Goal: Communication & Community: Answer question/provide support

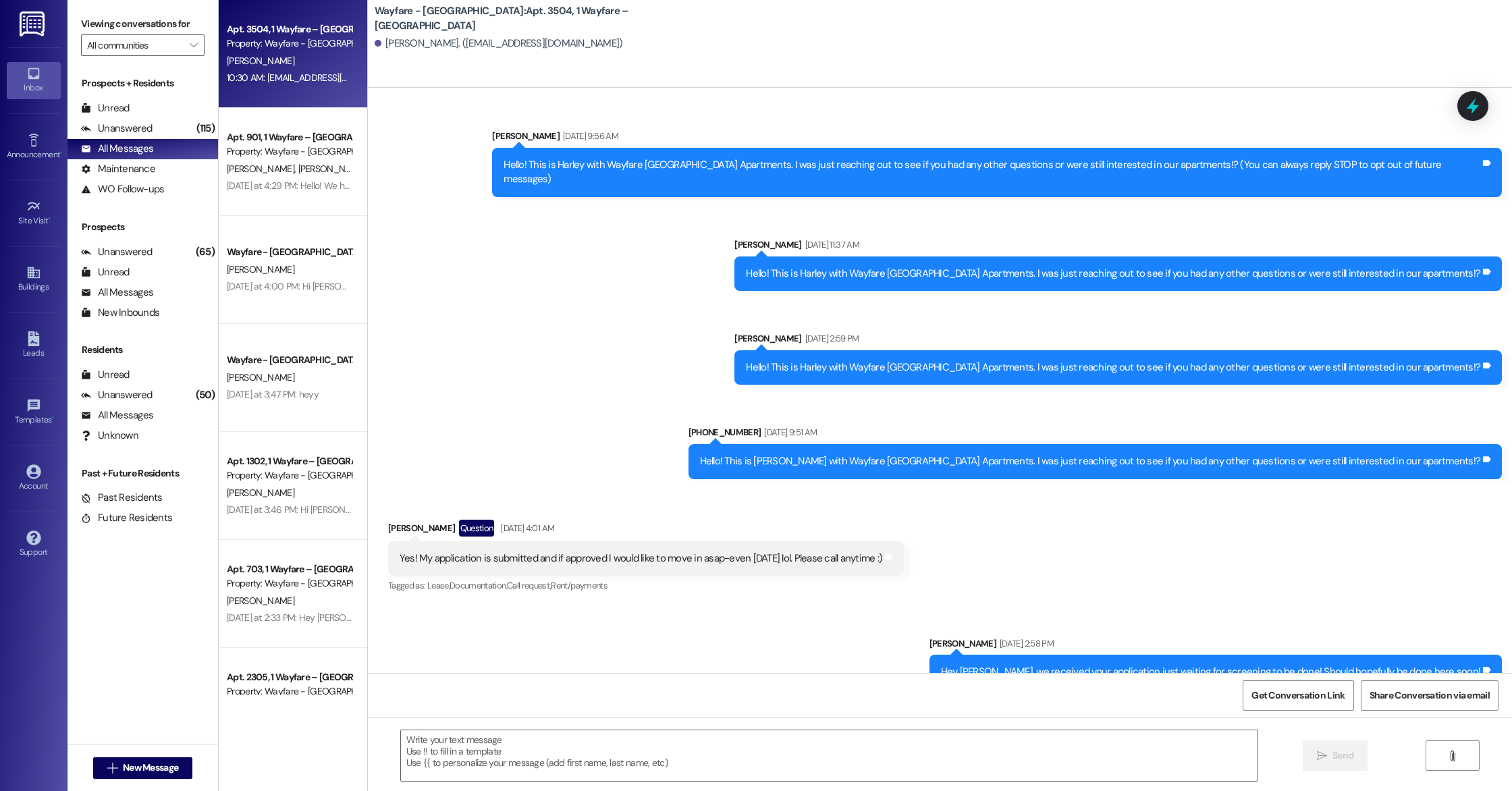
scroll to position [8280, 0]
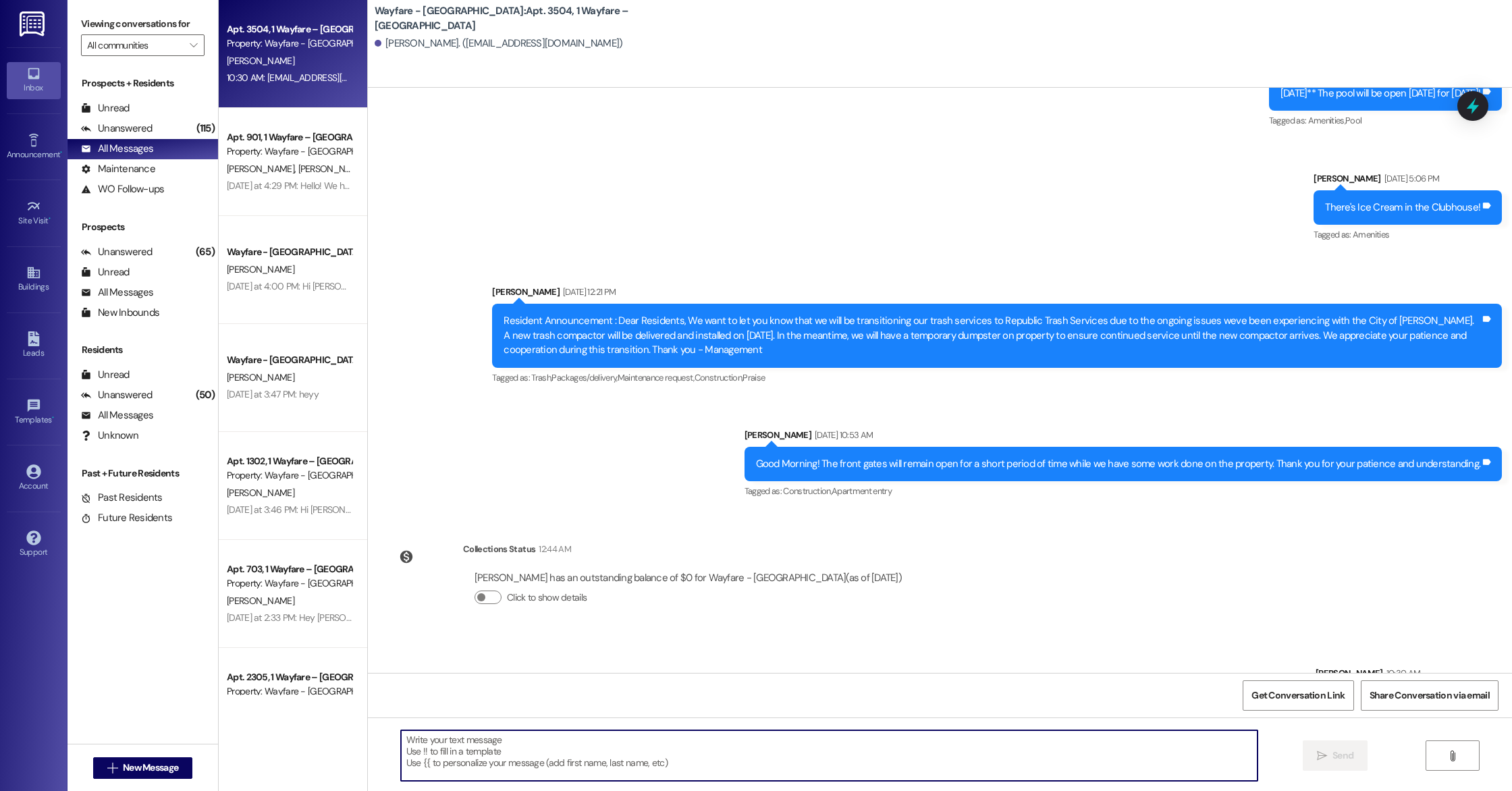
click at [615, 746] on textarea at bounding box center [830, 755] width 857 height 50
click at [156, 767] on span "New Message" at bounding box center [151, 767] width 56 height 14
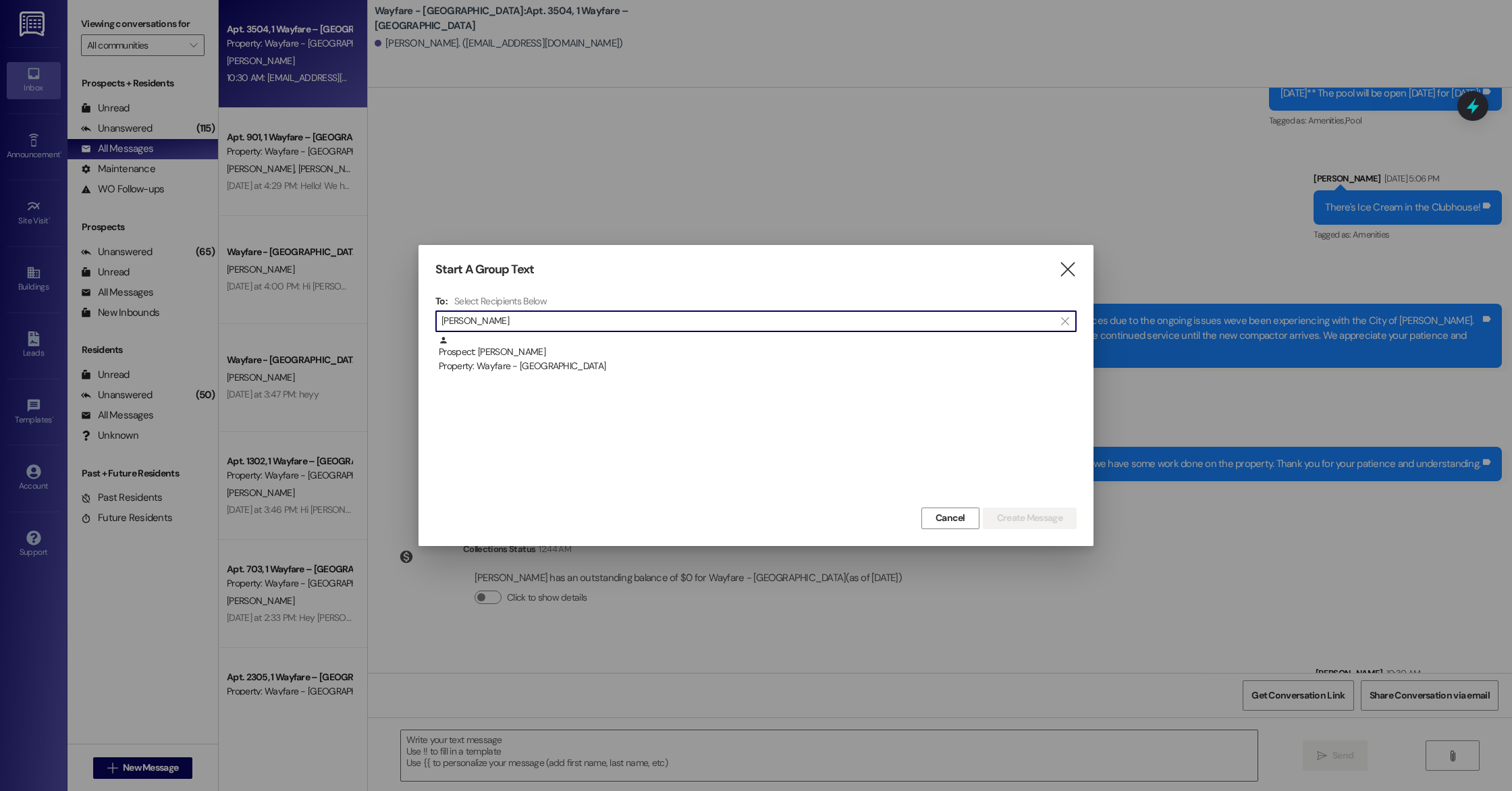
type input "[PERSON_NAME]"
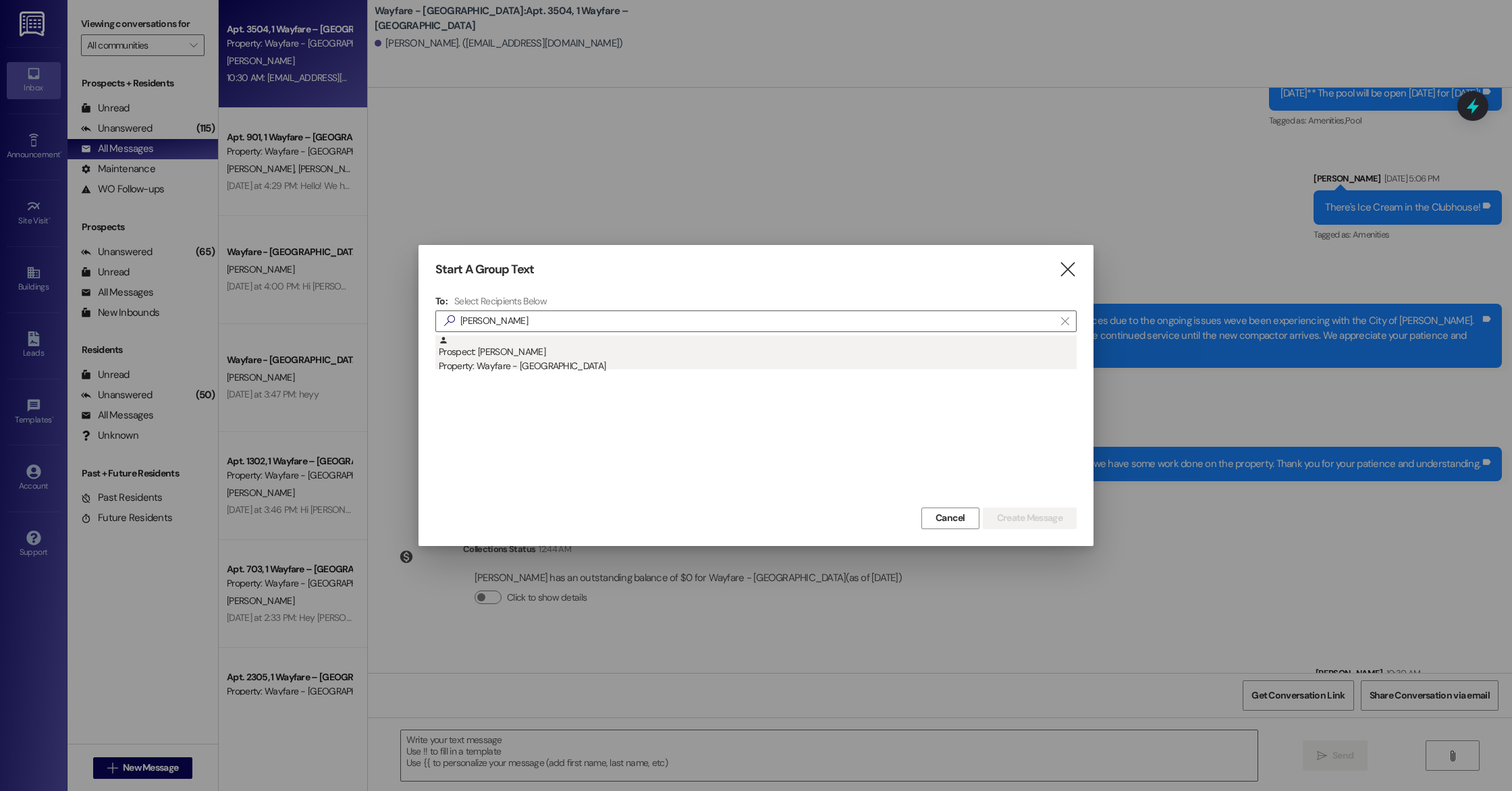
click at [487, 363] on div "Property: Wayfare - [GEOGRAPHIC_DATA]" at bounding box center [758, 366] width 638 height 14
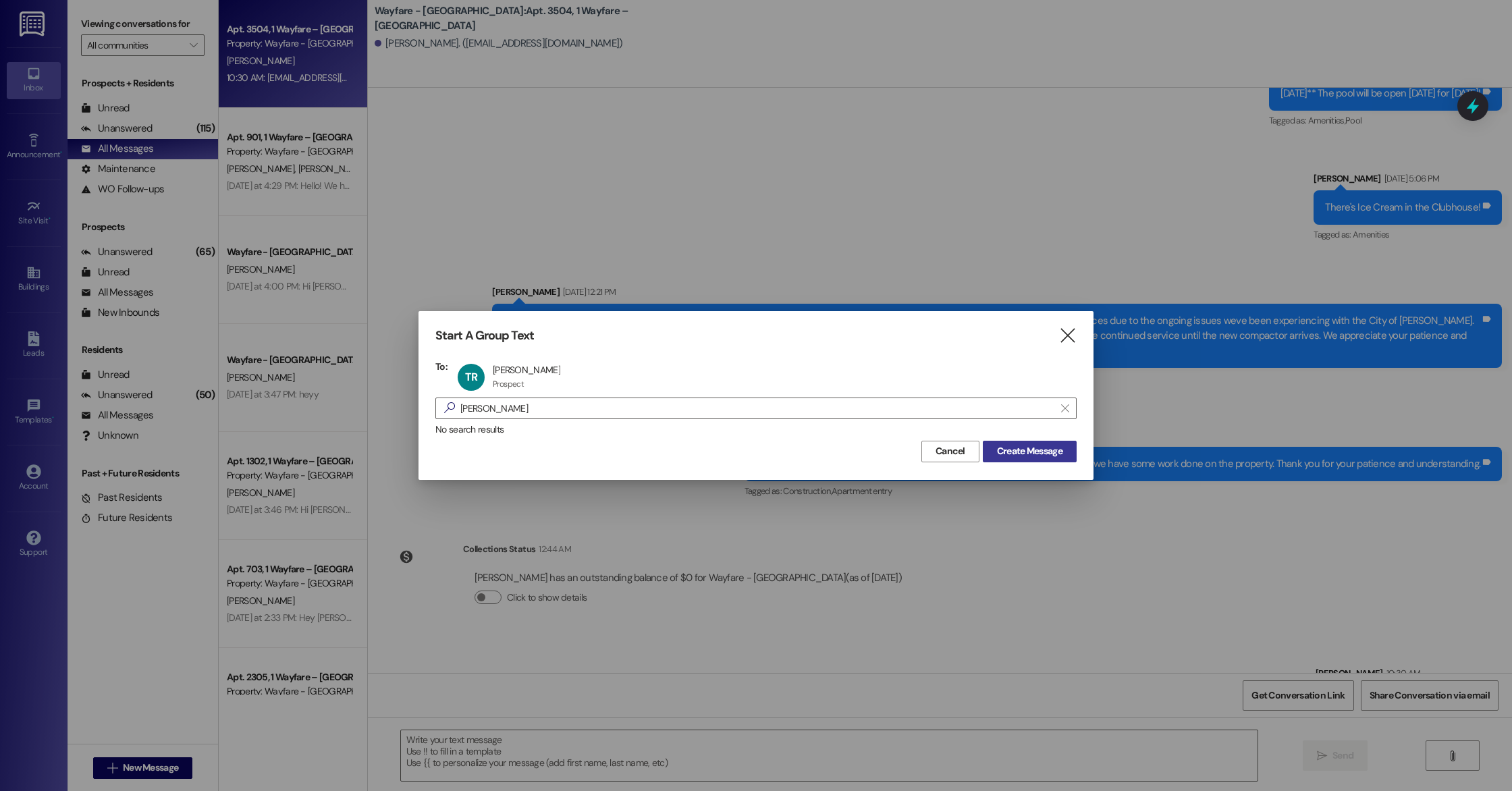
click at [1038, 448] on span "Create Message" at bounding box center [1030, 451] width 65 height 14
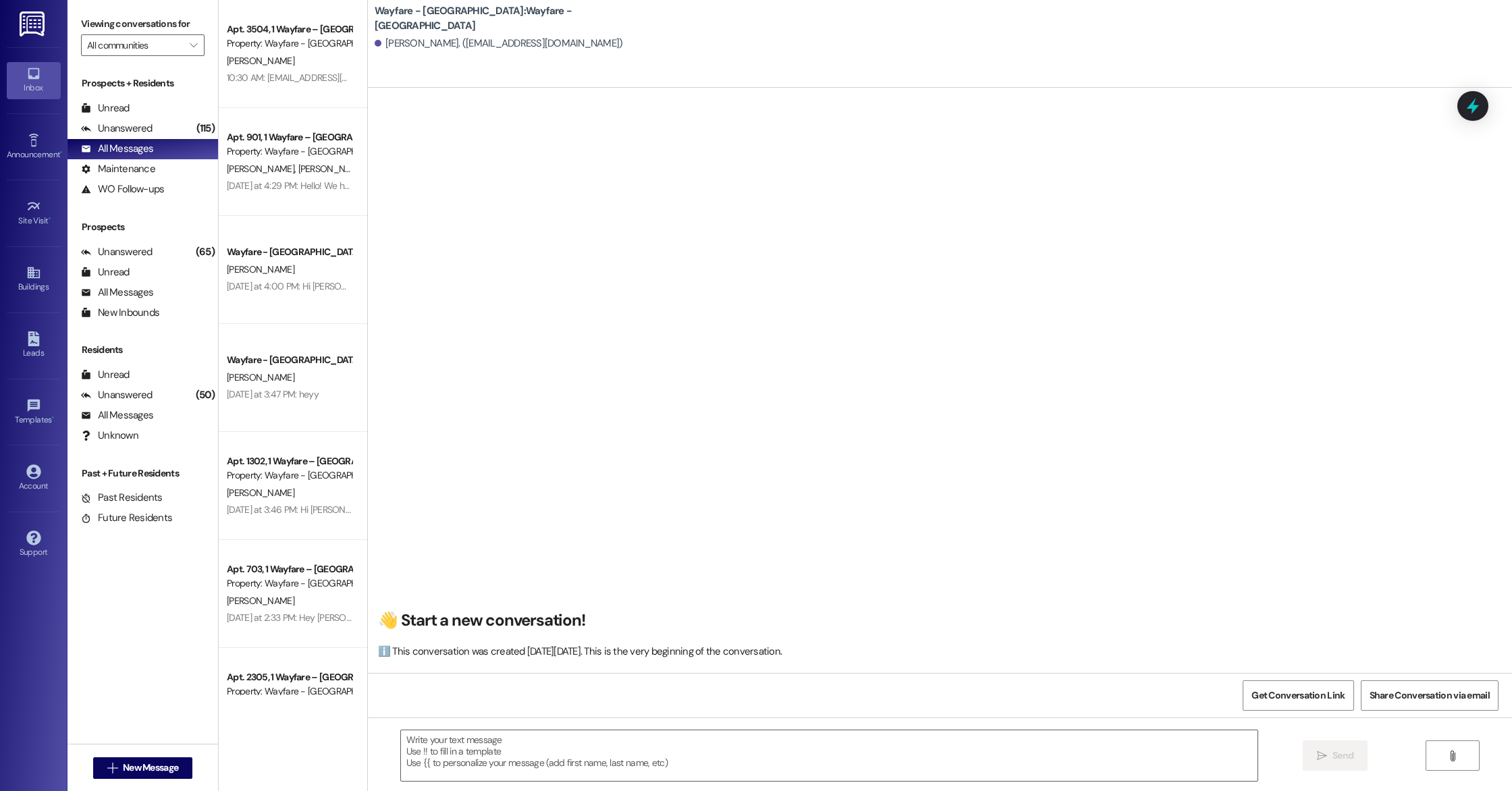
scroll to position [1, 0]
click at [471, 741] on textarea at bounding box center [830, 755] width 857 height 50
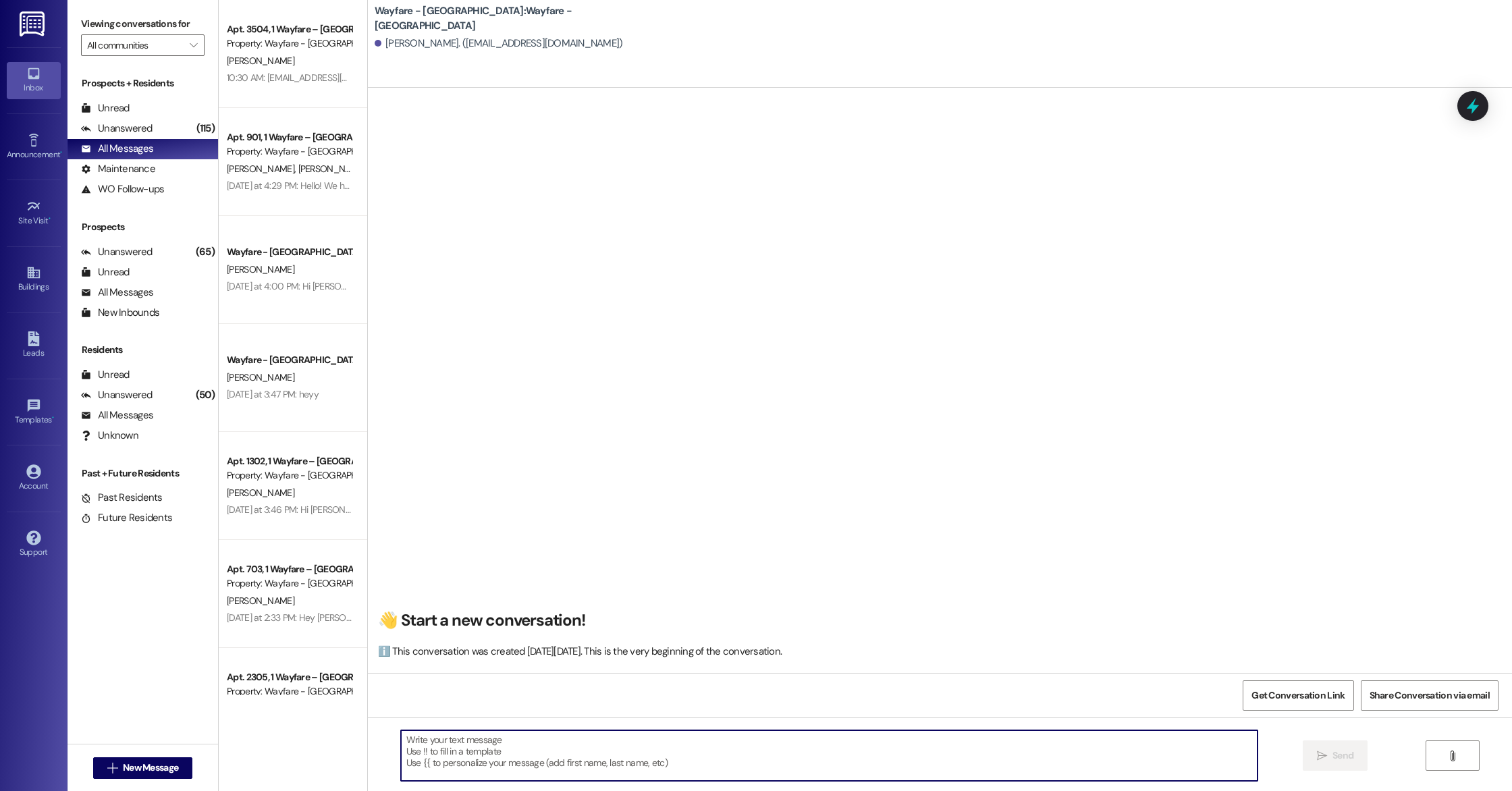
paste textarea "Hi [Prospect Name], Thank you for scheduling a tour with us! Here are the detai…"
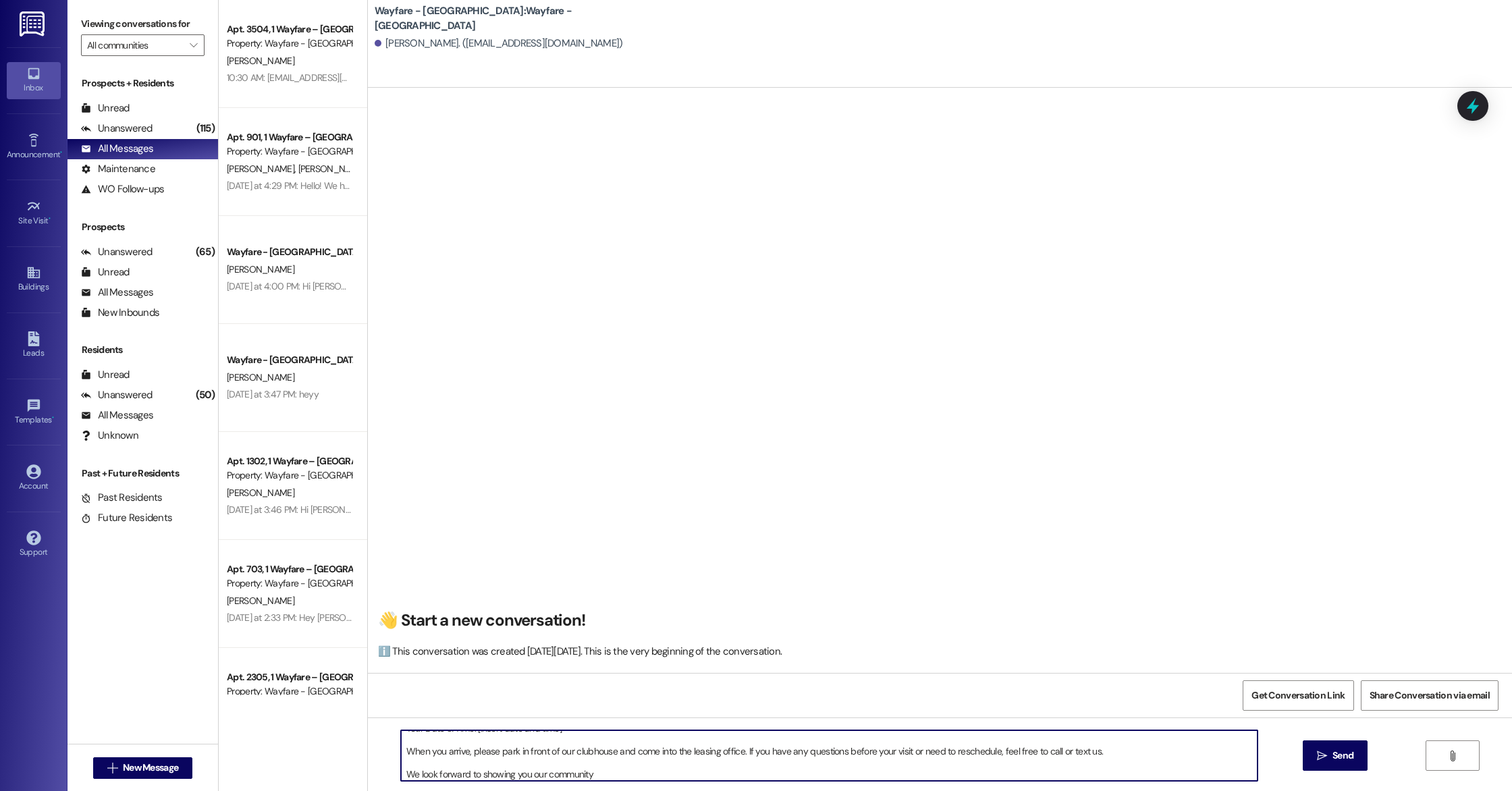
scroll to position [0, 0]
click at [472, 736] on textarea "Hi [Prospect Name], Thank you for scheduling a tour with us! Here are the detai…" at bounding box center [830, 755] width 857 height 50
click at [550, 753] on textarea "Hi [PERSON_NAME], Thank you for scheduling a tour with us! Here are the details…" at bounding box center [830, 755] width 857 height 50
click at [582, 749] on textarea "Hi [PERSON_NAME], Thank you for scheduling a tour with us! Here are the details…" at bounding box center [830, 755] width 857 height 50
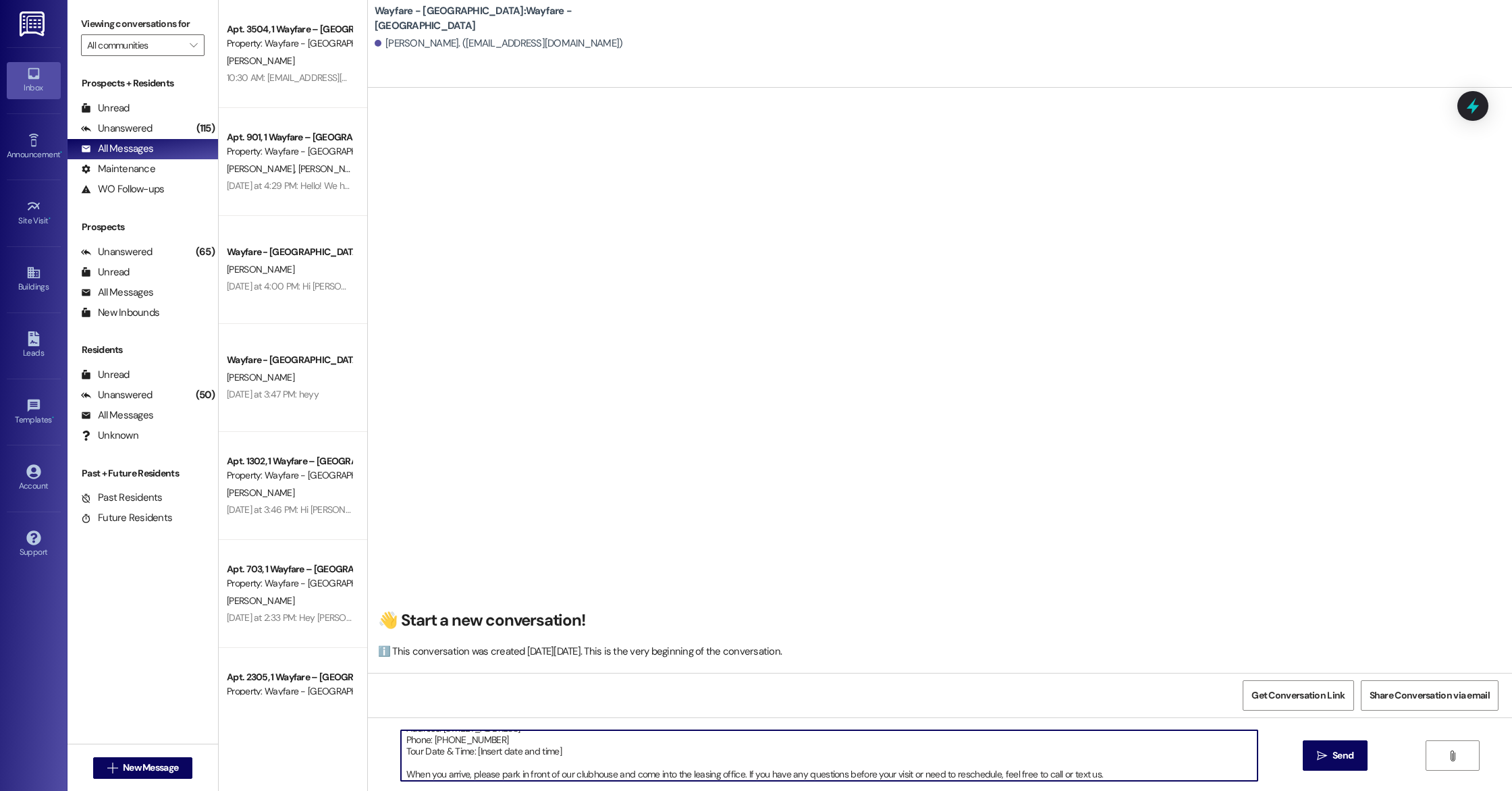
scroll to position [72, 0]
click at [442, 738] on textarea "Hi [PERSON_NAME], Thank you for scheduling a tour with us! Here are the details…" at bounding box center [830, 755] width 857 height 50
click at [425, 737] on textarea "Hi [PERSON_NAME], Thank you for scheduling a tour with us! Here are the details…" at bounding box center [830, 755] width 857 height 50
click at [446, 736] on textarea "Hi [PERSON_NAME], Thank you for scheduling a tour with us! Here are the details…" at bounding box center [830, 755] width 857 height 50
drag, startPoint x: 555, startPoint y: 749, endPoint x: 476, endPoint y: 749, distance: 79.0
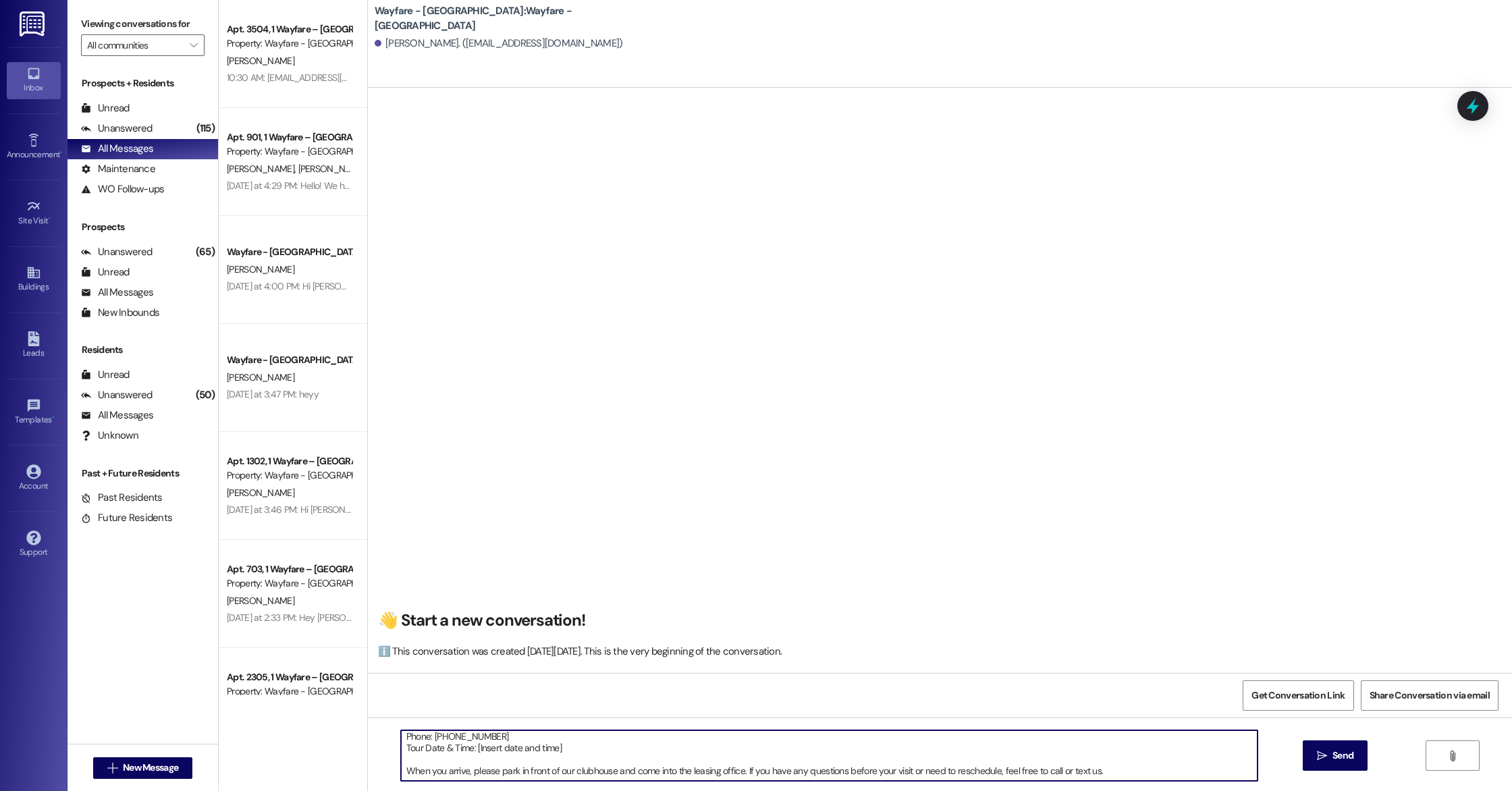
click at [476, 749] on textarea "Hi [PERSON_NAME], Thank you for scheduling a tour with us! Here are the details…" at bounding box center [830, 755] width 857 height 50
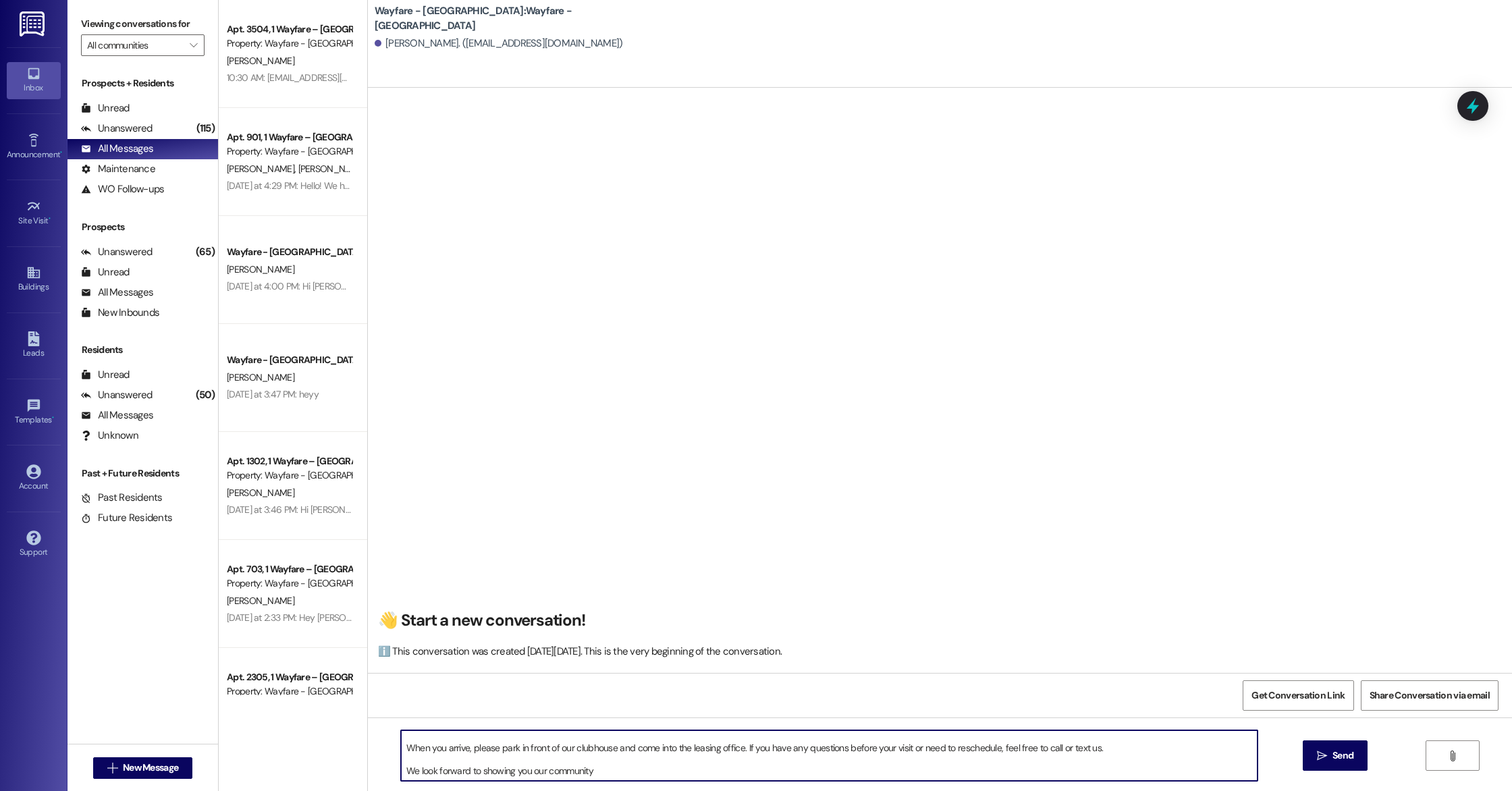
click at [621, 767] on textarea "Hi [PERSON_NAME], Thank you for scheduling a tour with us! Here are the details…" at bounding box center [830, 755] width 857 height 50
paste textarea "nd helping you find your new home!"
click at [588, 774] on textarea "Hi [PERSON_NAME], Thank you for scheduling a tour with us! Here are the details…" at bounding box center [830, 755] width 857 height 50
click at [758, 769] on textarea "Hi [PERSON_NAME], Thank you for scheduling a tour with us! Here are the details…" at bounding box center [830, 755] width 857 height 50
type textarea "Hi [PERSON_NAME], Thank you for scheduling a tour with us! Here are the details…"
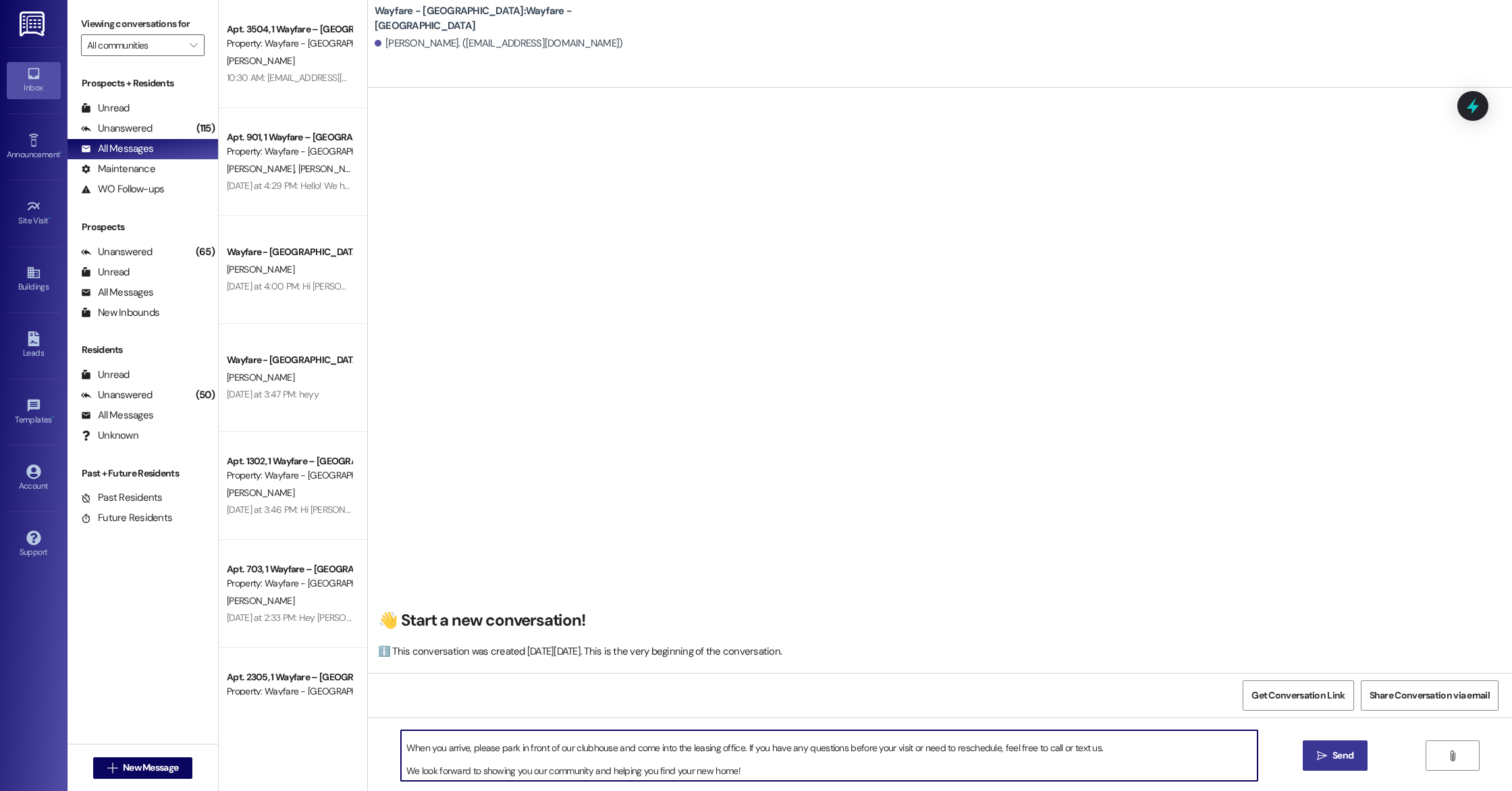
click at [1314, 753] on span " Send" at bounding box center [1335, 755] width 43 height 14
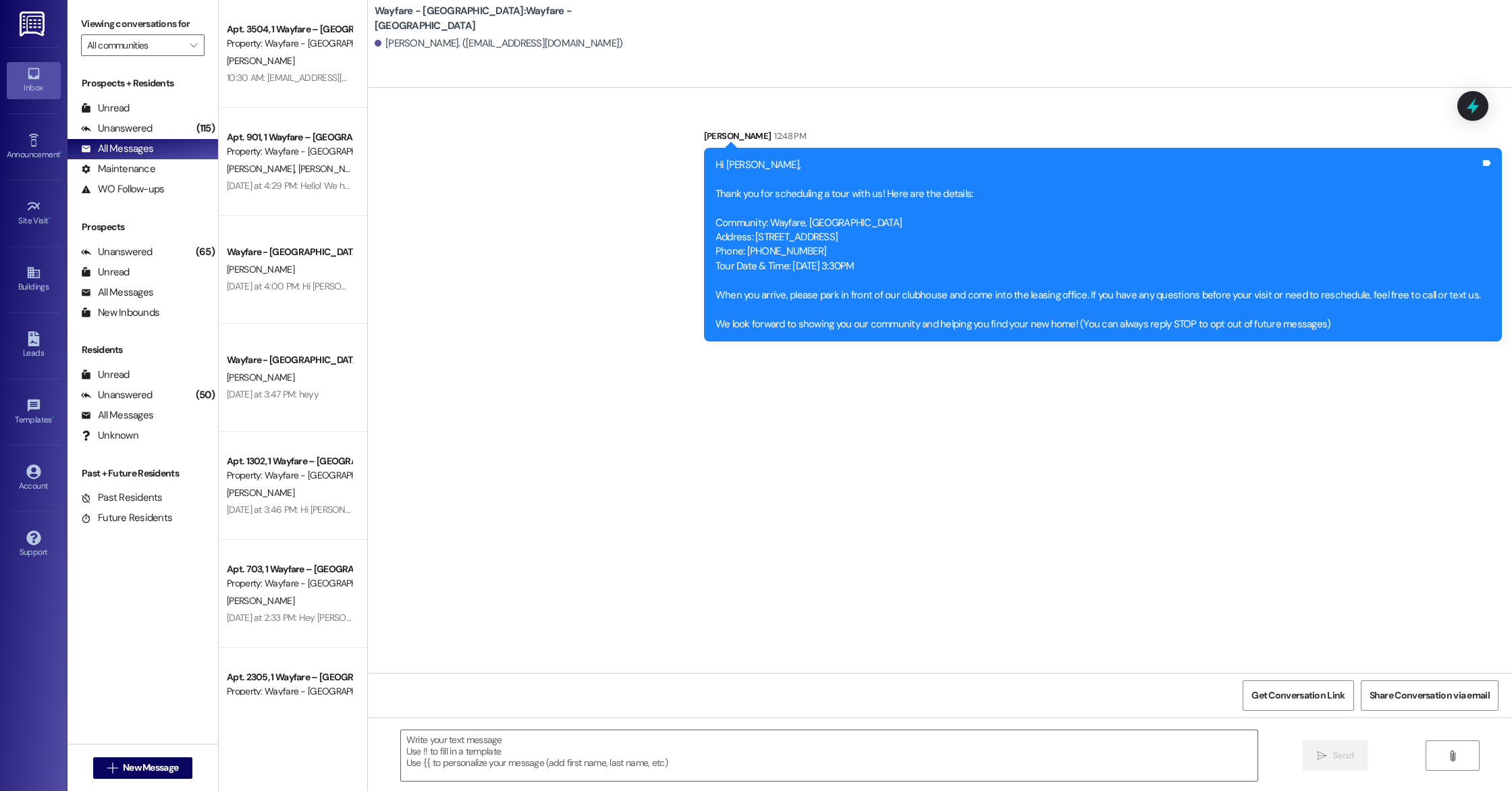
scroll to position [0, 0]
click at [171, 131] on div "Unanswered (115)" at bounding box center [143, 128] width 150 height 20
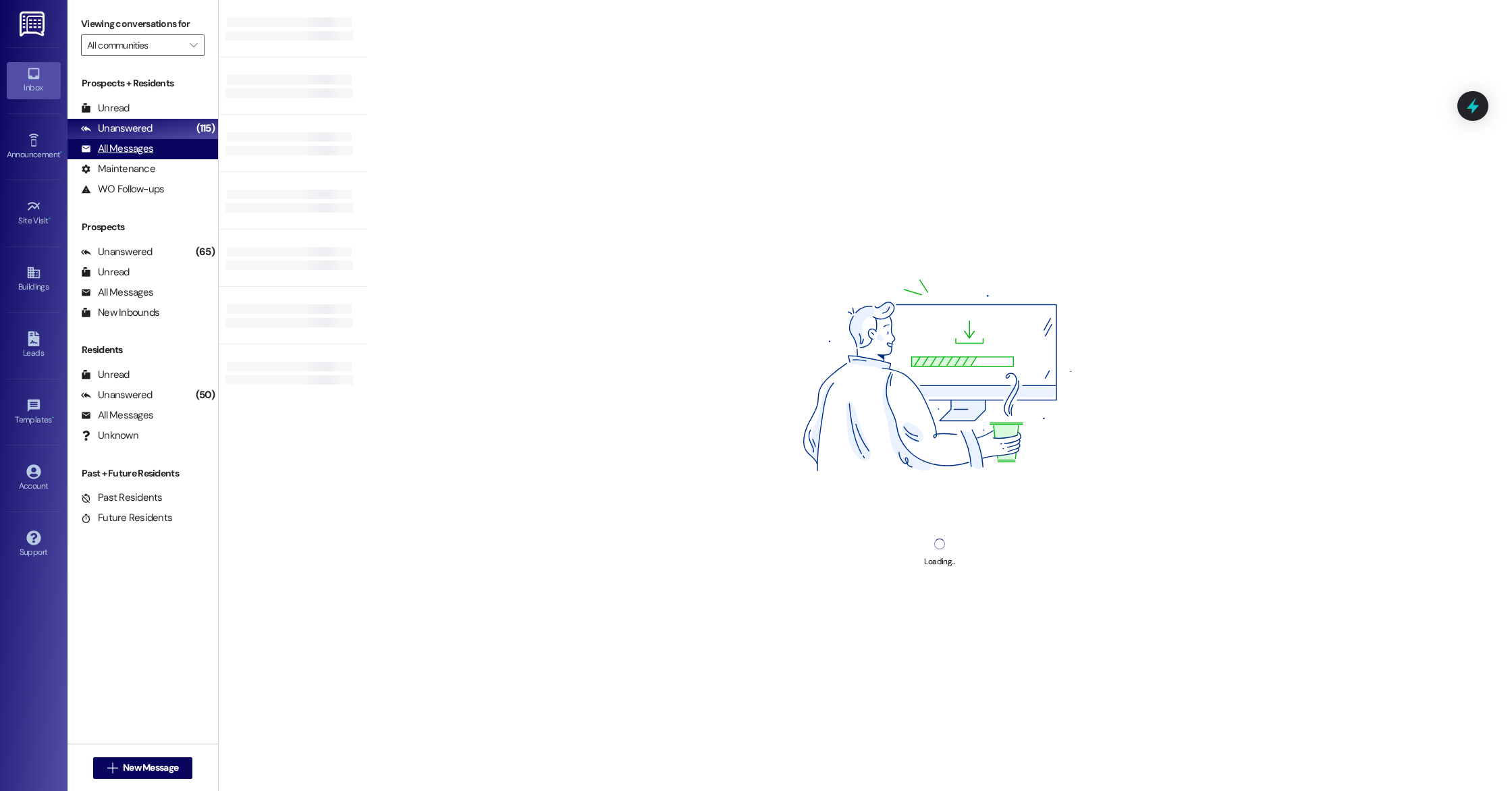
click at [172, 141] on div "All Messages (undefined)" at bounding box center [143, 149] width 150 height 20
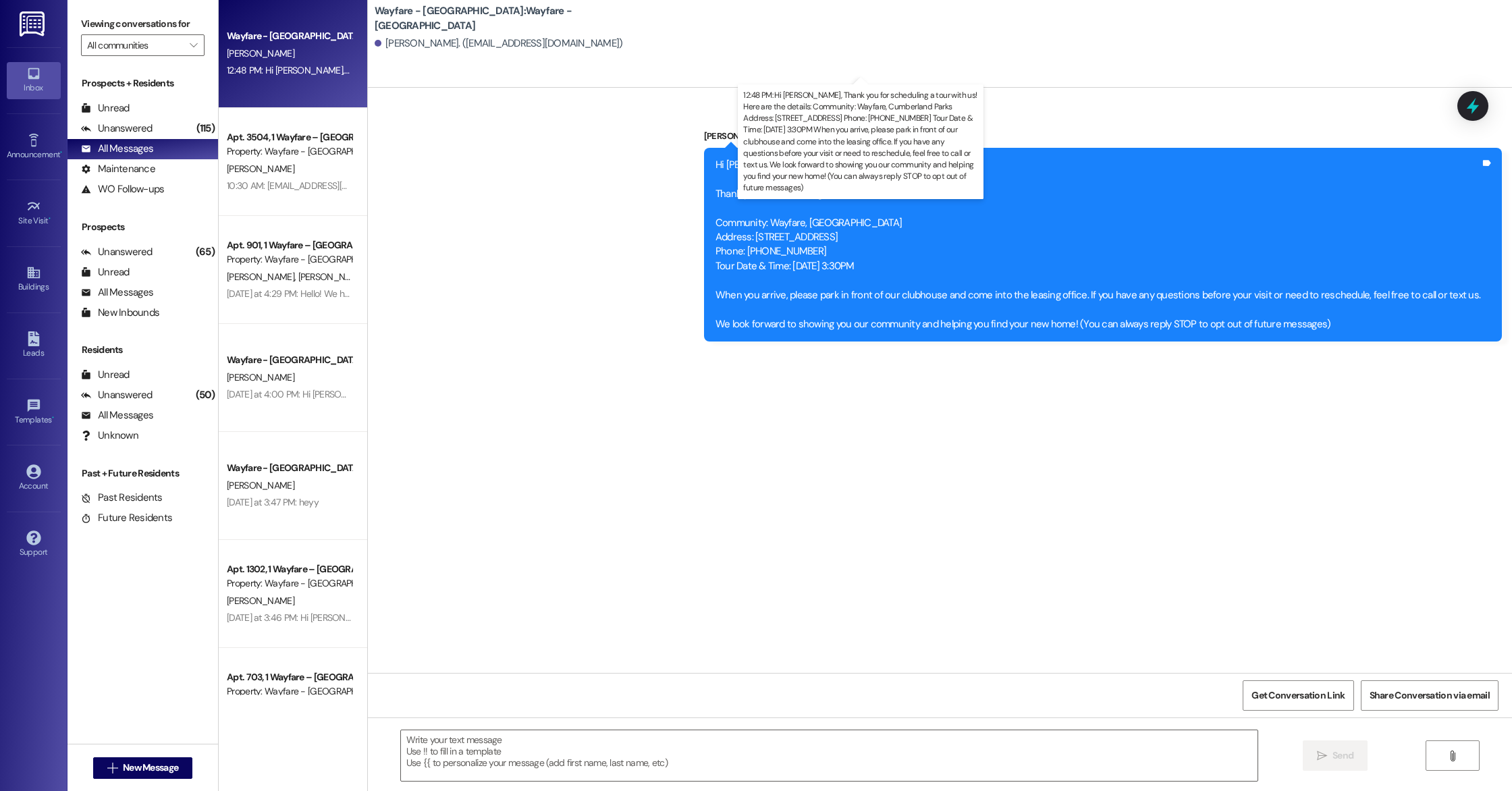
click at [265, 71] on div "12:48 PM: Hi [PERSON_NAME], Thank you for scheduling a tour with us! Here are t…" at bounding box center [1296, 70] width 2139 height 12
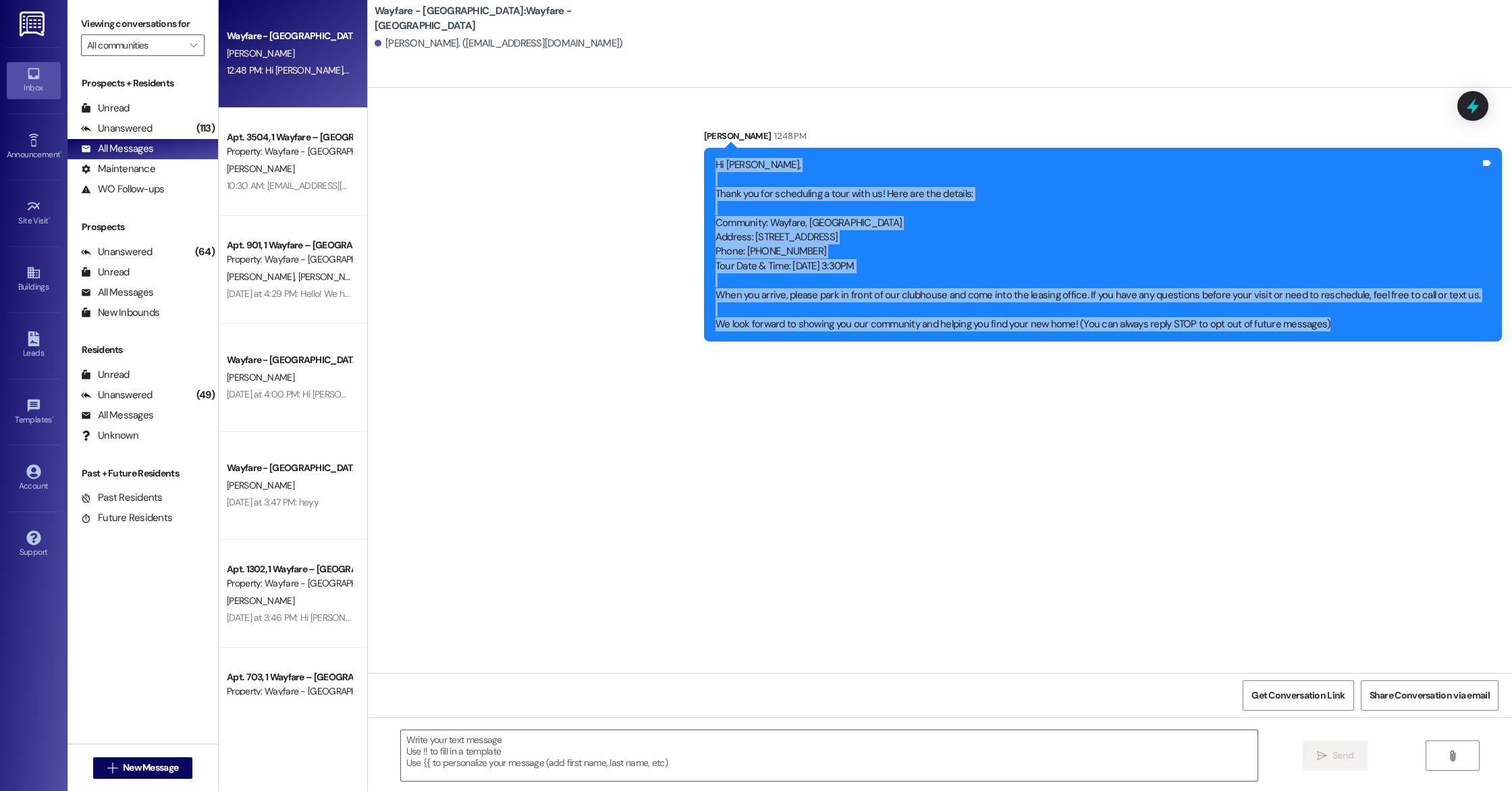
drag, startPoint x: 733, startPoint y: 159, endPoint x: 1450, endPoint y: 330, distance: 737.1
click at [1450, 330] on div "Hi [PERSON_NAME], Thank you for scheduling a tour with us! Here are the details…" at bounding box center [1103, 245] width 798 height 194
copy div "Hi [PERSON_NAME], Thank you for scheduling a tour with us! Here are the details…"
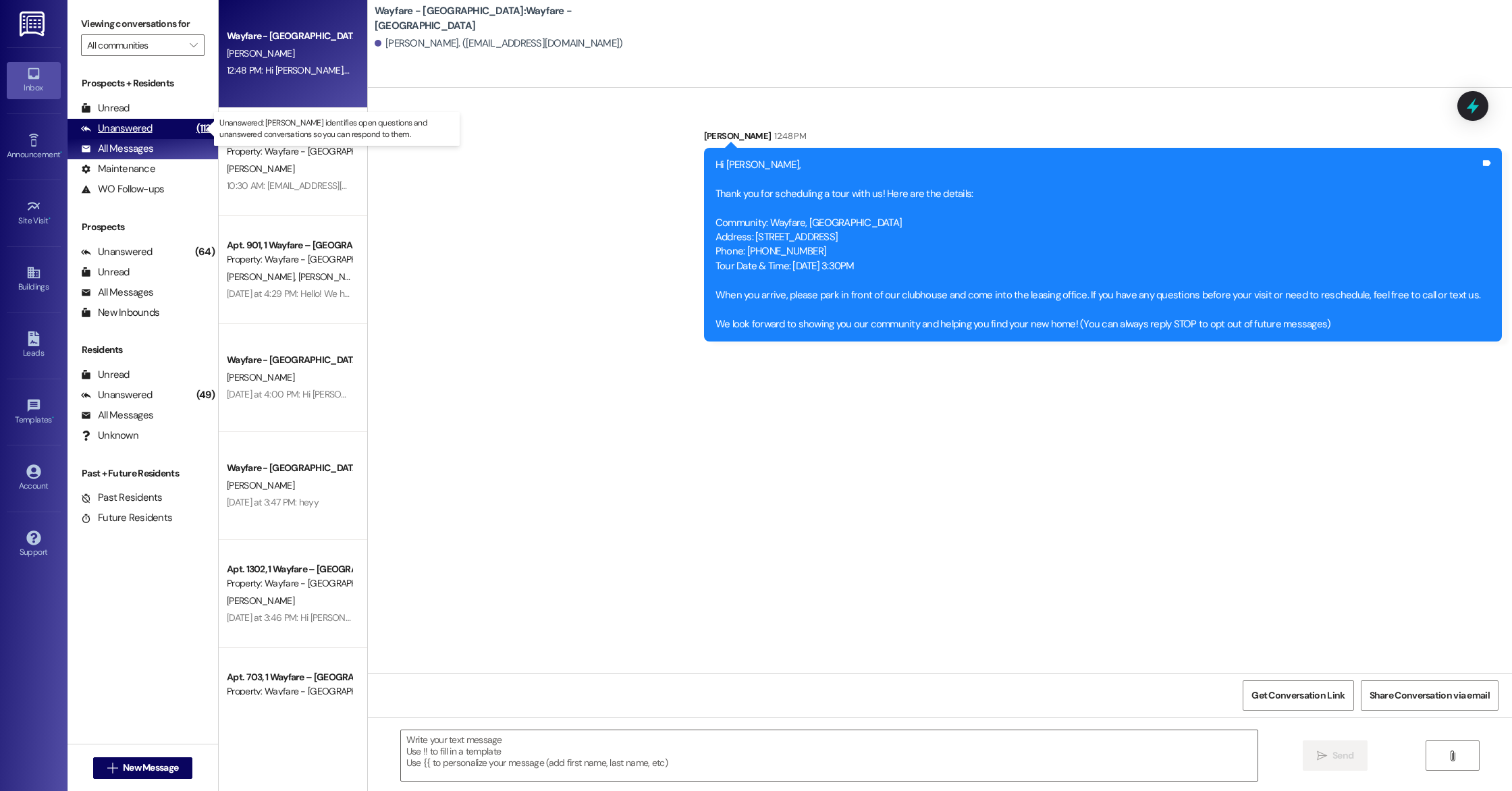
click at [142, 129] on div "Unanswered" at bounding box center [116, 128] width 71 height 14
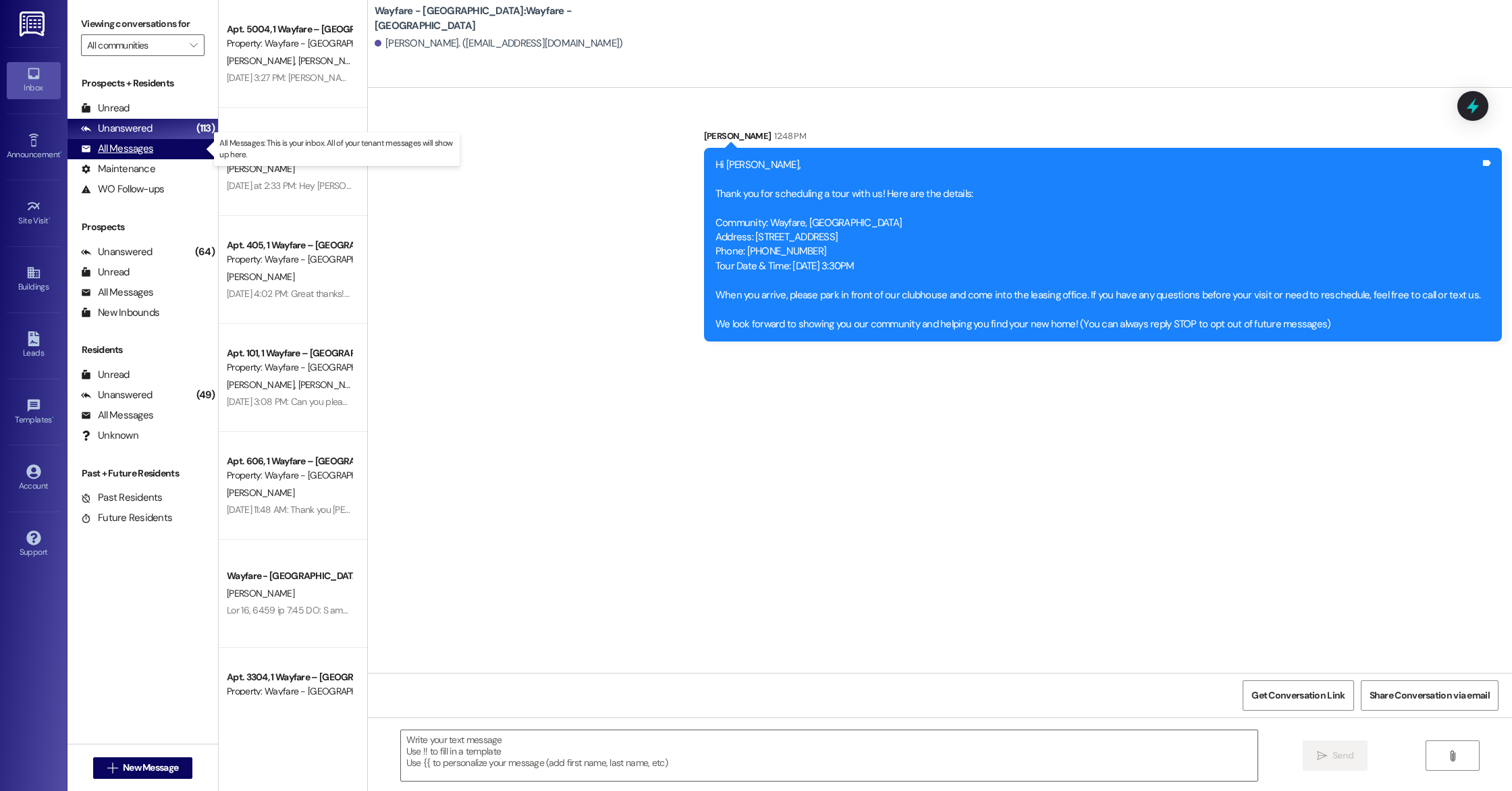
click at [144, 149] on div "All Messages" at bounding box center [117, 149] width 72 height 14
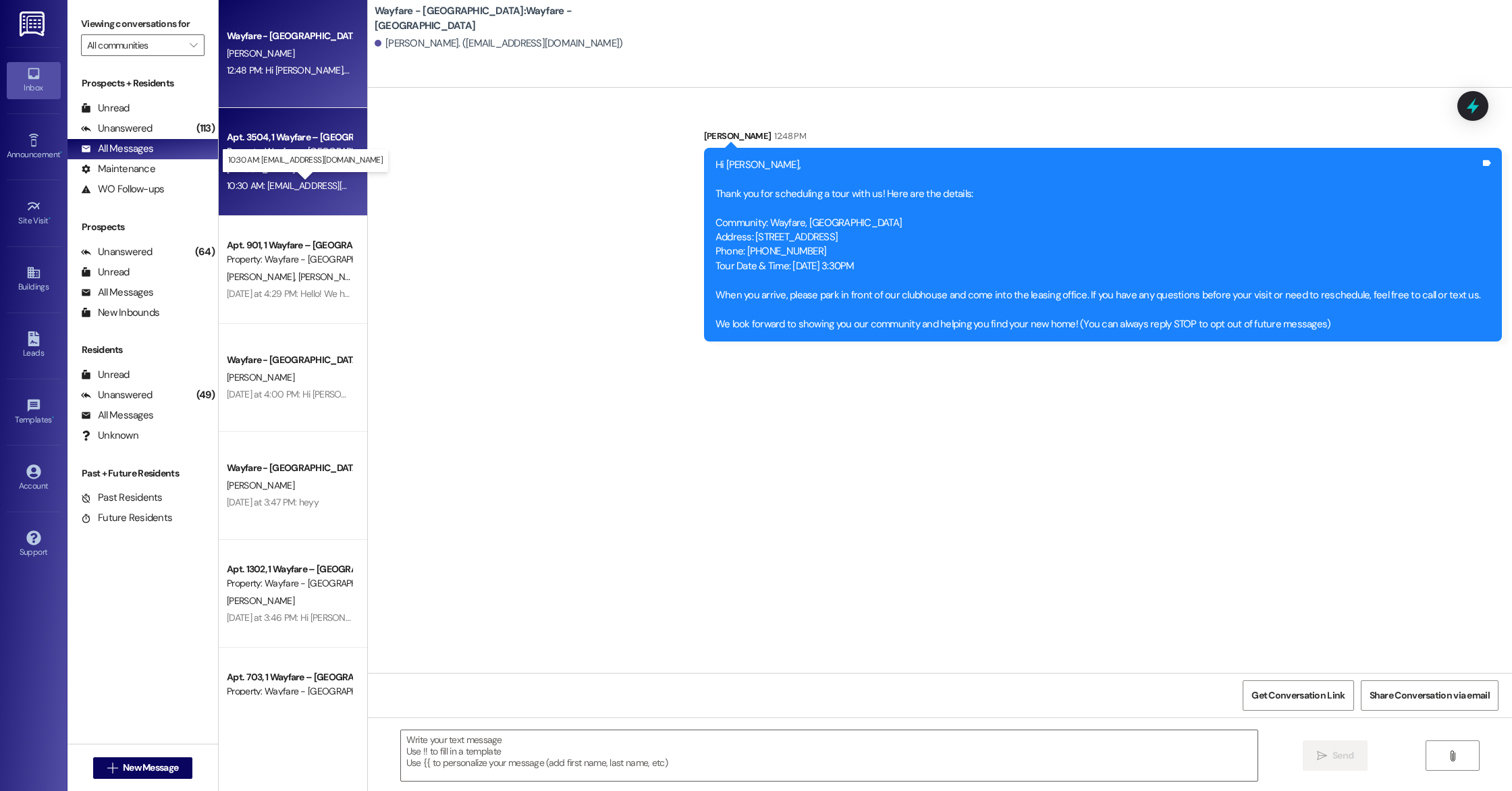
click at [271, 180] on div "10:30 AM: [EMAIL_ADDRESS][DOMAIN_NAME] 10:30 AM: [EMAIL_ADDRESS][DOMAIN_NAME]" at bounding box center [317, 186] width 181 height 12
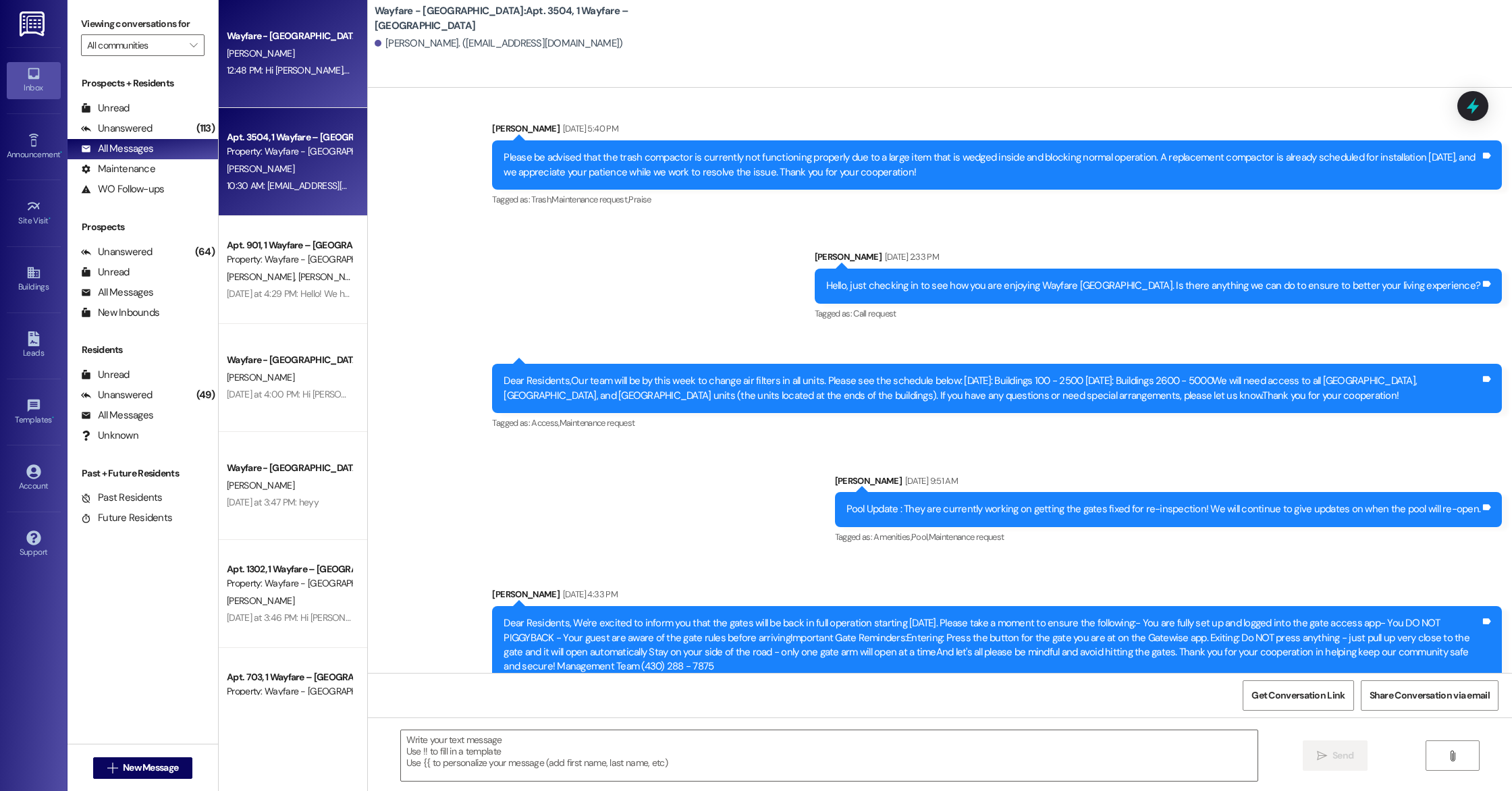
click at [271, 86] on div "Wayfare - [GEOGRAPHIC_DATA] [PERSON_NAME] 12:48 PM: Hi [PERSON_NAME], Thank you…" at bounding box center [293, 54] width 149 height 108
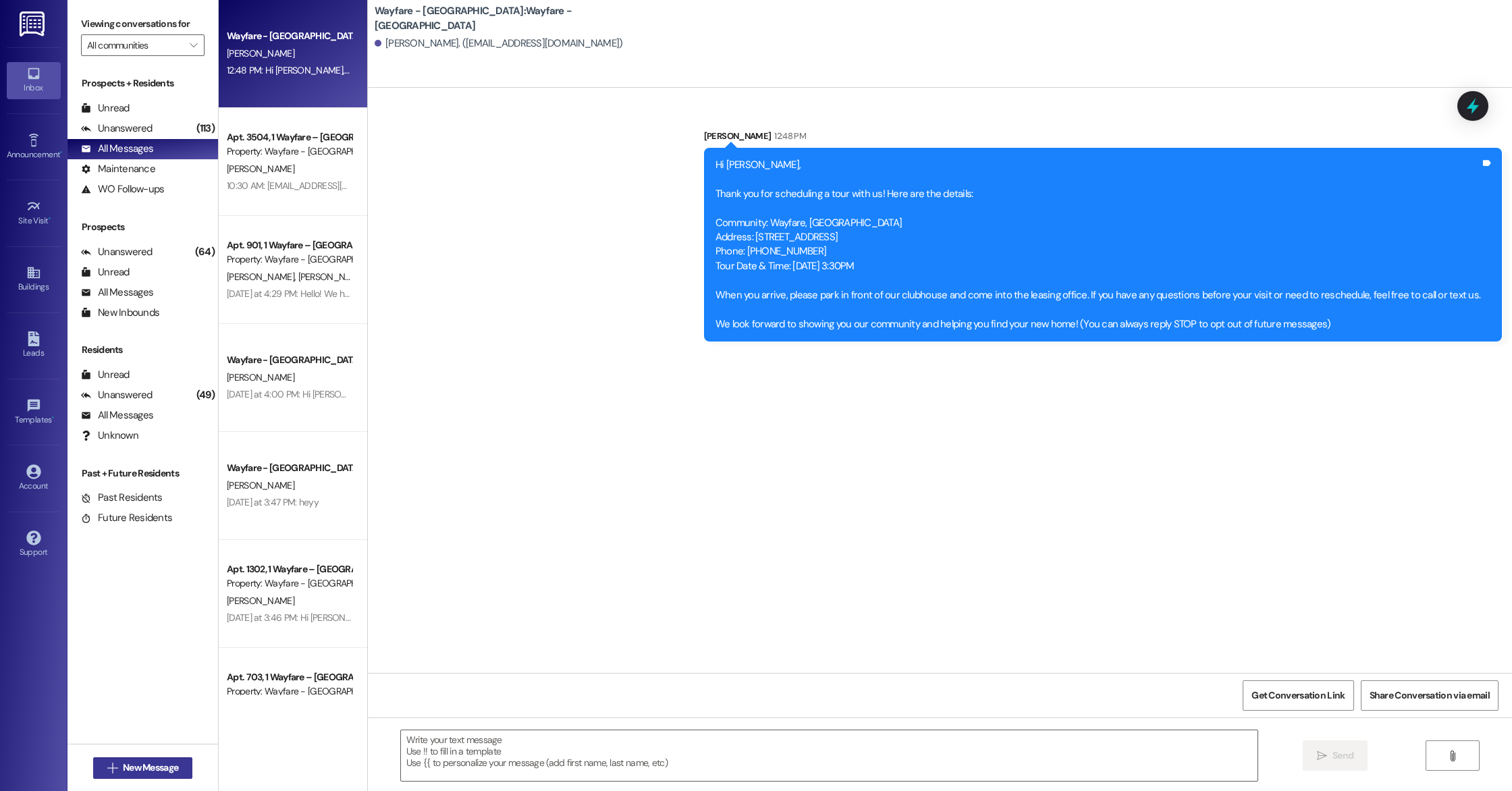
click at [123, 772] on span "New Message" at bounding box center [151, 767] width 56 height 14
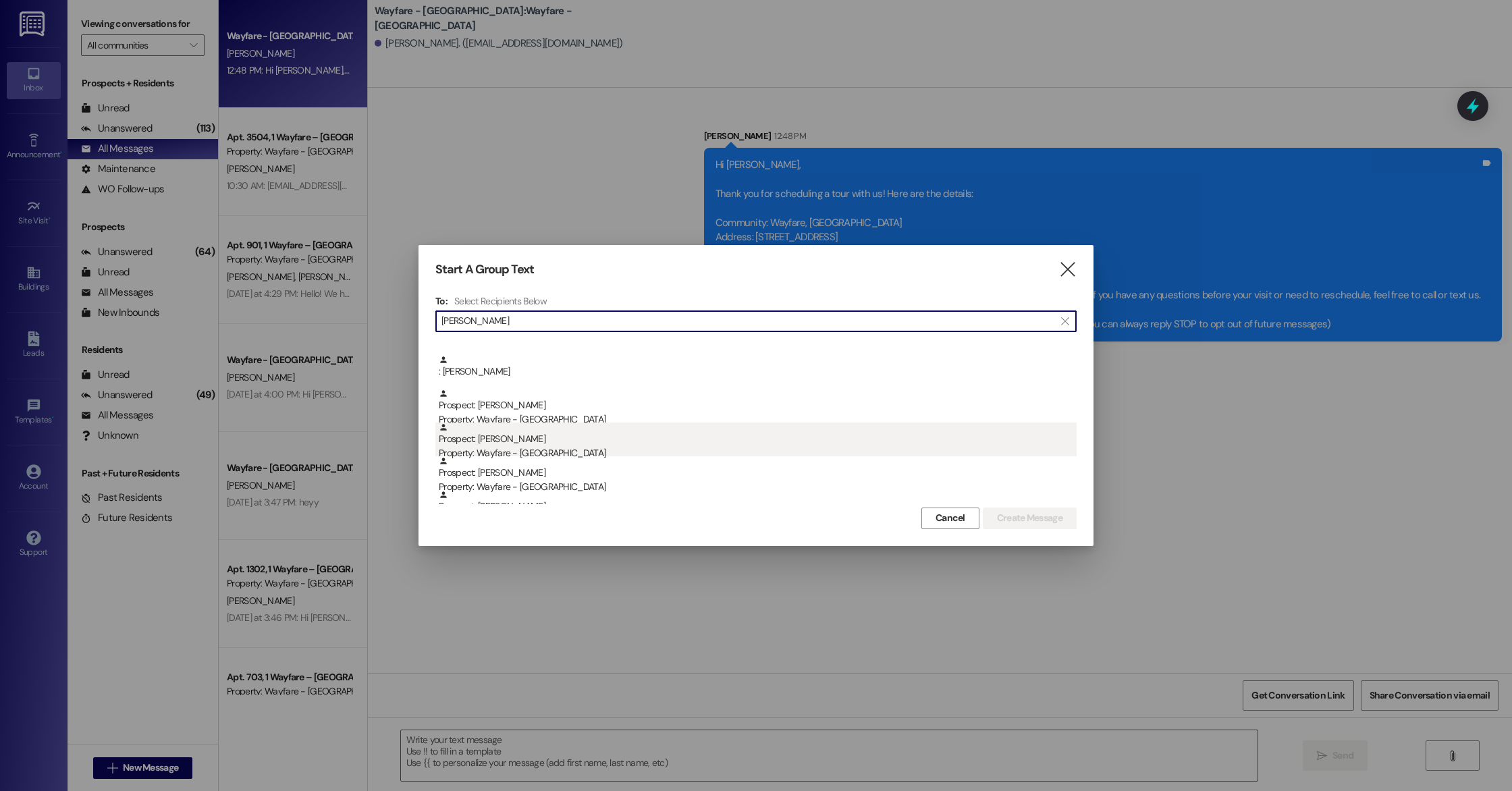
scroll to position [140, 0]
type input "[PERSON_NAME]"
click at [503, 456] on div "Property: Wayfare - [GEOGRAPHIC_DATA]" at bounding box center [758, 462] width 638 height 14
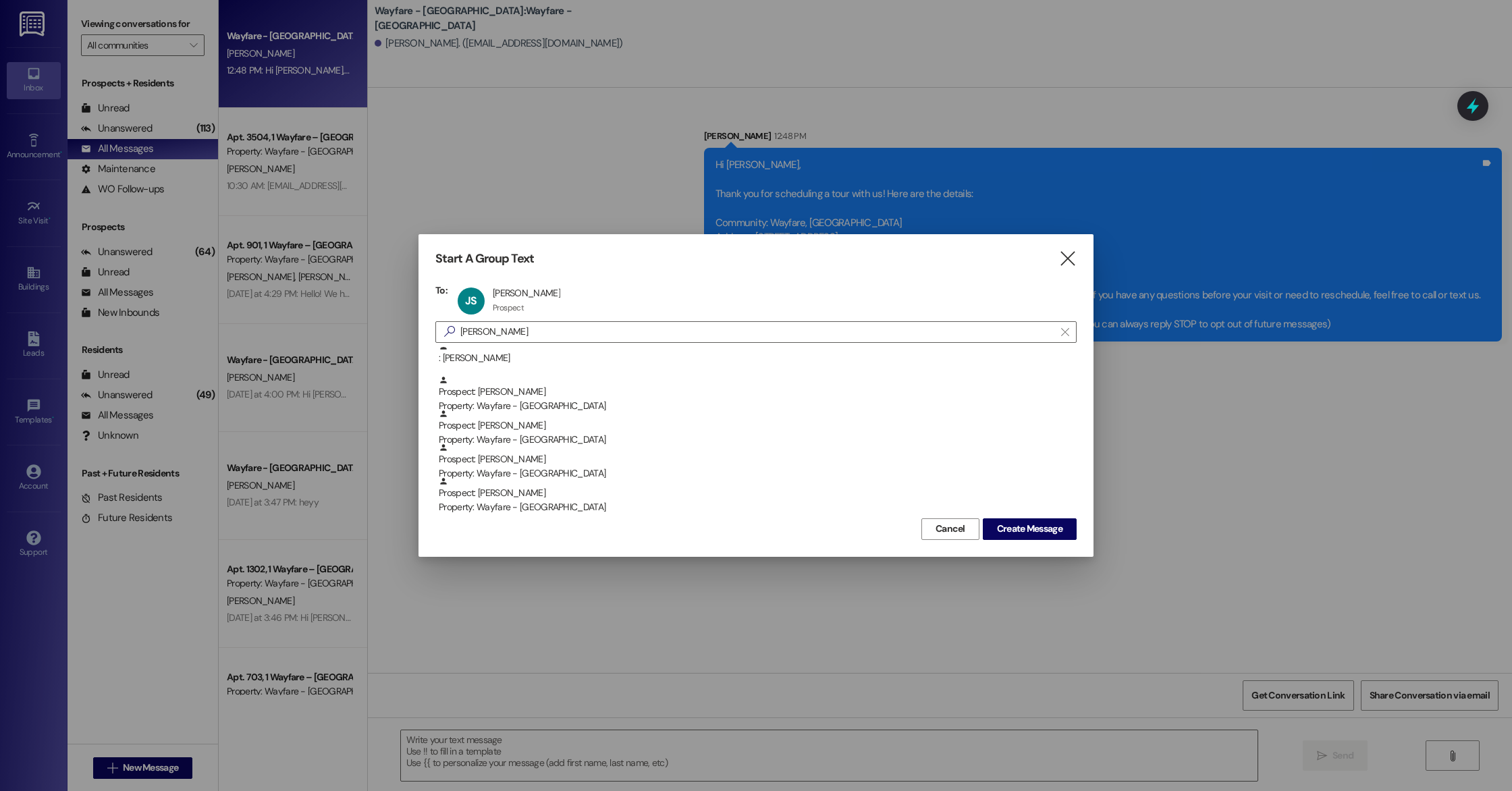
scroll to position [106, 0]
click at [1010, 539] on button "Create Message" at bounding box center [1030, 529] width 94 height 22
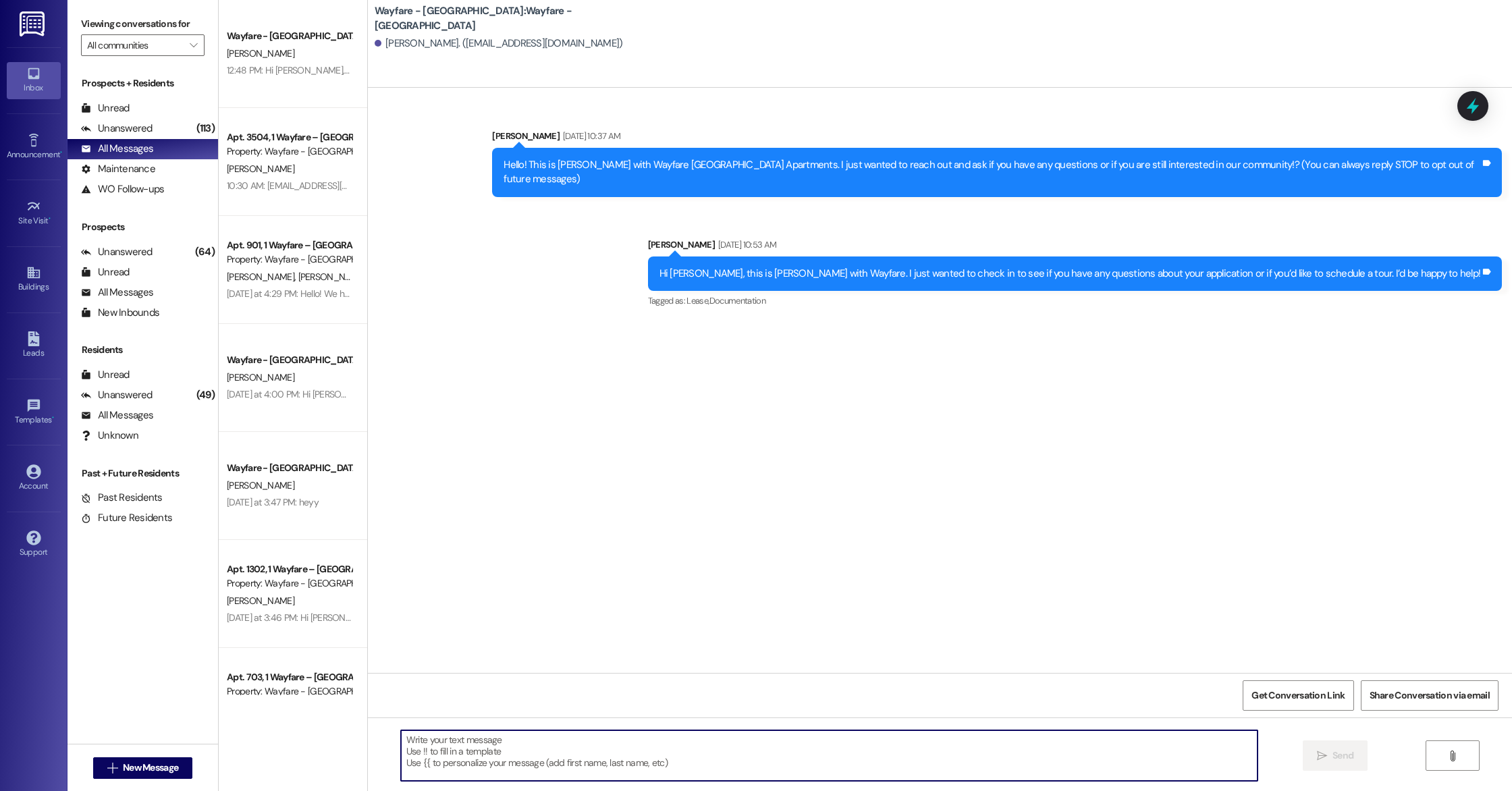
paste textarea "Hi [Lead's Name], Thank you for your interest in Wayfare Cumberland Parks! I no…"
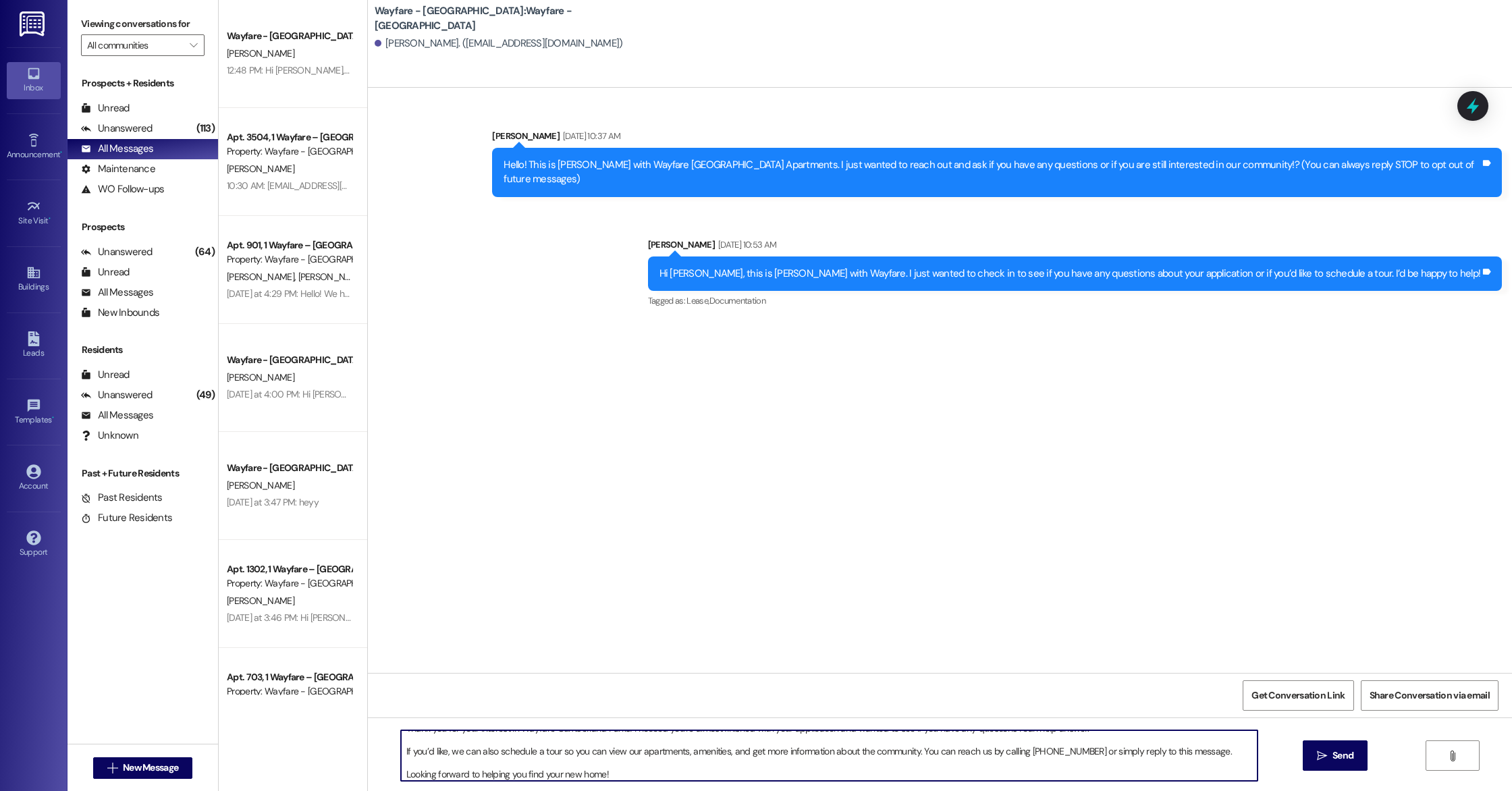
scroll to position [0, 0]
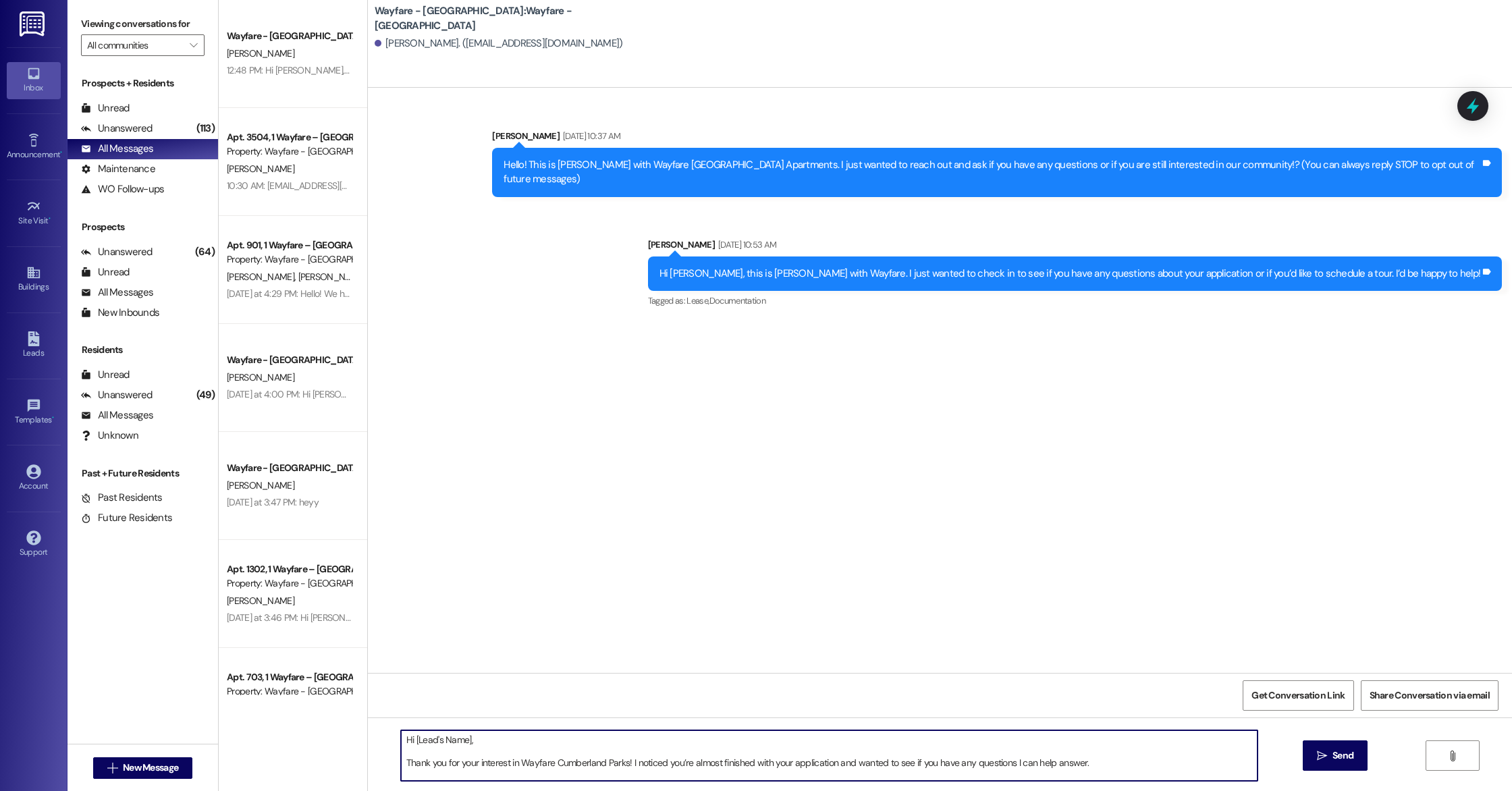
click at [460, 743] on textarea "Hi [Lead's Name], Thank you for your interest in Wayfare Cumberland Parks! I no…" at bounding box center [830, 755] width 857 height 50
type textarea "Hi [PERSON_NAME], Thank you for your interest in Wayfare Cumberland Parks! I no…"
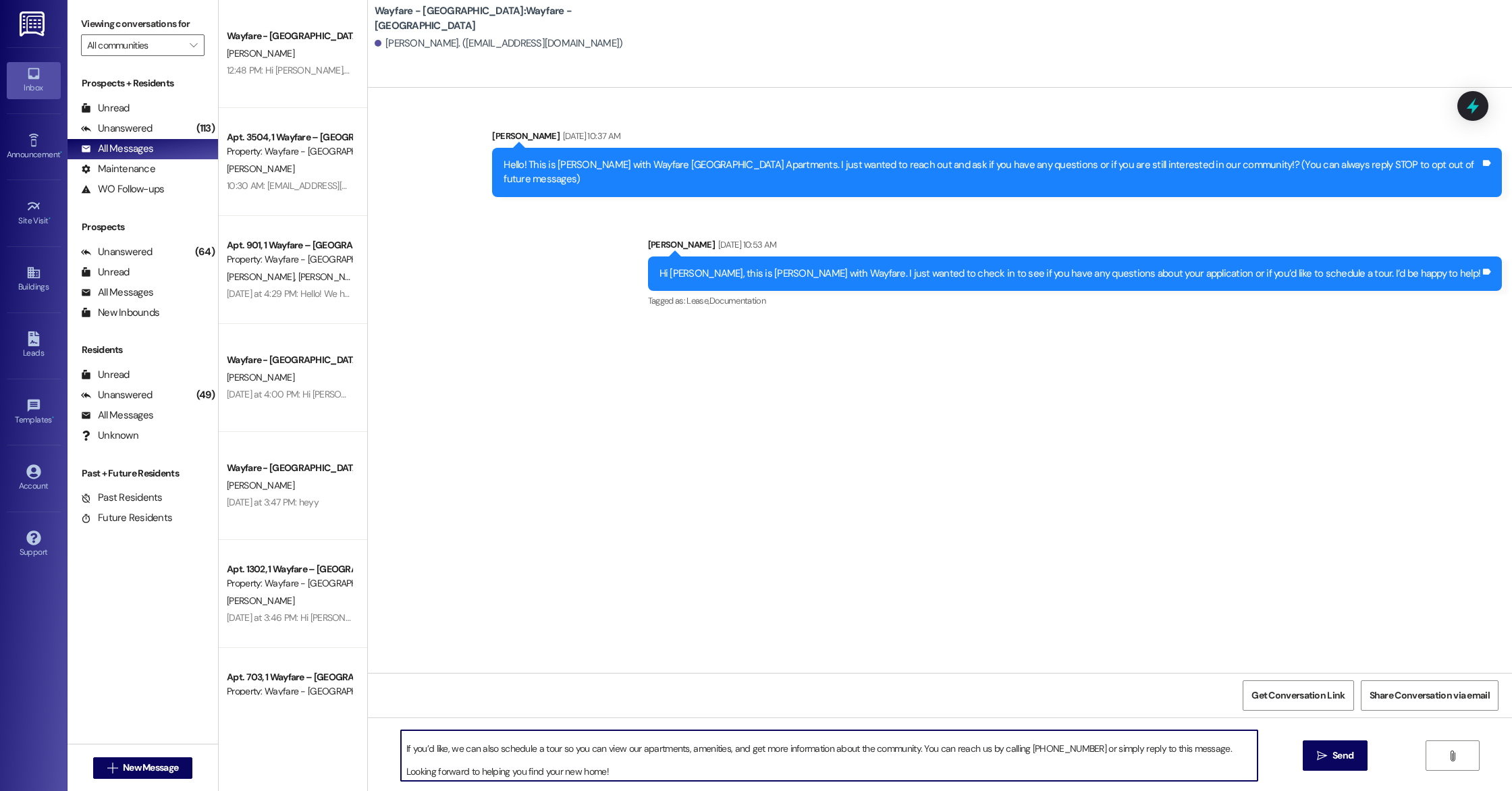
scroll to position [38, 0]
click at [475, 759] on textarea "Hi [PERSON_NAME], Thank you for your interest in Wayfare Cumberland Parks! I no…" at bounding box center [830, 755] width 857 height 50
click at [618, 771] on textarea "Hi [PERSON_NAME], Thank you for your interest in Wayfare Cumberland Parks! I no…" at bounding box center [830, 755] width 857 height 50
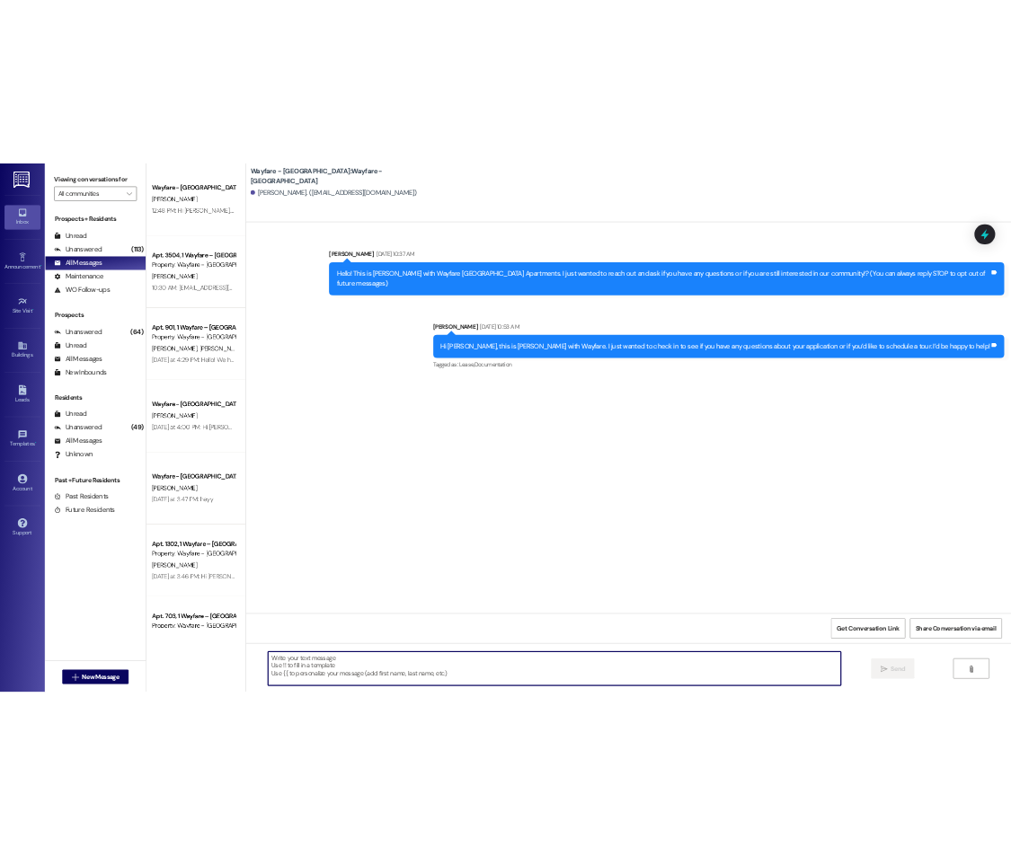
scroll to position [0, 0]
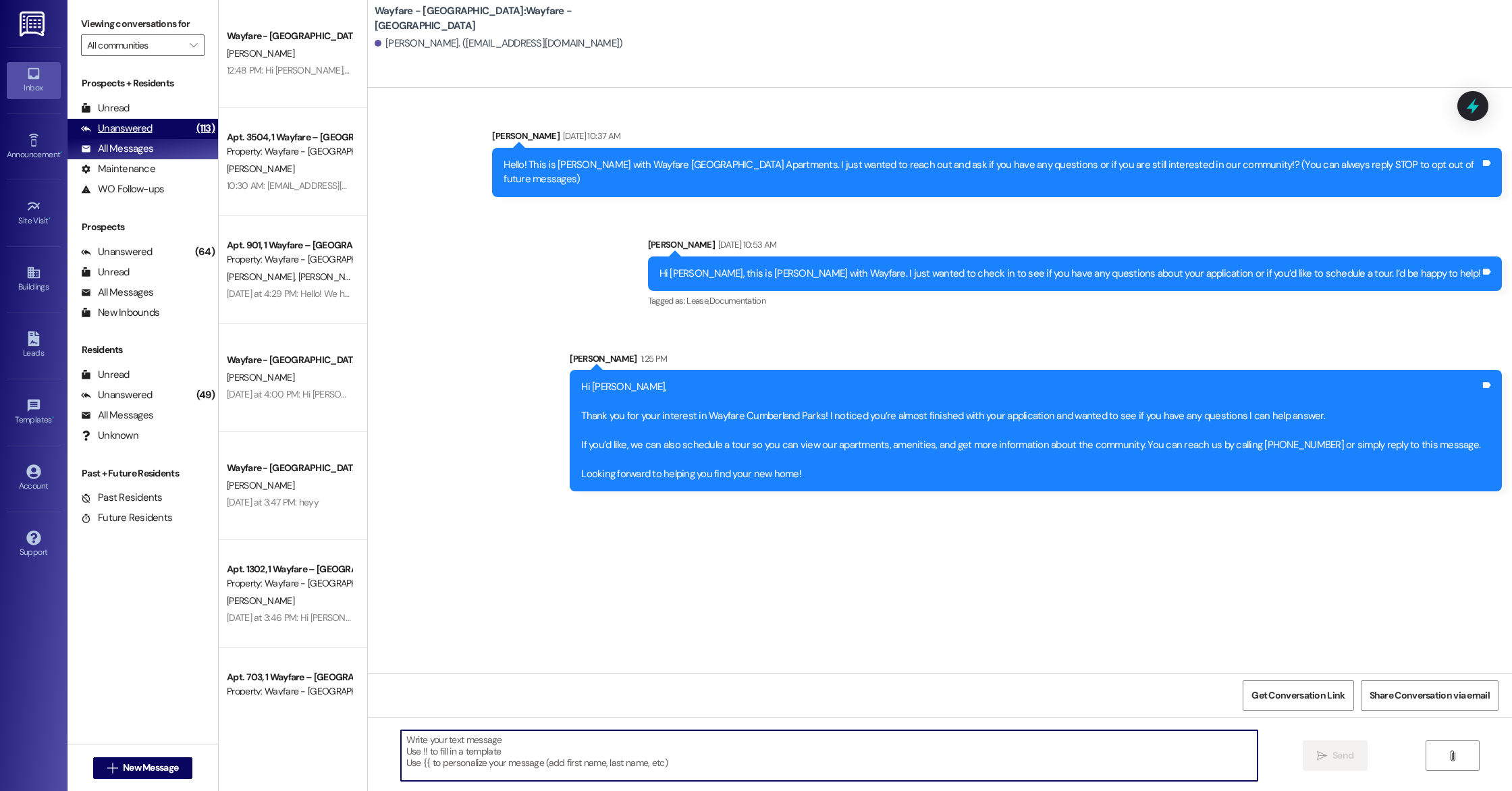
click at [176, 125] on div "Unanswered (113)" at bounding box center [143, 128] width 150 height 20
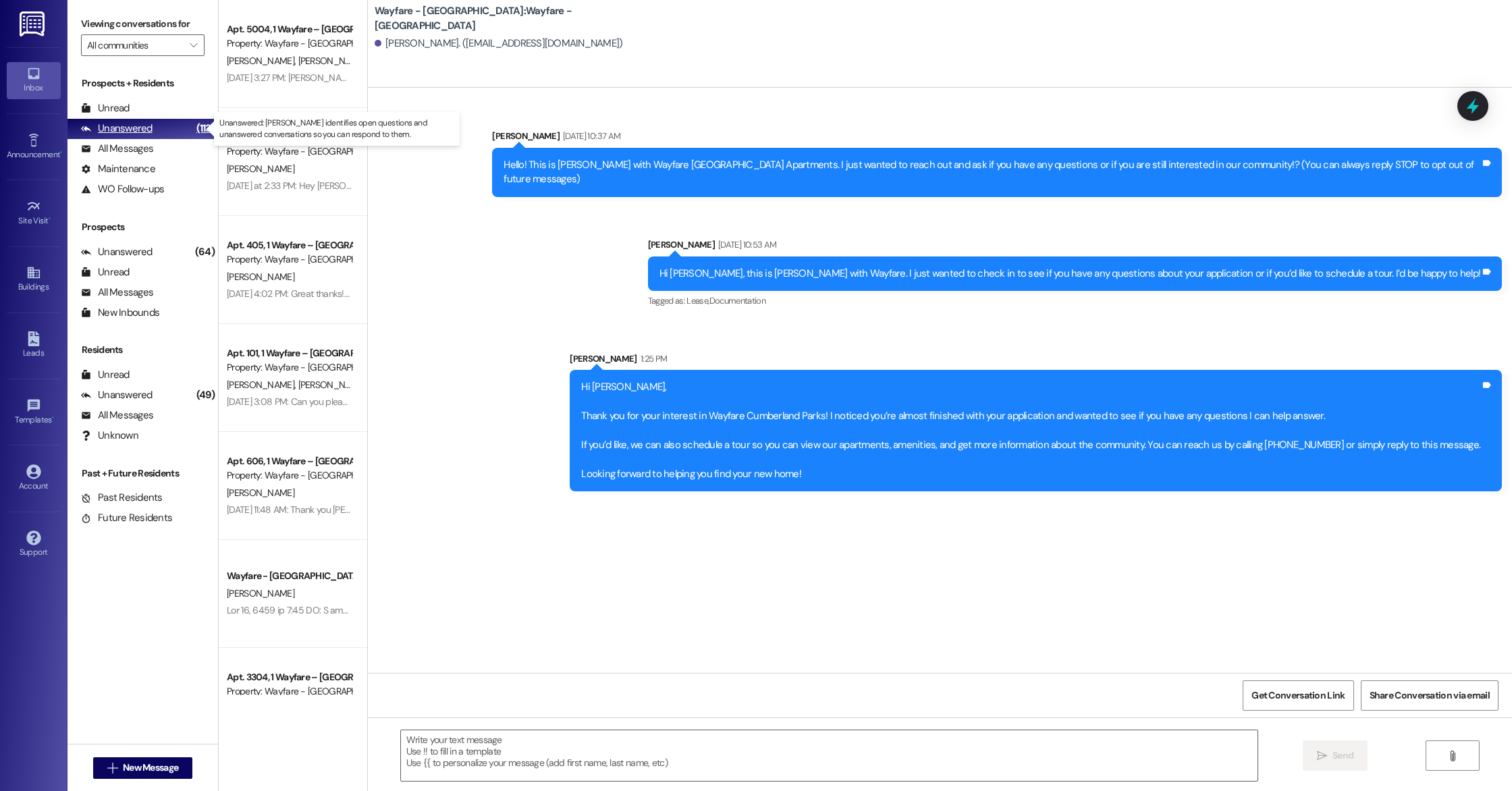
click at [176, 137] on div "Unanswered (113)" at bounding box center [143, 128] width 150 height 20
click at [176, 146] on div "All Messages (undefined)" at bounding box center [143, 149] width 150 height 20
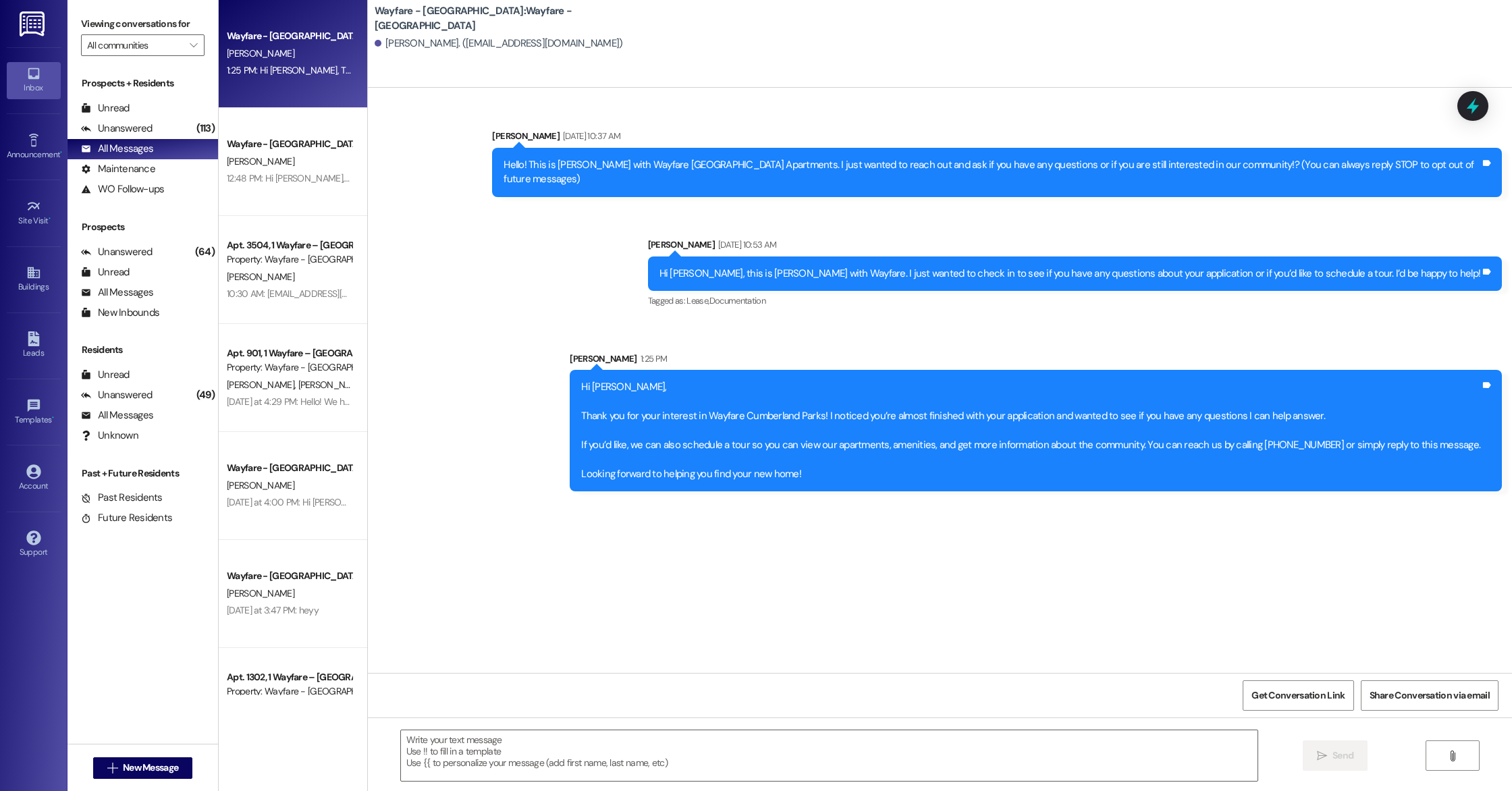
drag, startPoint x: 531, startPoint y: 200, endPoint x: 537, endPoint y: 249, distance: 49.4
click at [531, 202] on div "Sent via SMS [PERSON_NAME] [DATE] 10:37 AM Hello! This is [PERSON_NAME] with Wa…" at bounding box center [940, 300] width 1145 height 403
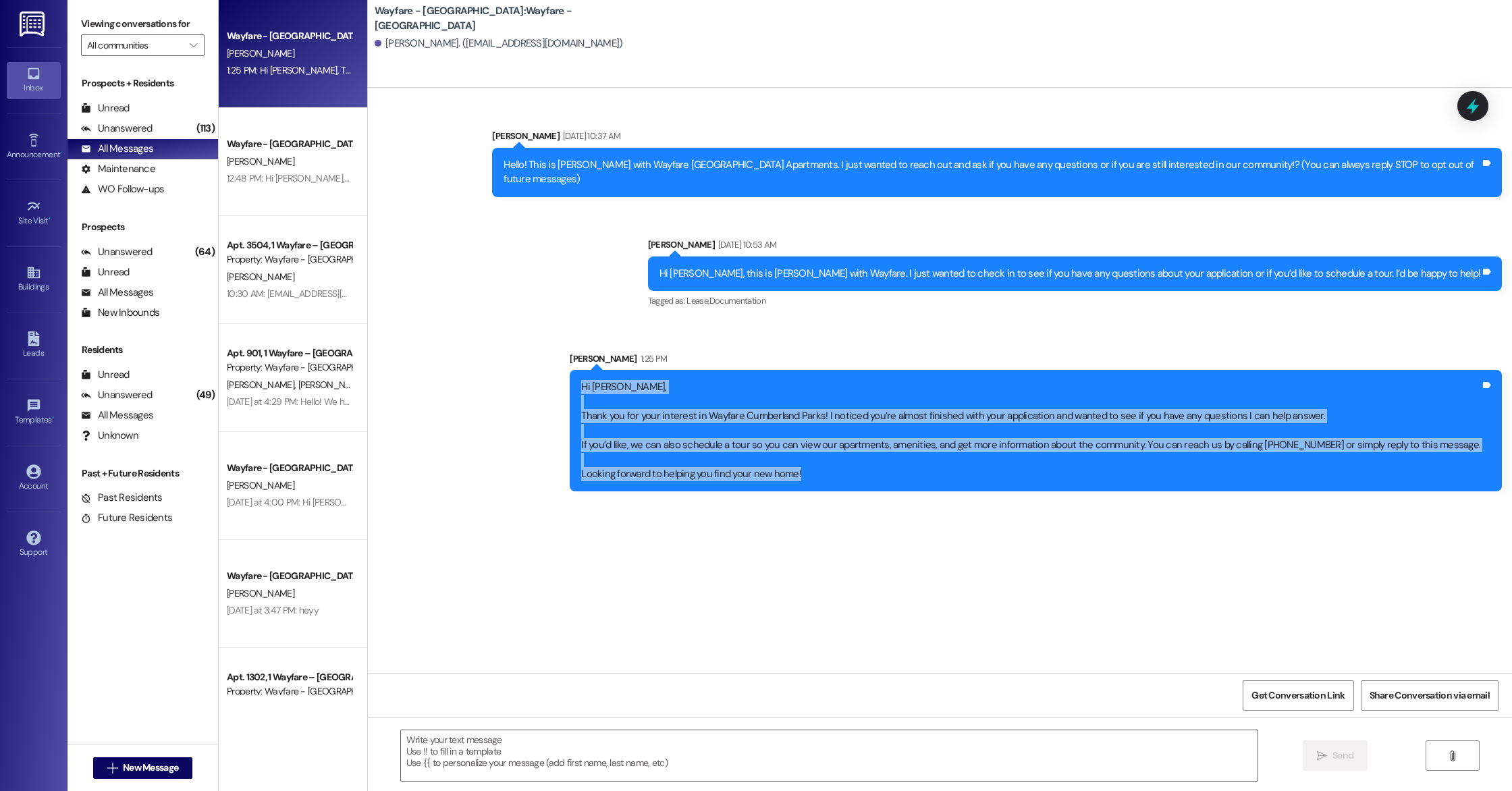
drag, startPoint x: 601, startPoint y: 364, endPoint x: 867, endPoint y: 463, distance: 283.8
click at [867, 463] on div "Hi [PERSON_NAME], Thank you for your interest in Wayfare Cumberland Parks! I no…" at bounding box center [1036, 430] width 933 height 122
copy div "Hi [PERSON_NAME], Thank you for your interest in Wayfare Cumberland Parks! I no…"
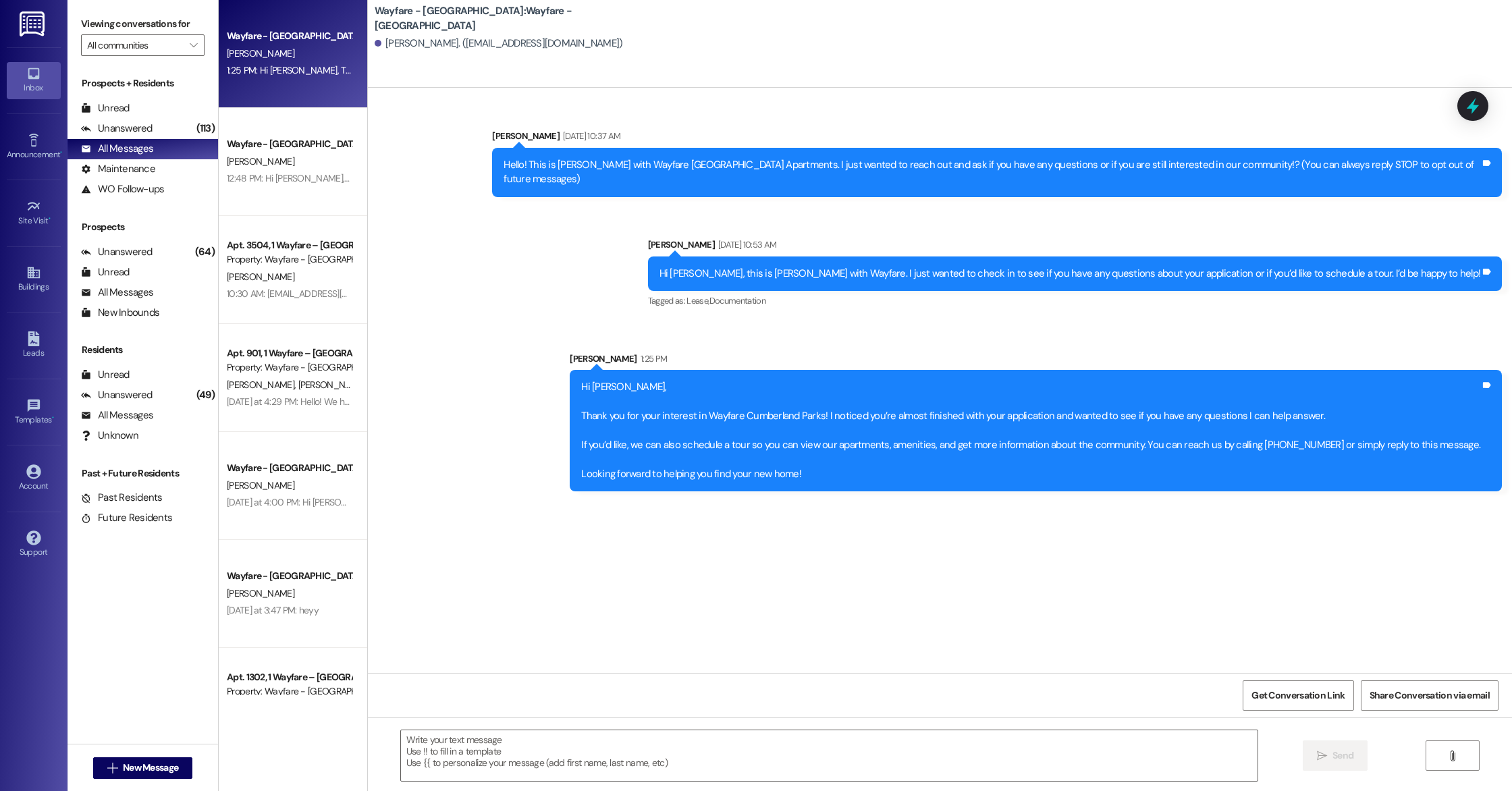
click at [671, 291] on div "Sent via SMS [PERSON_NAME] [DATE] 10:37 AM Hello! This is [PERSON_NAME] with Wa…" at bounding box center [940, 300] width 1145 height 403
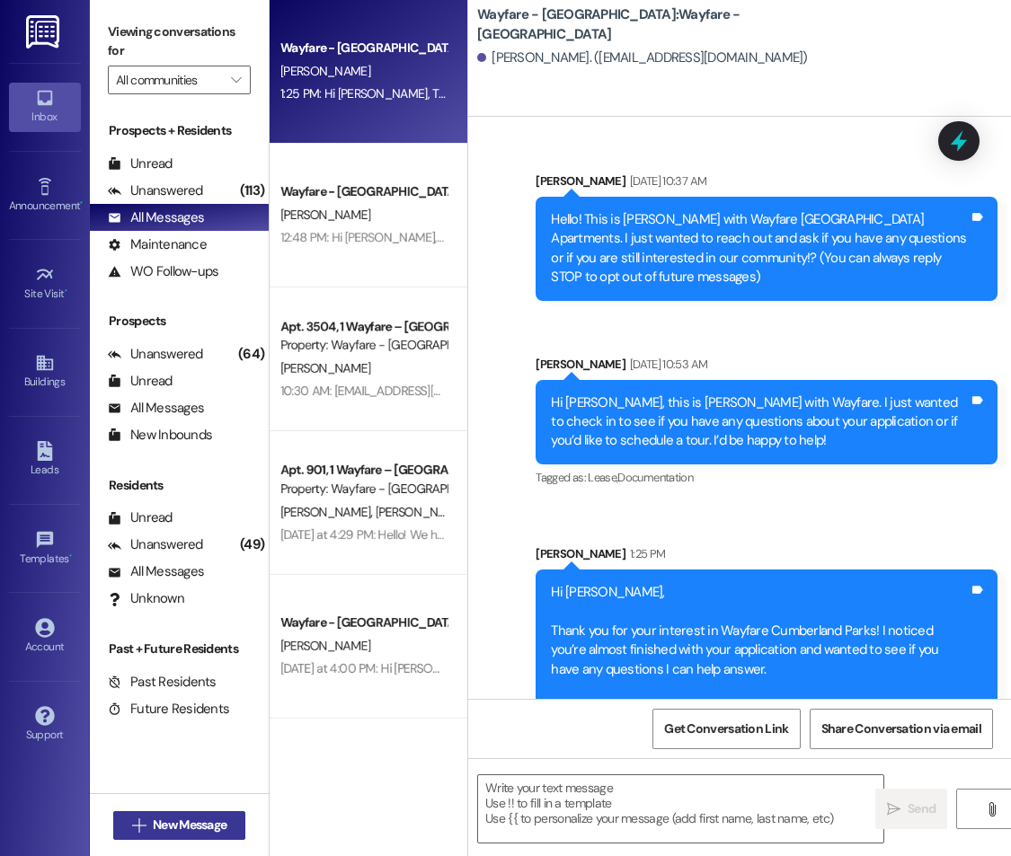
click at [192, 824] on span "New Message" at bounding box center [190, 825] width 74 height 19
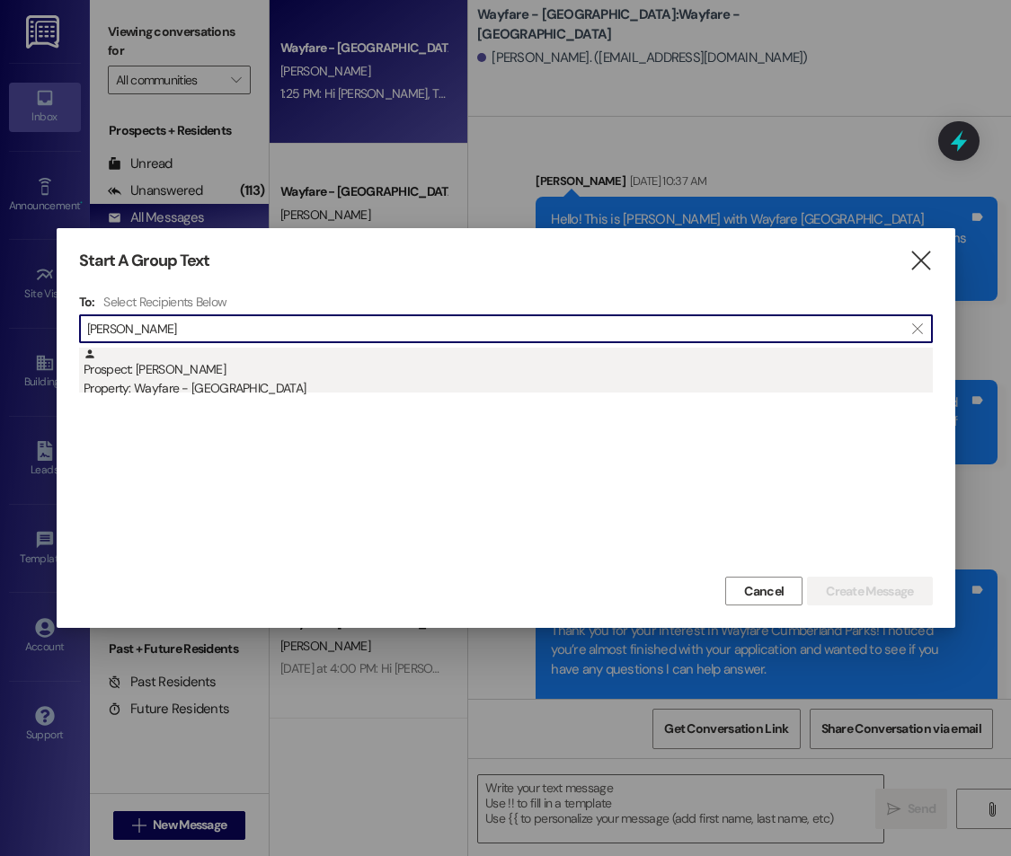
type input "[PERSON_NAME]"
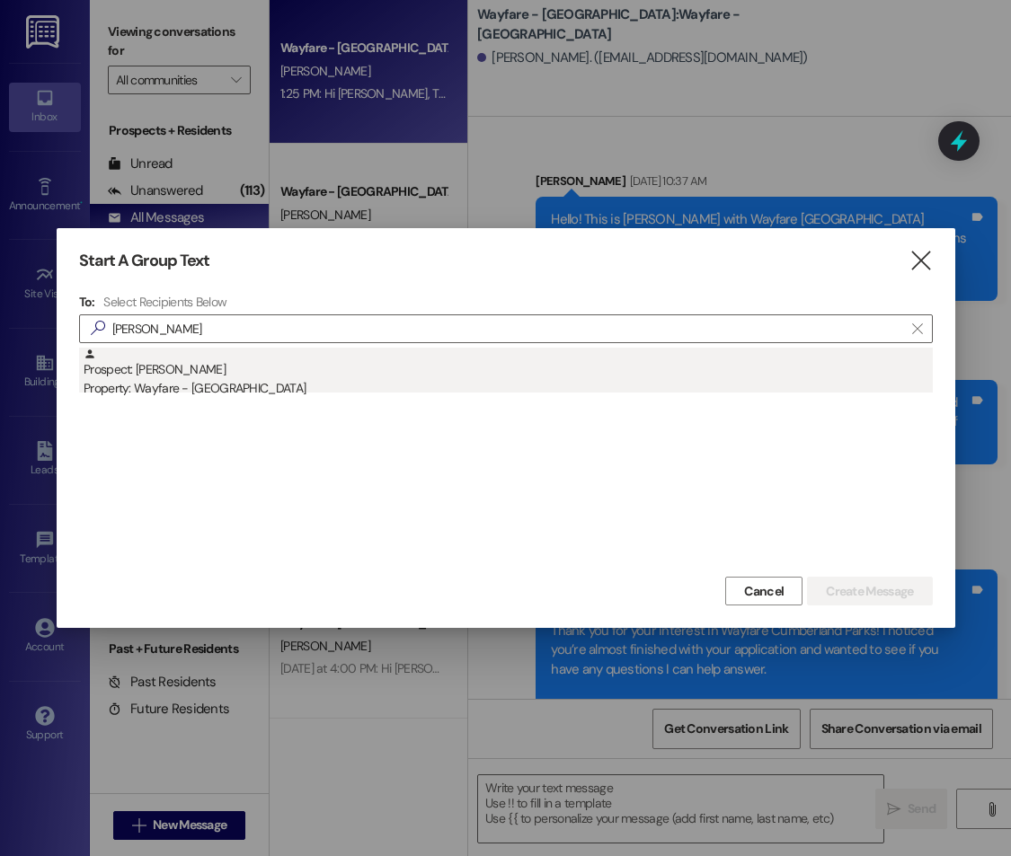
click at [156, 367] on div "Prospect: [PERSON_NAME] Property: Wayfare - [GEOGRAPHIC_DATA]" at bounding box center [508, 373] width 849 height 51
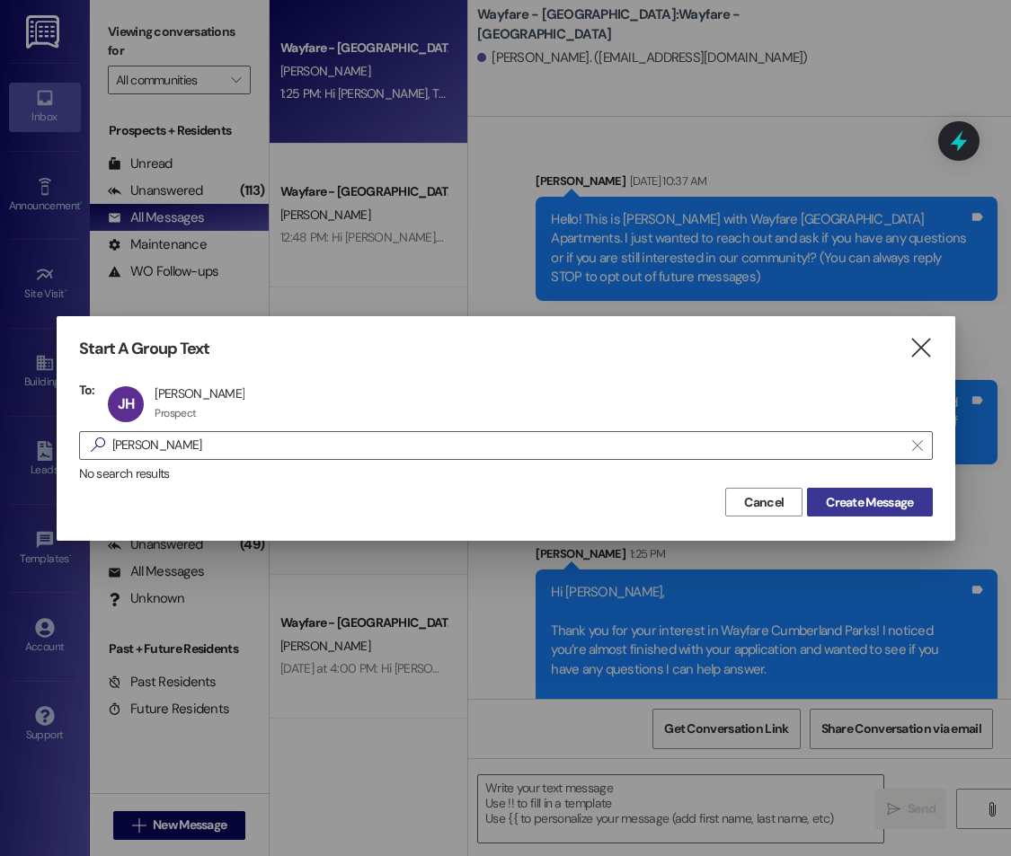
click at [880, 515] on button "Create Message" at bounding box center [869, 502] width 125 height 29
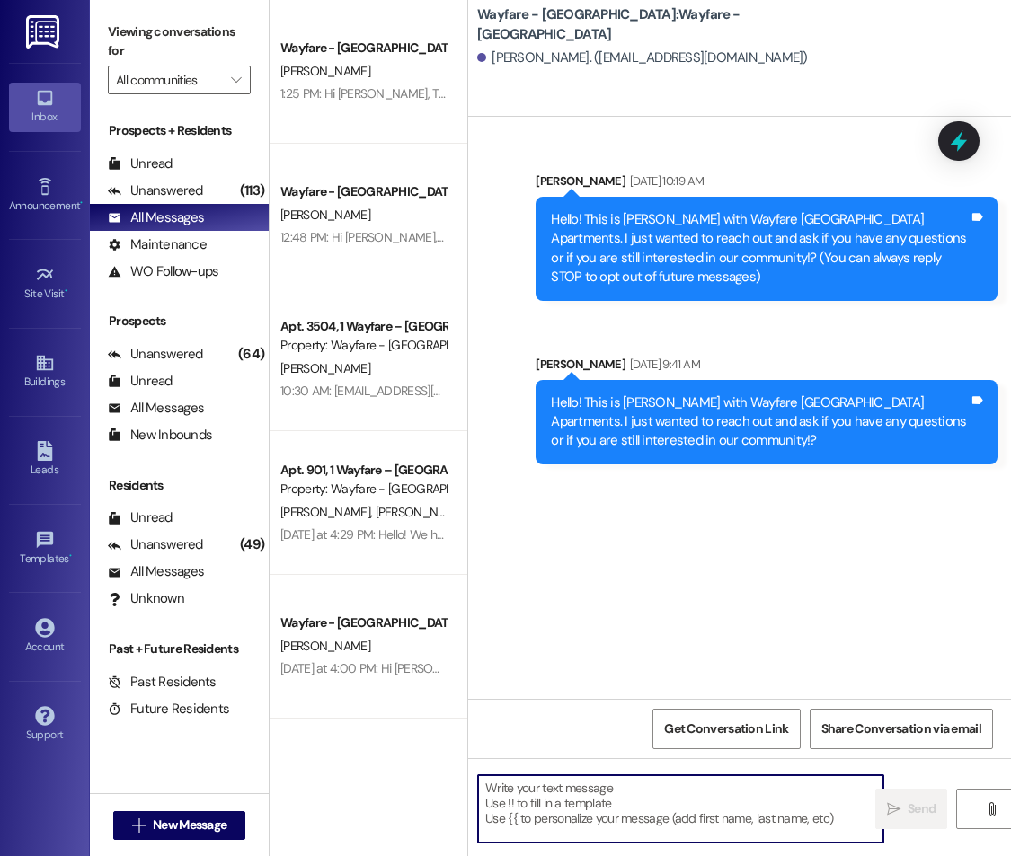
click at [568, 796] on textarea at bounding box center [680, 808] width 405 height 67
paste textarea "Hi [Lead's Name], Thank you for your interest in Wayfare Cumberland Parks! I wa…"
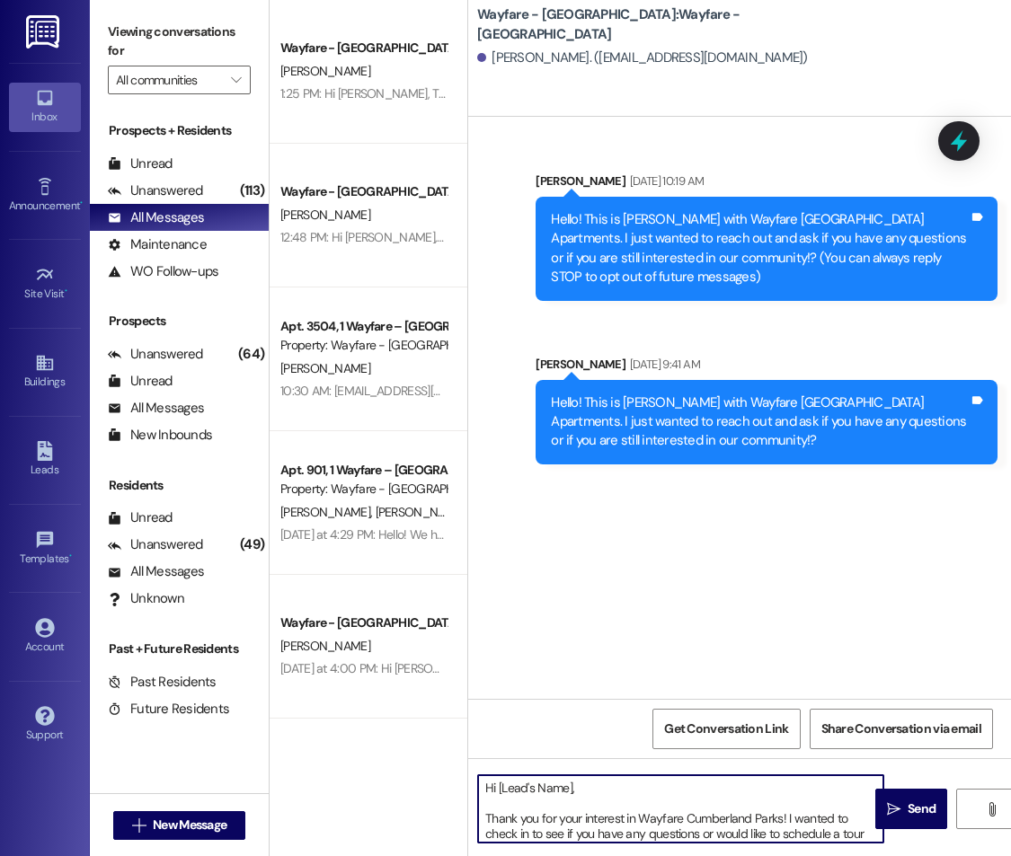
click at [571, 791] on textarea "Hi [Lead's Name], Thank you for your interest in Wayfare Cumberland Parks! I wa…" at bounding box center [680, 808] width 405 height 67
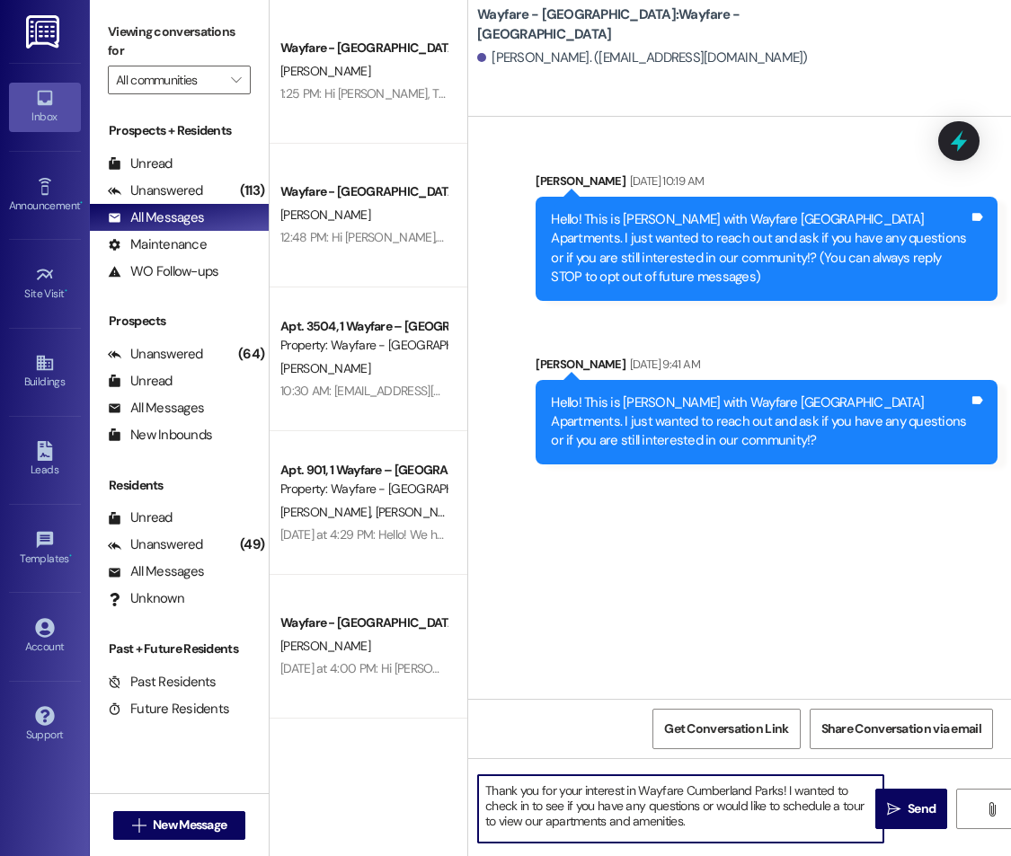
scroll to position [30, 0]
click at [689, 825] on textarea "Hi [PERSON_NAME], Thank you for your interest in Wayfare Cumberland Parks! I wa…" at bounding box center [680, 808] width 405 height 67
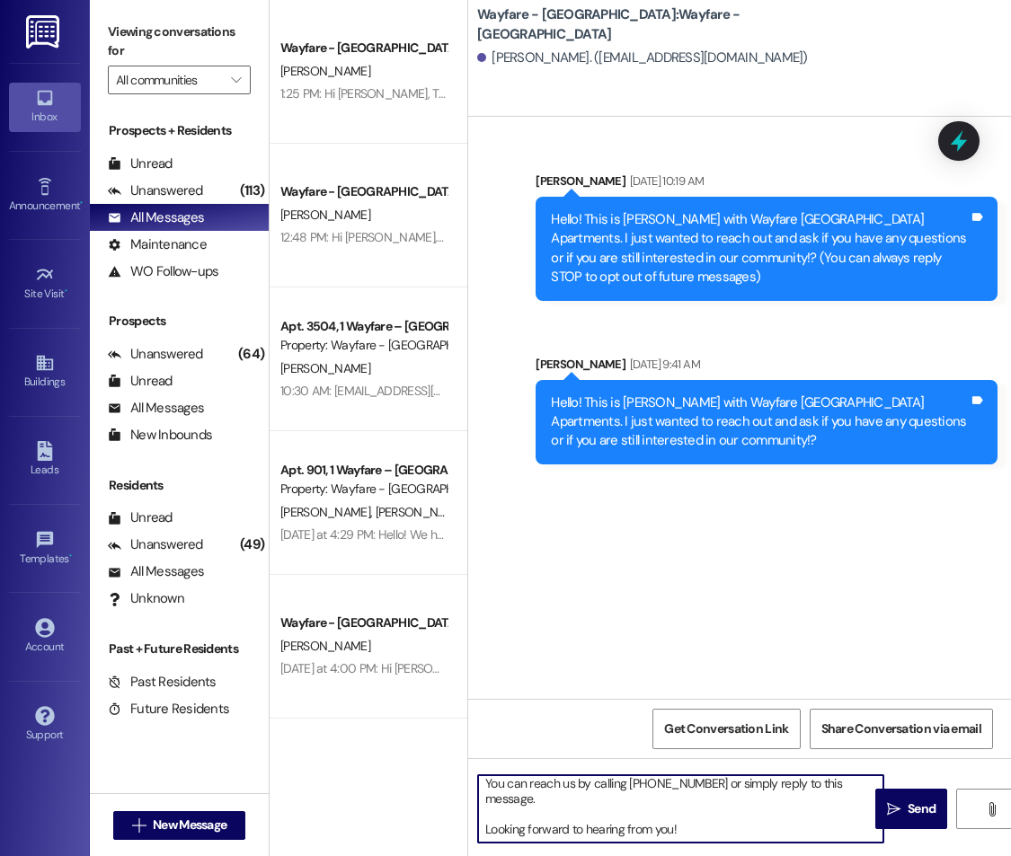
scroll to position [95, 0]
click at [688, 807] on textarea "Hi [PERSON_NAME], Thank you for your interest in Wayfare Cumberland Parks! I wa…" at bounding box center [680, 808] width 405 height 67
click at [690, 828] on textarea "Hi [PERSON_NAME], Thank you for your interest in Wayfare Cumberland Parks! I wa…" at bounding box center [680, 808] width 405 height 67
type textarea "Hi [PERSON_NAME], Thank you for your interest in Wayfare Cumberland Parks! I wa…"
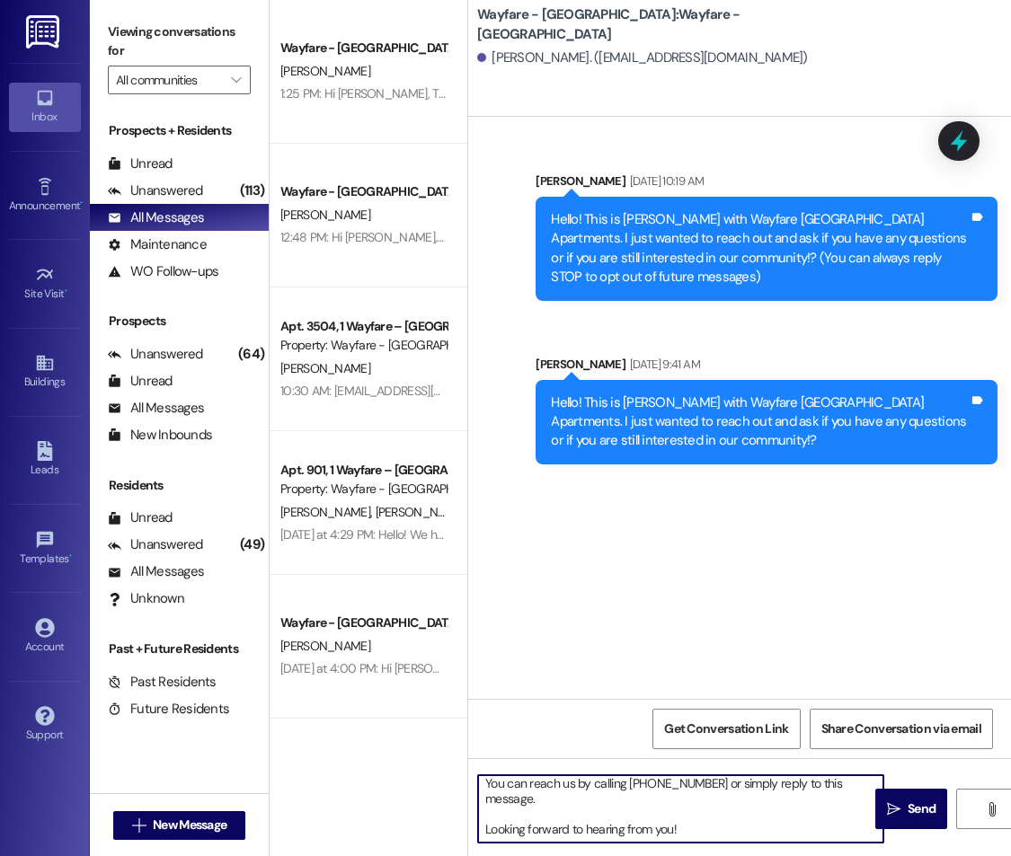
click at [909, 827] on button " Send" at bounding box center [911, 809] width 72 height 40
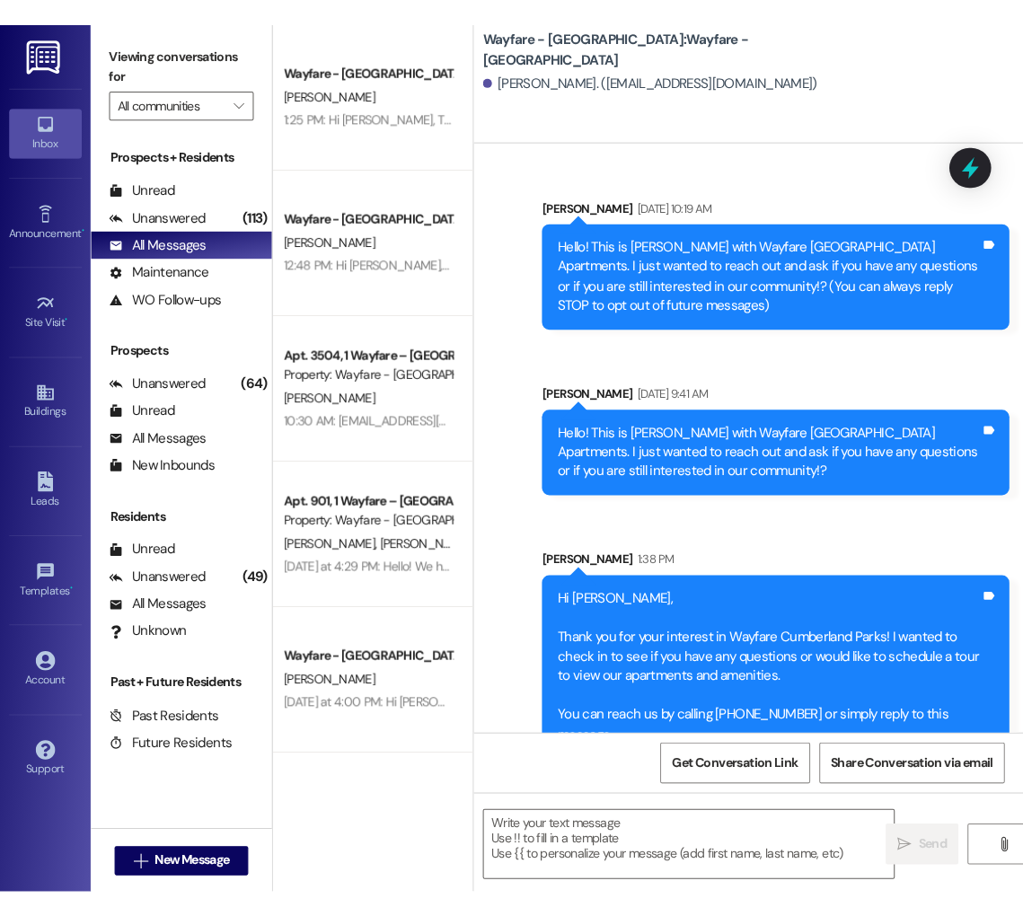
scroll to position [78, 0]
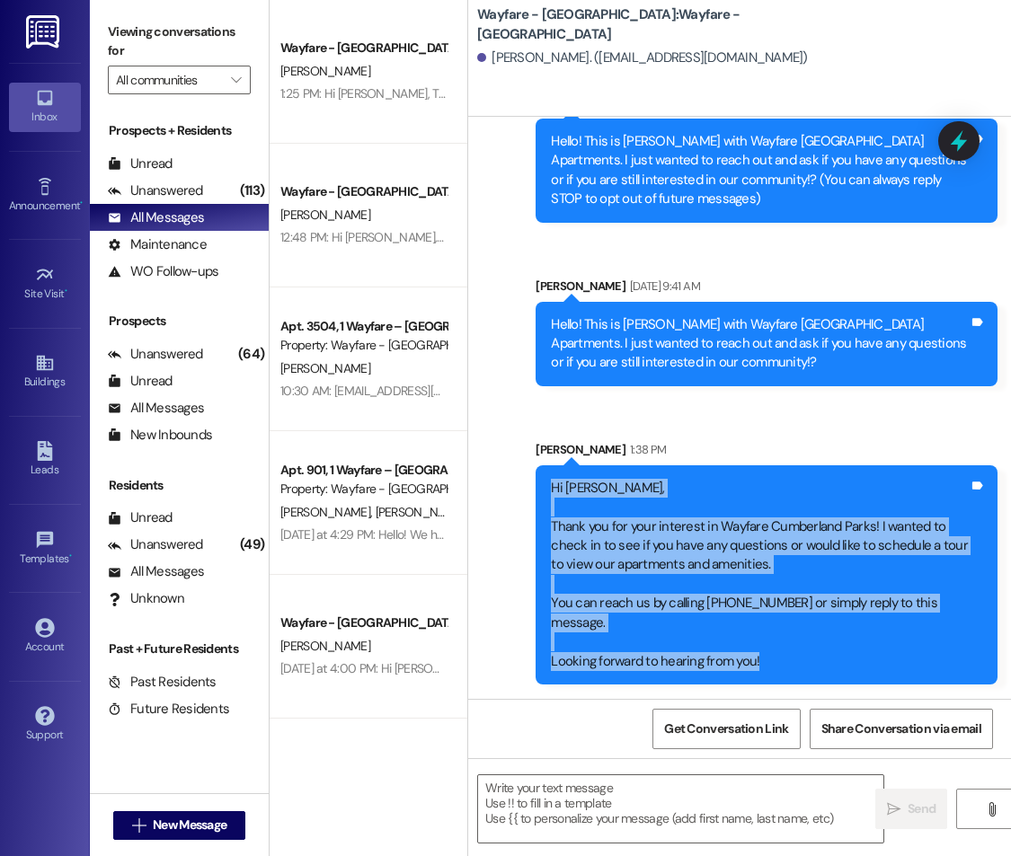
drag, startPoint x: 544, startPoint y: 483, endPoint x: 783, endPoint y: 657, distance: 295.2
click at [783, 661] on div "Hi [PERSON_NAME], Thank you for your interest in Wayfare Cumberland Parks! I wa…" at bounding box center [766, 574] width 462 height 219
copy div "Hi [PERSON_NAME], Thank you for your interest in Wayfare Cumberland Parks! I wa…"
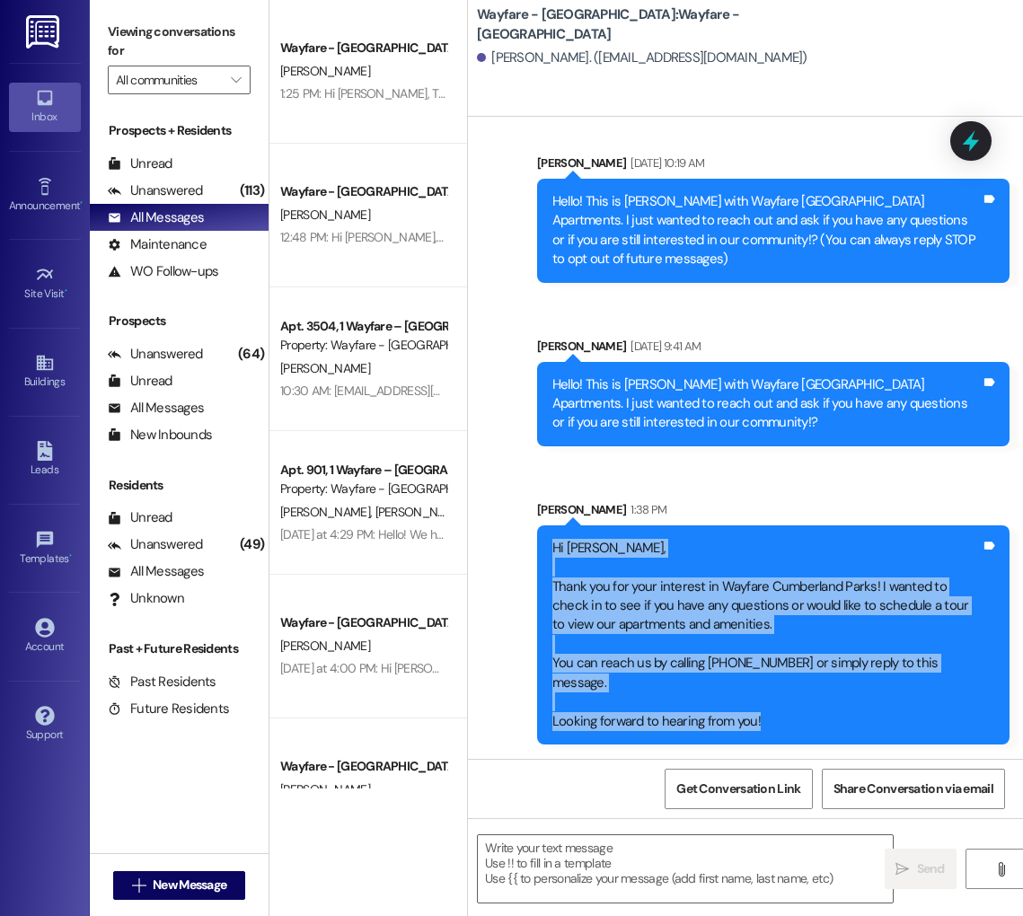
scroll to position [0, 0]
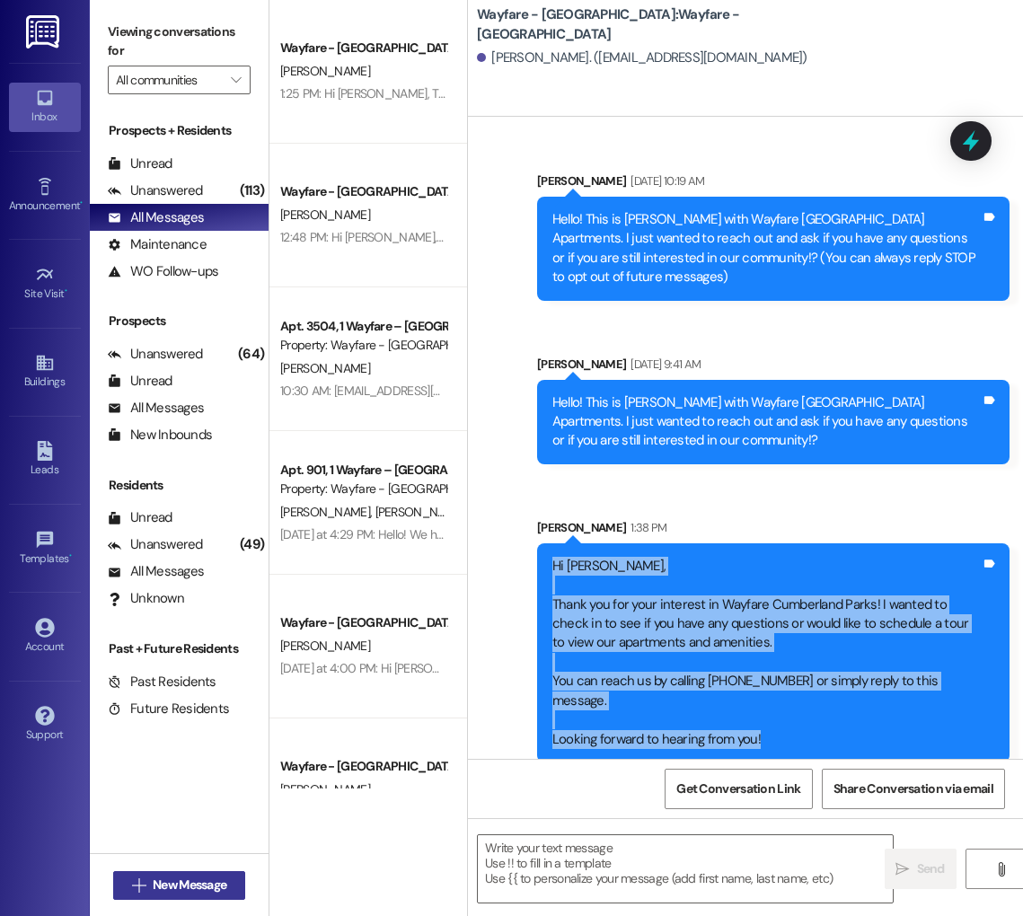
click at [204, 880] on span "New Message" at bounding box center [190, 885] width 74 height 19
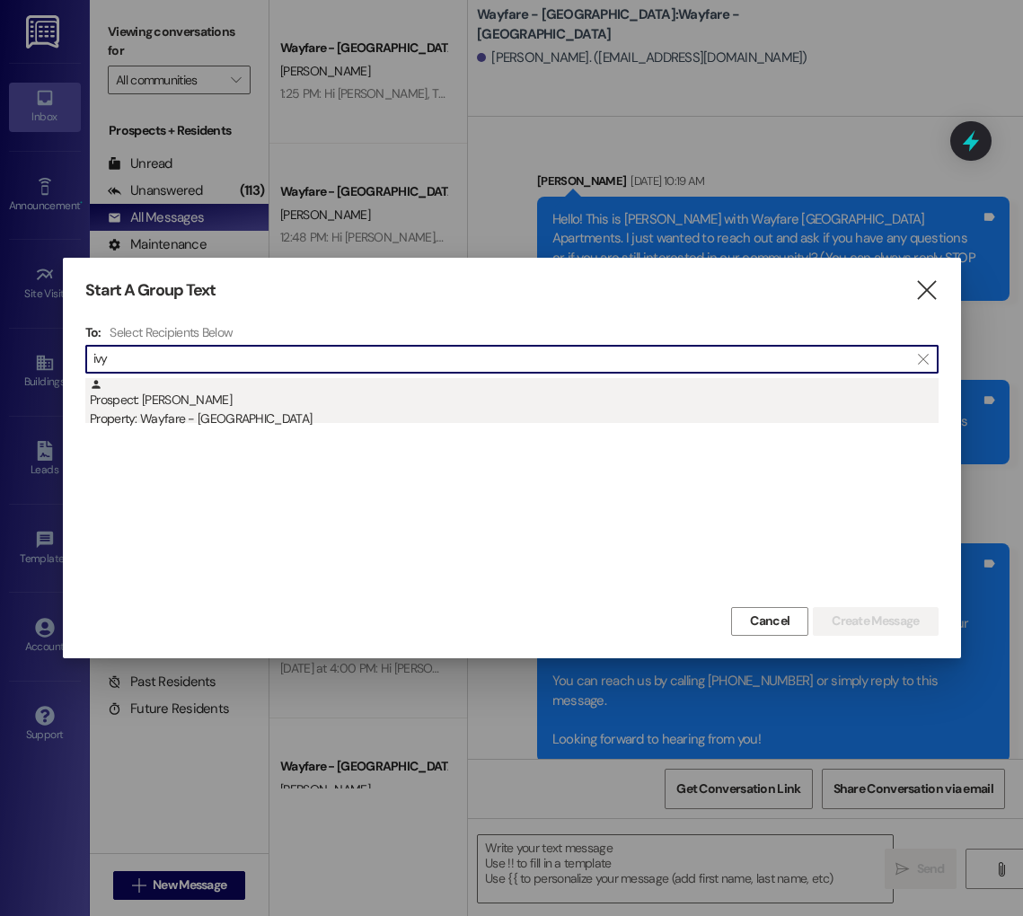
type input "ivy"
click at [239, 420] on div "Property: Wayfare - [GEOGRAPHIC_DATA]" at bounding box center [514, 419] width 849 height 19
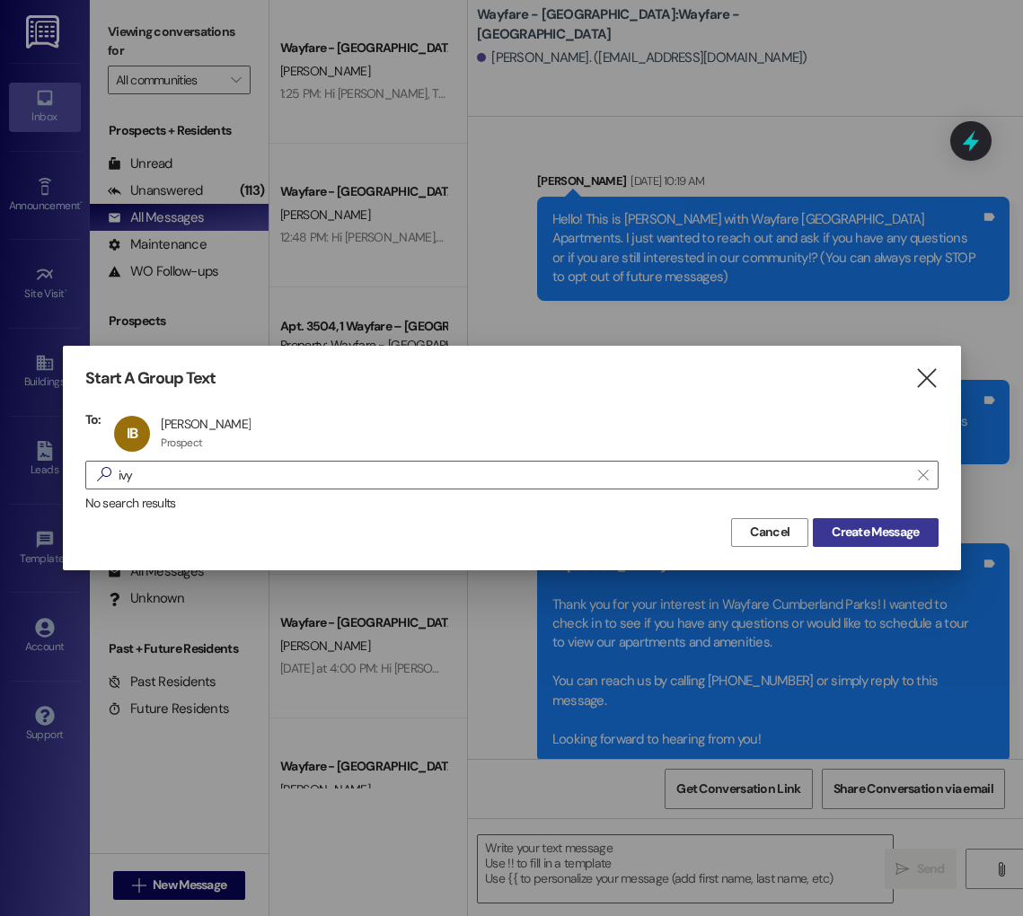
click at [862, 519] on button "Create Message" at bounding box center [875, 532] width 125 height 29
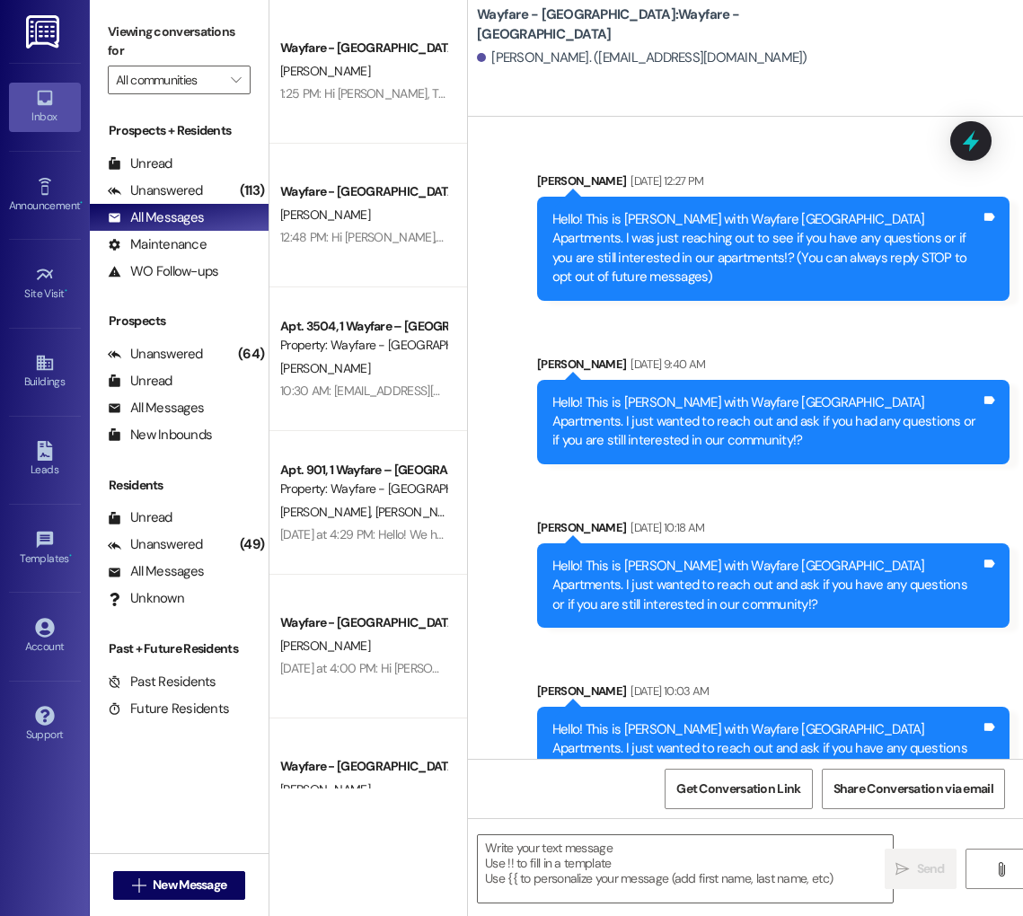
scroll to position [47, 0]
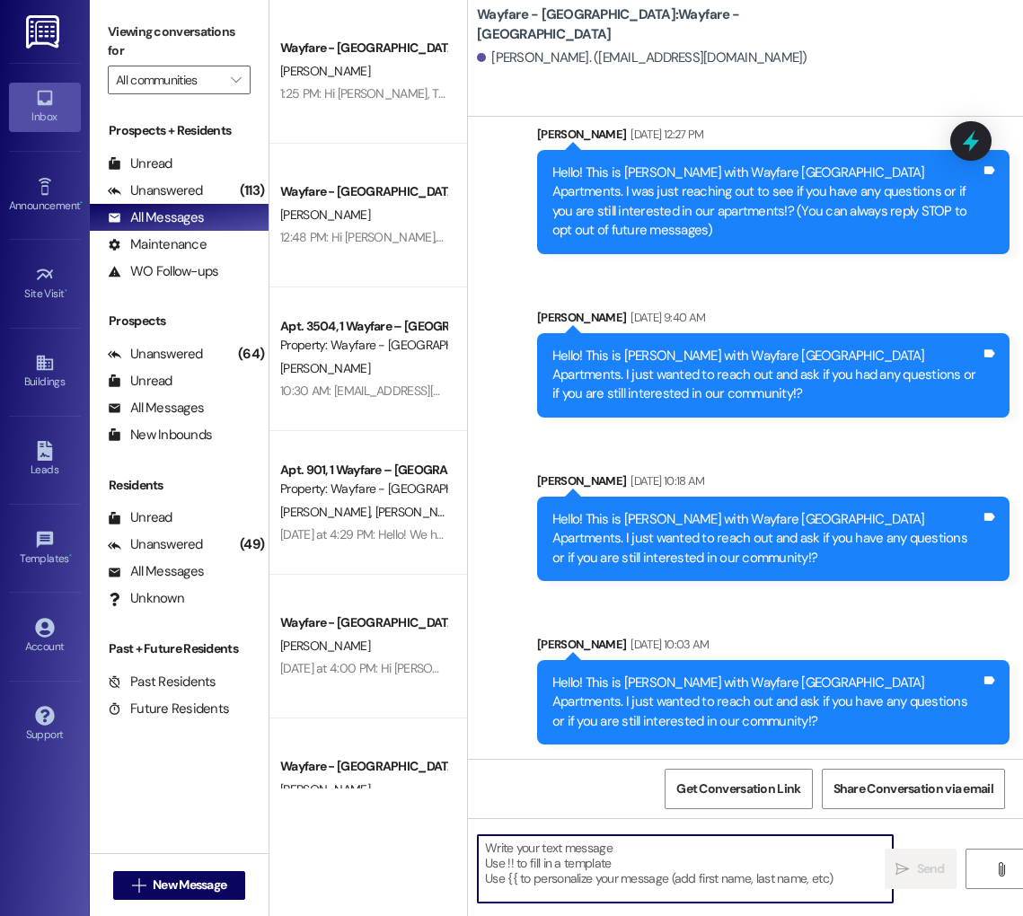
paste textarea "Hi [PERSON_NAME], Thank you for your interest in Wayfare Cumberland Parks! I wa…"
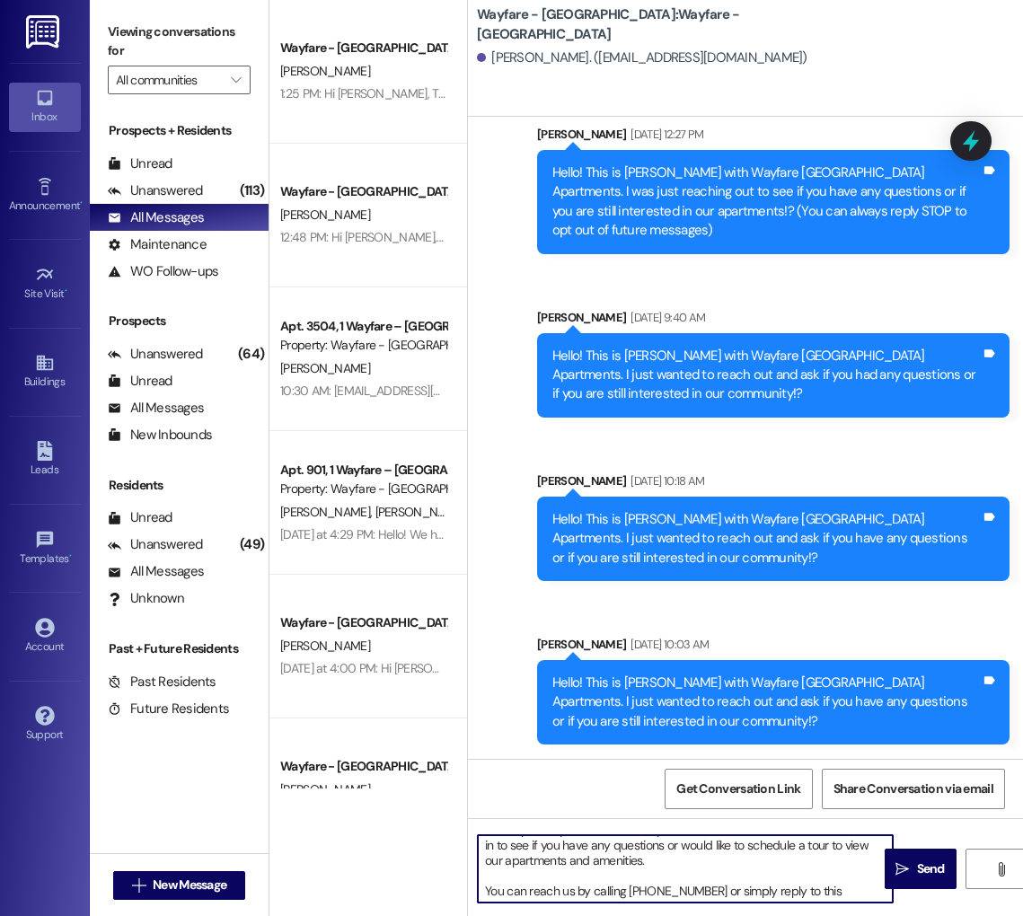
scroll to position [0, 0]
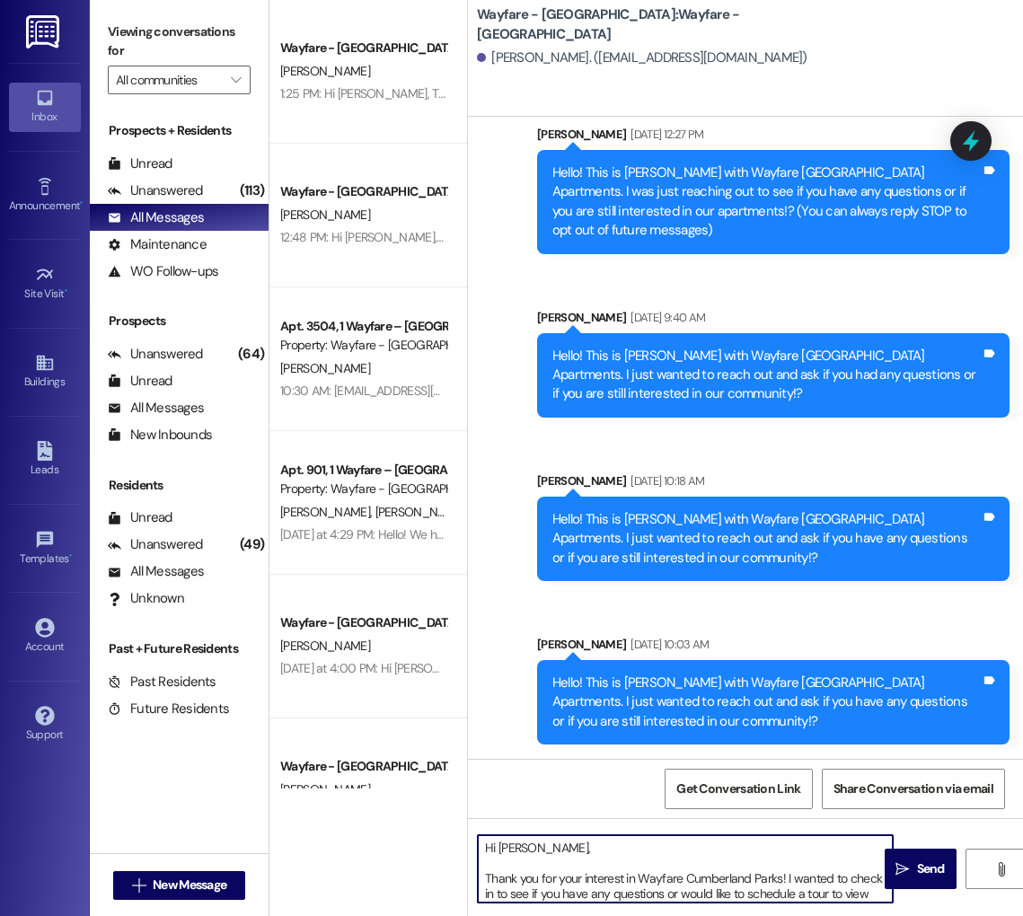
click at [522, 851] on textarea "Hi [PERSON_NAME], Thank you for your interest in Wayfare Cumberland Parks! I wa…" at bounding box center [685, 868] width 415 height 67
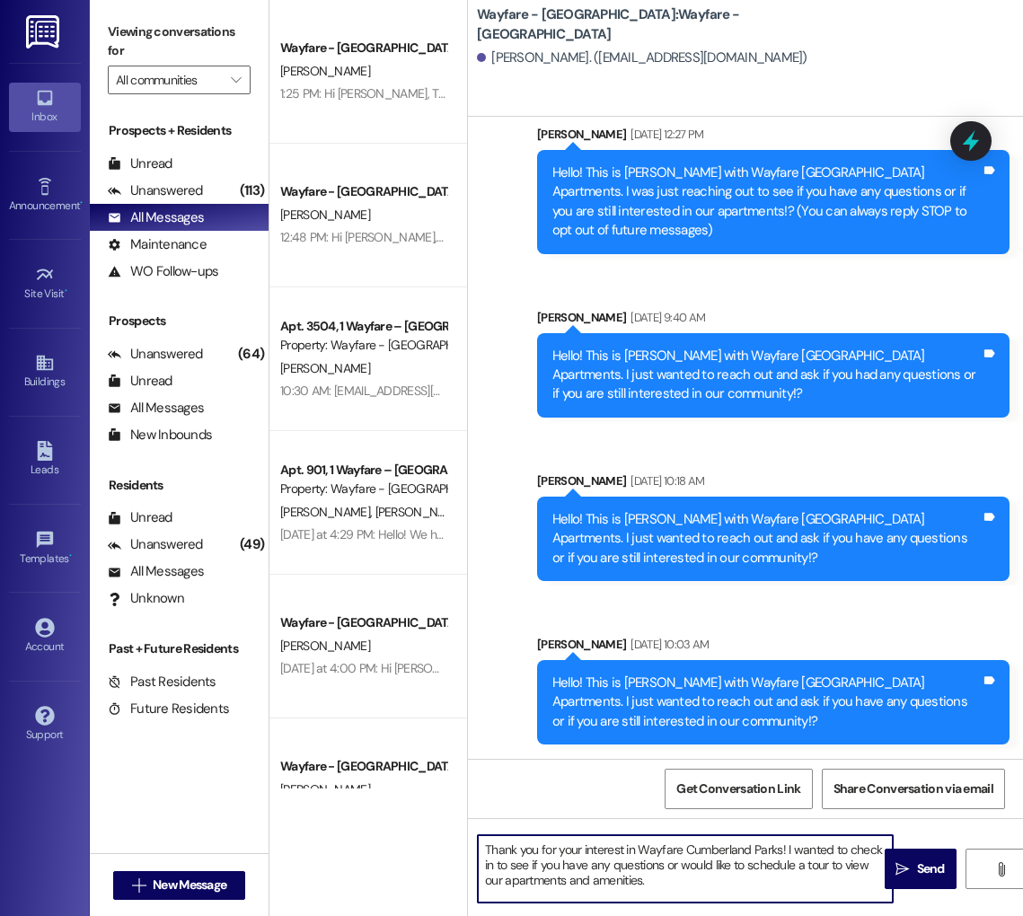
scroll to position [37, 0]
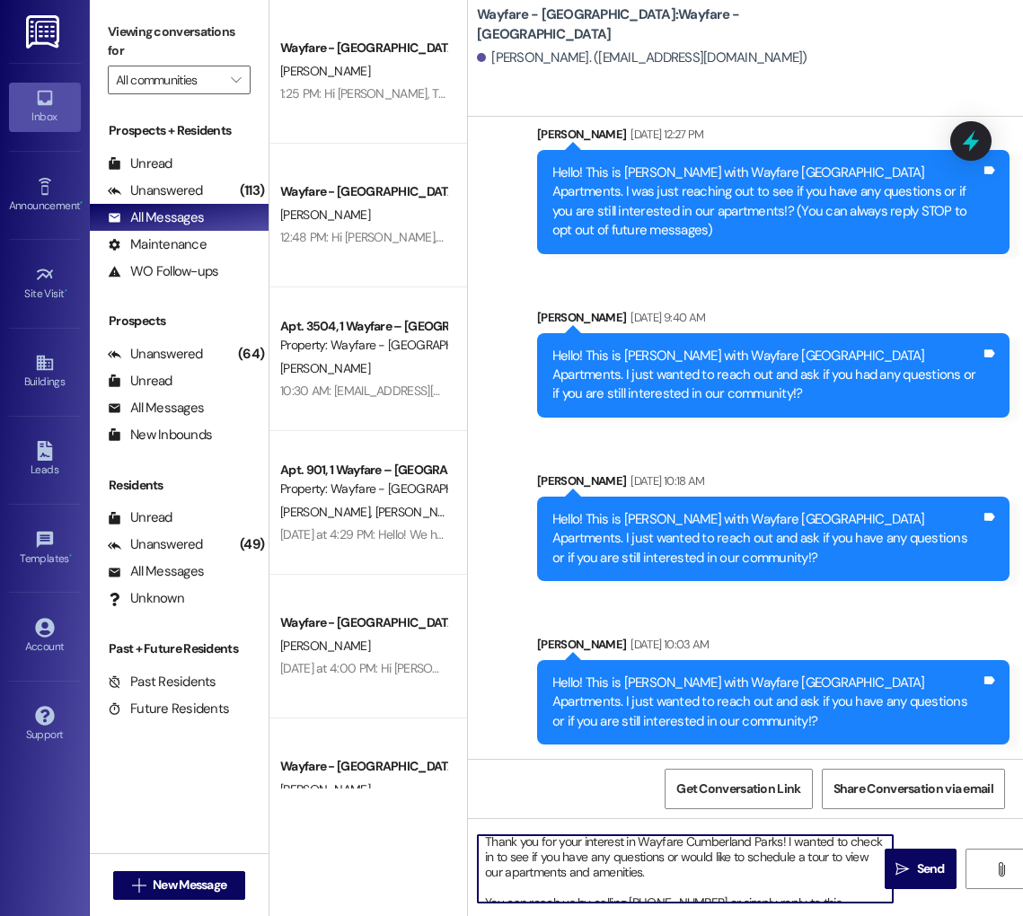
click at [645, 876] on textarea "Hi [PERSON_NAME], Thank you for your interest in Wayfare Cumberland Parks! I wa…" at bounding box center [685, 868] width 415 height 67
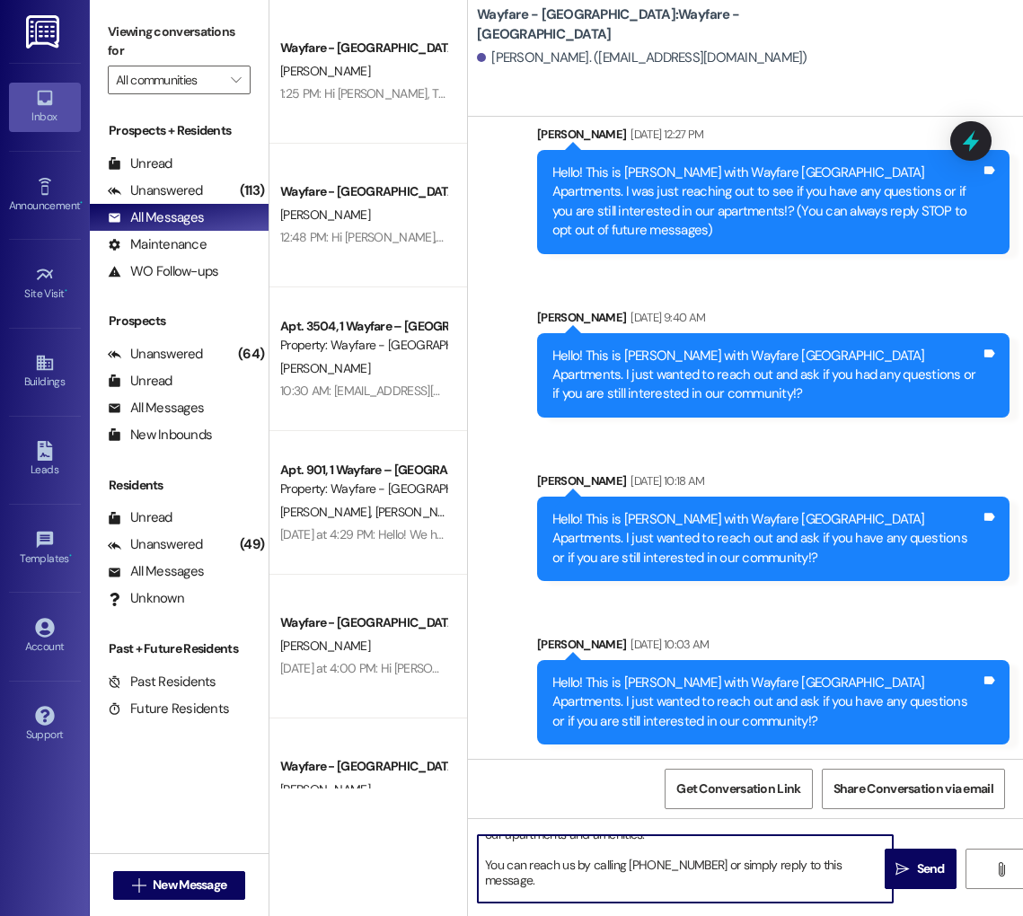
scroll to position [81, 0]
click at [738, 886] on textarea "Hi [PERSON_NAME], Thank you for your interest in Wayfare Cumberland Parks! I wa…" at bounding box center [685, 868] width 415 height 67
type textarea "Hi [PERSON_NAME], Thank you for your interest in Wayfare Cumberland Parks! I wa…"
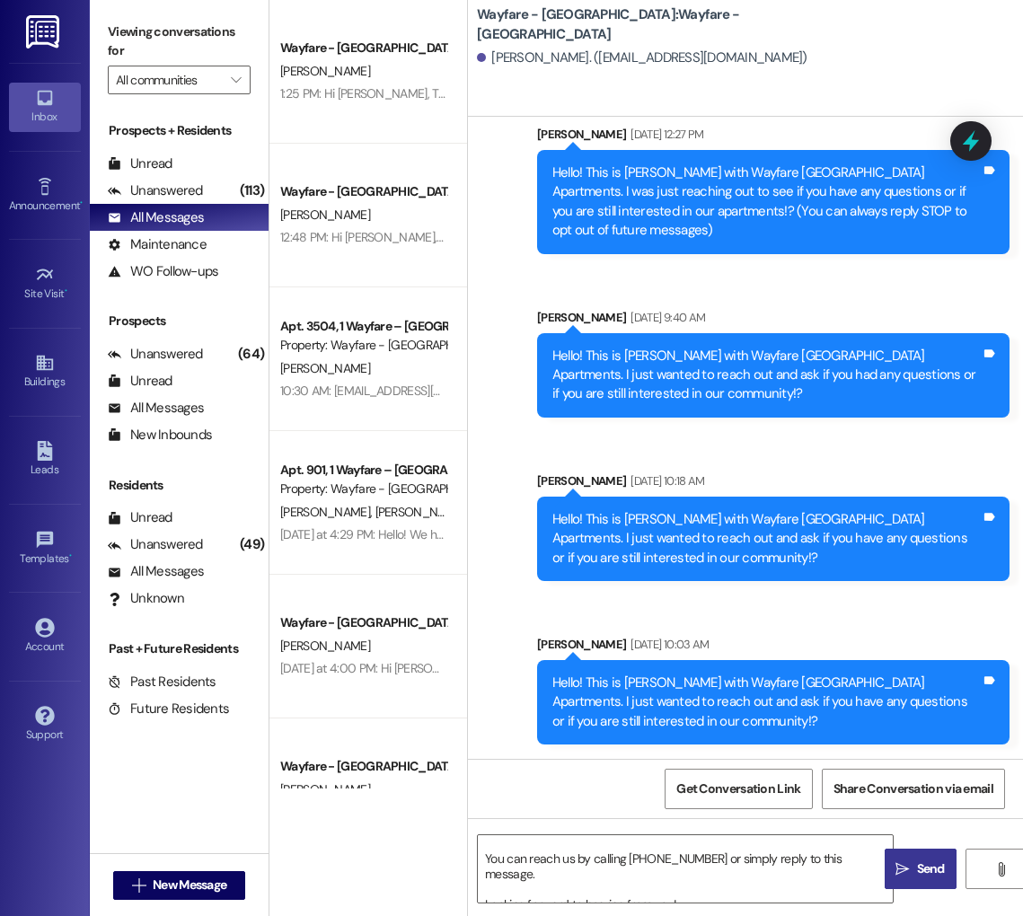
click at [935, 870] on span "Send" at bounding box center [931, 869] width 28 height 19
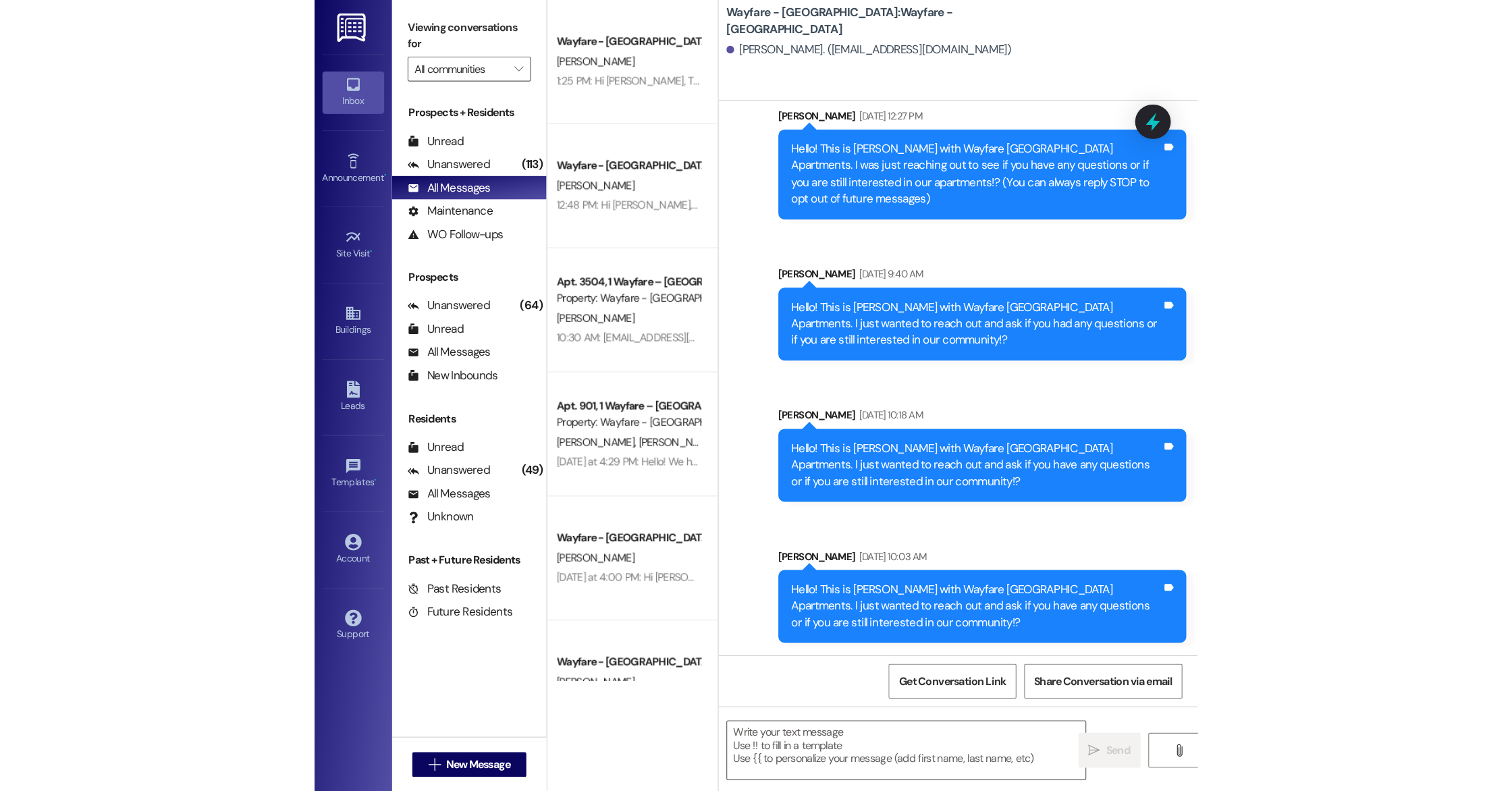
scroll to position [245, 0]
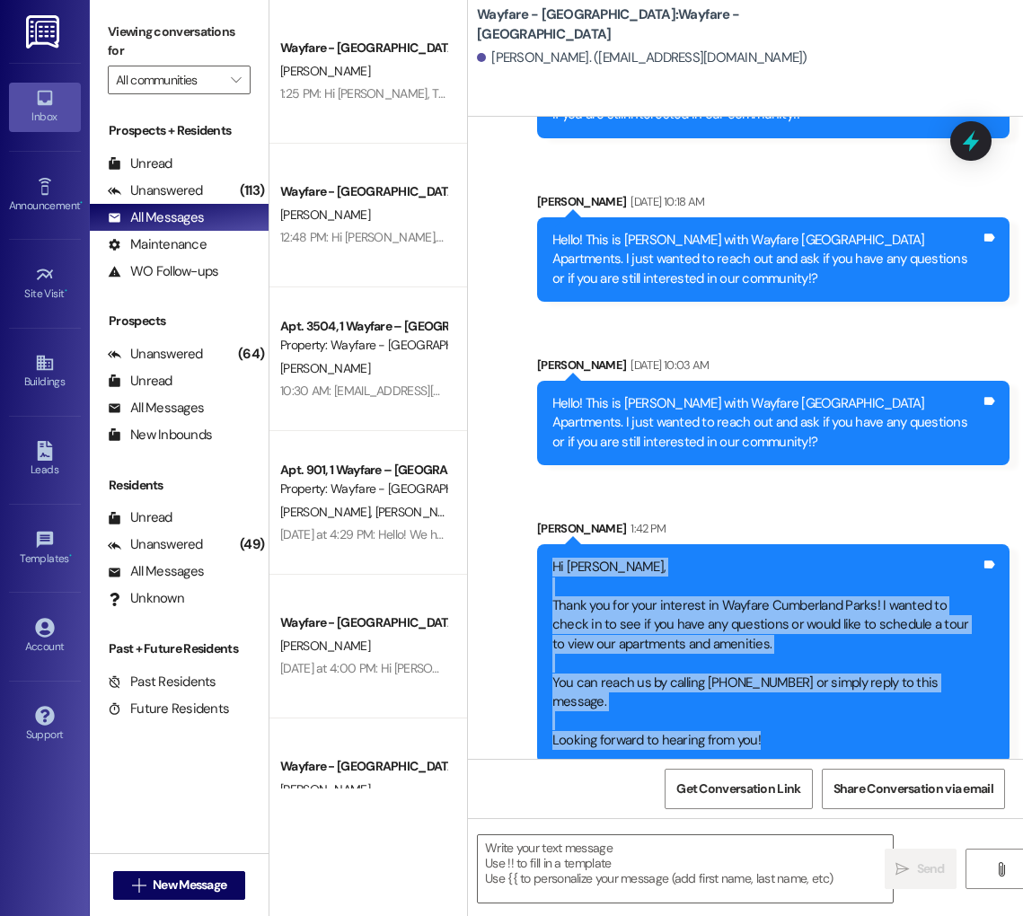
drag, startPoint x: 550, startPoint y: 564, endPoint x: 865, endPoint y: 744, distance: 362.9
click at [867, 746] on div "Sent via SMS [PERSON_NAME] 1:42 PM Hi [PERSON_NAME], Thank you for your interes…" at bounding box center [773, 641] width 499 height 271
copy div "Hi [PERSON_NAME], Thank you for your interest in Wayfare Cumberland Parks! I wa…"
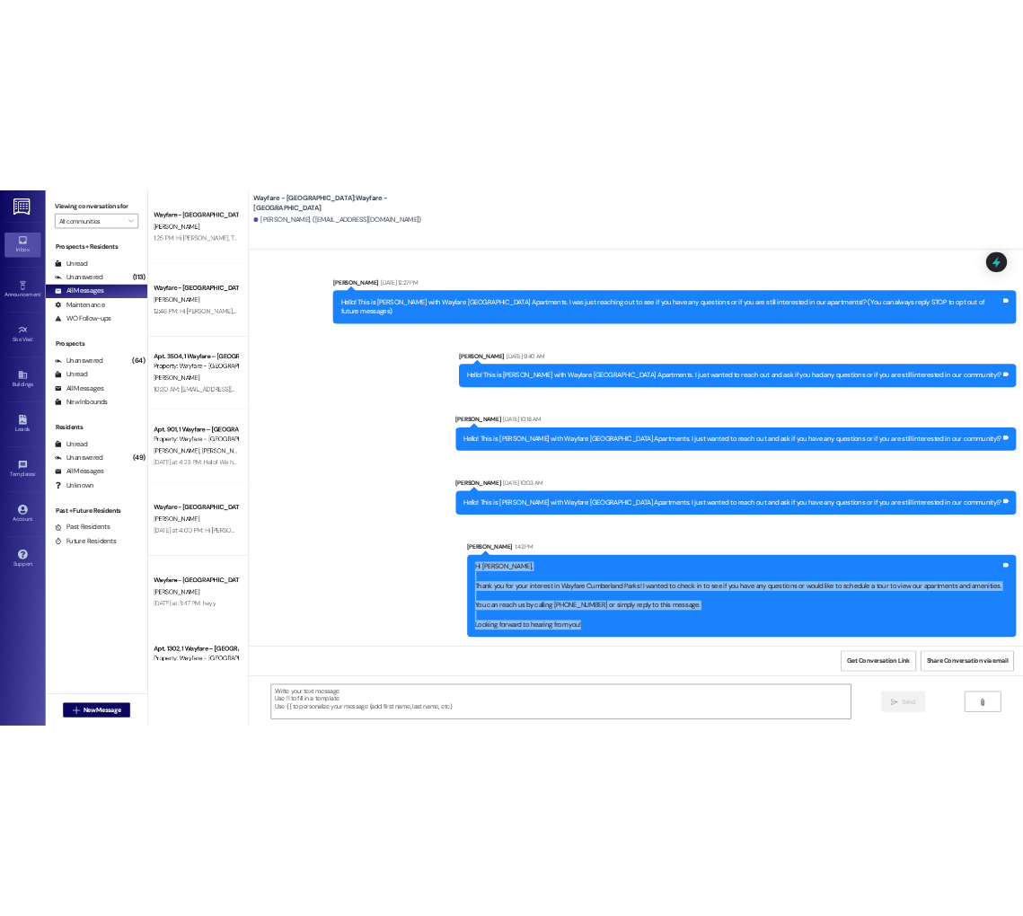
scroll to position [0, 0]
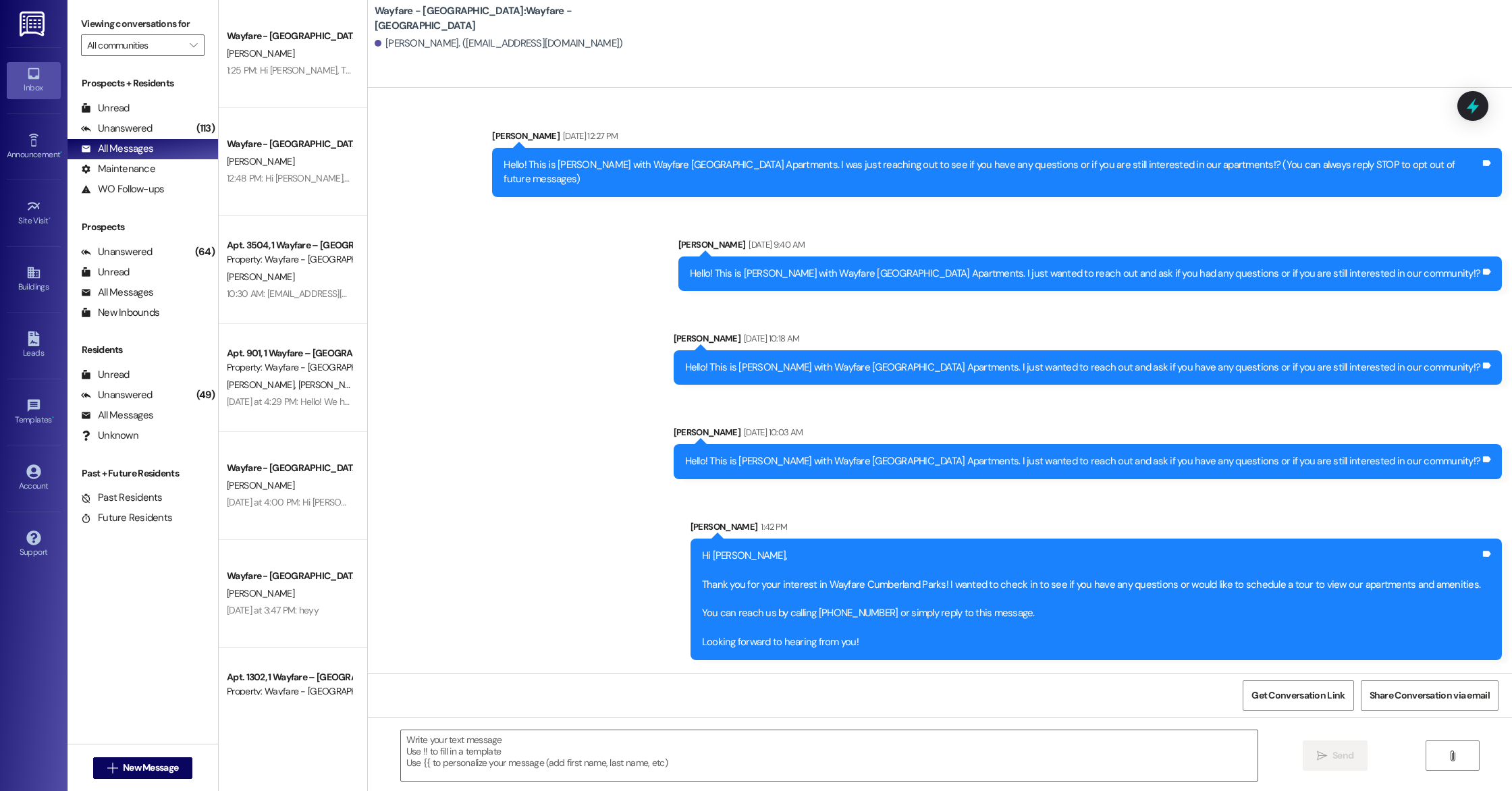
click at [439, 225] on div "Sent via SMS [PERSON_NAME] [DATE] 12:27 PM Hello! This is [PERSON_NAME] with Wa…" at bounding box center [940, 384] width 1145 height 572
click at [165, 129] on div "Unanswered (113)" at bounding box center [143, 128] width 150 height 20
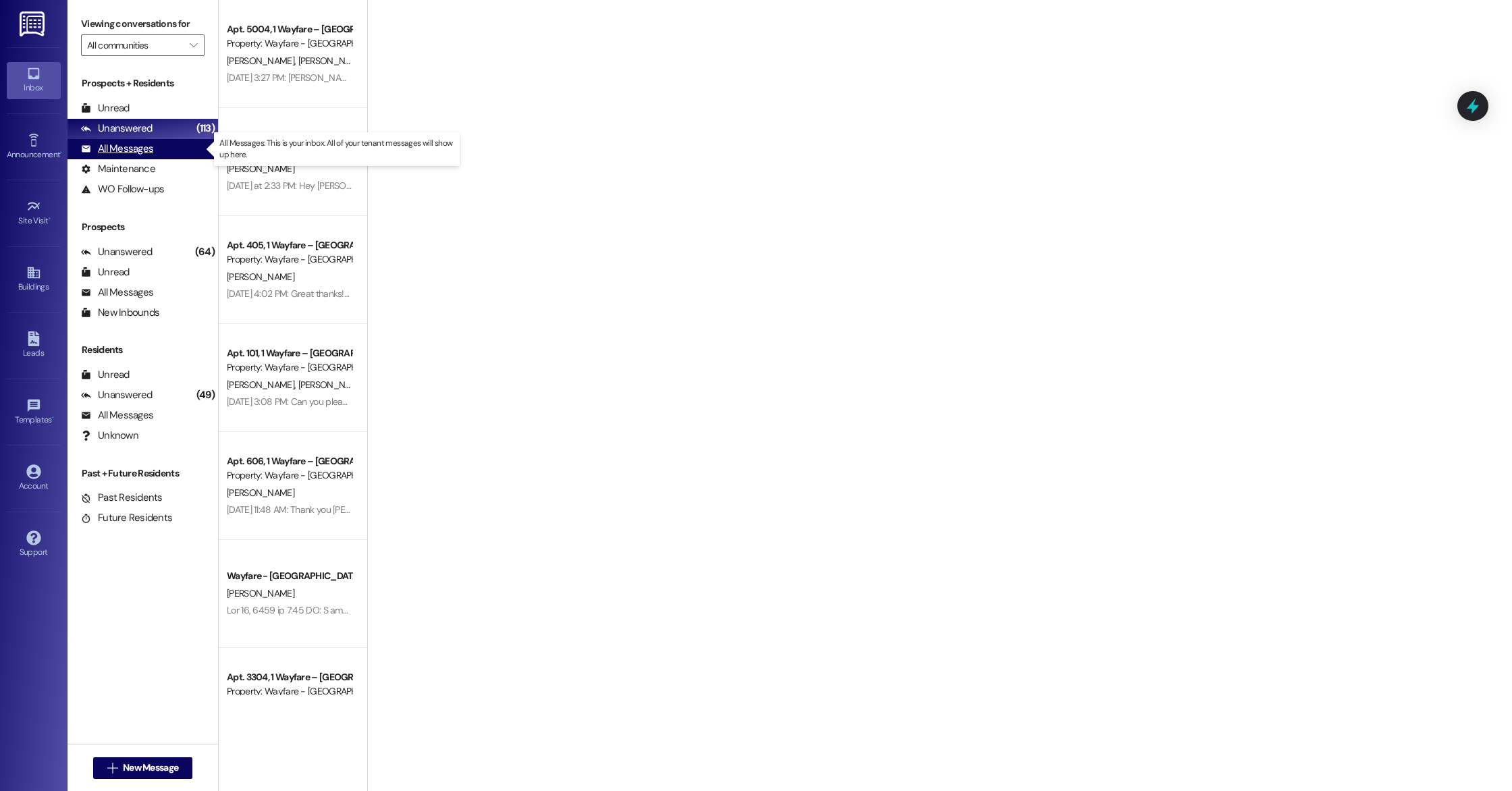
click at [169, 152] on div "All Messages (undefined)" at bounding box center [143, 149] width 150 height 20
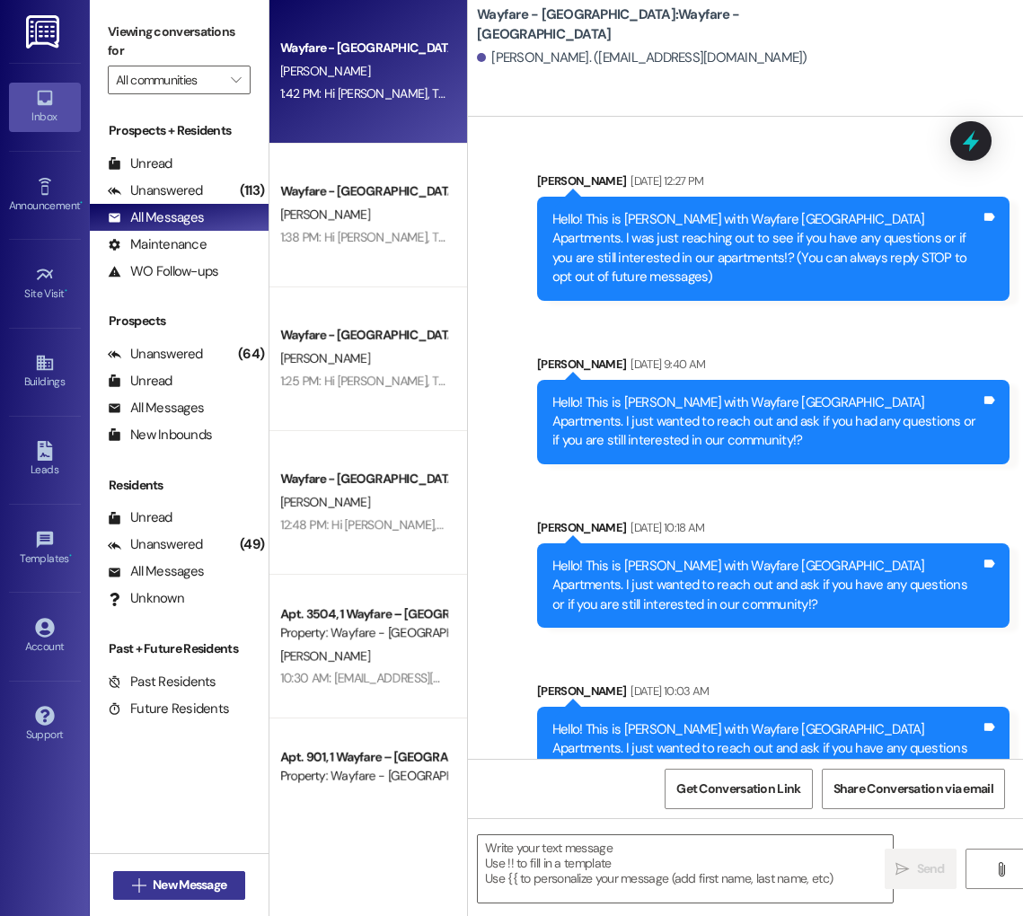
click at [223, 888] on span "New Message" at bounding box center [190, 885] width 74 height 19
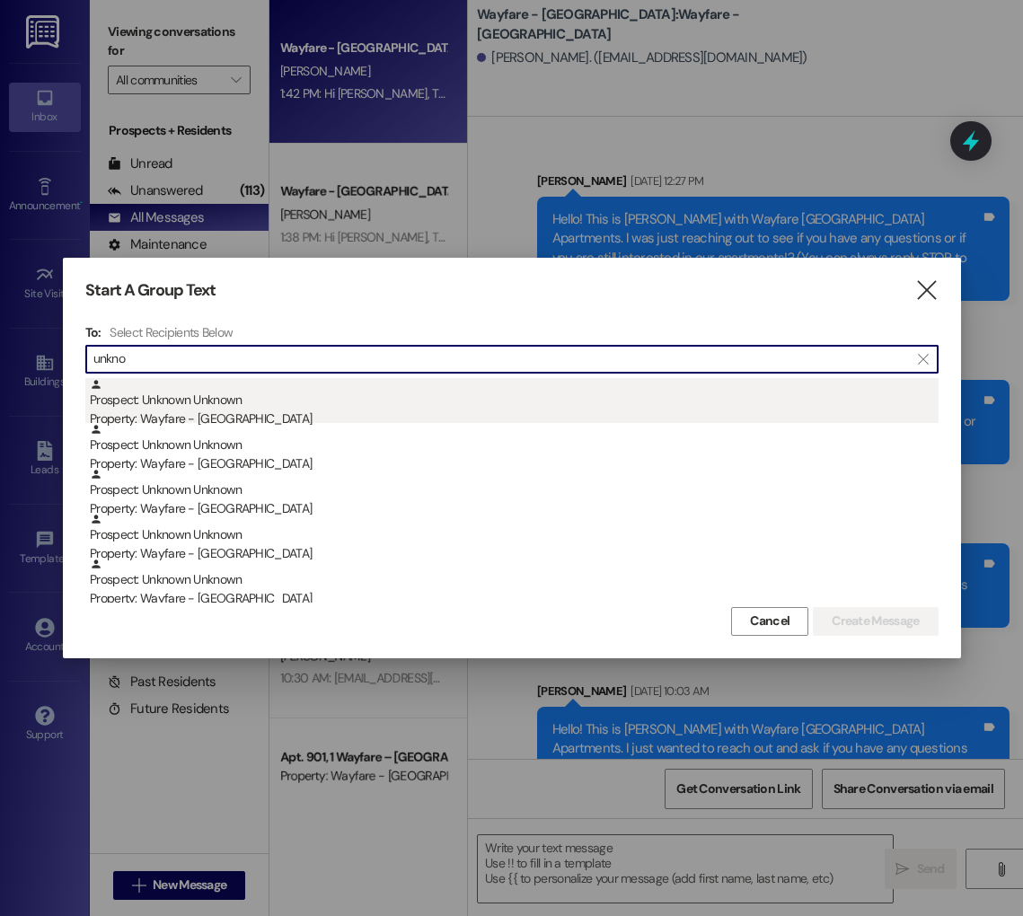
type input "unkno"
click at [263, 393] on div "Prospect: Unknown Unknown Property: Wayfare - [GEOGRAPHIC_DATA]" at bounding box center [514, 403] width 849 height 51
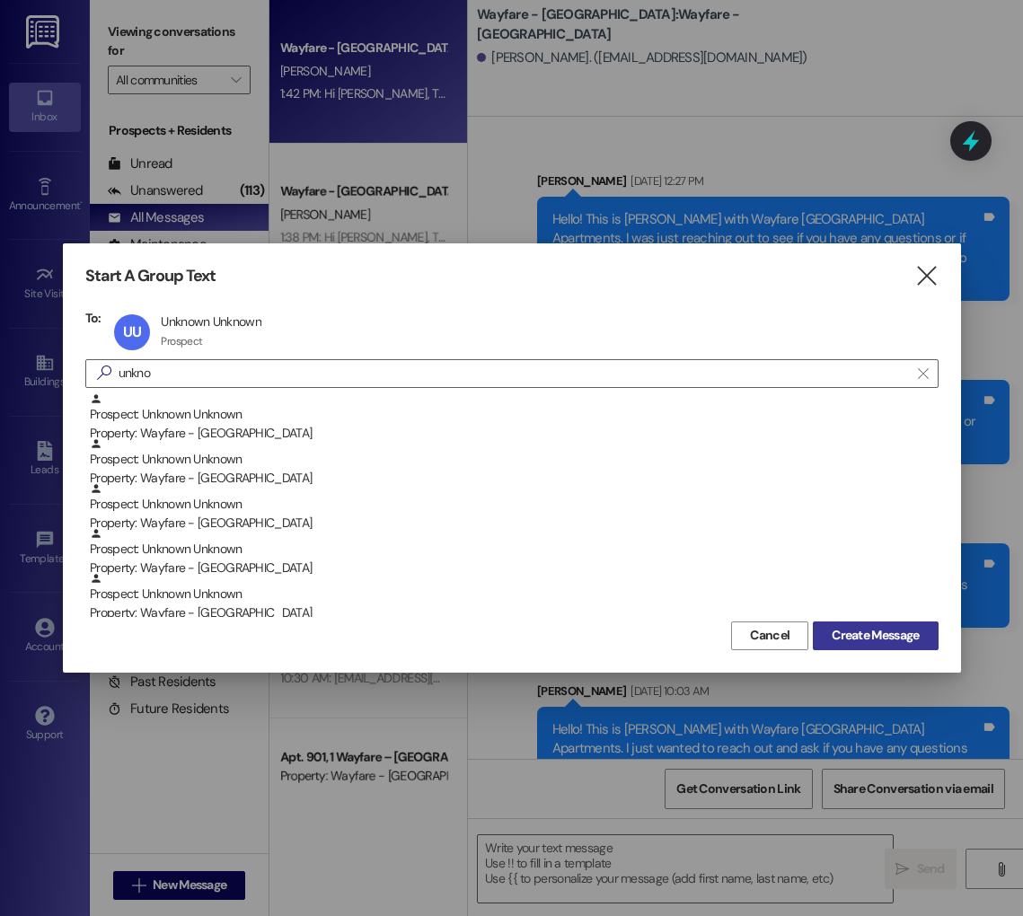
click at [828, 631] on span "Create Message" at bounding box center [875, 635] width 94 height 19
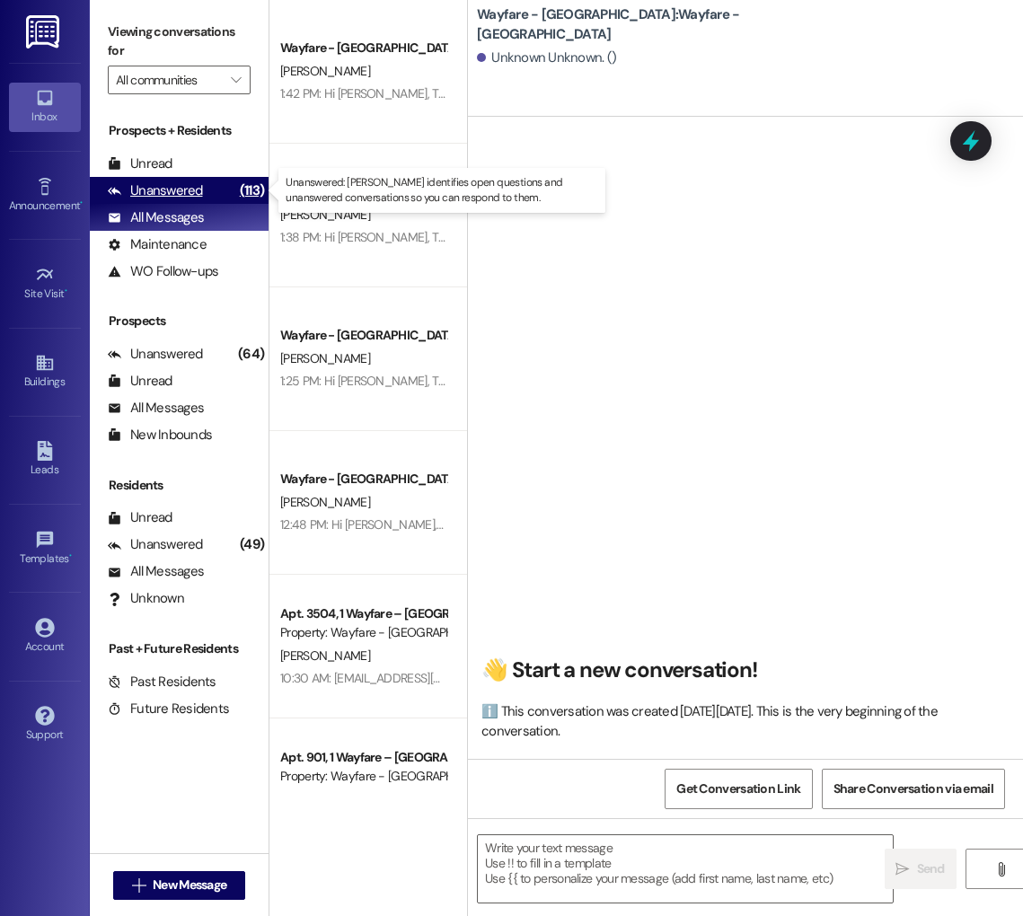
click at [209, 183] on div "Unanswered (113)" at bounding box center [179, 190] width 179 height 27
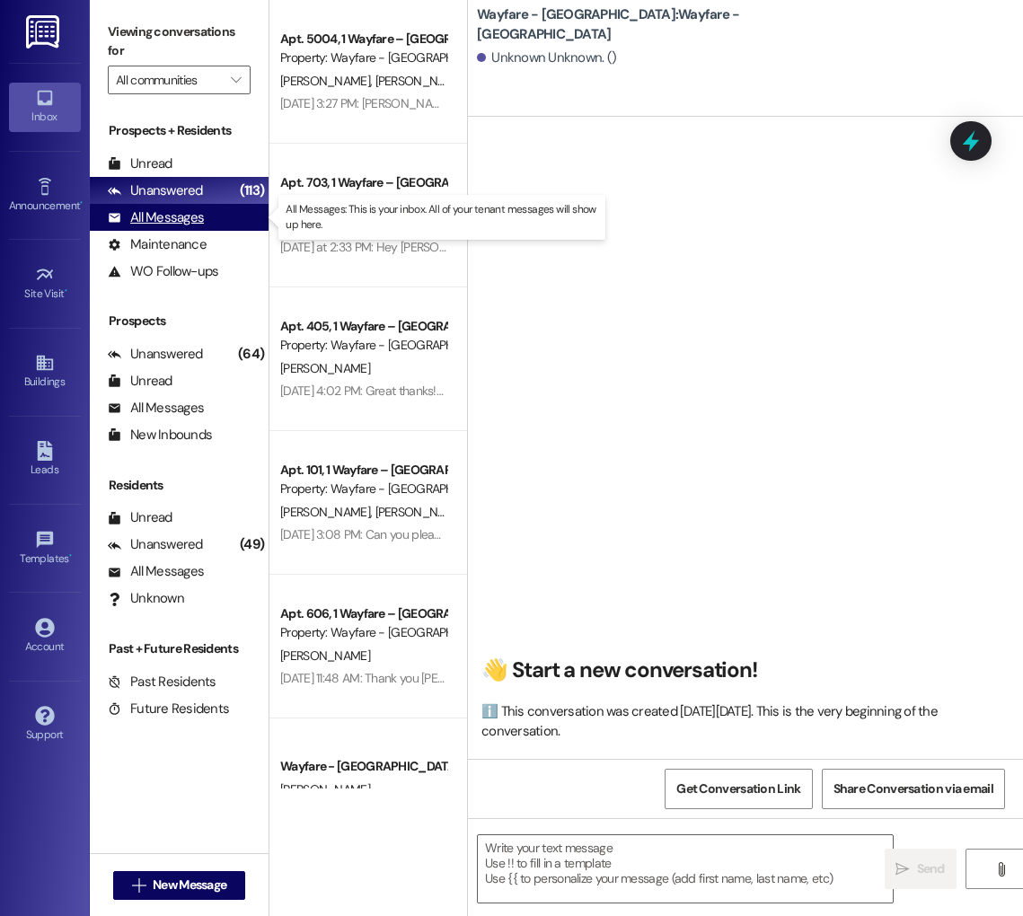
click at [208, 211] on div "All Messages (undefined)" at bounding box center [179, 217] width 179 height 27
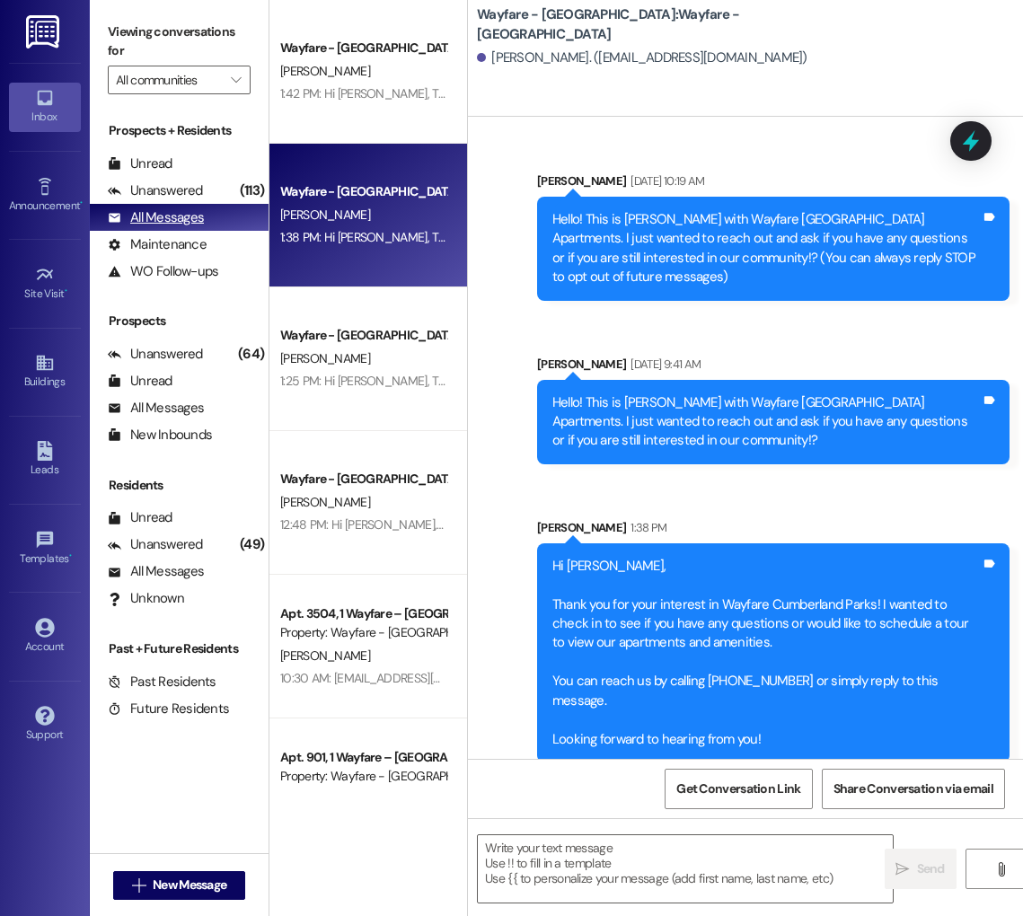
click at [212, 225] on div "All Messages (undefined)" at bounding box center [179, 217] width 179 height 27
click at [177, 893] on span "New Message" at bounding box center [190, 885] width 74 height 19
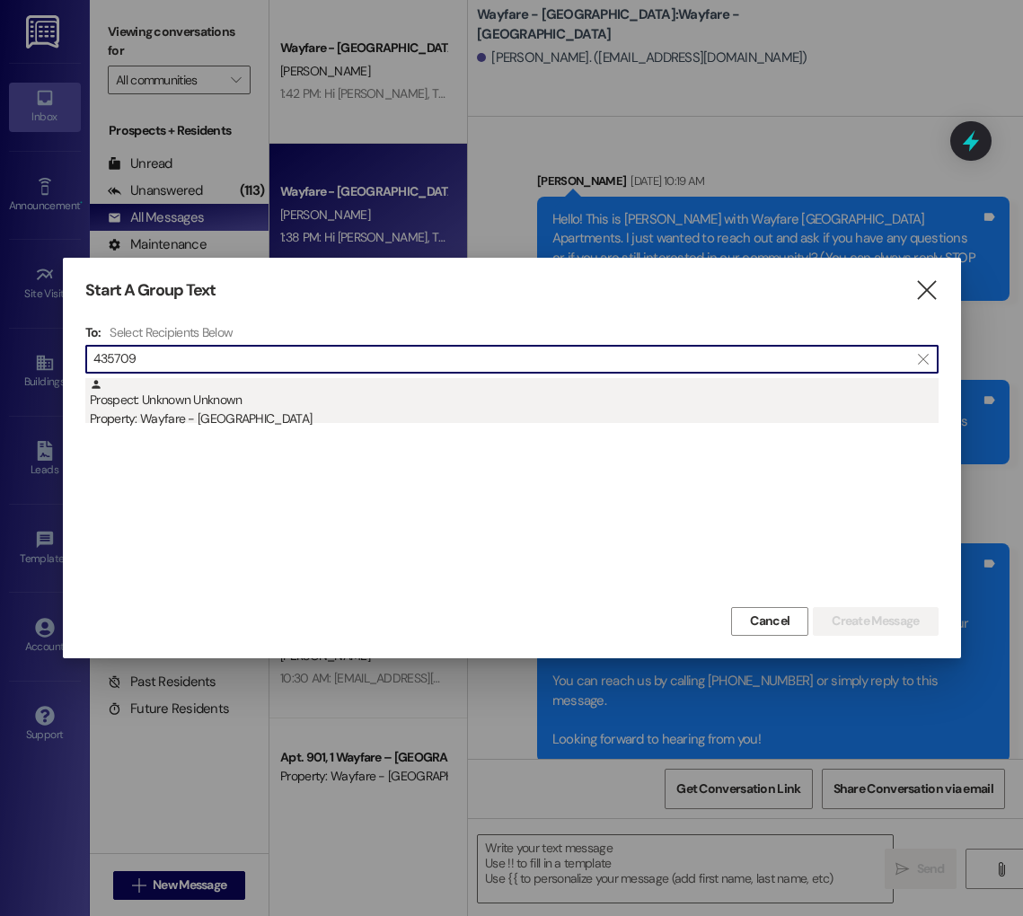
type input "435709"
click at [160, 425] on div "Property: Wayfare - [GEOGRAPHIC_DATA]" at bounding box center [514, 419] width 849 height 19
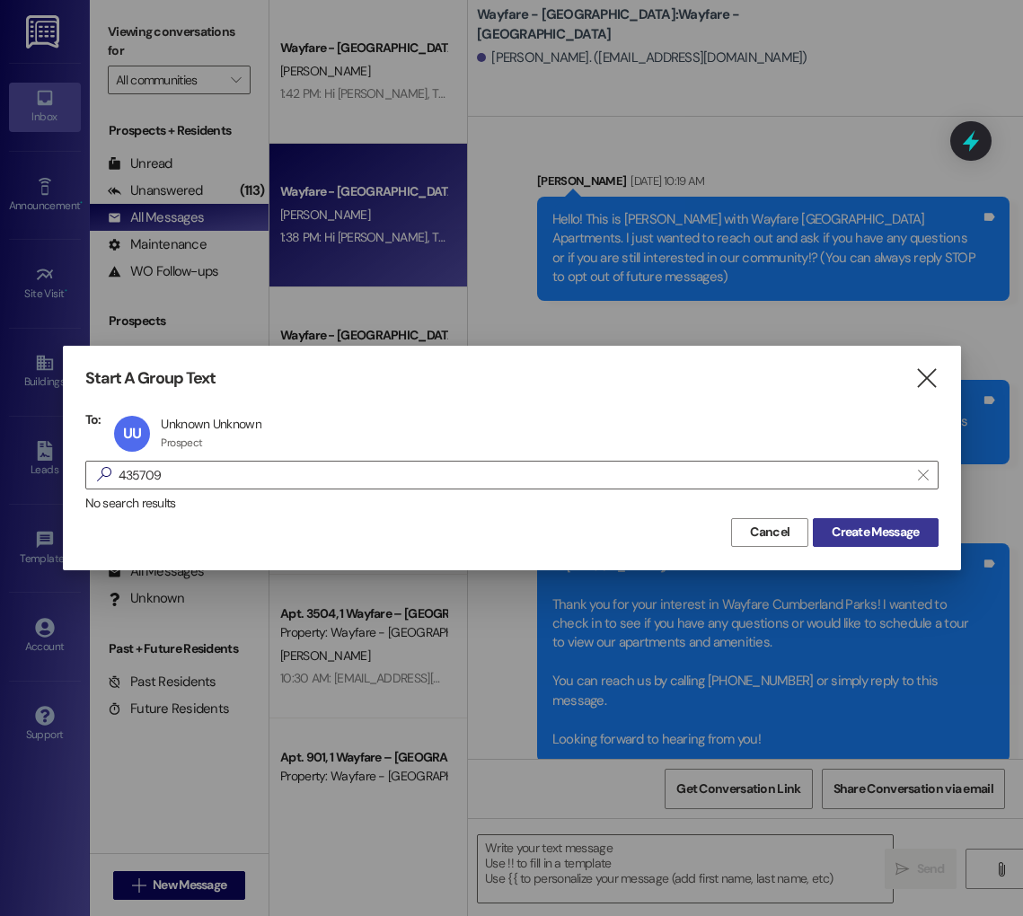
click at [904, 541] on span "Create Message" at bounding box center [875, 532] width 87 height 19
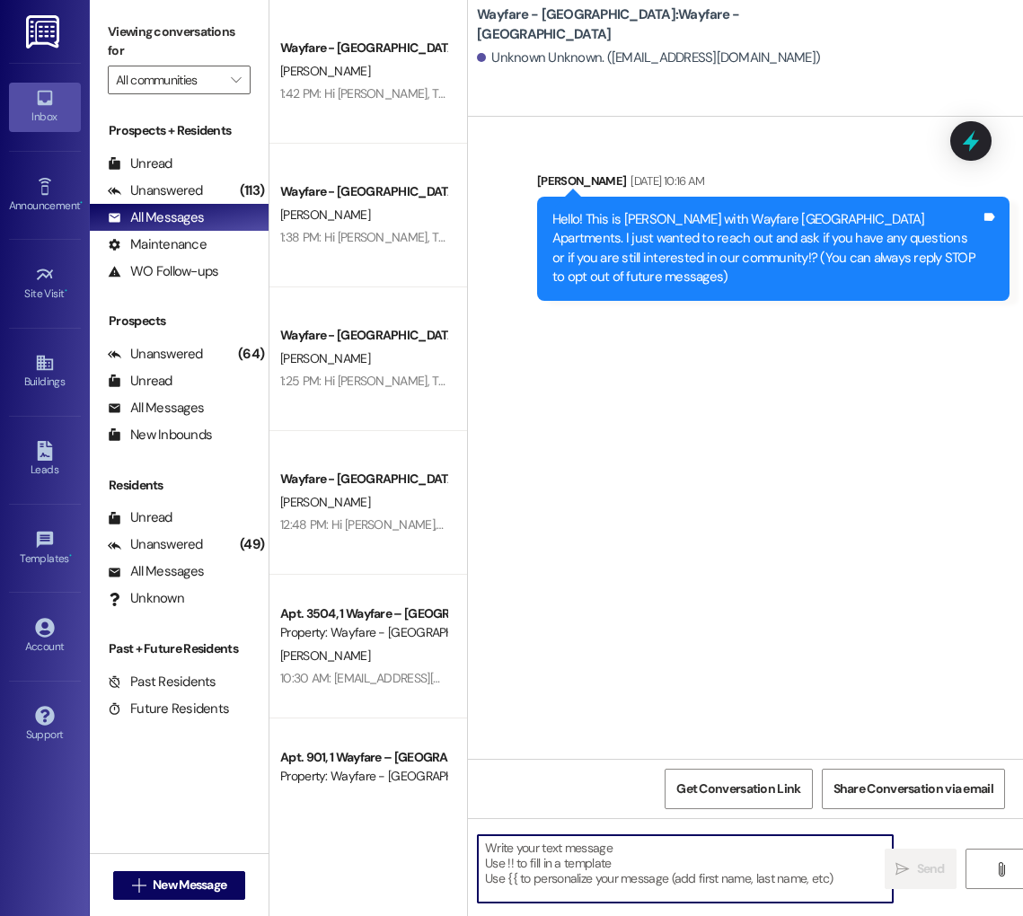
click at [554, 868] on textarea at bounding box center [685, 868] width 415 height 67
paste textarea "Hi [PERSON_NAME], Thank you for your interest in Wayfare Cumberland Parks! I wa…"
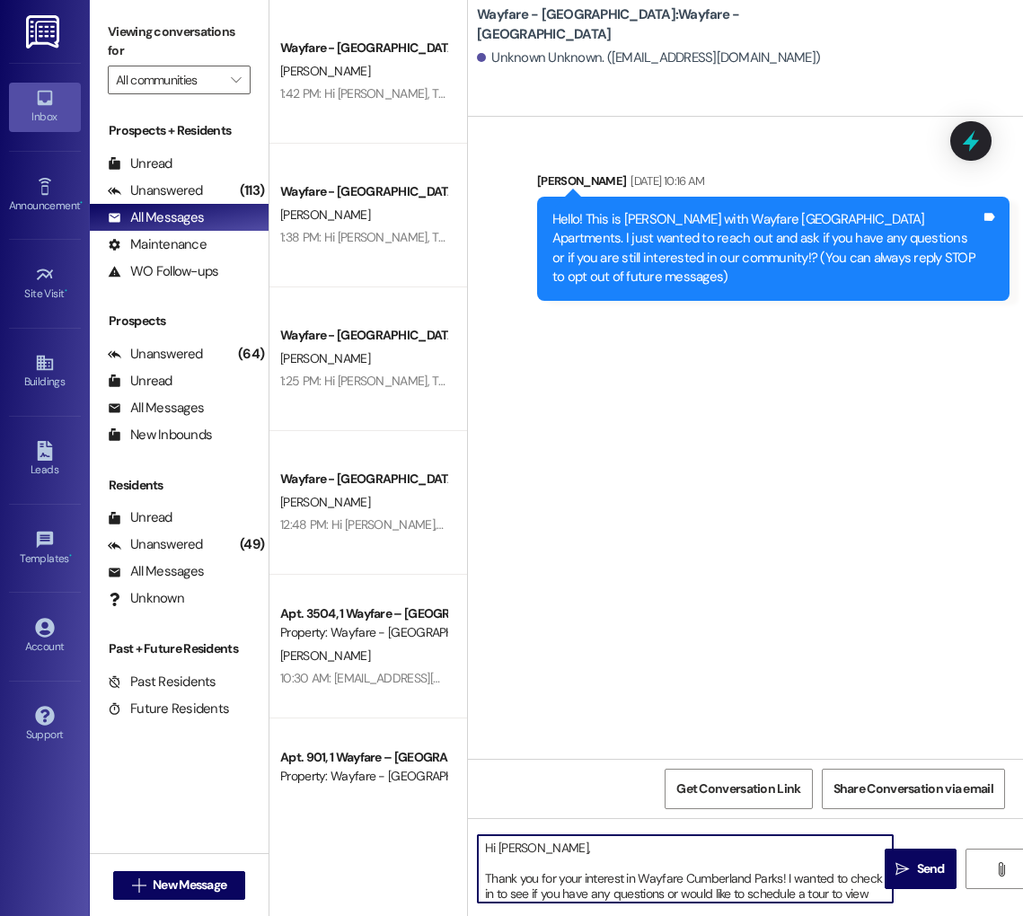
click at [510, 852] on textarea "Hi [PERSON_NAME], Thank you for your interest in Wayfare Cumberland Parks! I wa…" at bounding box center [685, 868] width 415 height 67
drag, startPoint x: 518, startPoint y: 852, endPoint x: 499, endPoint y: 848, distance: 20.1
click at [499, 848] on textarea "Hi [PERSON_NAME], Thank you for your interest in Wayfare Cumberland Parks! I wa…" at bounding box center [685, 868] width 415 height 67
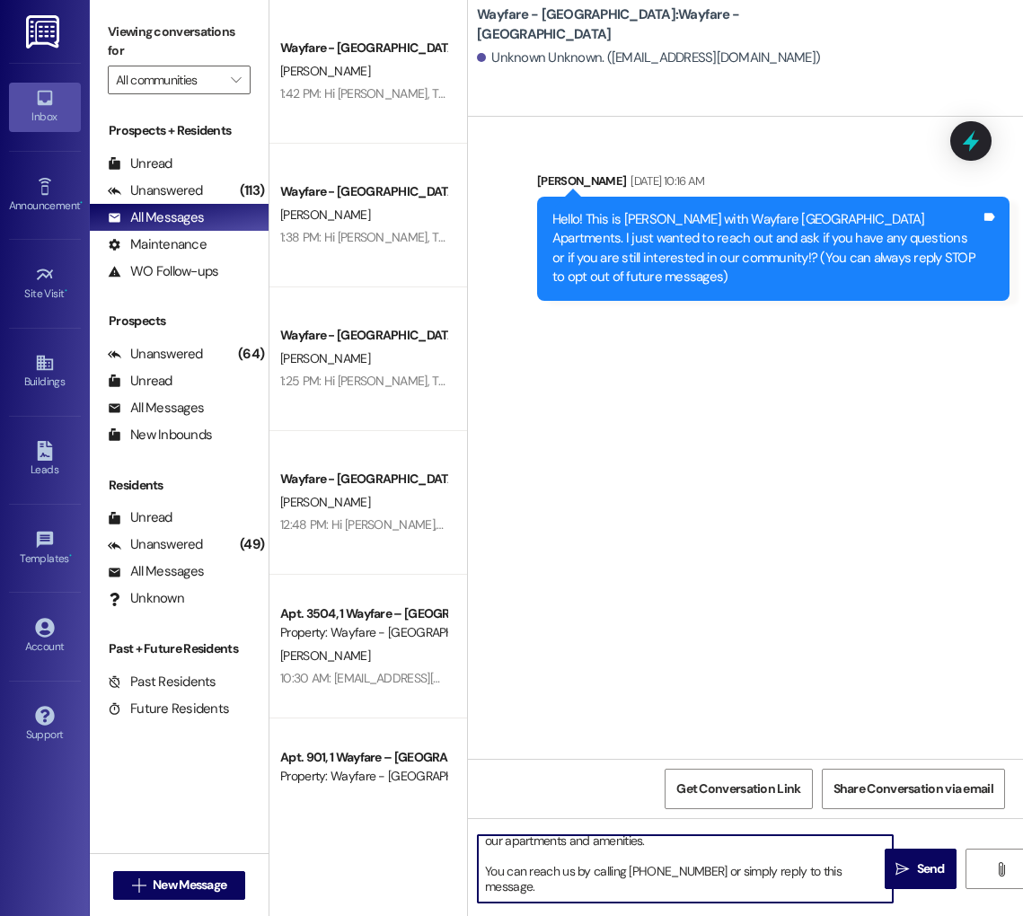
scroll to position [81, 0]
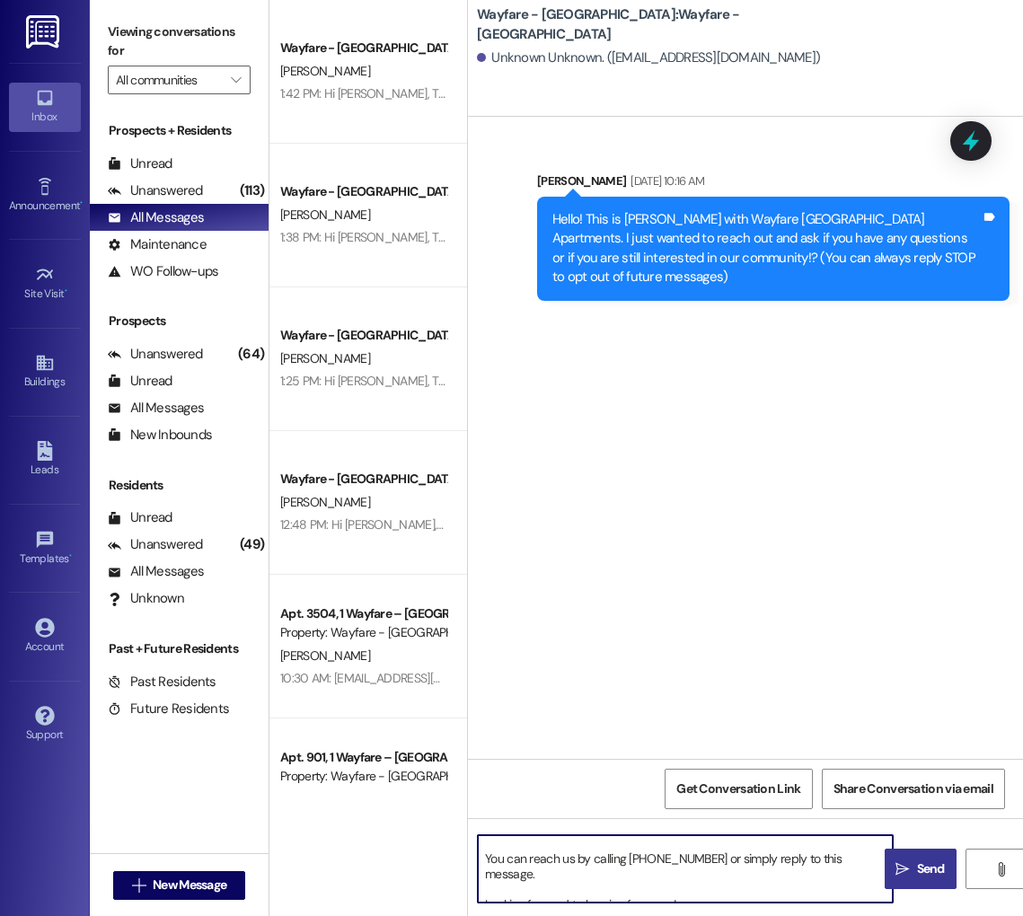
type textarea "Hi, Thank you for your interest in Wayfare Cumberland Parks! I wanted to check …"
click at [907, 866] on icon "" at bounding box center [902, 869] width 13 height 14
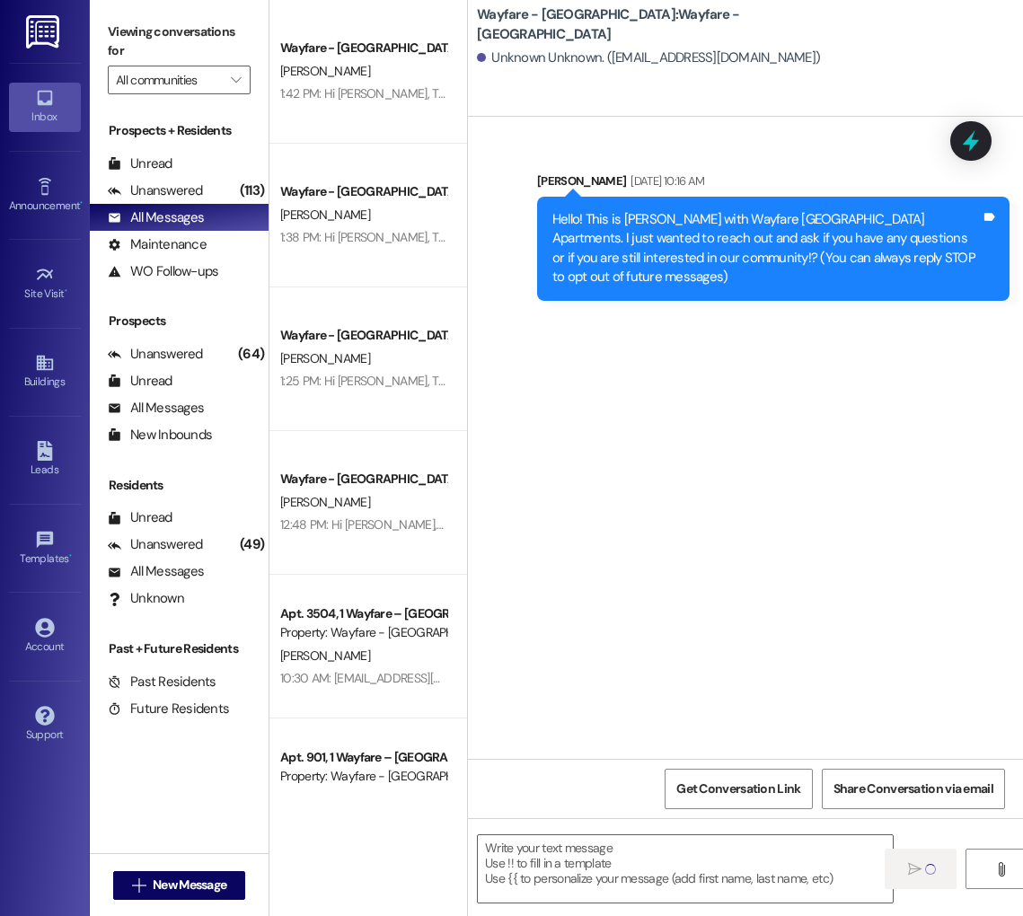
scroll to position [0, 0]
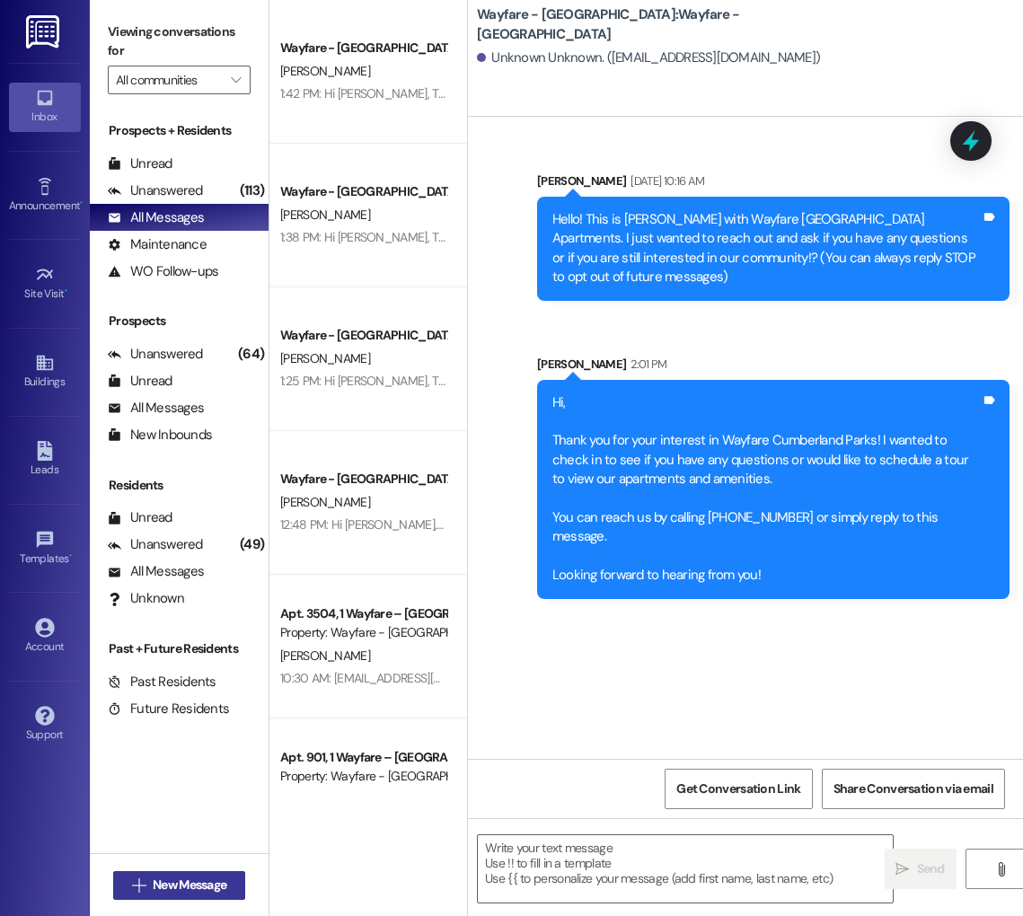
click at [211, 880] on span "New Message" at bounding box center [190, 885] width 74 height 19
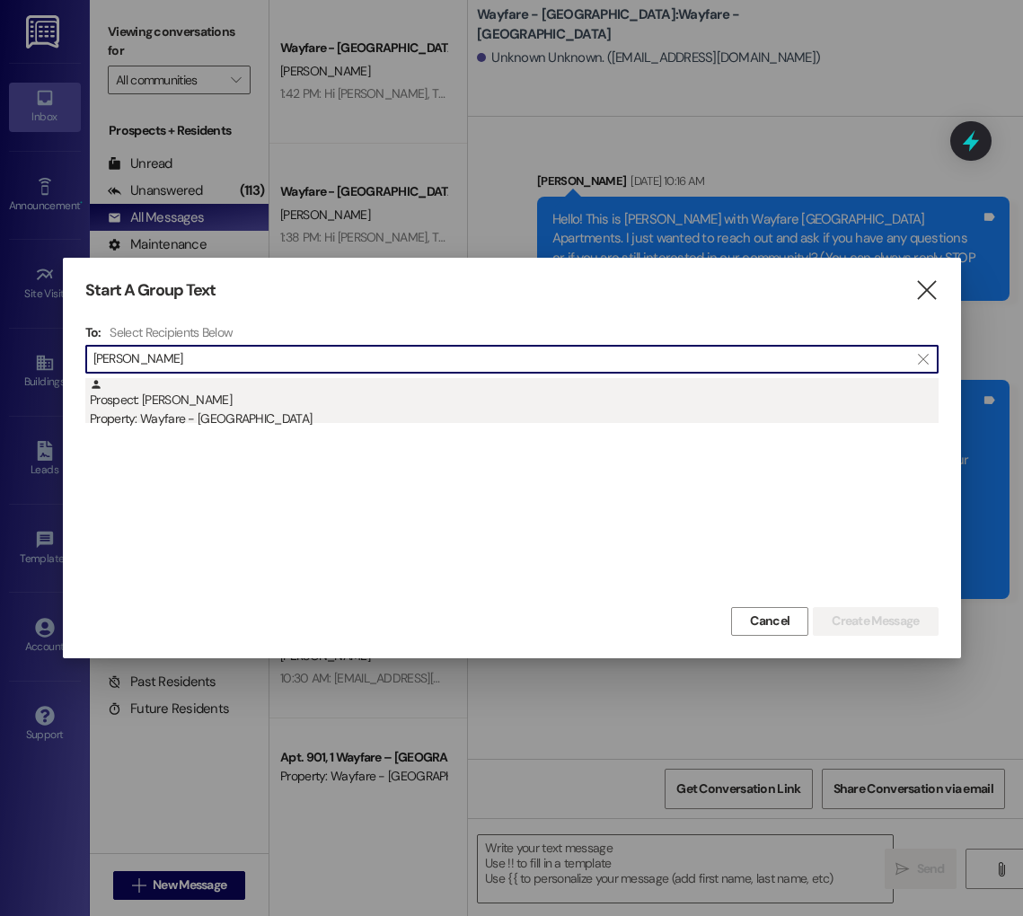
type input "[PERSON_NAME]"
click at [384, 419] on div "Property: Wayfare - [GEOGRAPHIC_DATA]" at bounding box center [514, 419] width 849 height 19
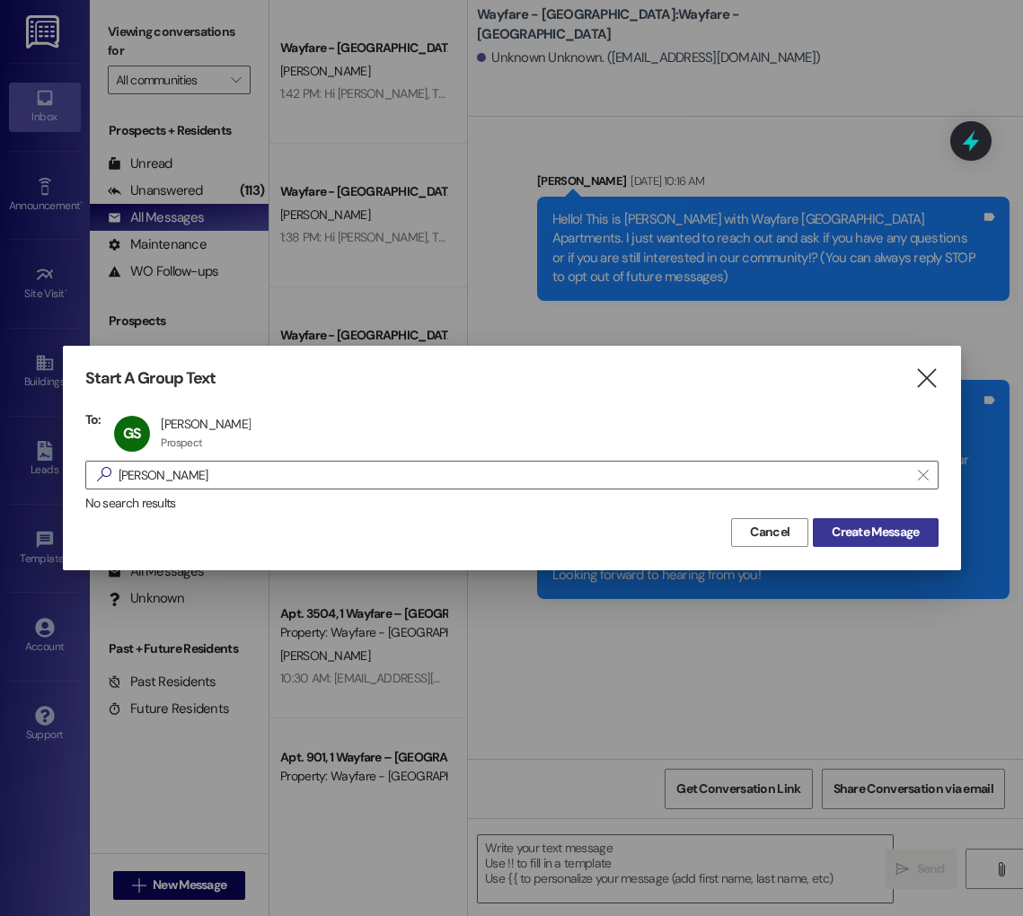
click at [859, 514] on div "Cancel Create Message" at bounding box center [511, 530] width 853 height 33
click at [859, 524] on span "Create Message" at bounding box center [875, 532] width 87 height 19
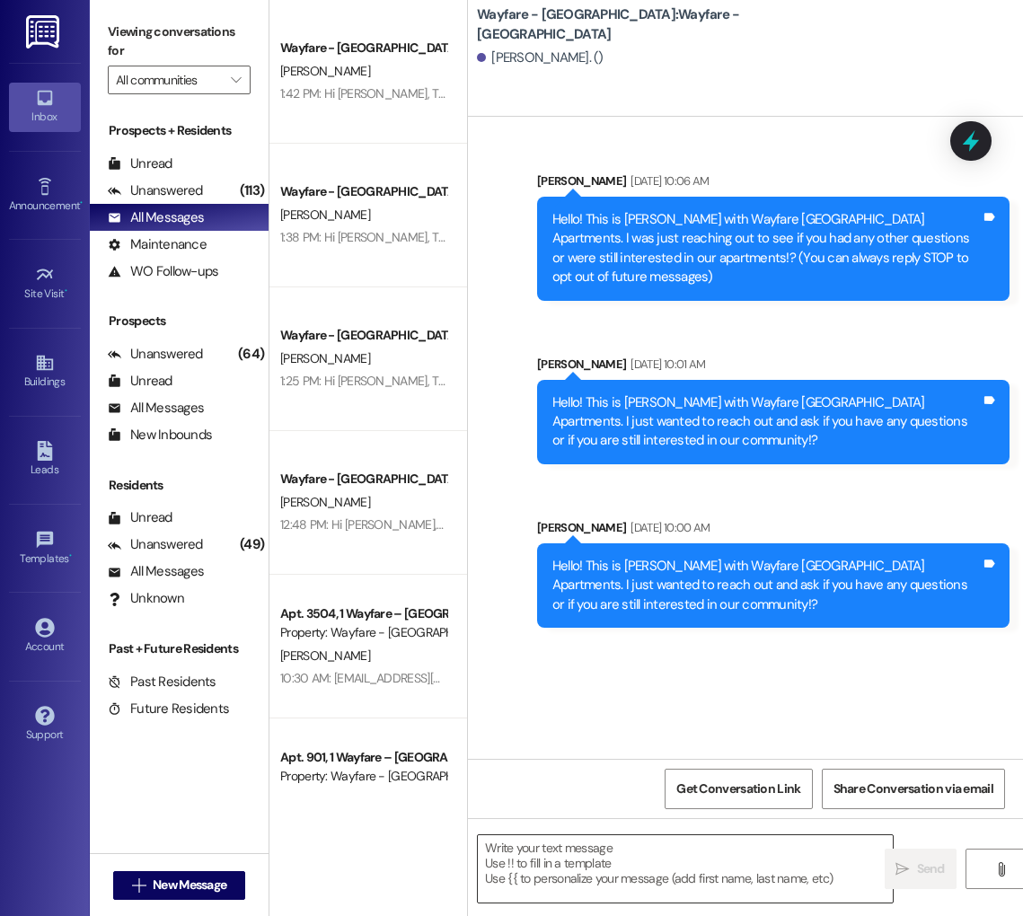
click at [560, 874] on textarea at bounding box center [685, 868] width 415 height 67
paste textarea "Hi [PERSON_NAME], Thank you for your interest in Wayfare Cumberland Parks! I wa…"
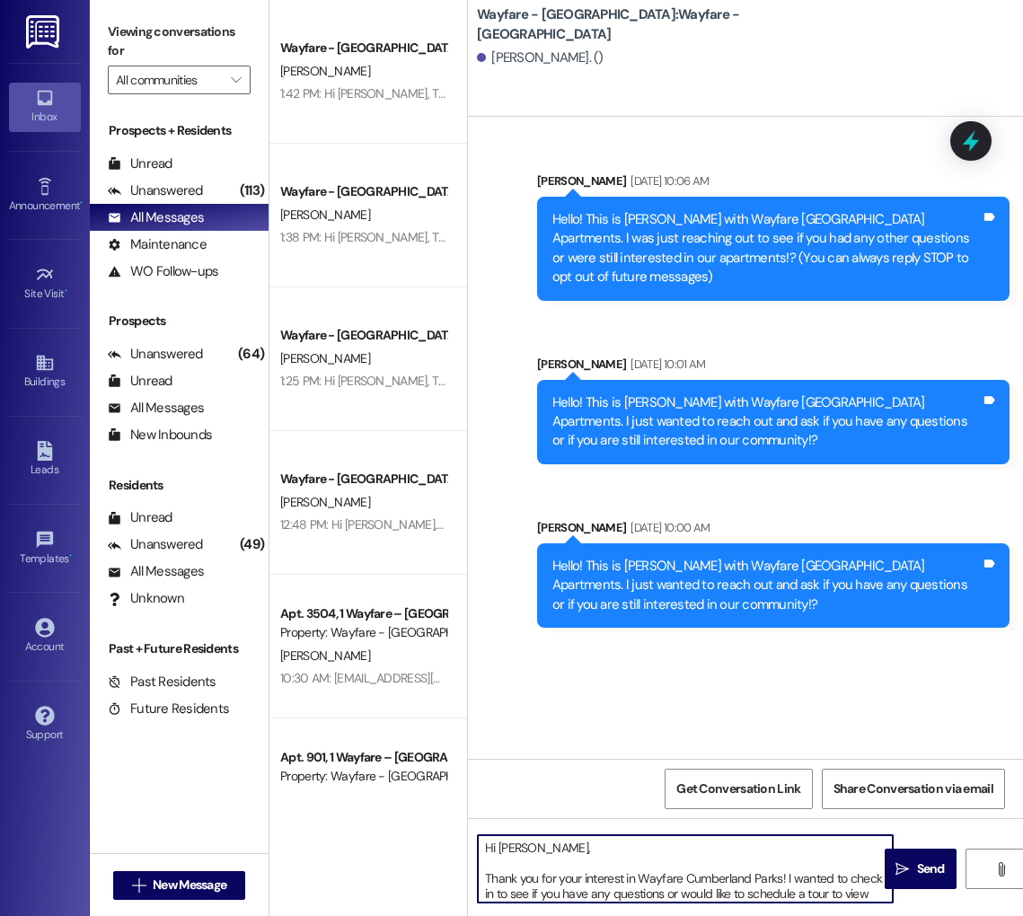
click at [508, 848] on textarea "Hi [PERSON_NAME], Thank you for your interest in Wayfare Cumberland Parks! I wa…" at bounding box center [685, 868] width 415 height 67
type textarea "Hi [PERSON_NAME], Thank you for your interest in Wayfare Cumberland Parks! I wa…"
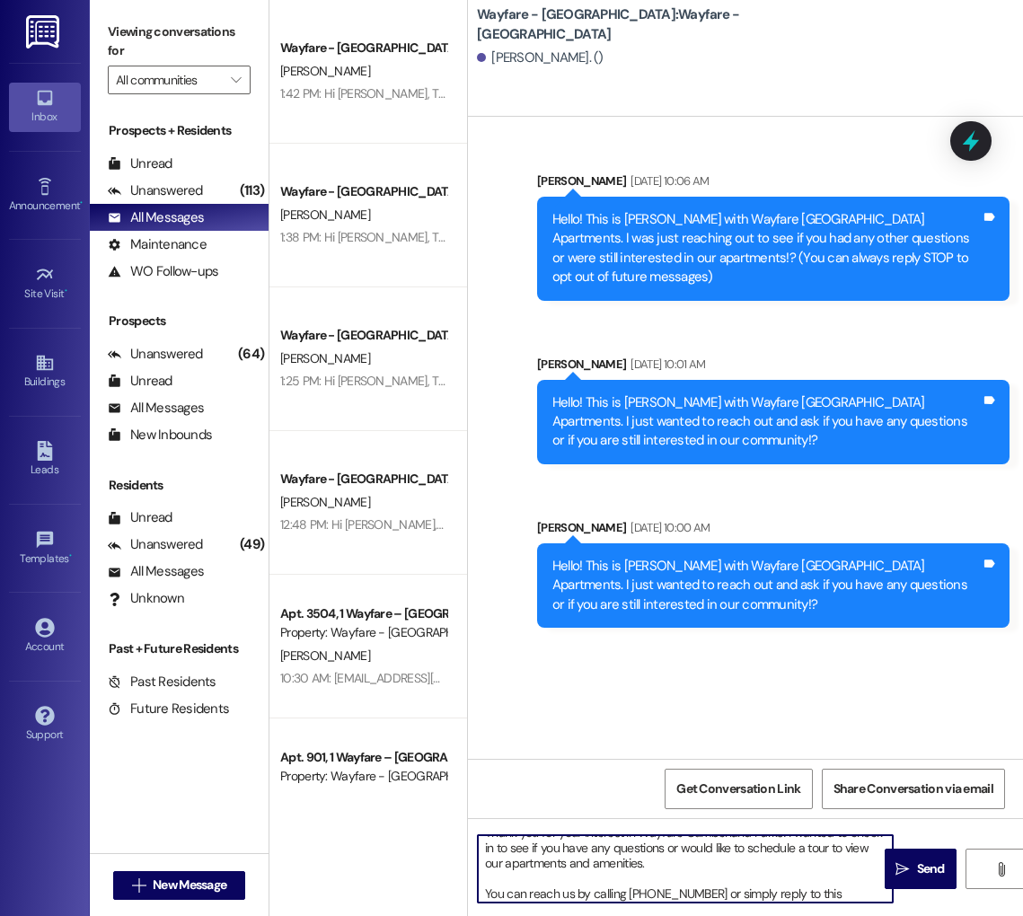
scroll to position [45, 0]
click at [658, 874] on textarea "Hi [PERSON_NAME], Thank you for your interest in Wayfare Cumberland Parks! I wa…" at bounding box center [685, 868] width 415 height 67
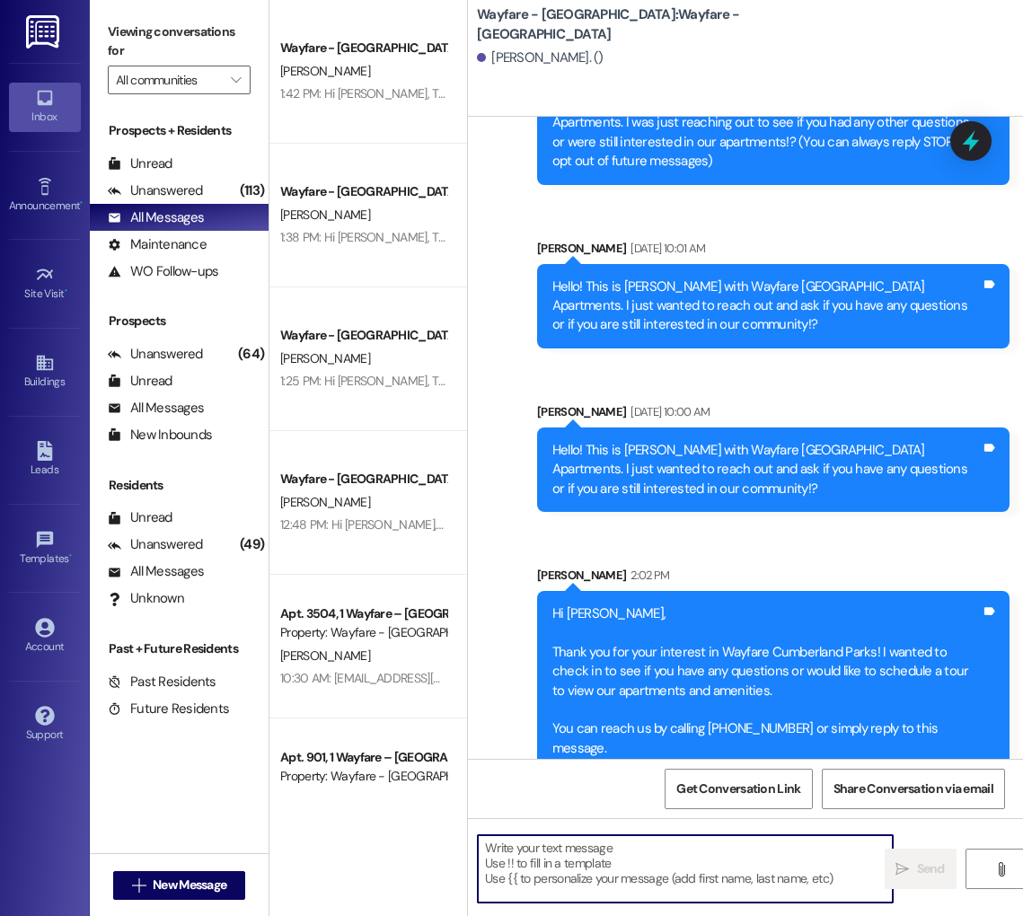
scroll to position [163, 0]
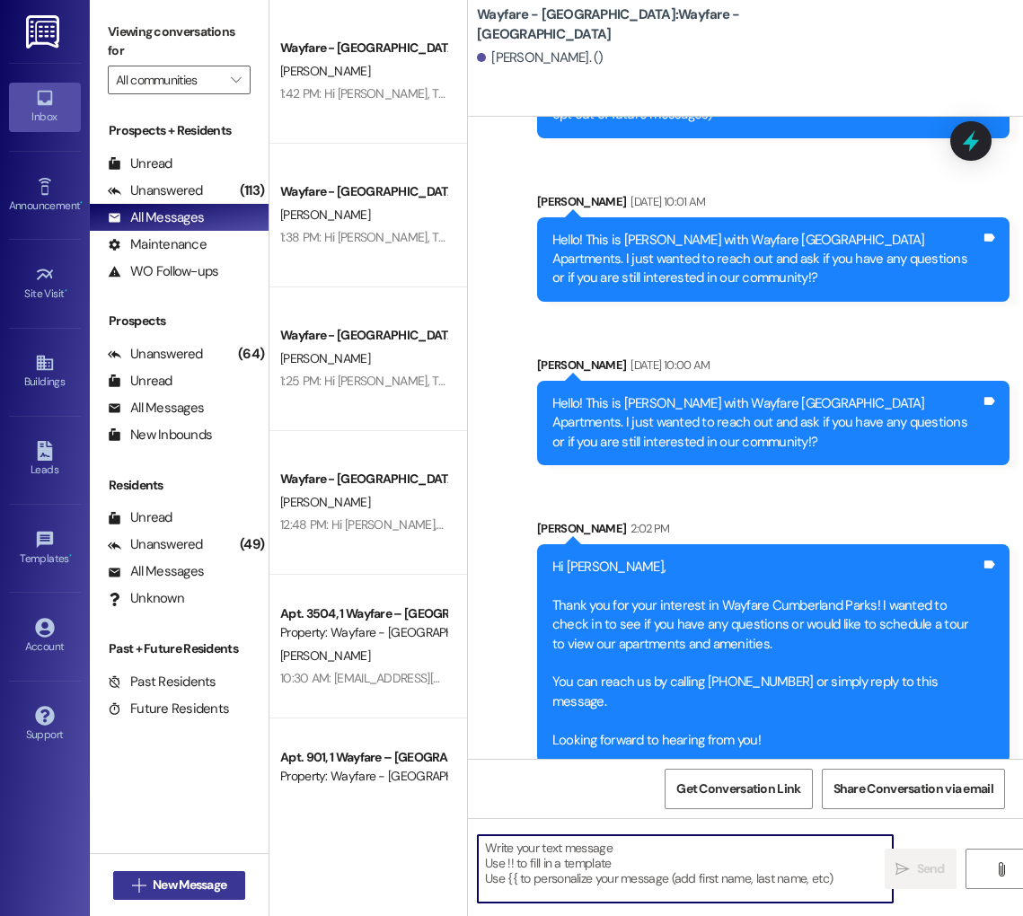
click at [174, 878] on span "New Message" at bounding box center [190, 885] width 74 height 19
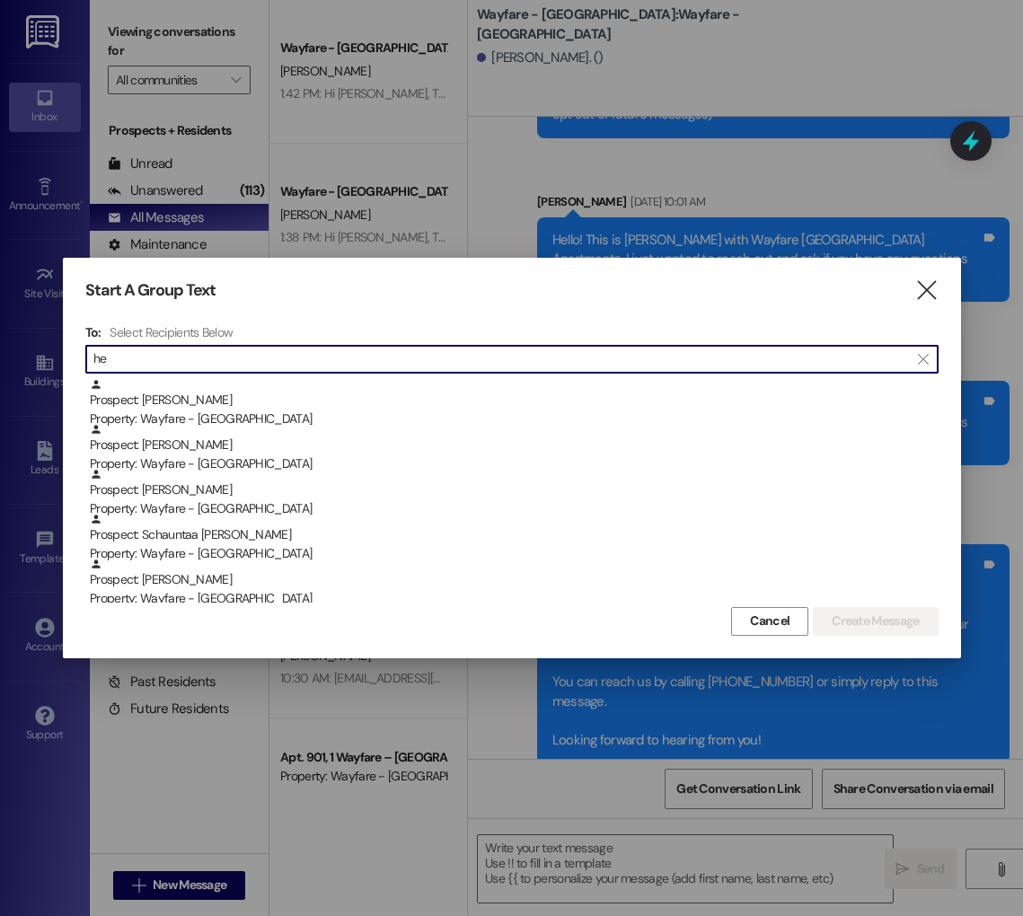
type input "h"
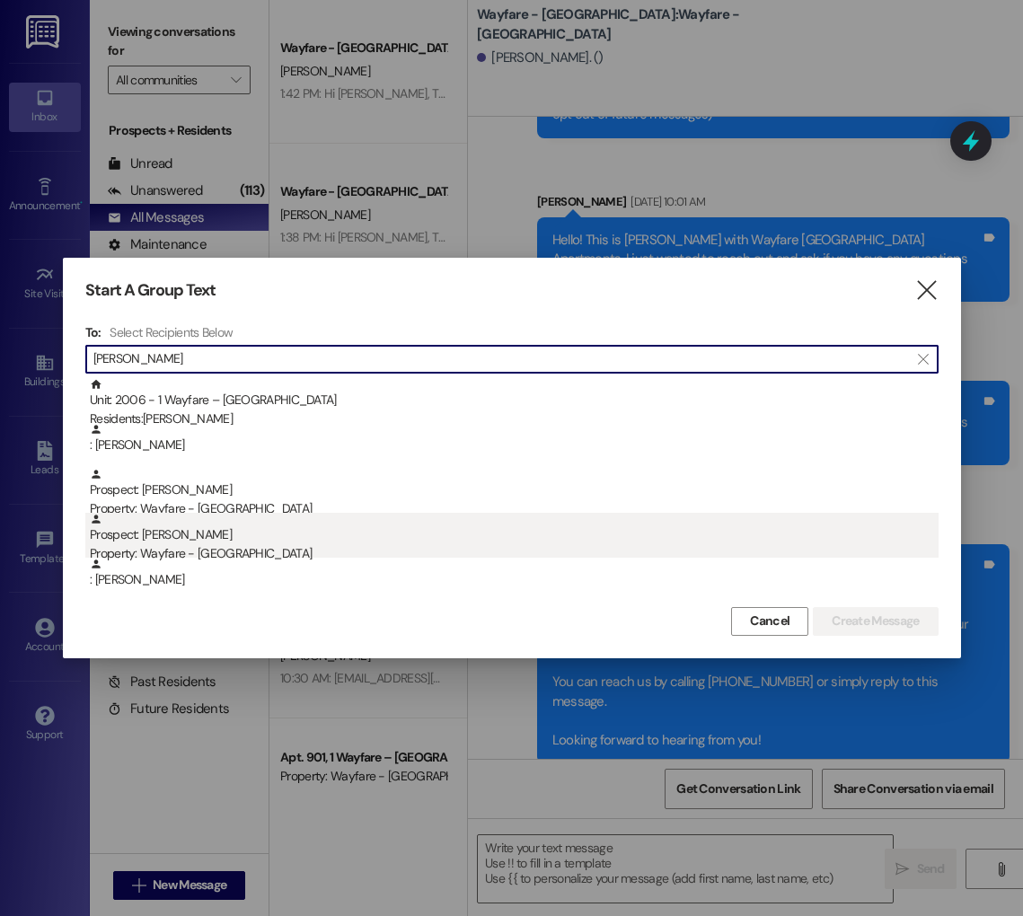
type input "[PERSON_NAME]"
click at [200, 541] on div "Prospect: [PERSON_NAME] Property: Wayfare - [GEOGRAPHIC_DATA]" at bounding box center [514, 538] width 849 height 51
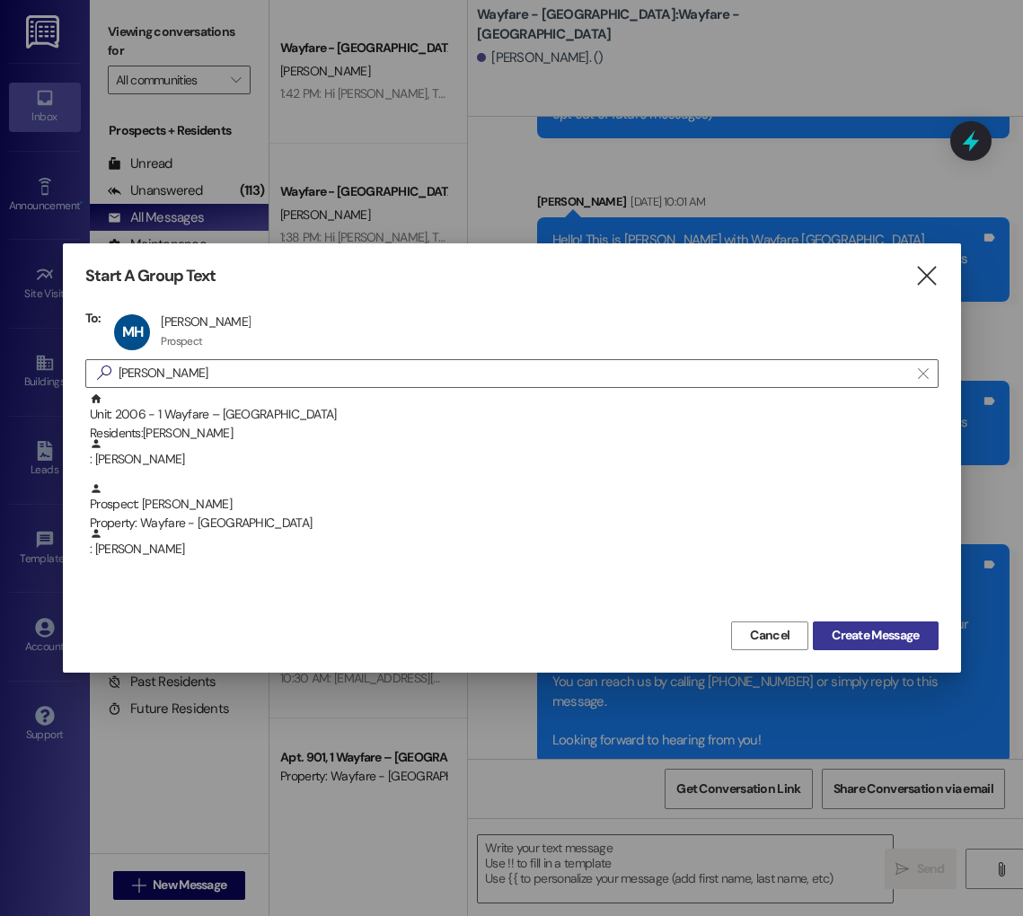
click at [874, 640] on span "Create Message" at bounding box center [875, 635] width 87 height 19
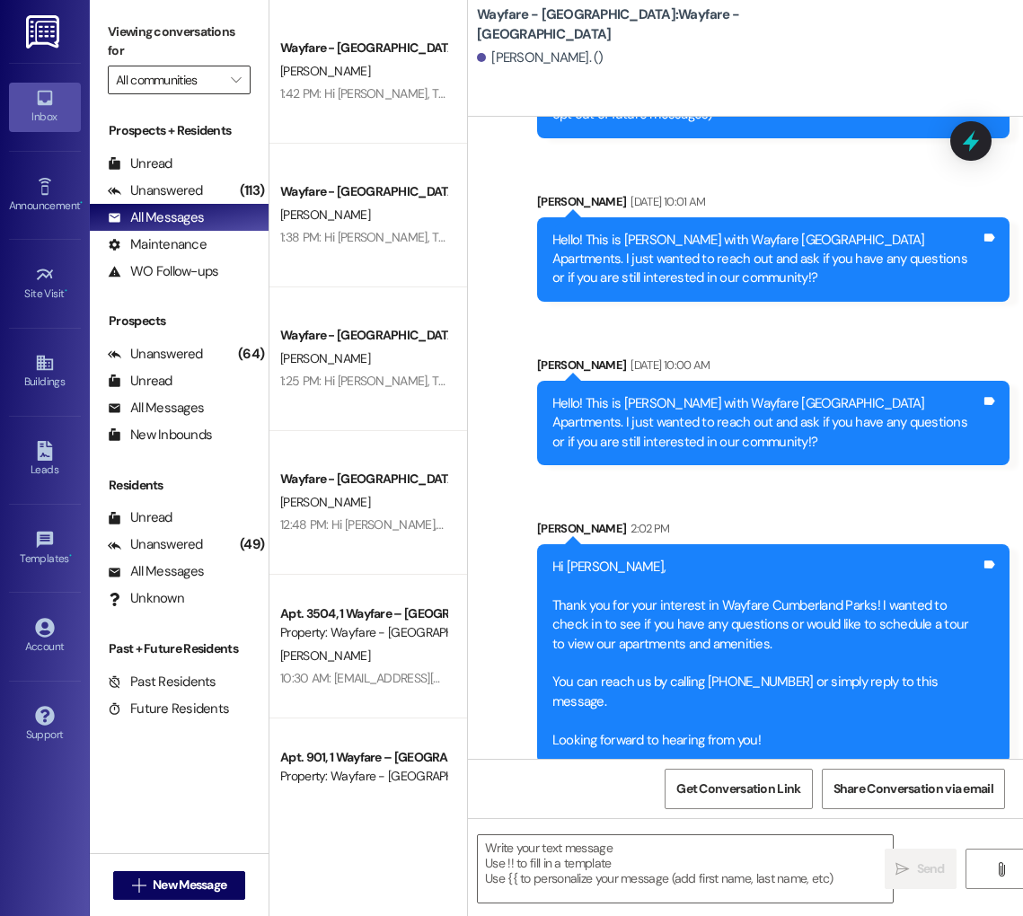
scroll to position [0, 0]
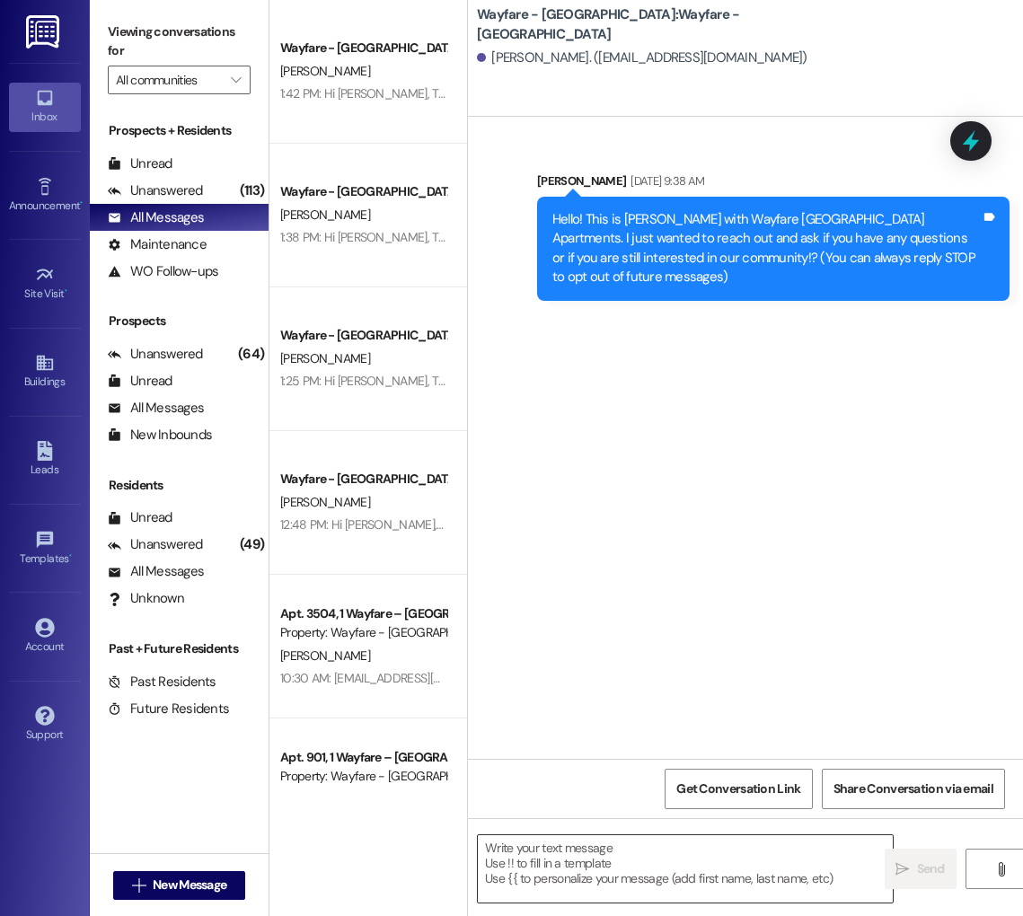
click at [533, 857] on textarea at bounding box center [685, 868] width 415 height 67
paste textarea "Hi [Lead's Name], It was a pleasure touring you and your family at Wayfare [GEO…"
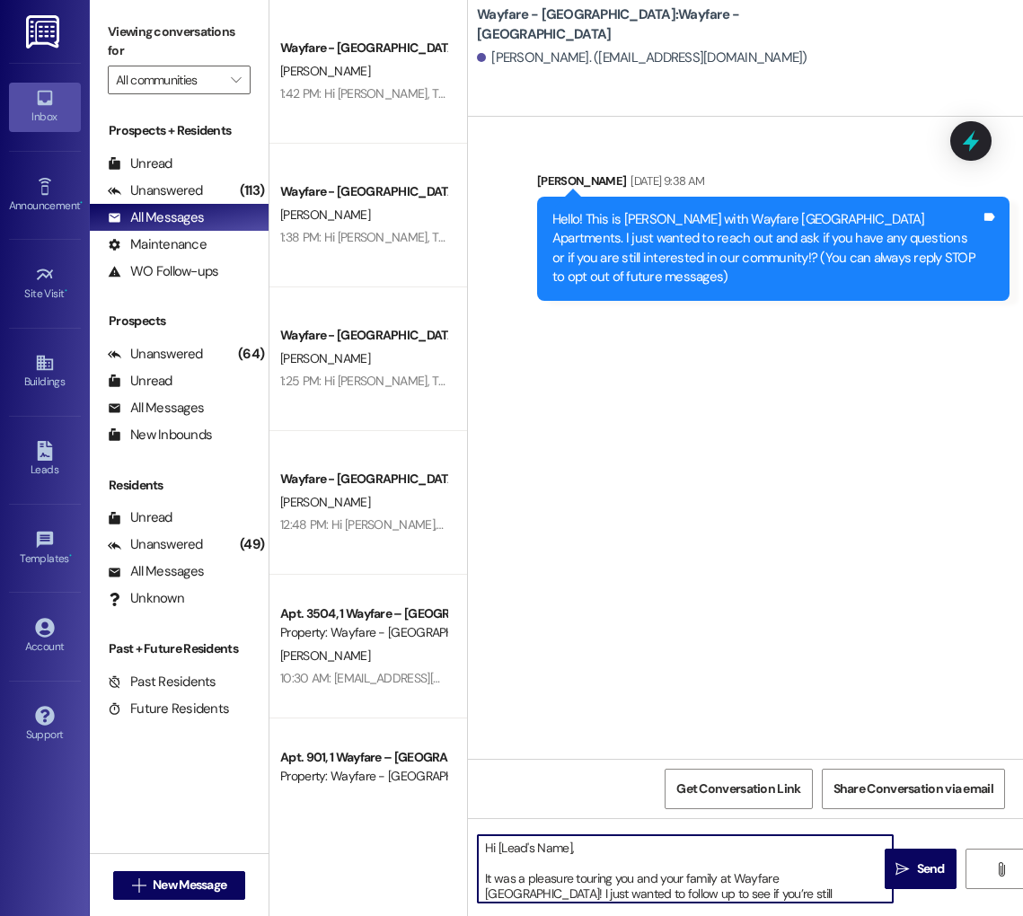
click at [570, 853] on textarea "Hi [Lead's Name], It was a pleasure touring you and your family at Wayfare [GEO…" at bounding box center [685, 868] width 415 height 67
click at [601, 868] on textarea "Hi [PERSON_NAME], It was a pleasure touring you and your family at Wayfare [GEO…" at bounding box center [685, 868] width 415 height 67
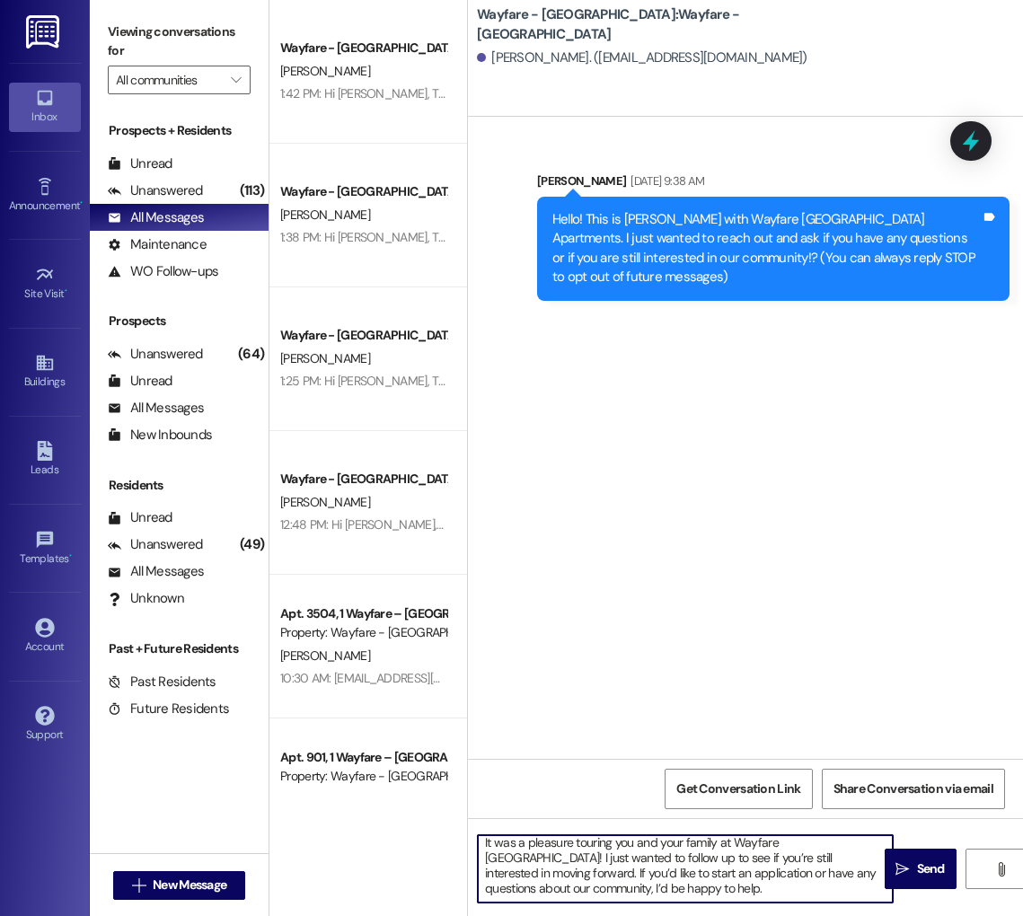
scroll to position [33, 0]
click at [694, 892] on textarea "Hi [PERSON_NAME], It was a pleasure touring you and your family at Wayfare [GEO…" at bounding box center [685, 868] width 415 height 67
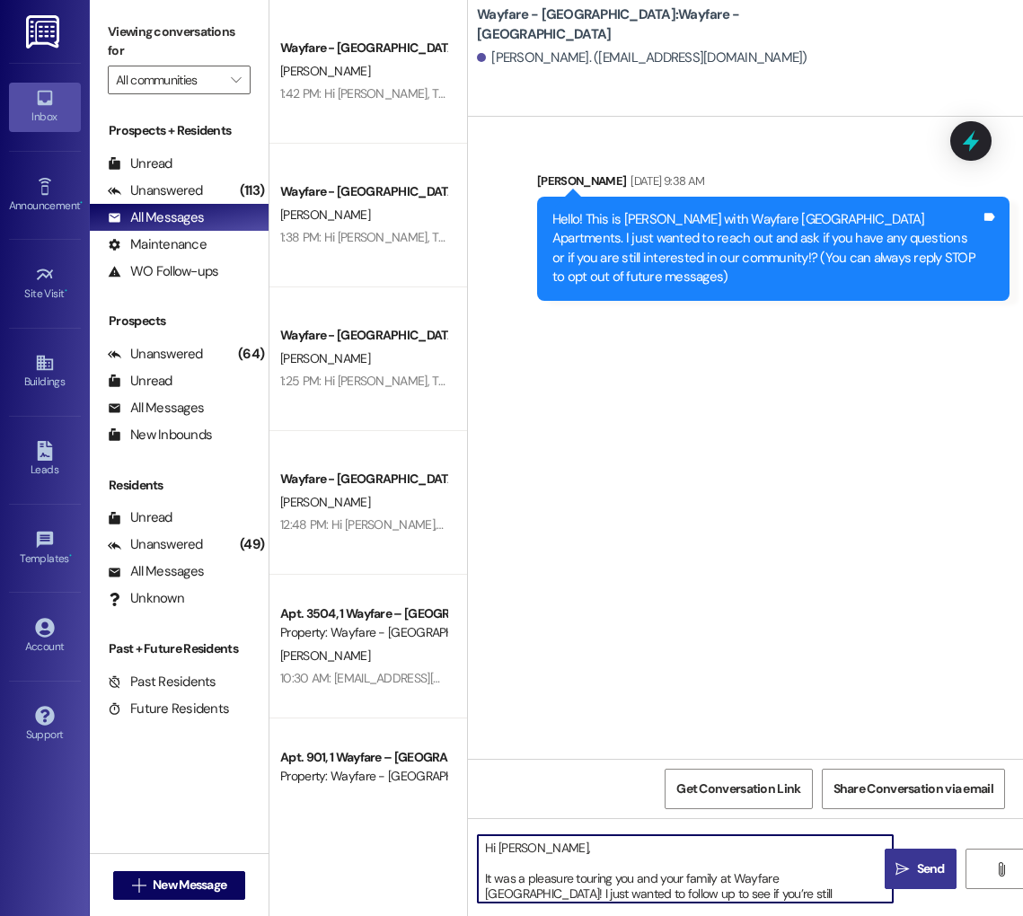
type textarea "Hi [PERSON_NAME], It was a pleasure touring you and your family at Wayfare [GEO…"
click at [920, 869] on span "Send" at bounding box center [931, 869] width 28 height 19
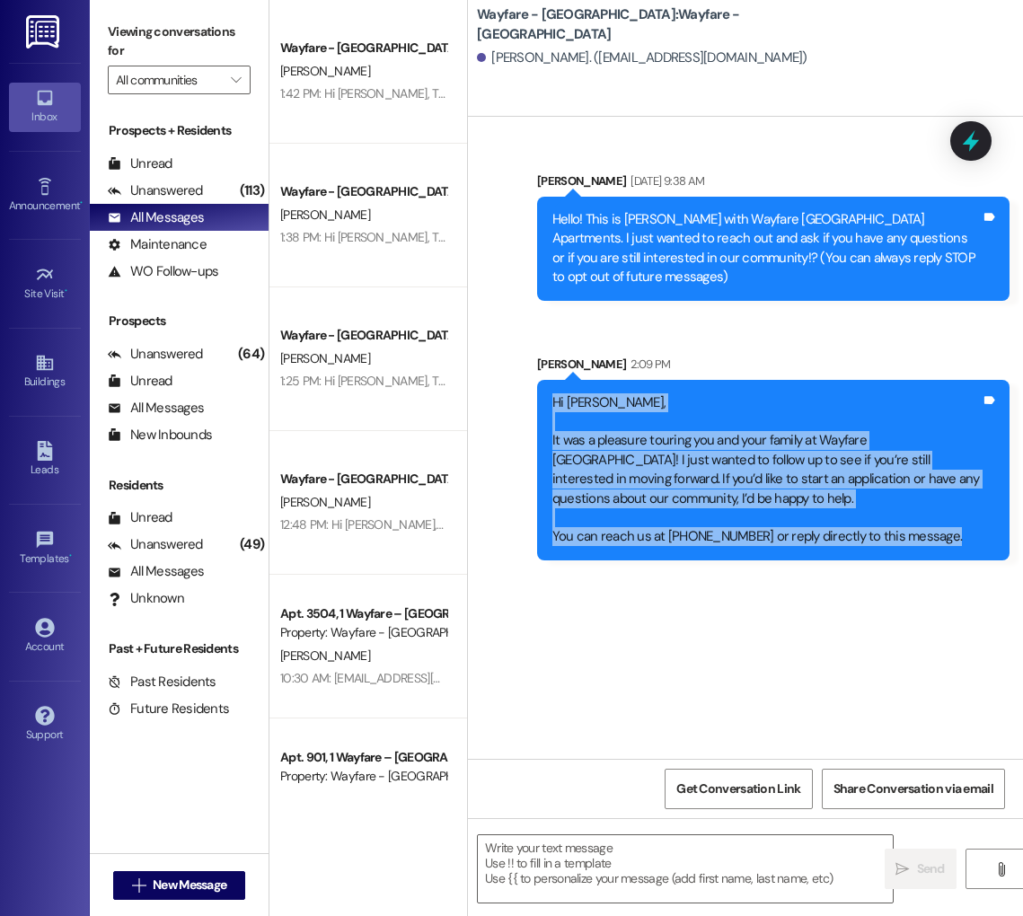
drag, startPoint x: 542, startPoint y: 392, endPoint x: 922, endPoint y: 550, distance: 411.6
click at [922, 550] on div "Hi [PERSON_NAME], It was a pleasure touring you and your family at Wayfare [GEO…" at bounding box center [773, 470] width 473 height 181
copy div "Hi [PERSON_NAME], It was a pleasure touring you and your family at Wayfare [GEO…"
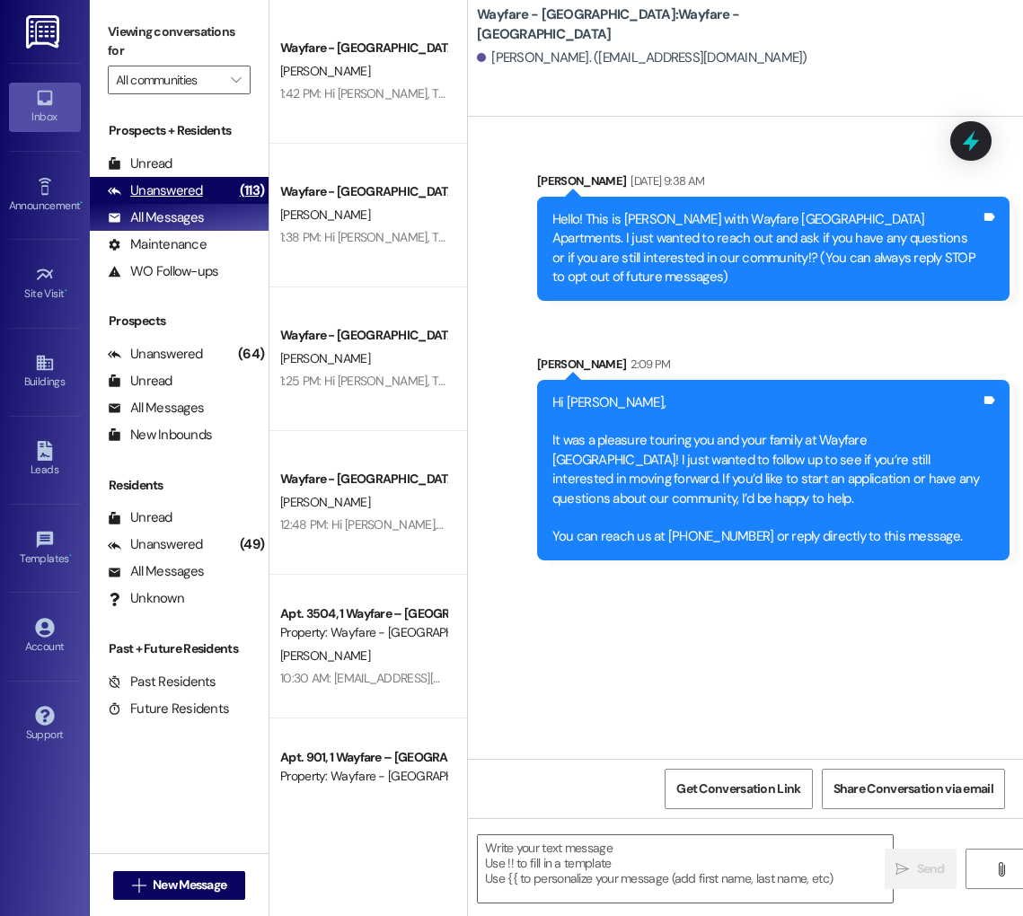
click at [170, 195] on div "Unanswered" at bounding box center [155, 190] width 95 height 19
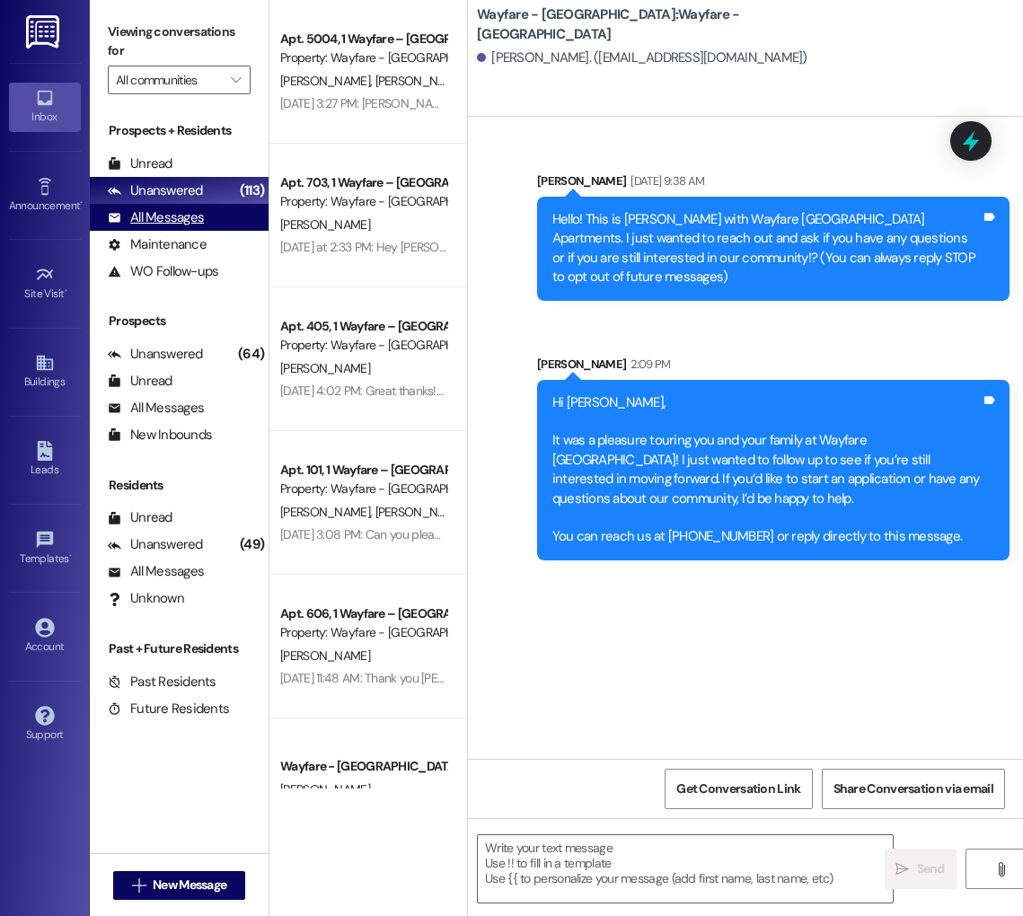
click at [171, 216] on div "All Messages" at bounding box center [156, 217] width 96 height 19
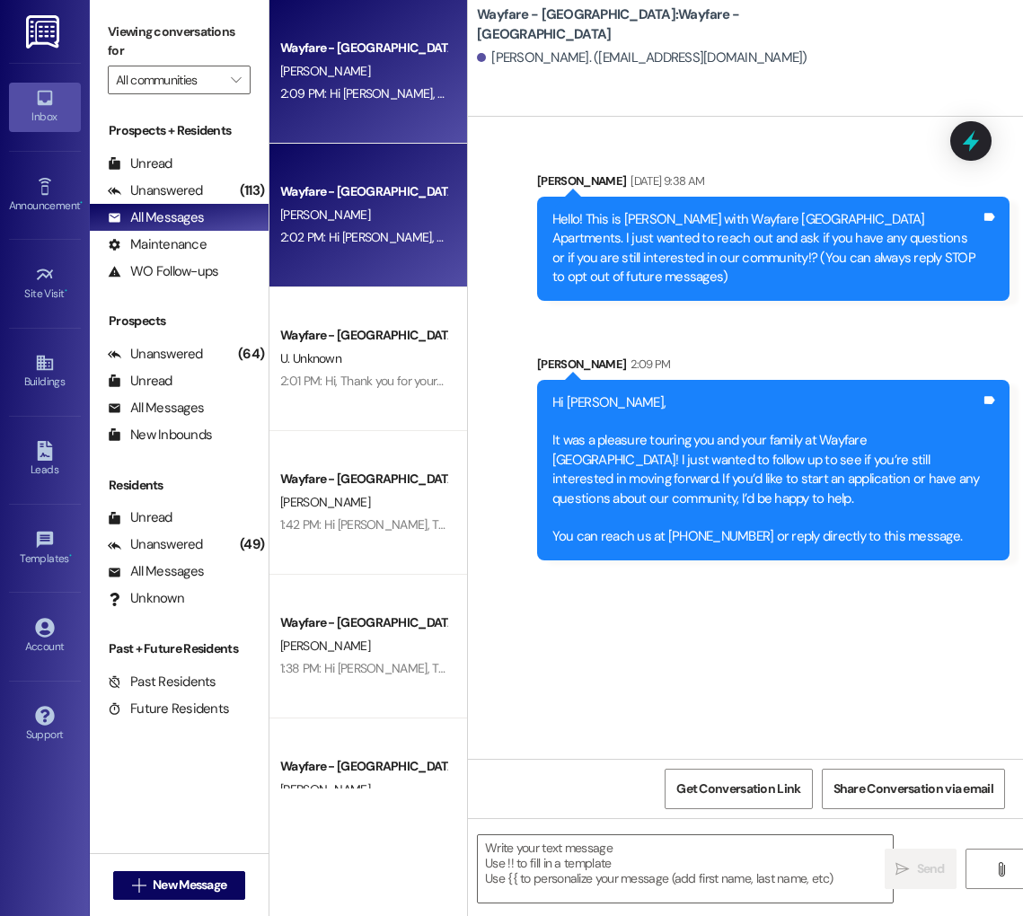
click at [356, 199] on div "Wayfare - [GEOGRAPHIC_DATA]" at bounding box center [363, 191] width 166 height 19
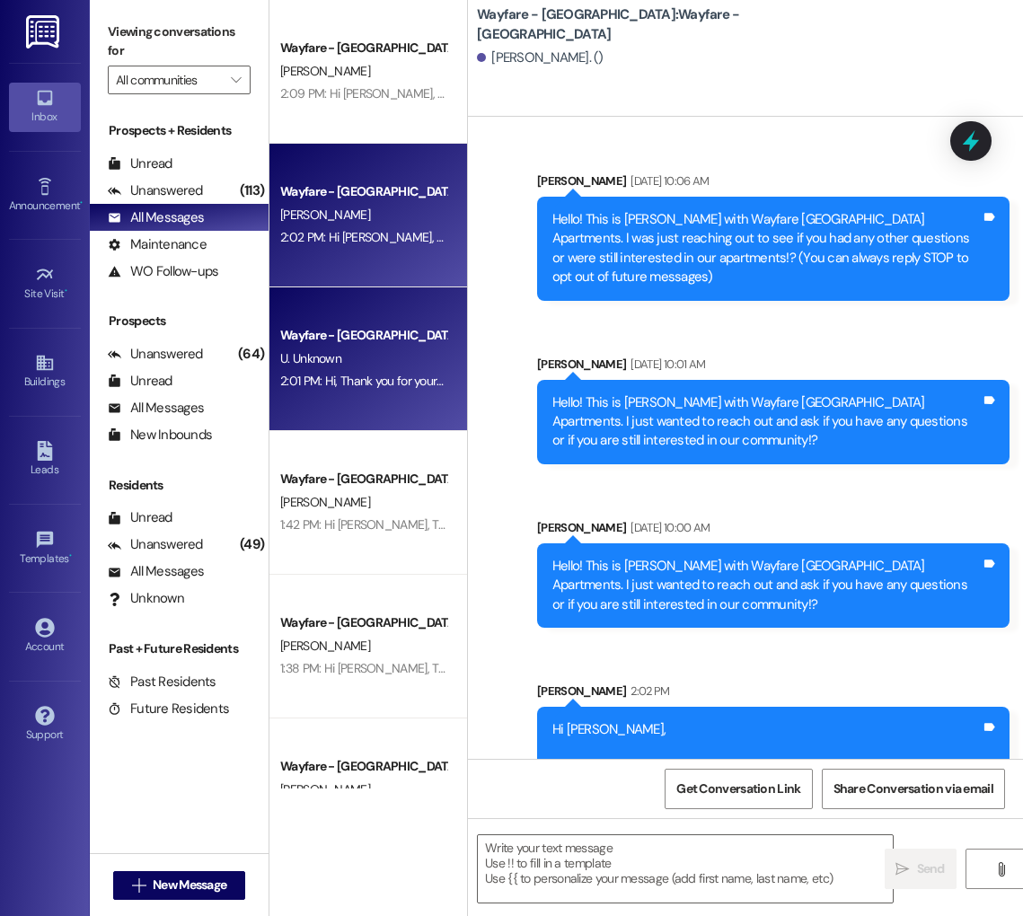
click at [350, 344] on div "Wayfare - [GEOGRAPHIC_DATA]" at bounding box center [363, 335] width 166 height 19
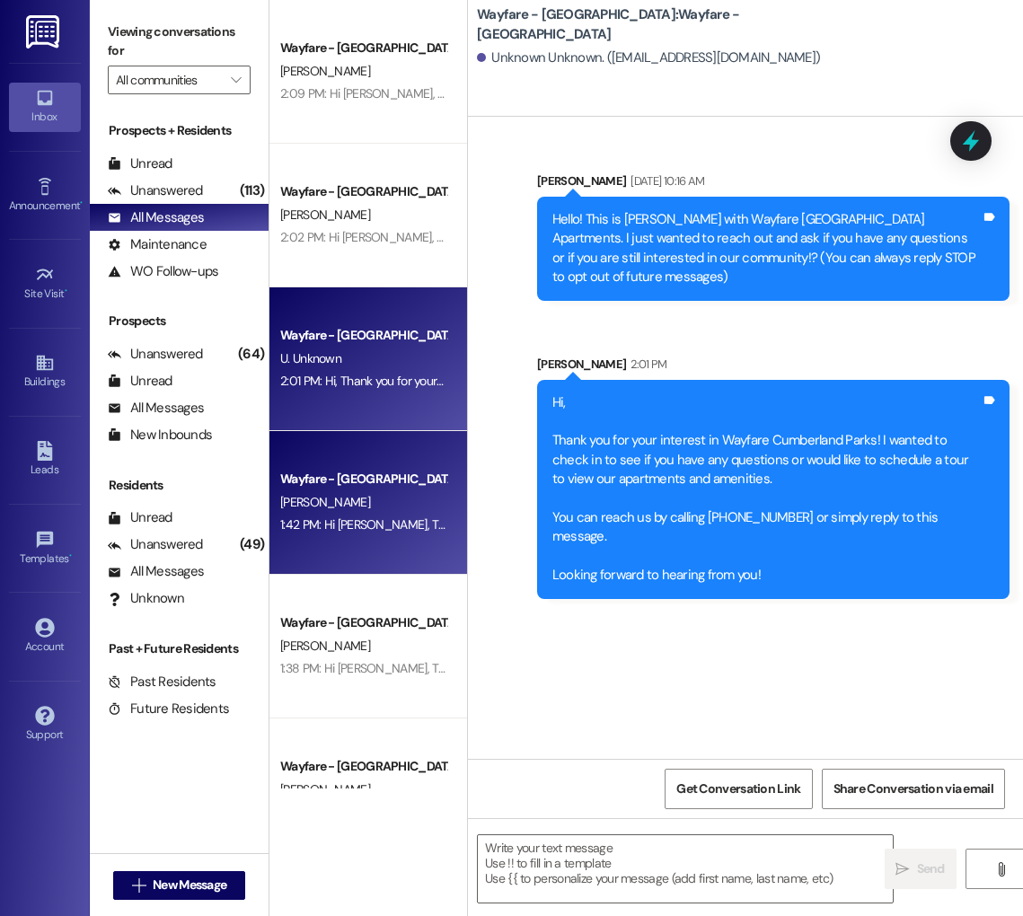
click at [331, 491] on div "[PERSON_NAME]" at bounding box center [363, 502] width 170 height 22
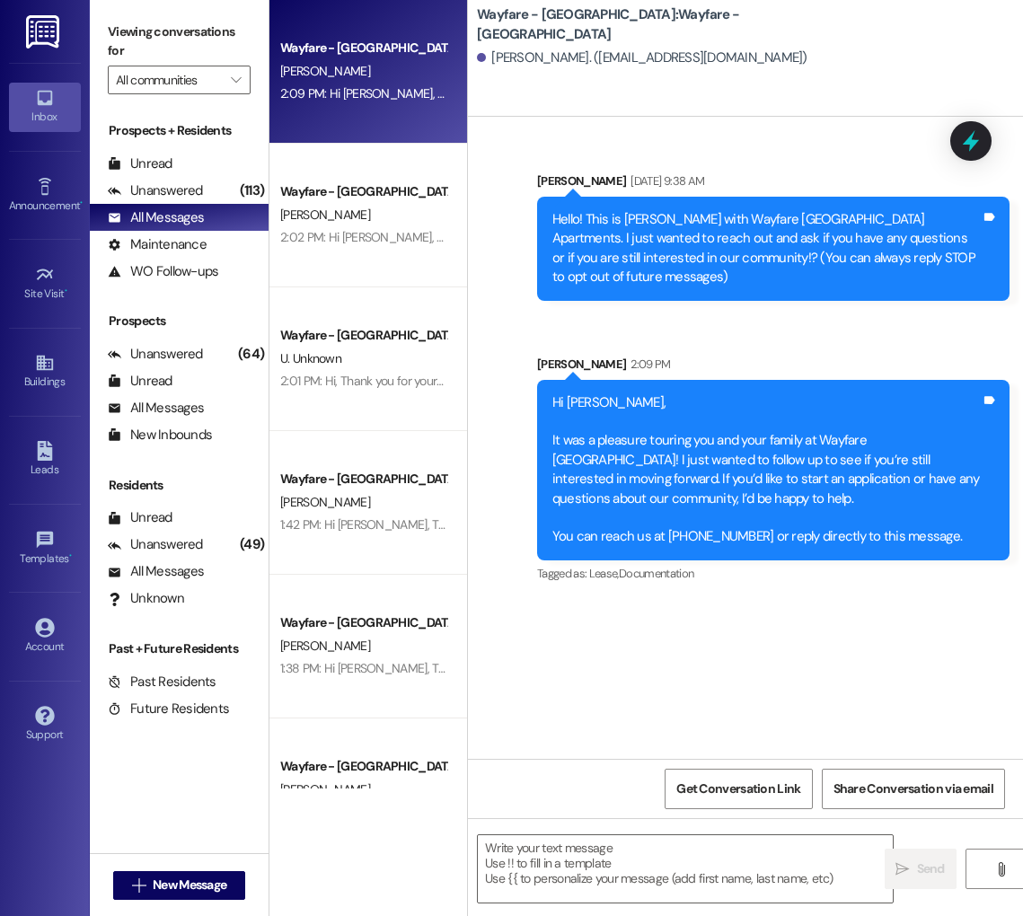
click at [606, 323] on div "Sent via SMS [PERSON_NAME] [DATE] 9:38 AM Hello! This is [PERSON_NAME] with Way…" at bounding box center [745, 365] width 555 height 469
click at [171, 883] on span "New Message" at bounding box center [190, 885] width 74 height 19
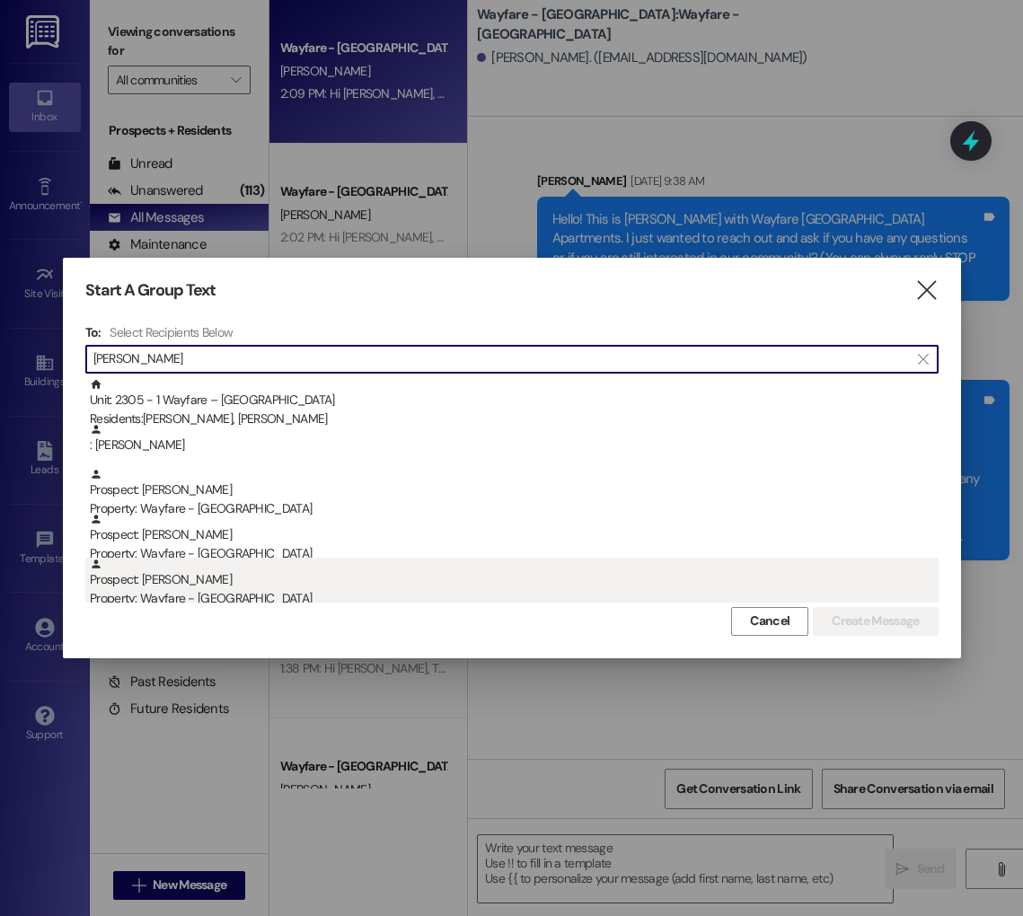
type input "[PERSON_NAME]"
click at [219, 583] on div "Prospect: [PERSON_NAME] Property: Wayfare - [GEOGRAPHIC_DATA]" at bounding box center [514, 583] width 849 height 51
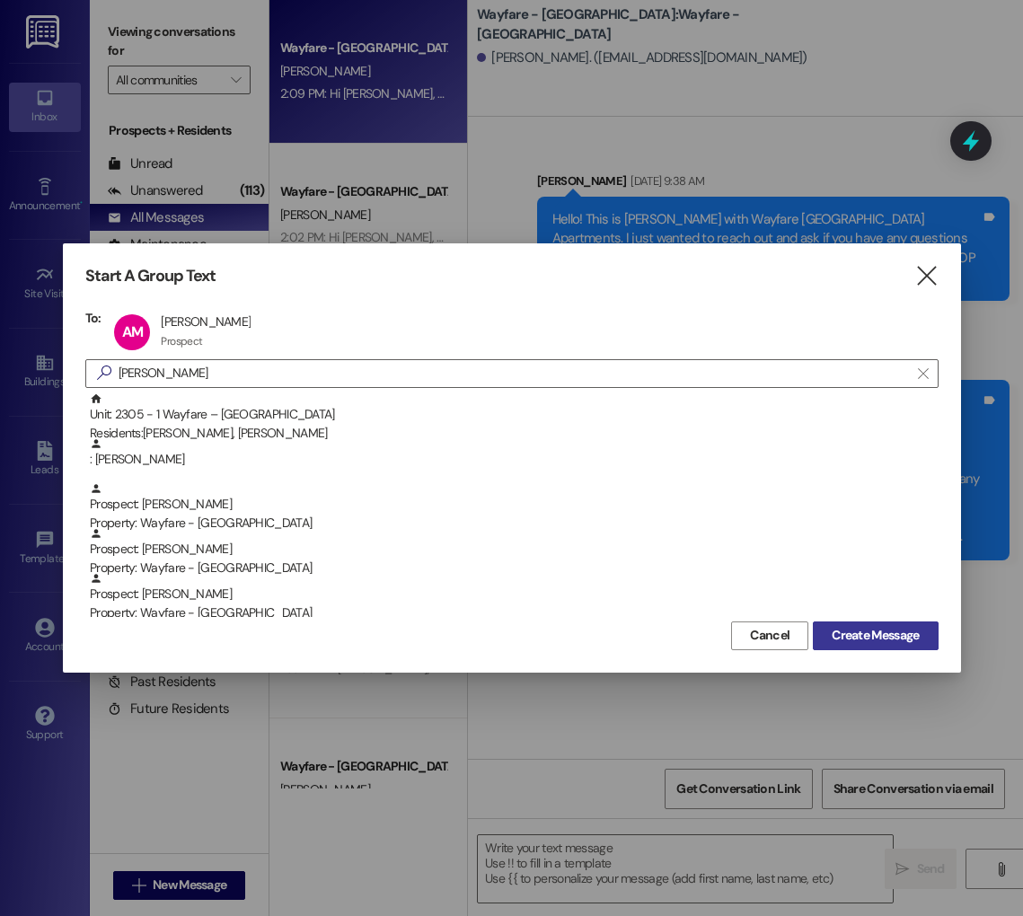
click at [880, 636] on span "Create Message" at bounding box center [875, 635] width 87 height 19
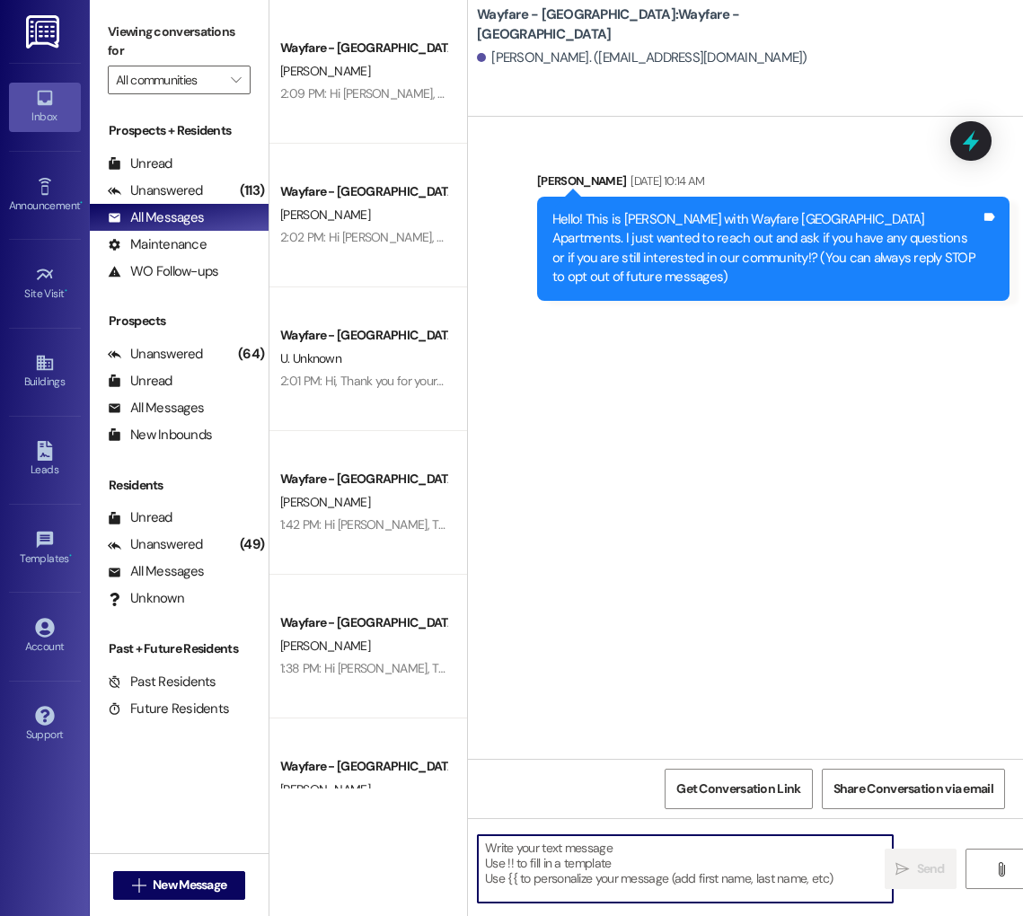
click at [585, 853] on textarea at bounding box center [685, 868] width 415 height 67
paste textarea "Hi [Name], Thank you again for touring with us at Wayfare – [GEOGRAPHIC_DATA]. …"
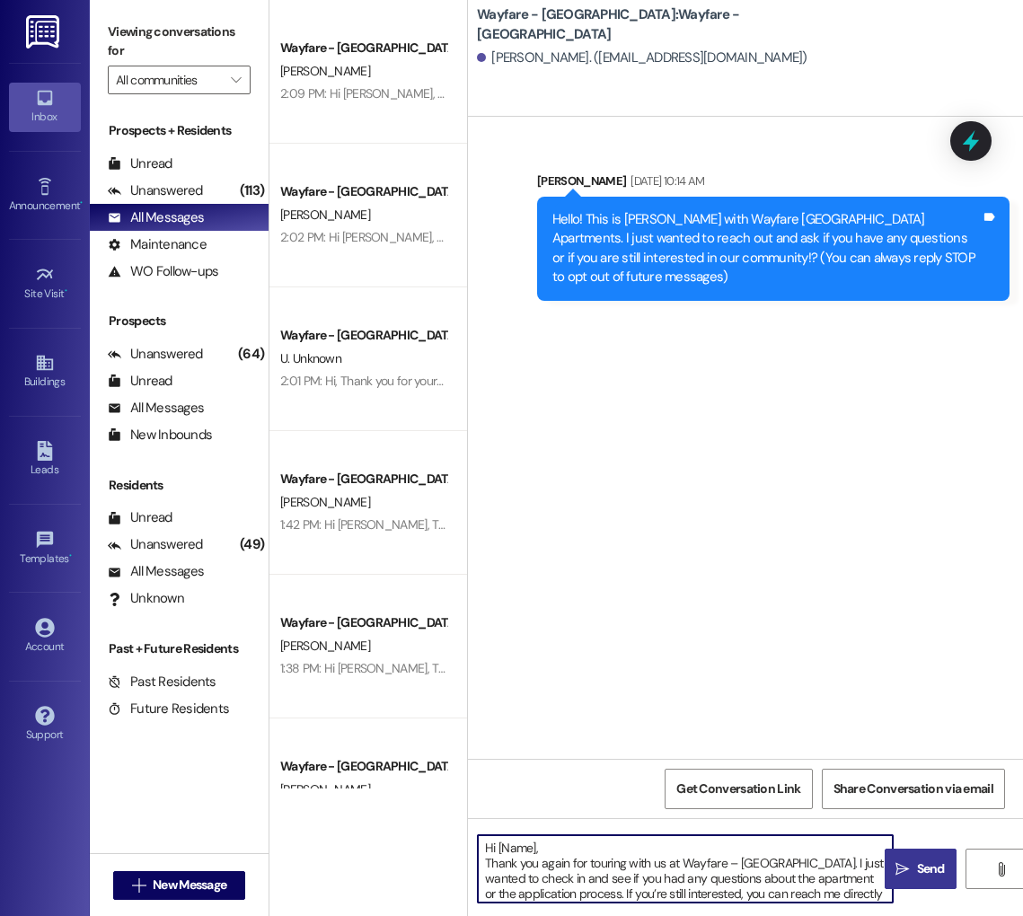
click at [535, 853] on textarea "Hi [Name], Thank you again for touring with us at Wayfare – [GEOGRAPHIC_DATA]. …" at bounding box center [685, 868] width 415 height 67
click at [573, 855] on textarea "Hi [PERSON_NAME], Thank you again for touring with us at Wayfare – [GEOGRAPHIC_…" at bounding box center [685, 868] width 415 height 67
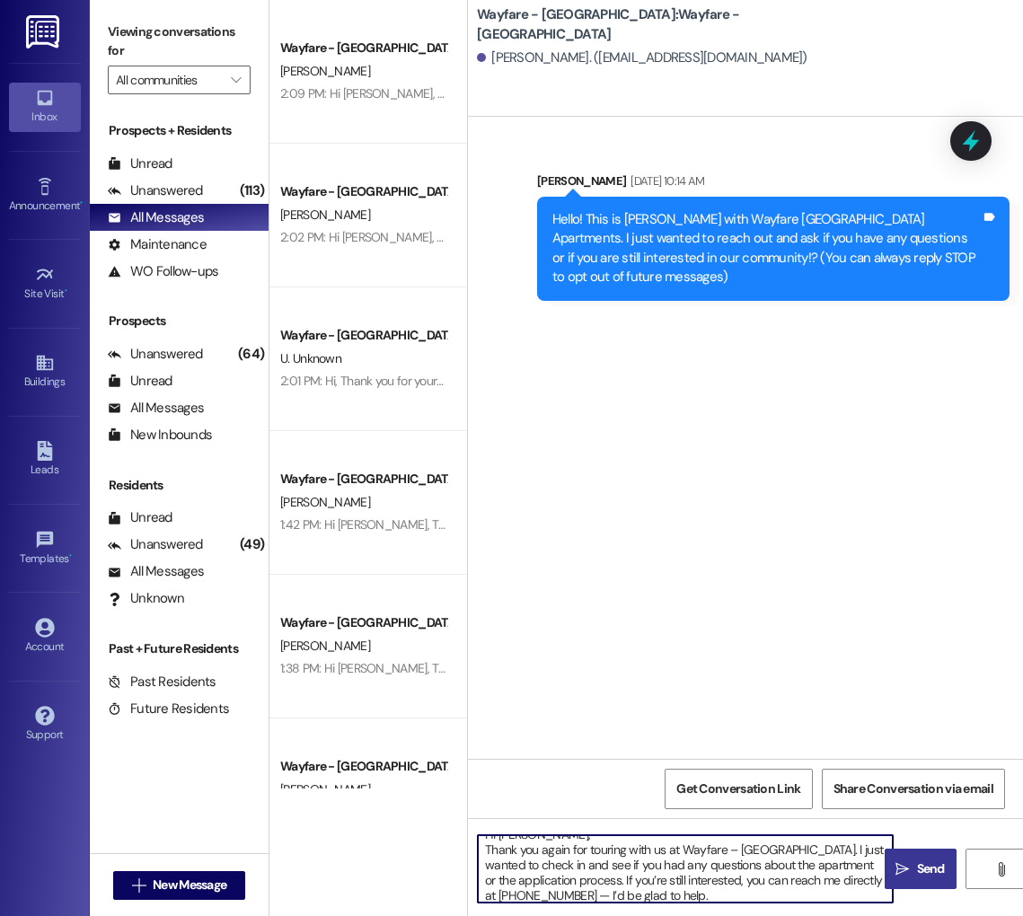
scroll to position [17, 0]
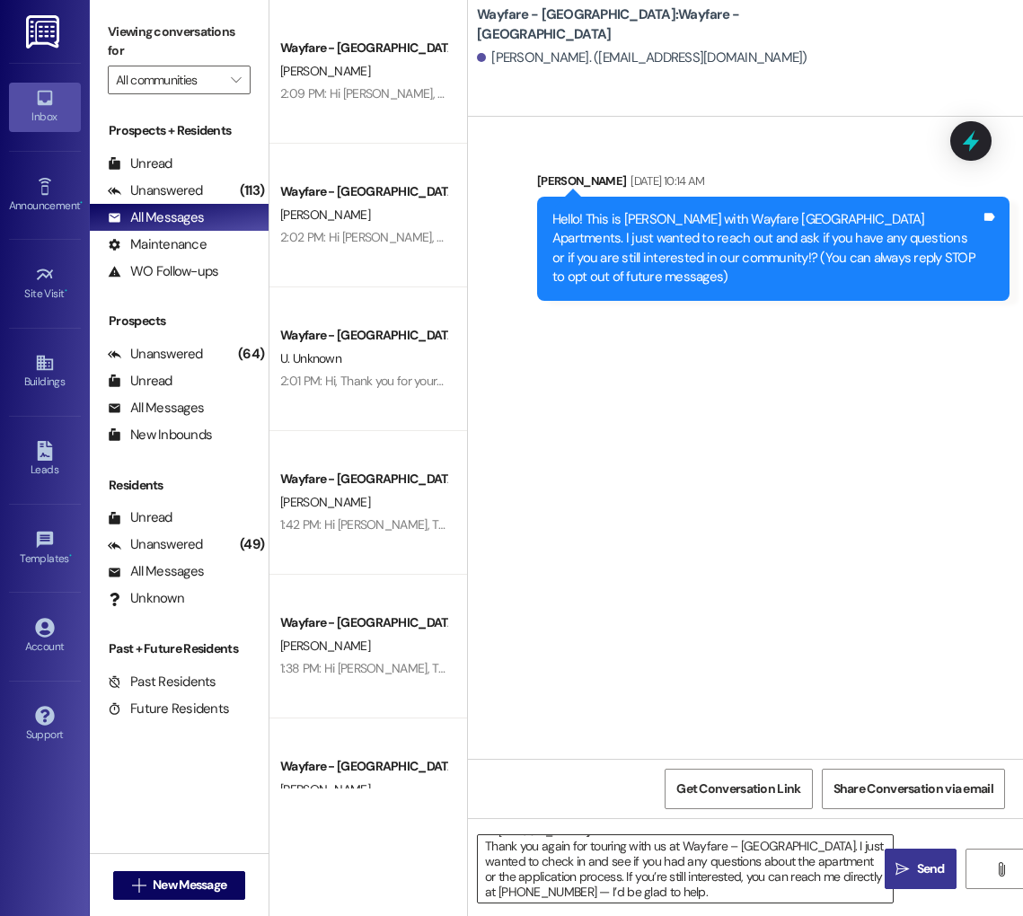
click at [754, 903] on div "Hi [PERSON_NAME], Thank you again for touring with us at Wayfare – [GEOGRAPHIC_…" at bounding box center [745, 885] width 555 height 135
click at [749, 896] on textarea "Hi [PERSON_NAME], Thank you again for touring with us at Wayfare – [GEOGRAPHIC_…" at bounding box center [685, 868] width 415 height 67
click at [626, 888] on textarea "Hi [PERSON_NAME], Thank you again for touring with us at Wayfare – [GEOGRAPHIC_…" at bounding box center [685, 868] width 415 height 67
type textarea "Hi [PERSON_NAME], Thank you again for touring with us at Wayfare – [GEOGRAPHIC_…"
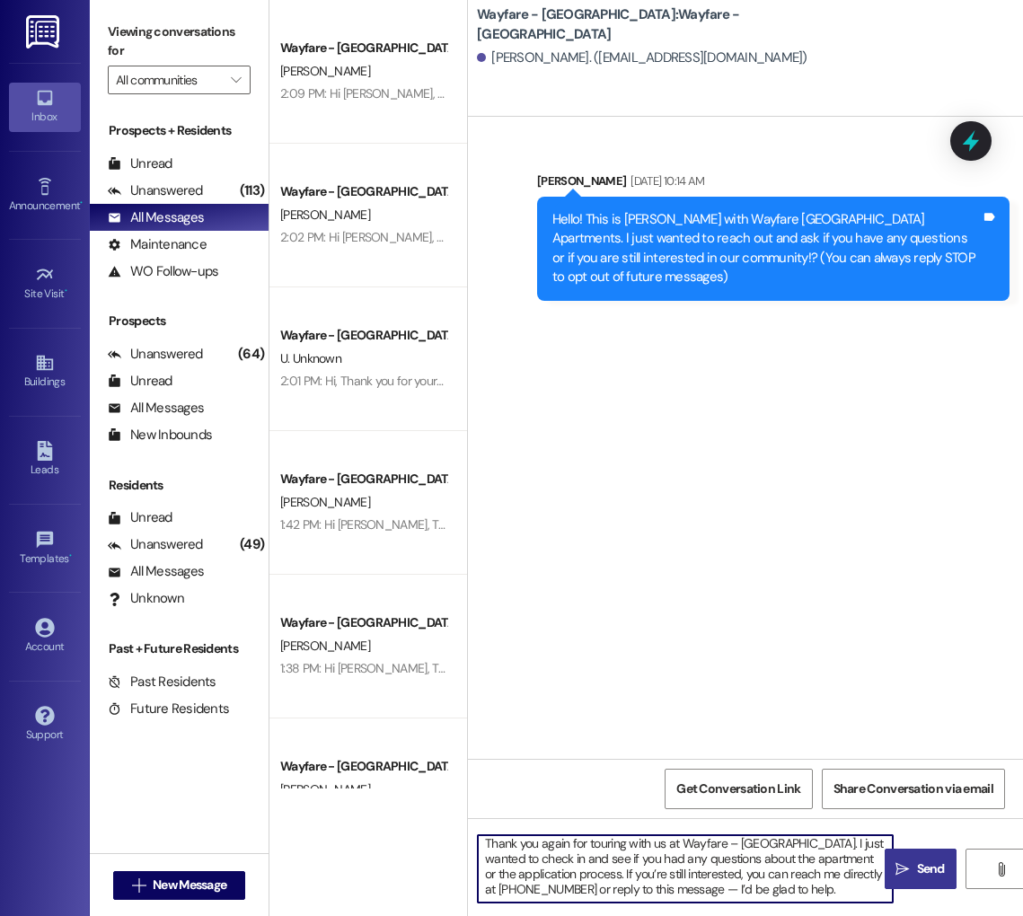
click at [906, 870] on icon "" at bounding box center [902, 869] width 13 height 14
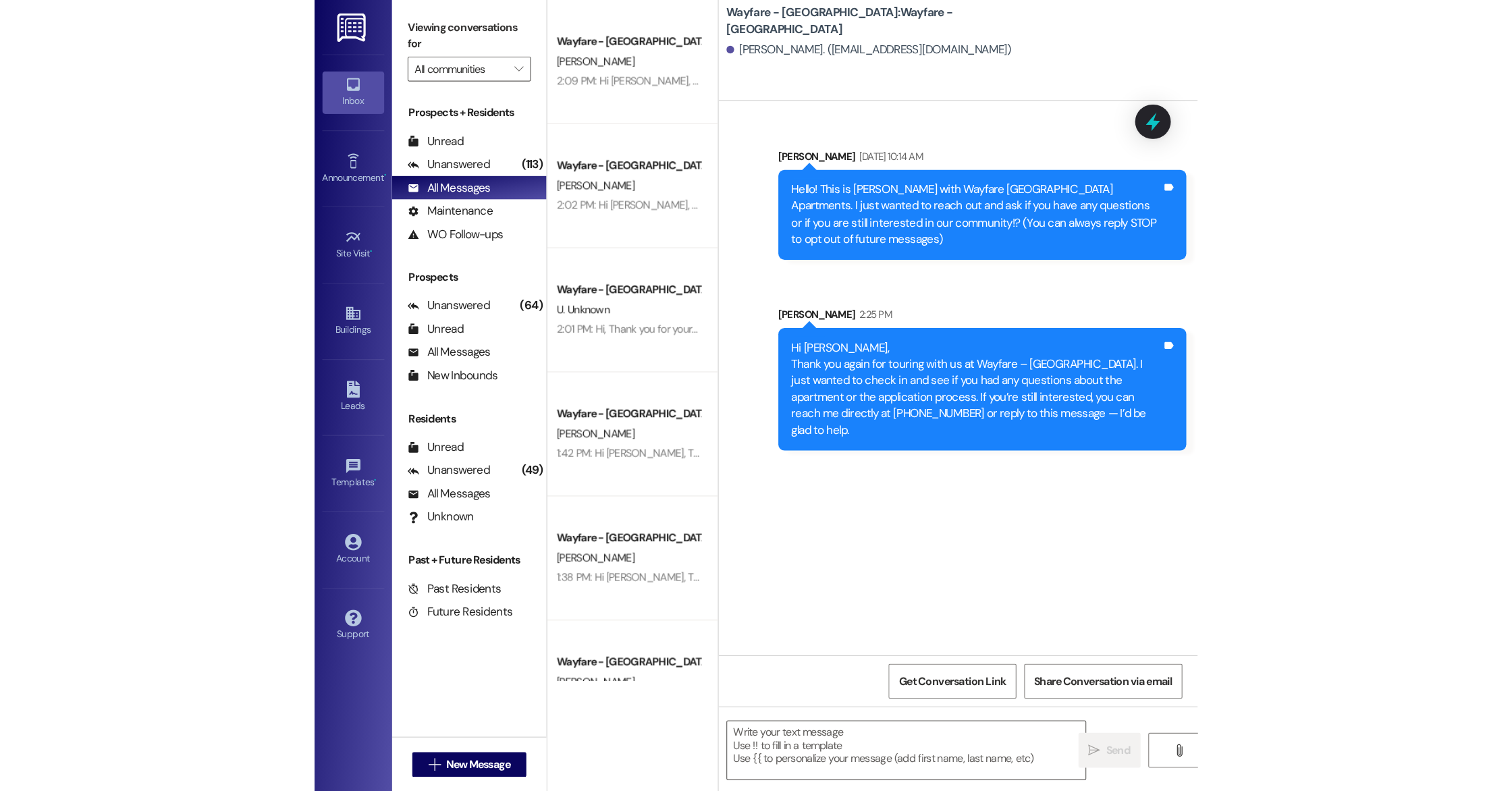
scroll to position [0, 0]
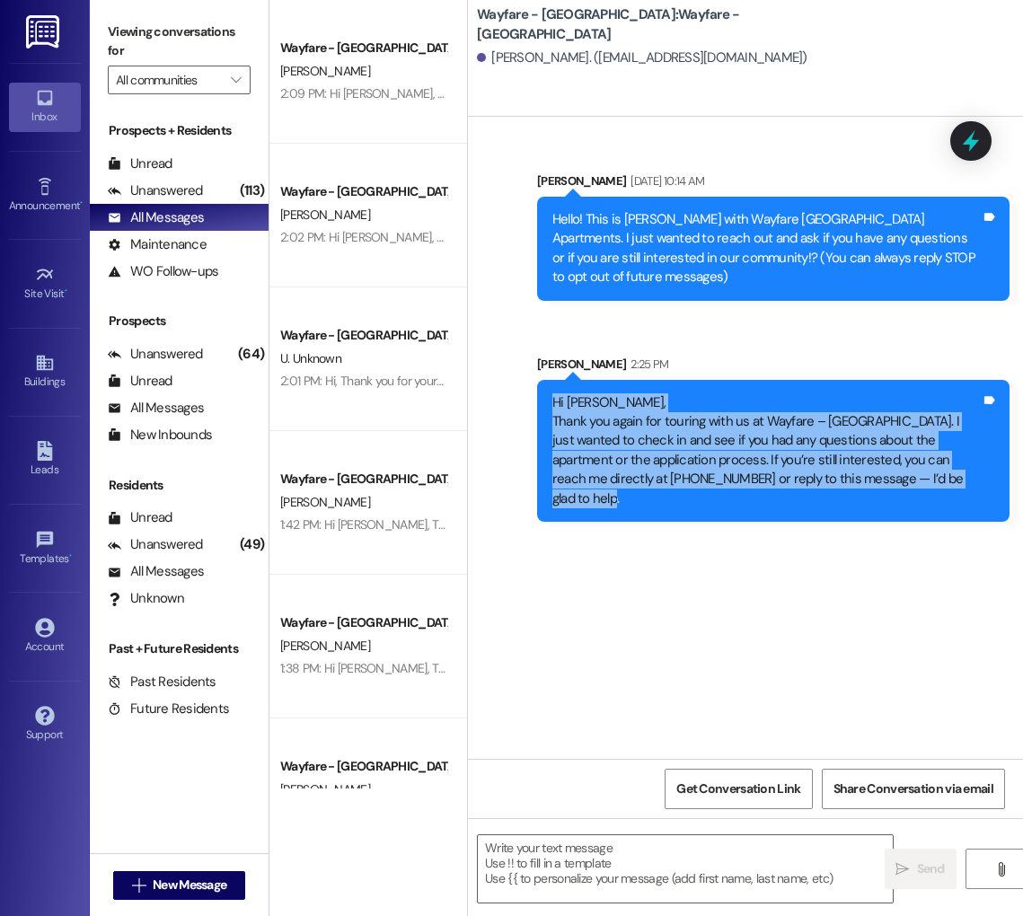
drag, startPoint x: 549, startPoint y: 402, endPoint x: 933, endPoint y: 483, distance: 392.0
click at [933, 483] on div "Hi [PERSON_NAME], Thank you again for touring with us at Wayfare – [GEOGRAPHIC_…" at bounding box center [773, 451] width 473 height 143
copy div "Hi [PERSON_NAME], Thank you again for touring with us at Wayfare – [GEOGRAPHIC_…"
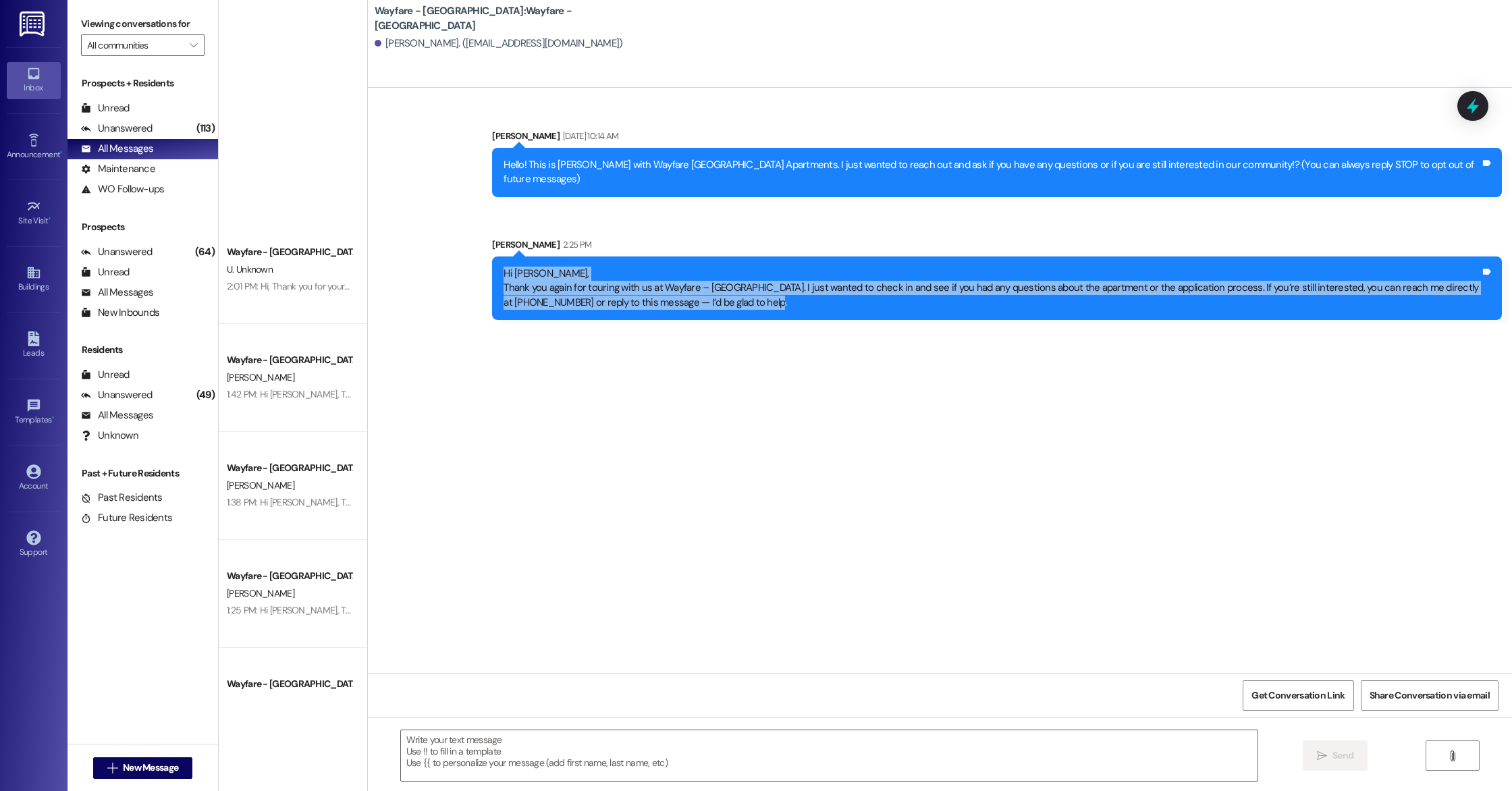
scroll to position [608, 0]
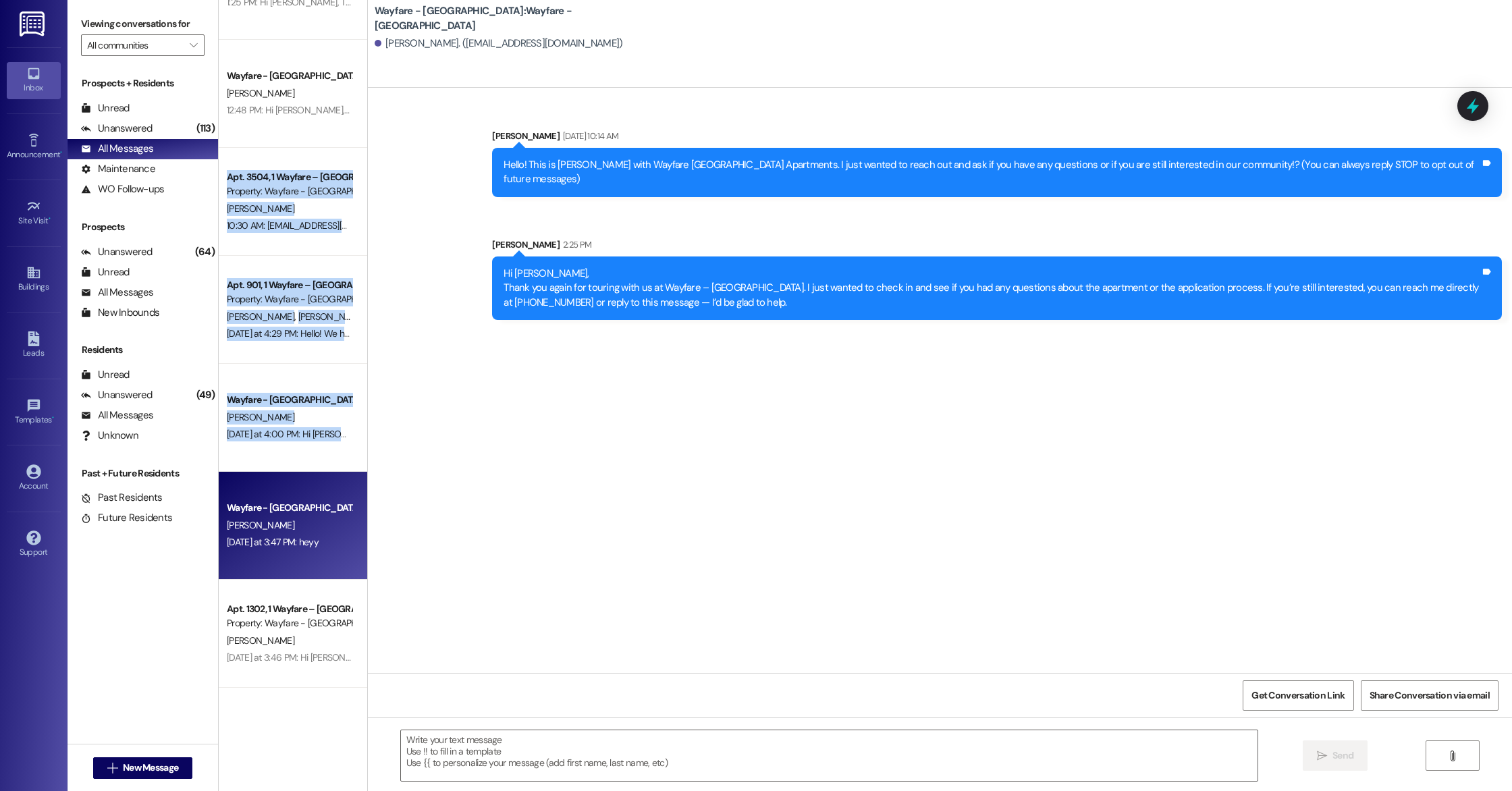
drag, startPoint x: 310, startPoint y: 156, endPoint x: 322, endPoint y: 500, distance: 344.2
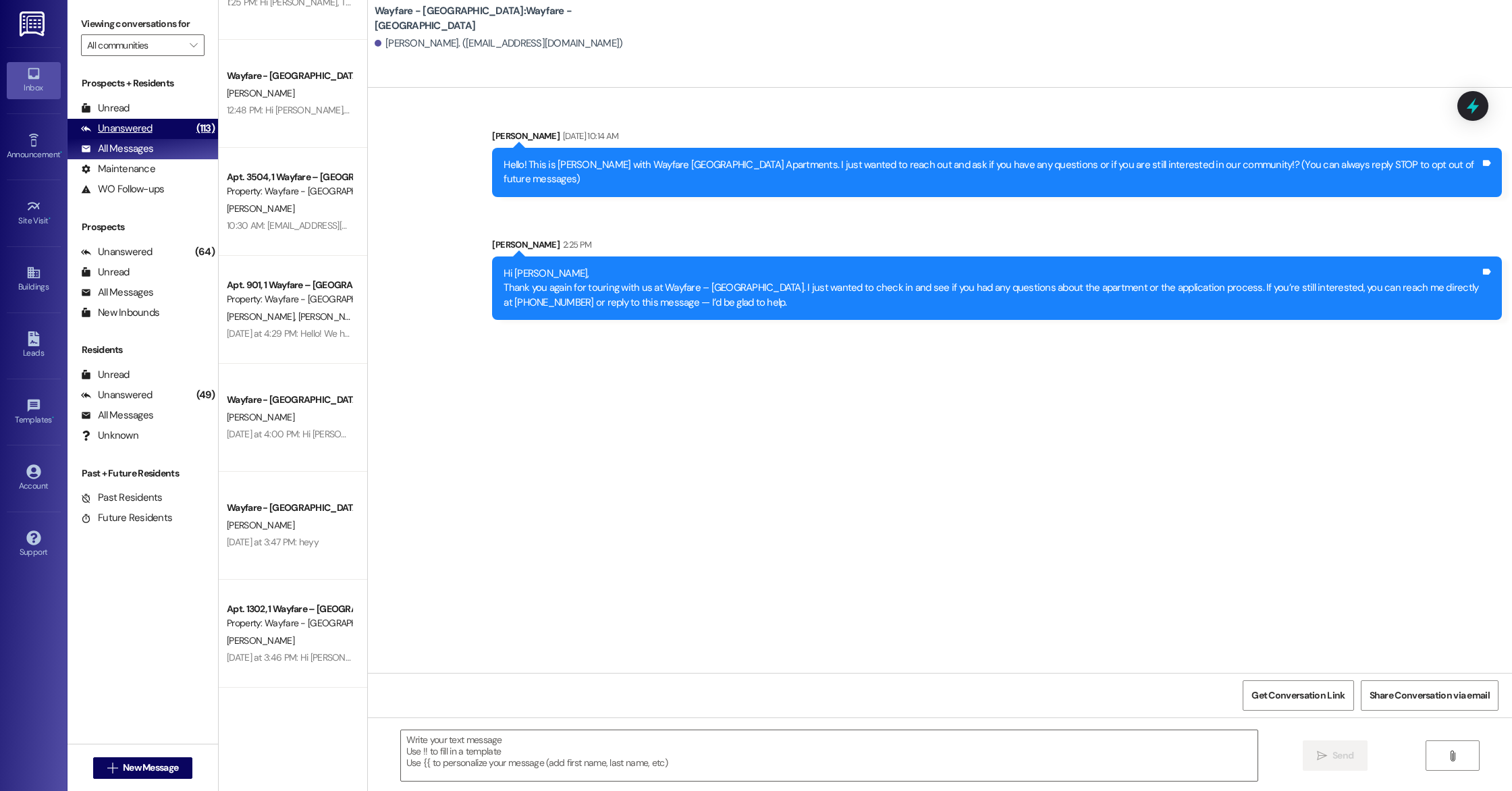
click at [159, 137] on div "Unanswered (113)" at bounding box center [143, 128] width 150 height 20
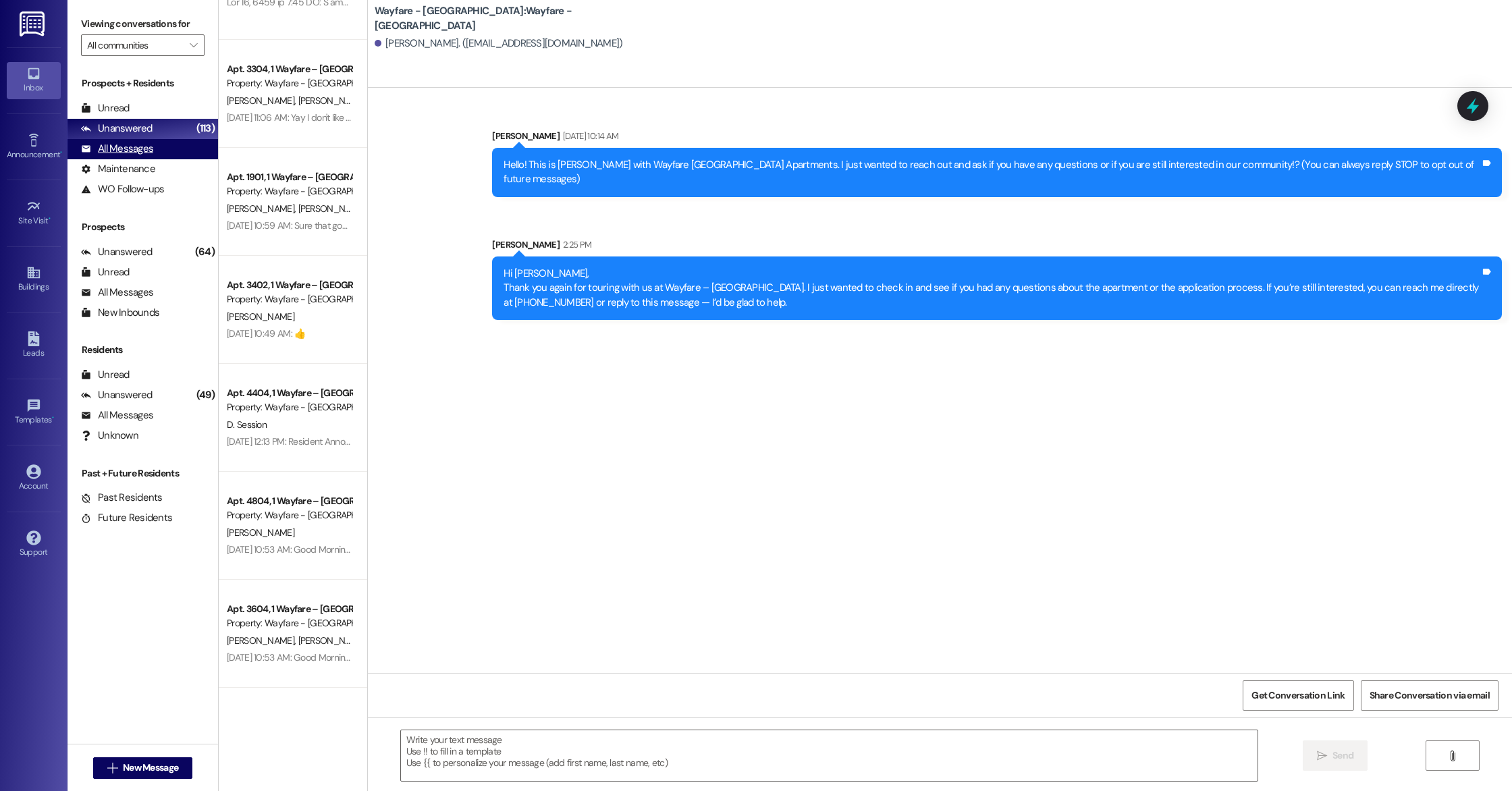
click at [162, 143] on div "All Messages (undefined)" at bounding box center [143, 149] width 150 height 20
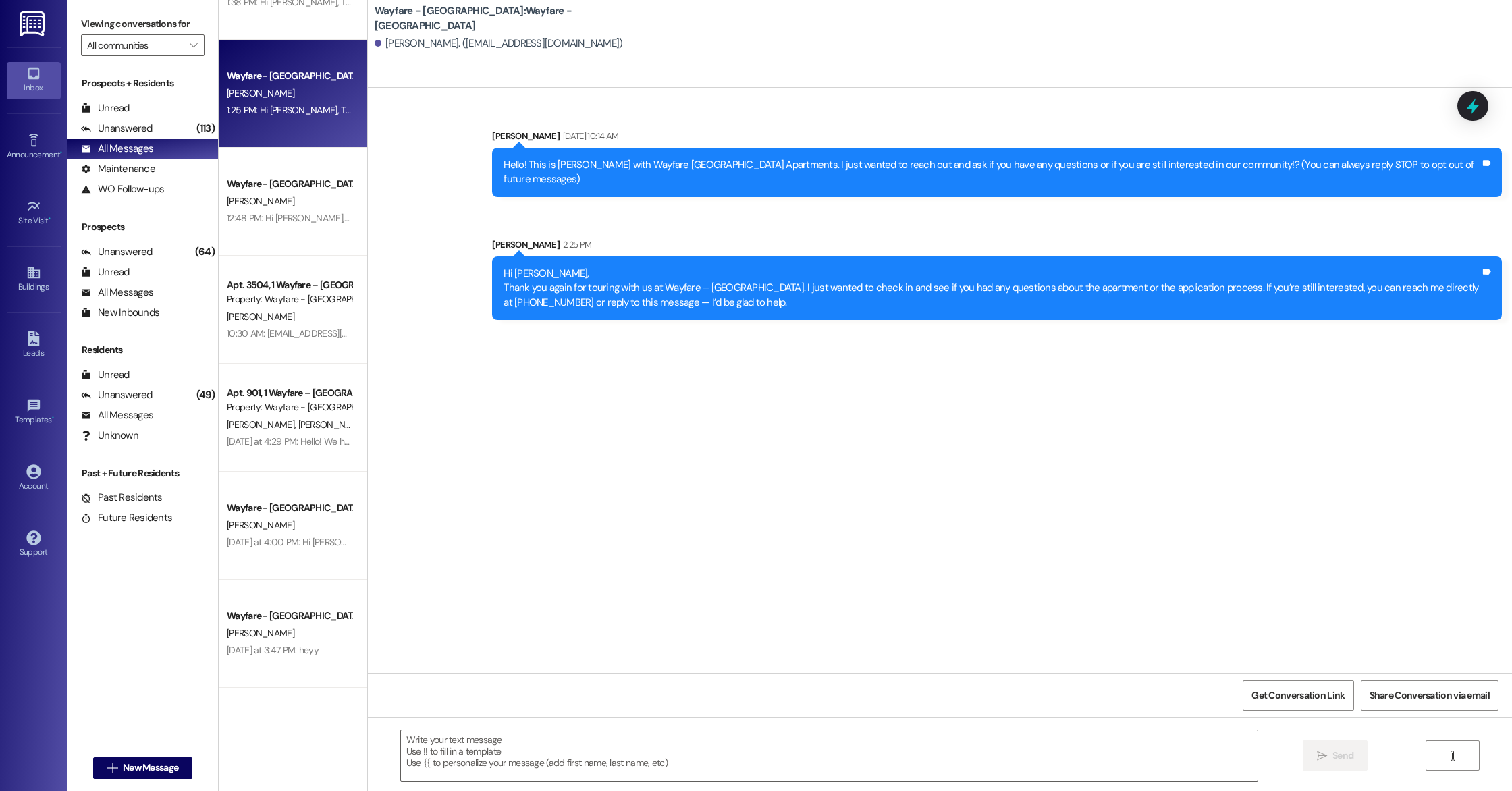
scroll to position [0, 0]
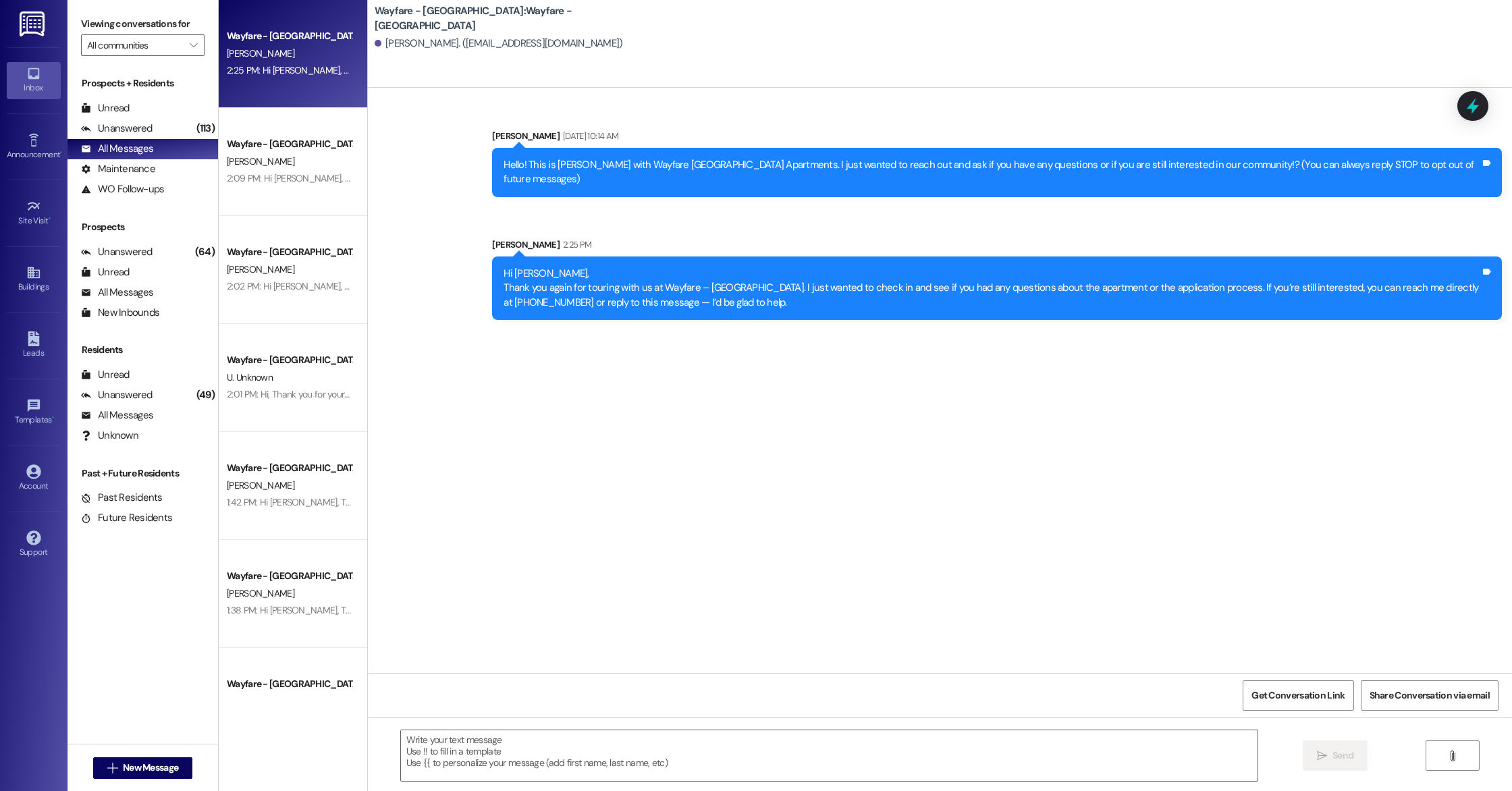
click at [262, 68] on div "2:25 PM: Hi [PERSON_NAME], Thank you again for touring with us at Wayfare – [GE…" at bounding box center [865, 70] width 1277 height 12
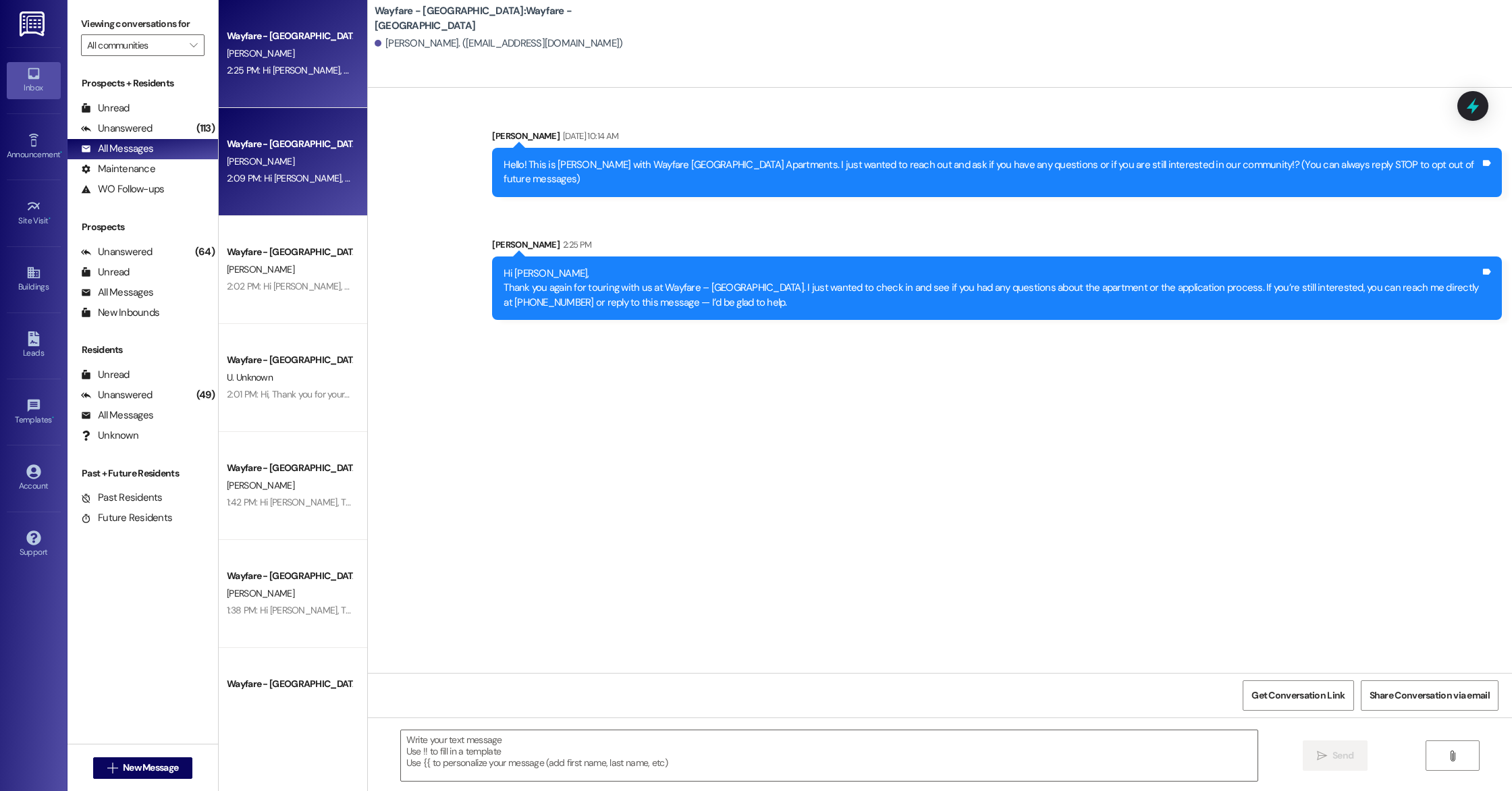
click at [265, 139] on div "Wayfare - [GEOGRAPHIC_DATA]" at bounding box center [289, 143] width 125 height 14
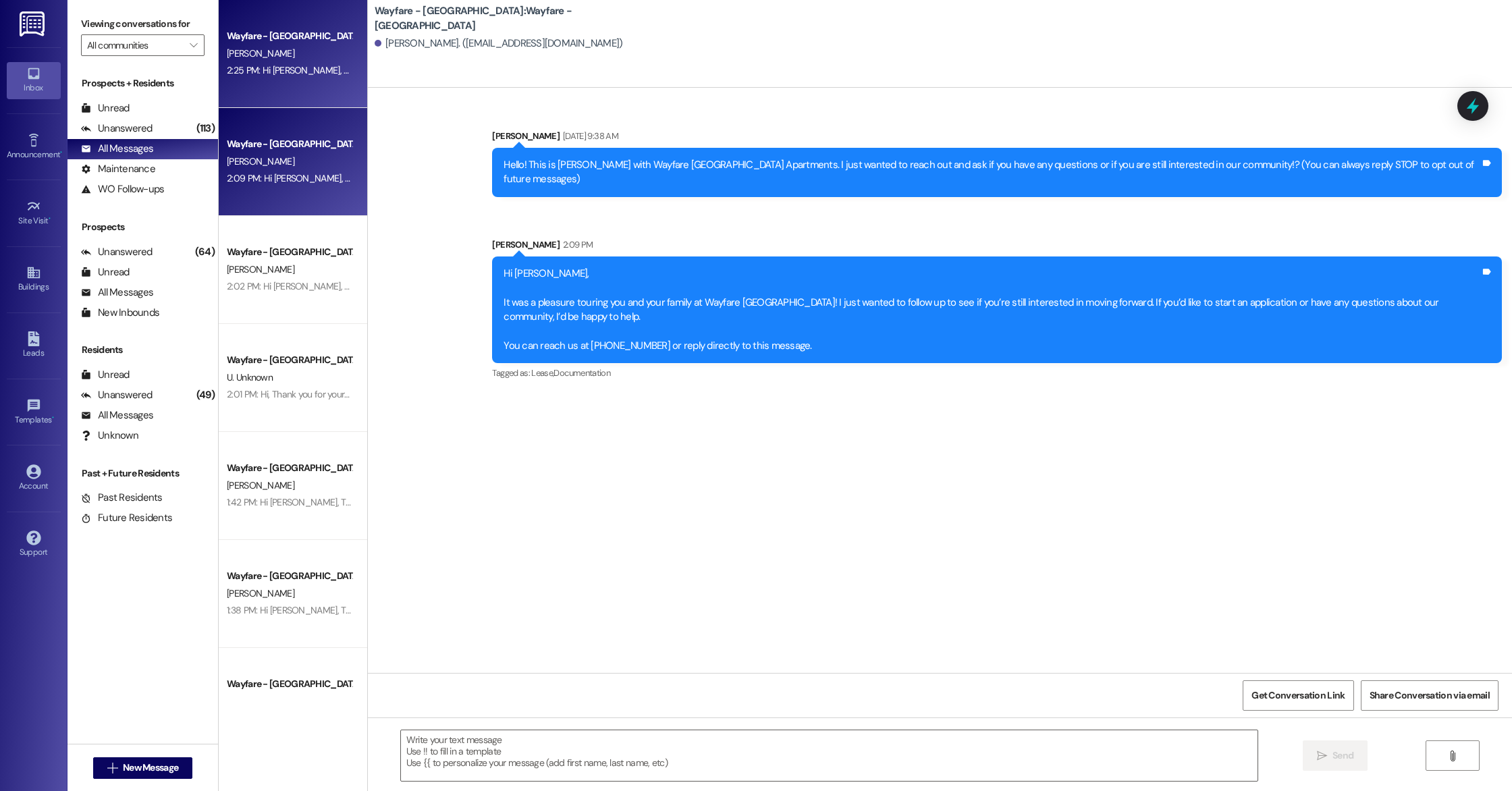
click at [260, 66] on div "2:25 PM: Hi [PERSON_NAME], Thank you again for touring with us at Wayfare – [GE…" at bounding box center [865, 70] width 1277 height 12
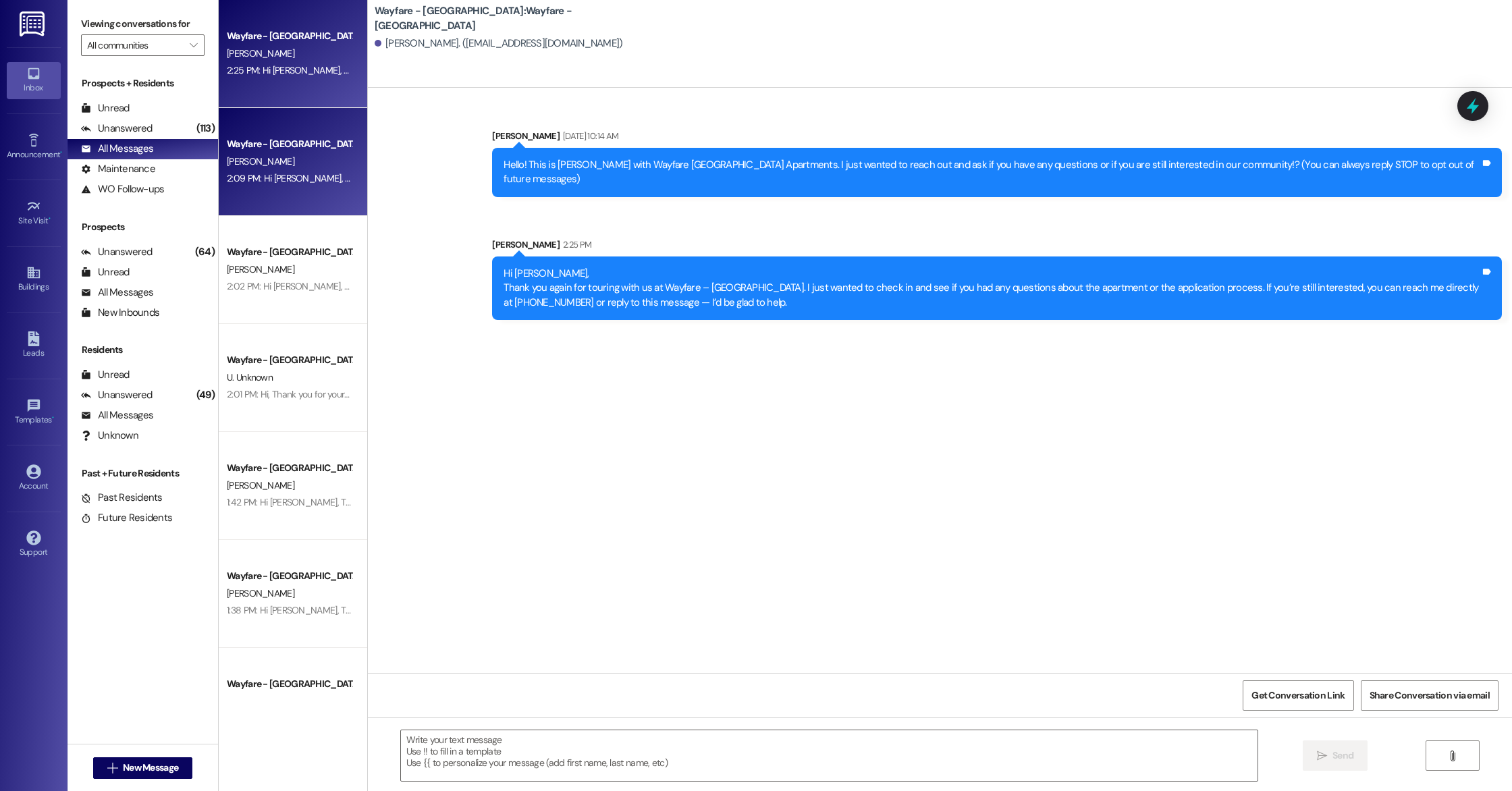
click at [262, 185] on div "2:09 PM: Hi [PERSON_NAME], It was a pleasure touring you and your family at Way…" at bounding box center [289, 178] width 128 height 17
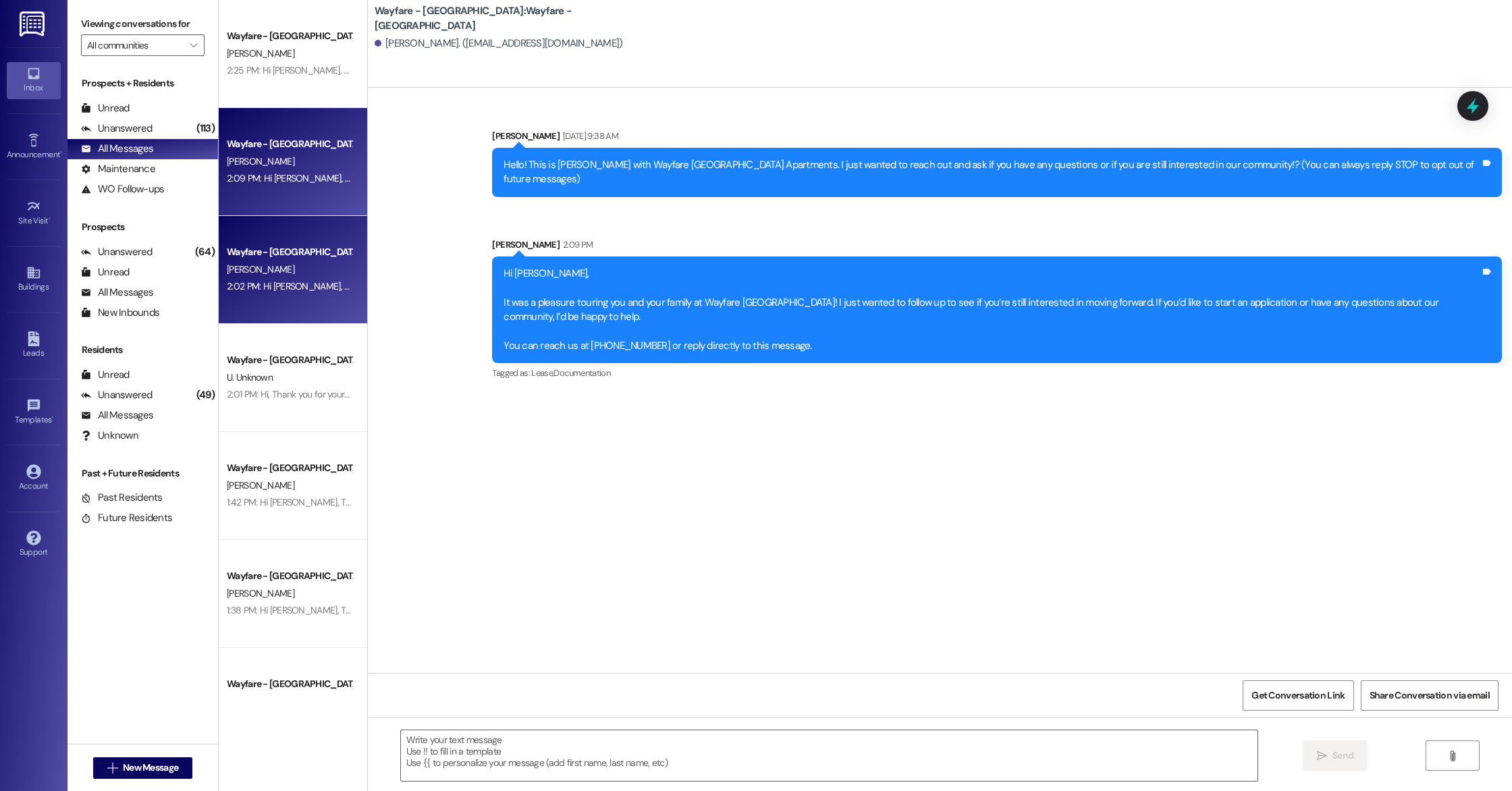
click at [264, 235] on div "Wayfare - [GEOGRAPHIC_DATA][PERSON_NAME] 2:02 PM: Hi [PERSON_NAME], Thank you f…" at bounding box center [293, 270] width 149 height 108
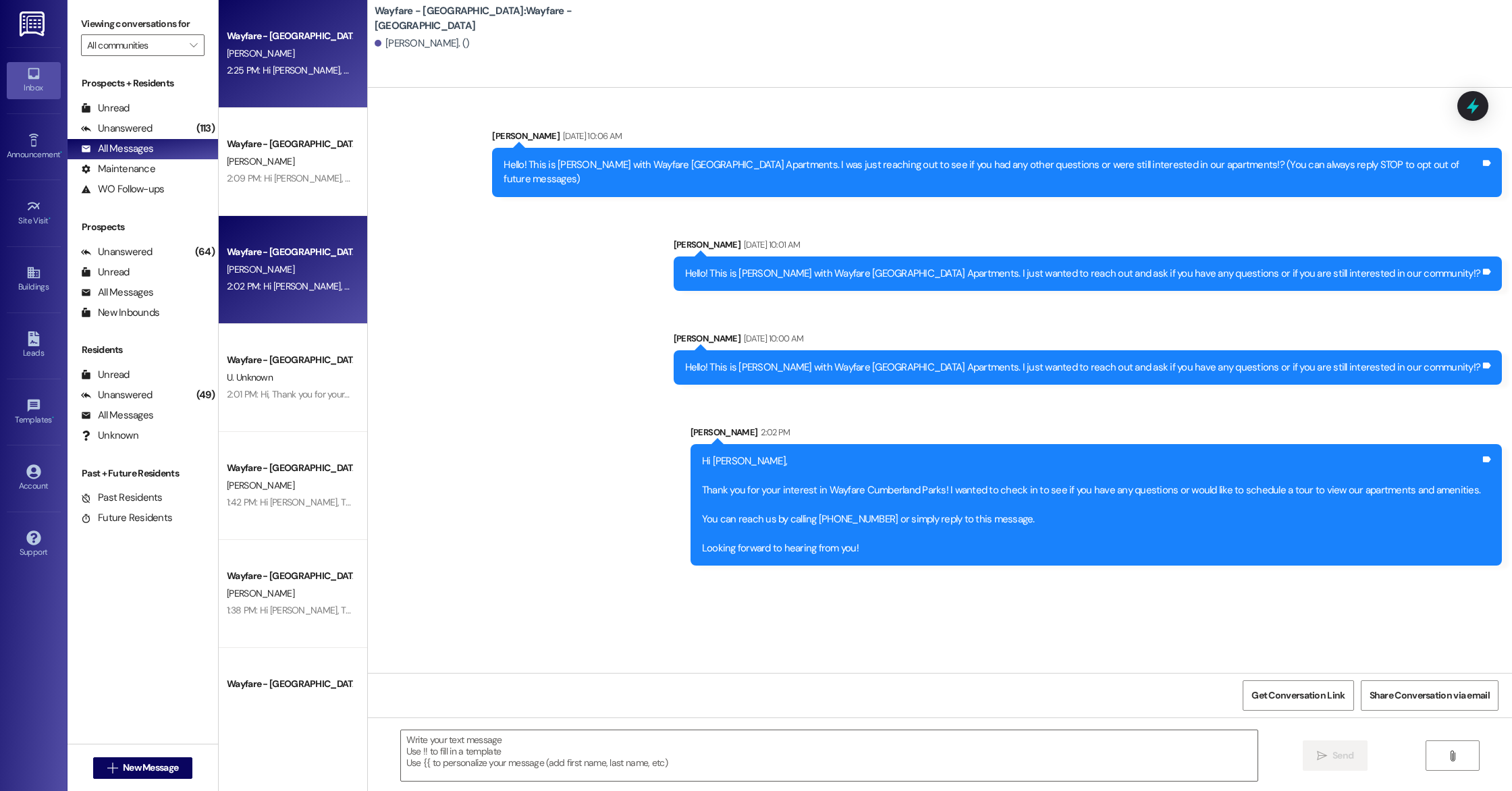
click at [222, 96] on div "Wayfare - [GEOGRAPHIC_DATA] [PERSON_NAME] 2:25 PM: Hi [PERSON_NAME], Thank you …" at bounding box center [293, 54] width 149 height 108
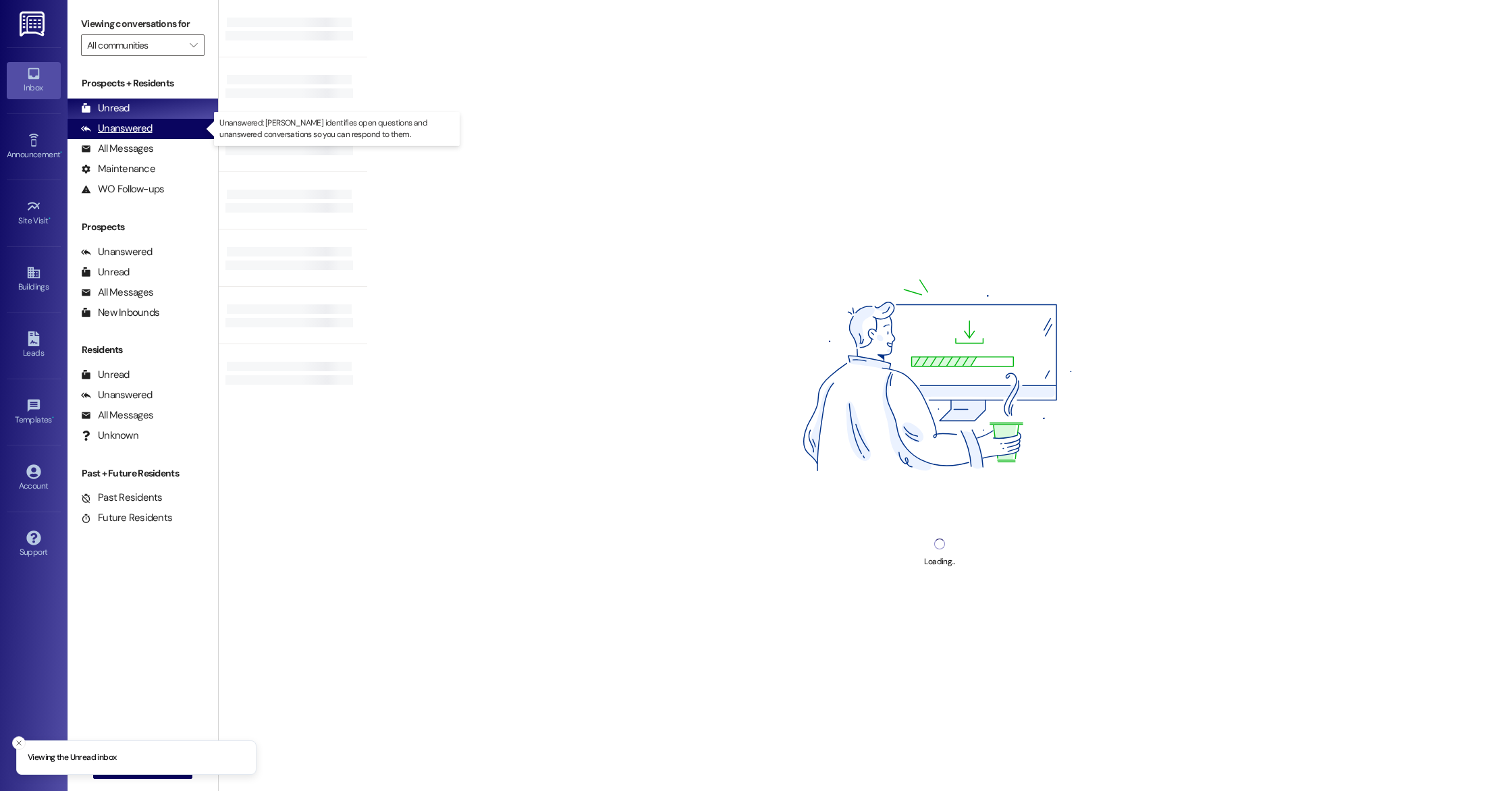
click at [136, 136] on div "Unanswered (0)" at bounding box center [143, 128] width 150 height 20
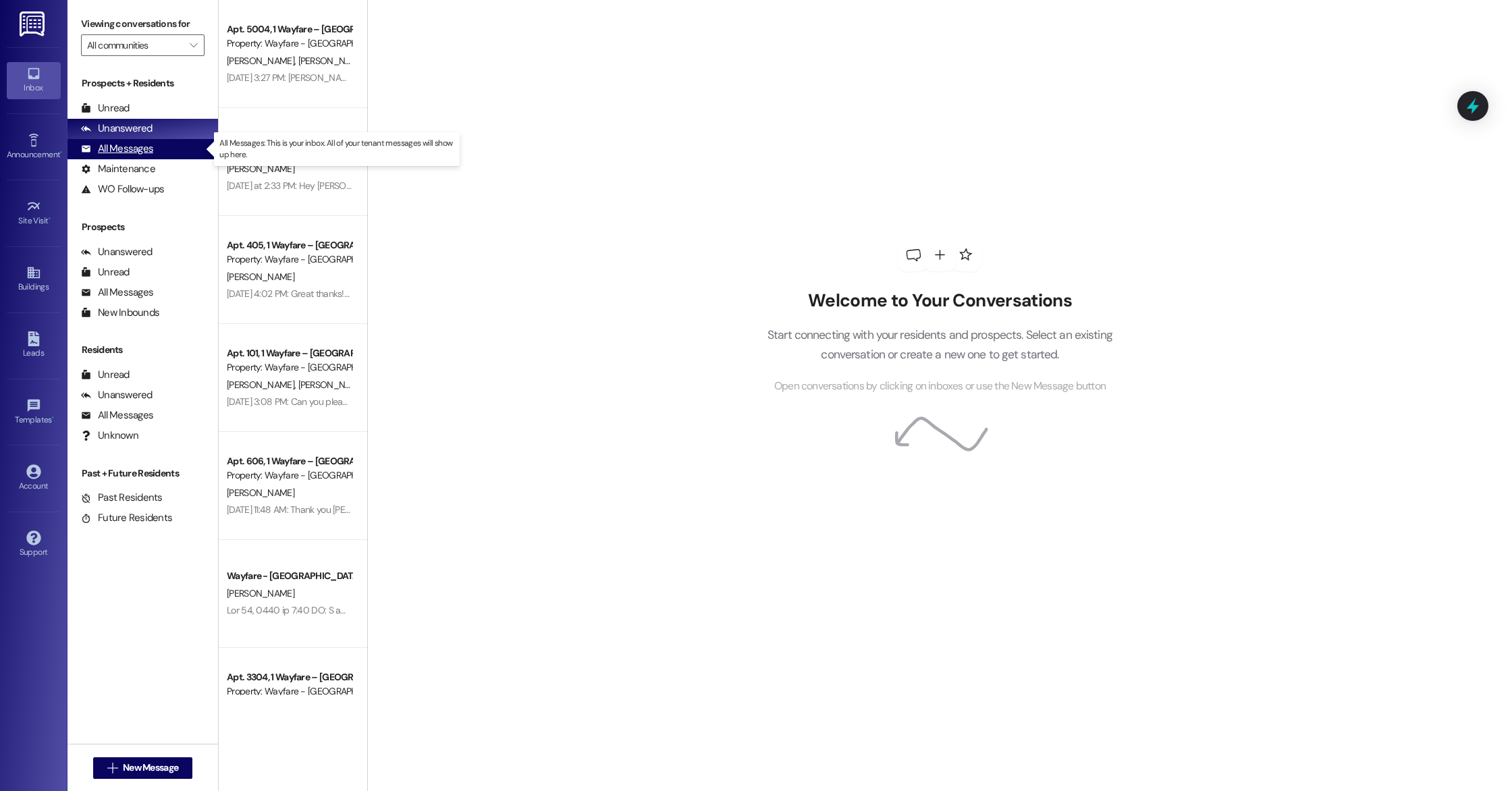
click at [137, 143] on div "All Messages" at bounding box center [117, 149] width 72 height 14
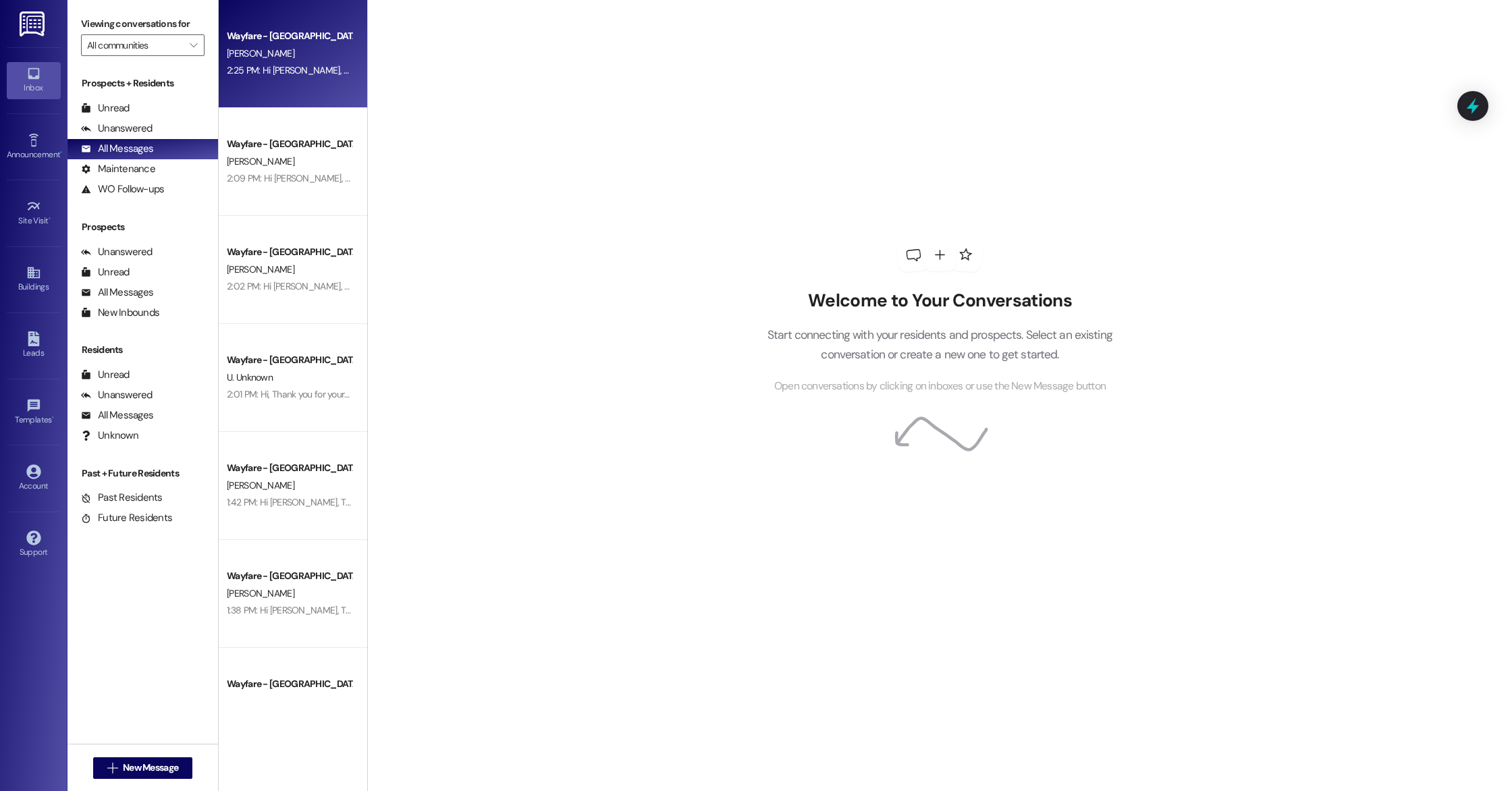
click at [286, 93] on div "Wayfare - [GEOGRAPHIC_DATA] [PERSON_NAME] 2:25 PM: Hi [PERSON_NAME], Thank you …" at bounding box center [293, 54] width 149 height 108
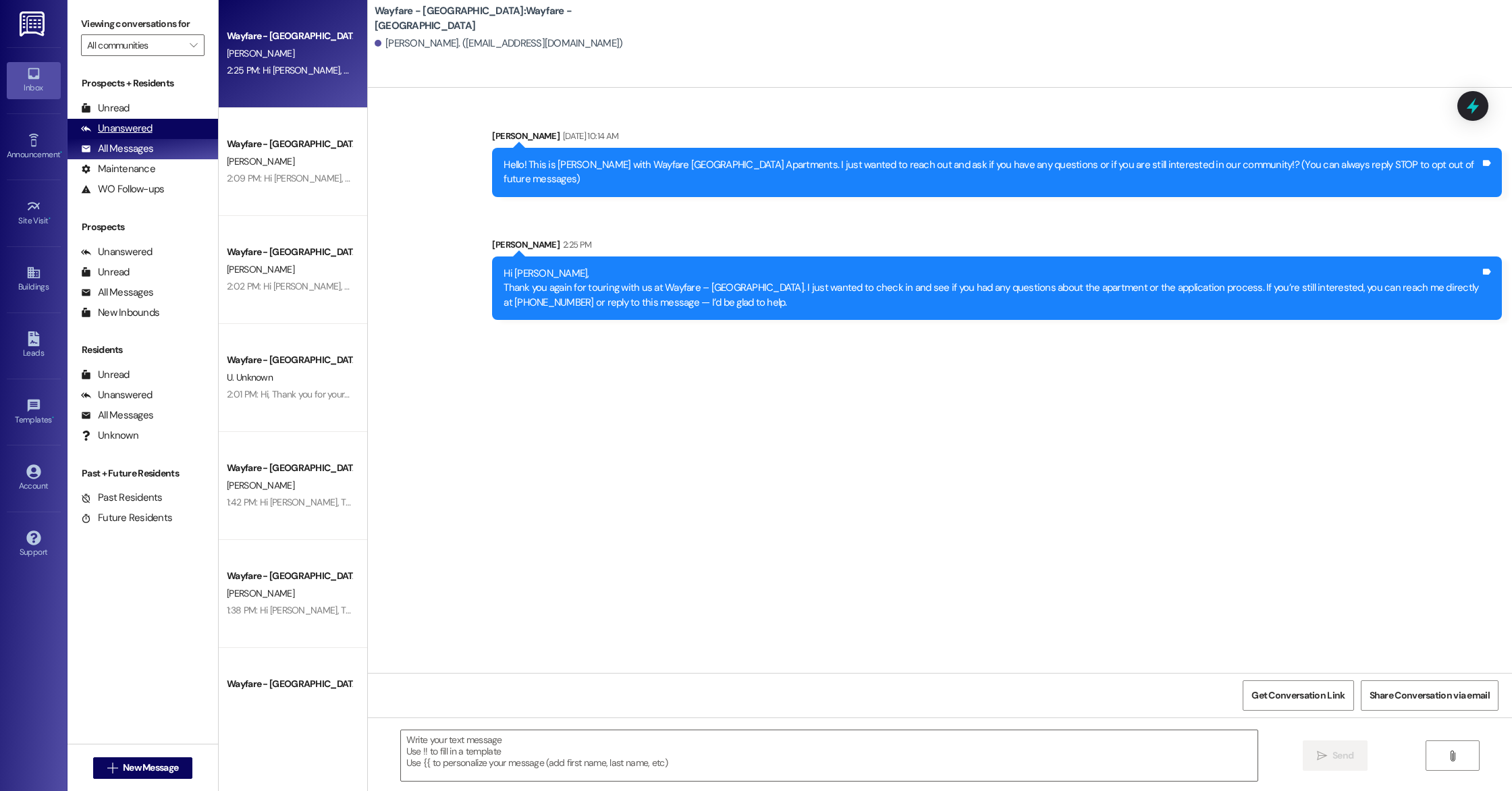
click at [189, 123] on div "Unanswered (0)" at bounding box center [143, 128] width 150 height 20
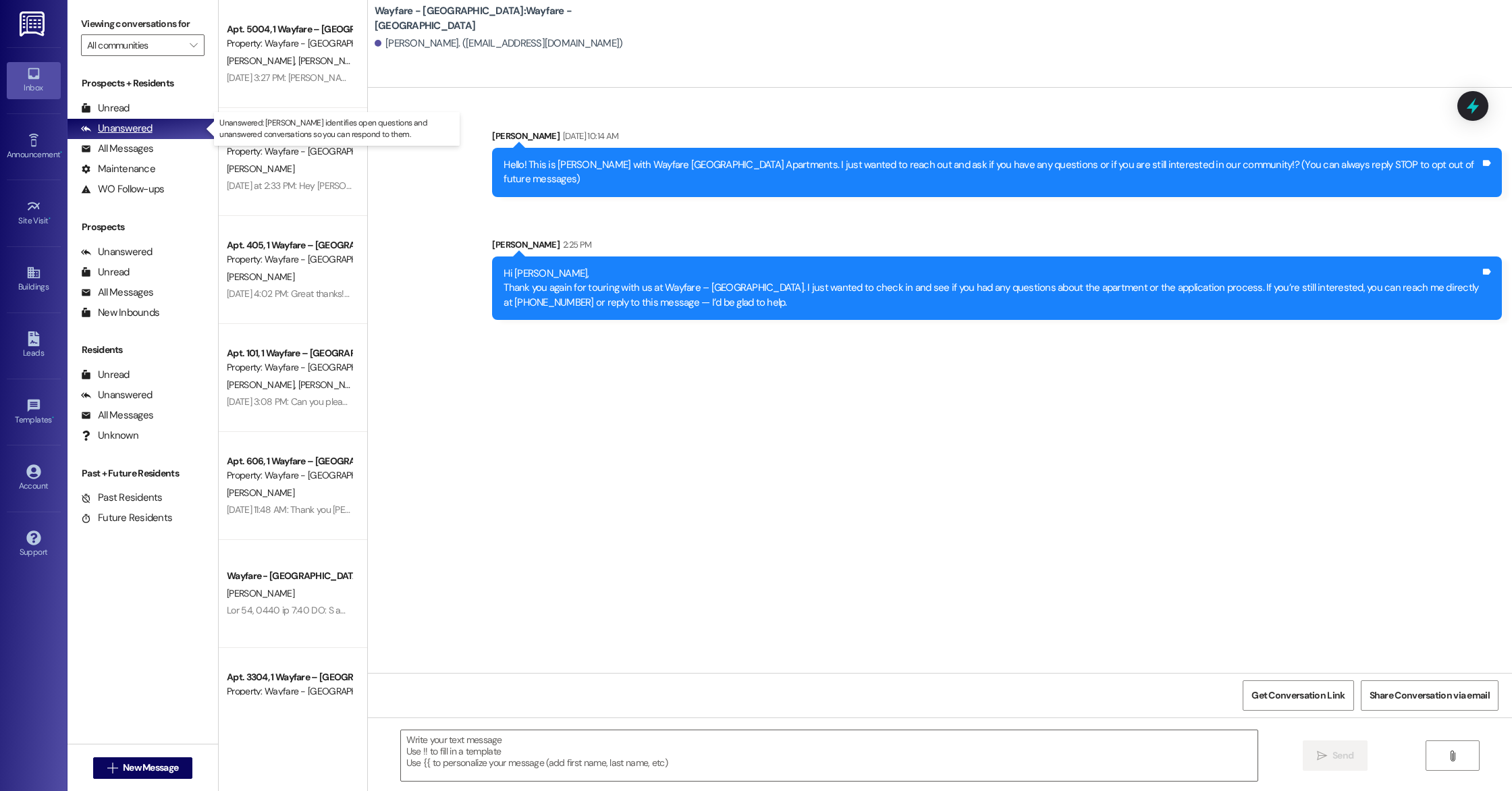
click at [189, 132] on div "Unanswered (0)" at bounding box center [143, 128] width 150 height 20
click at [189, 149] on div "All Messages (undefined)" at bounding box center [143, 149] width 150 height 20
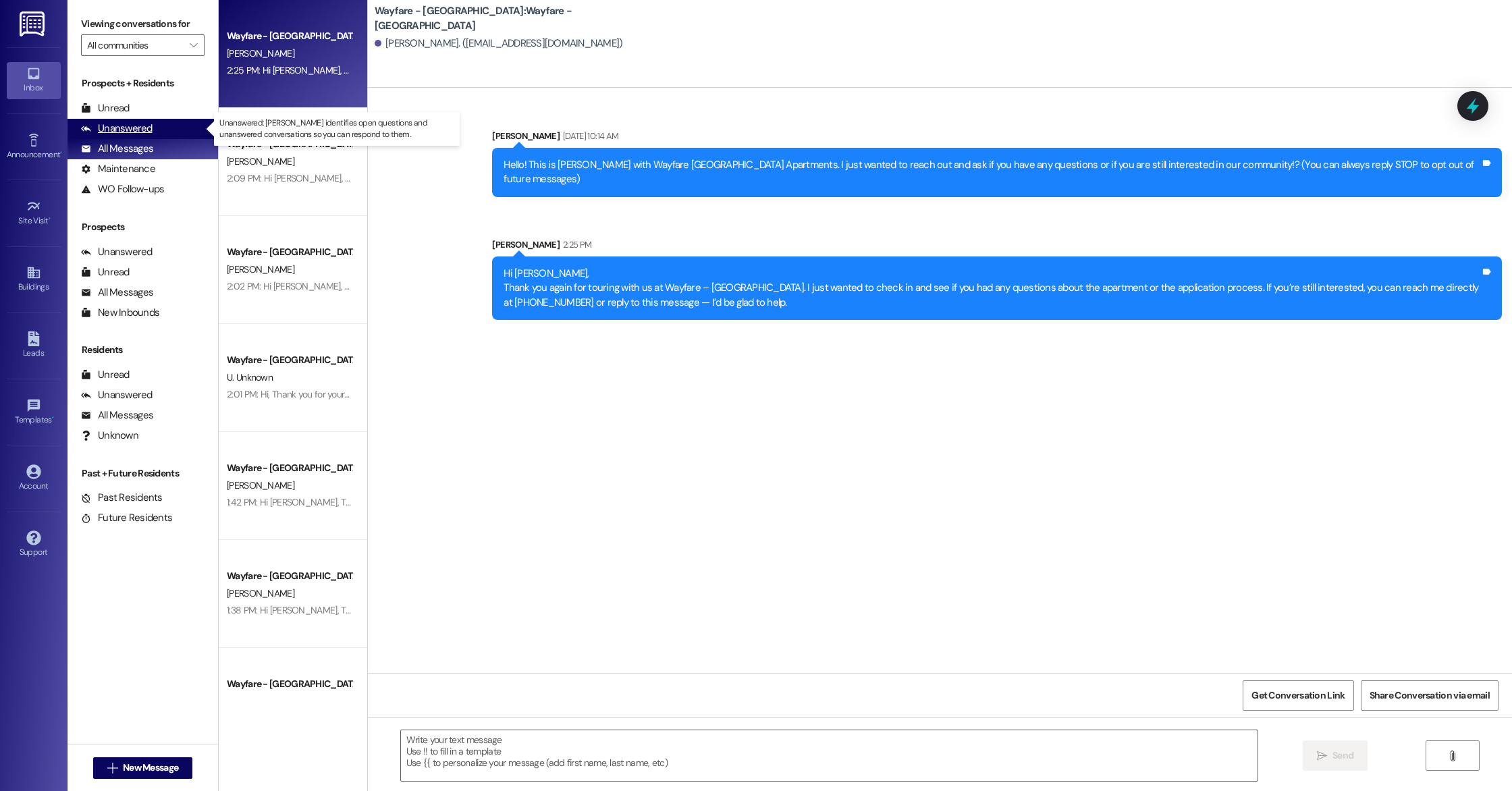
click at [177, 129] on div "Unanswered (0)" at bounding box center [143, 128] width 150 height 20
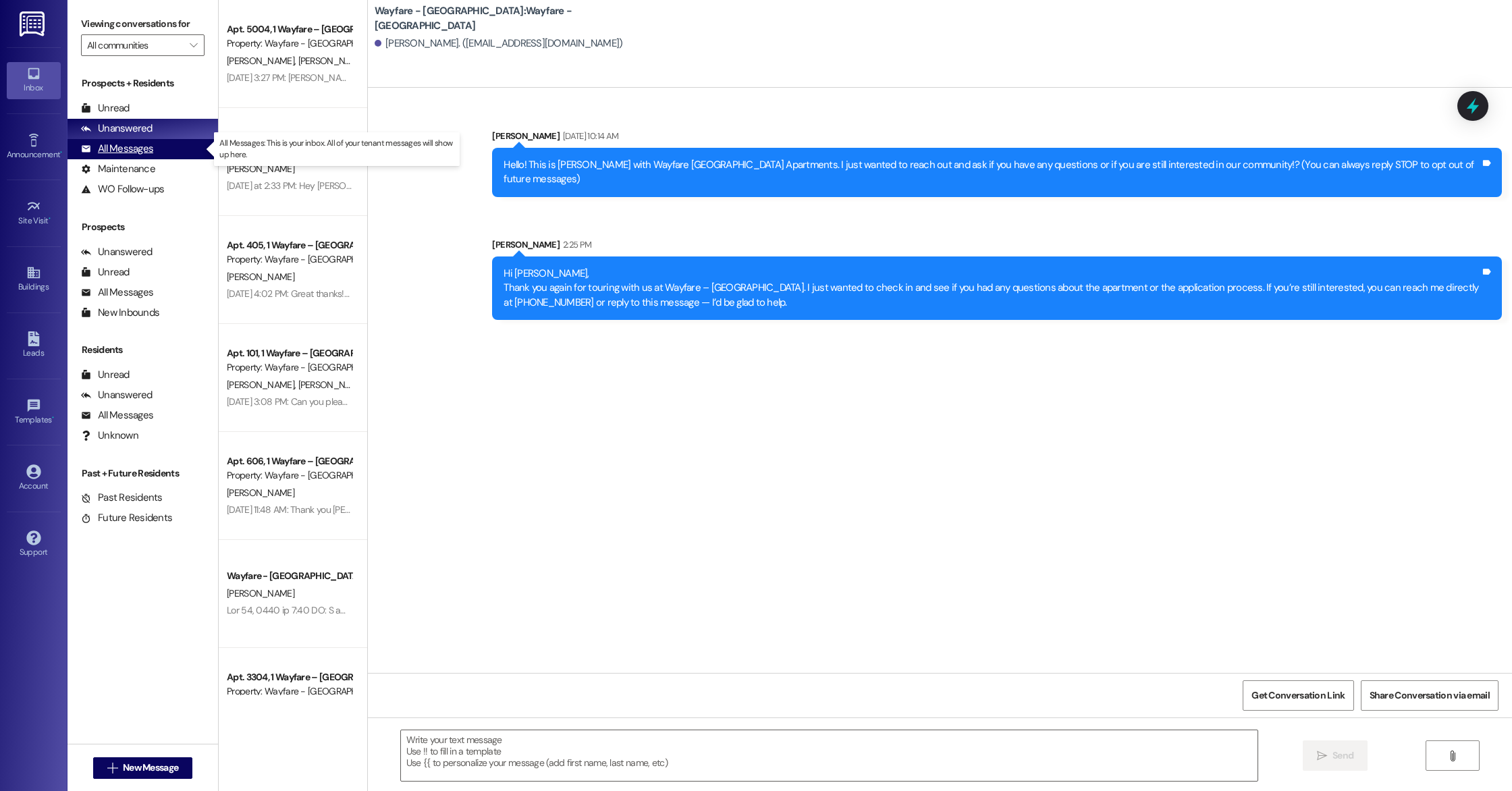
click at [179, 140] on div "All Messages (undefined)" at bounding box center [143, 149] width 150 height 20
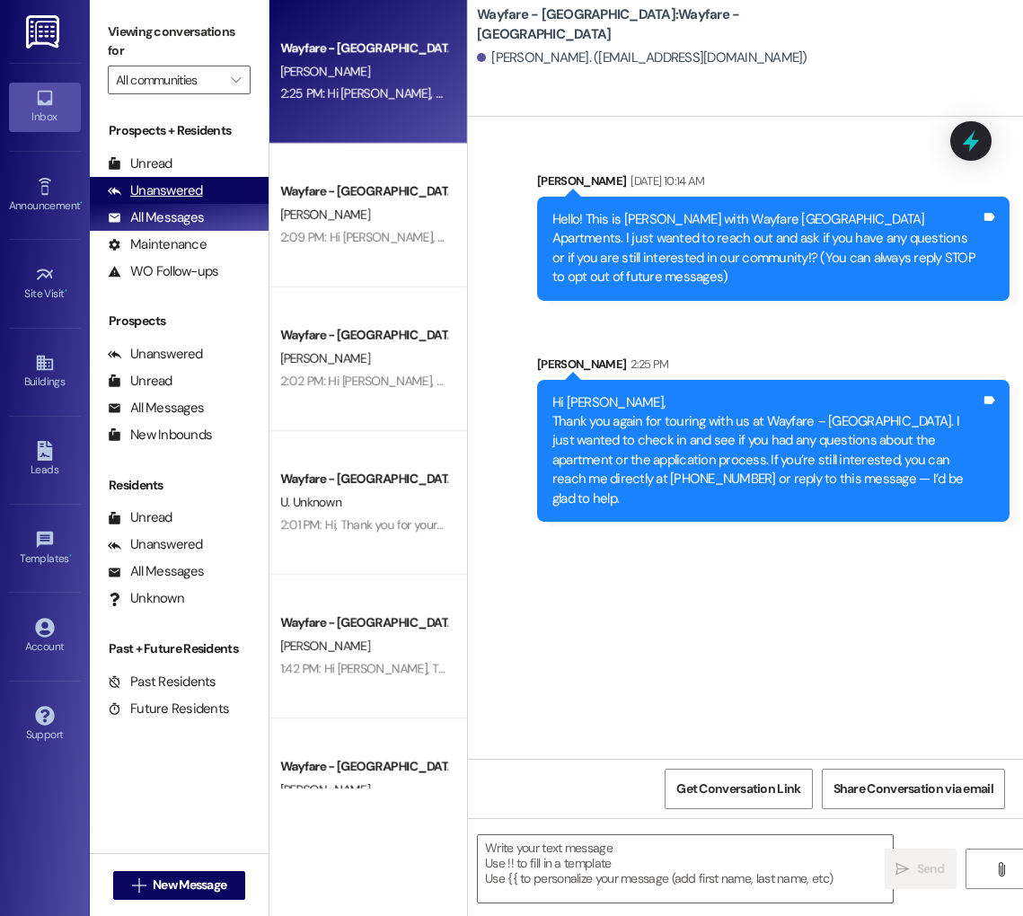
click at [172, 183] on div "Unanswered" at bounding box center [155, 190] width 95 height 19
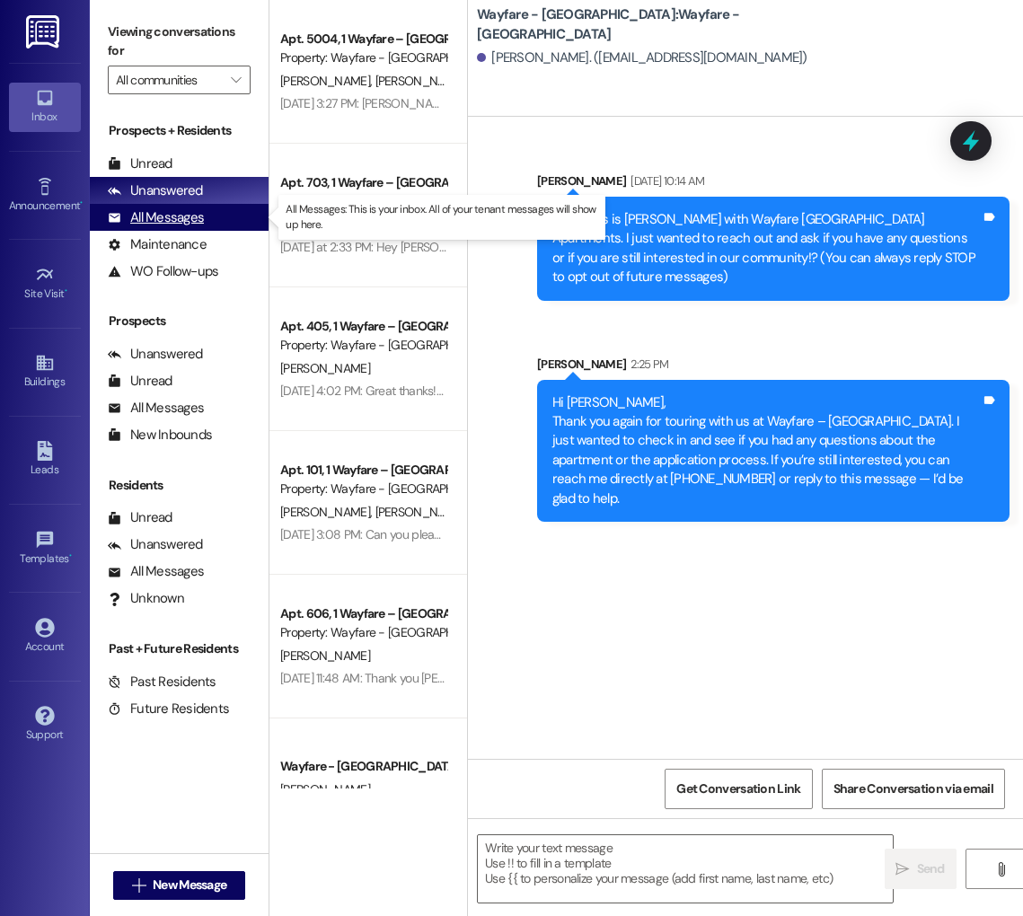
click at [176, 204] on div "All Messages (undefined)" at bounding box center [179, 217] width 179 height 27
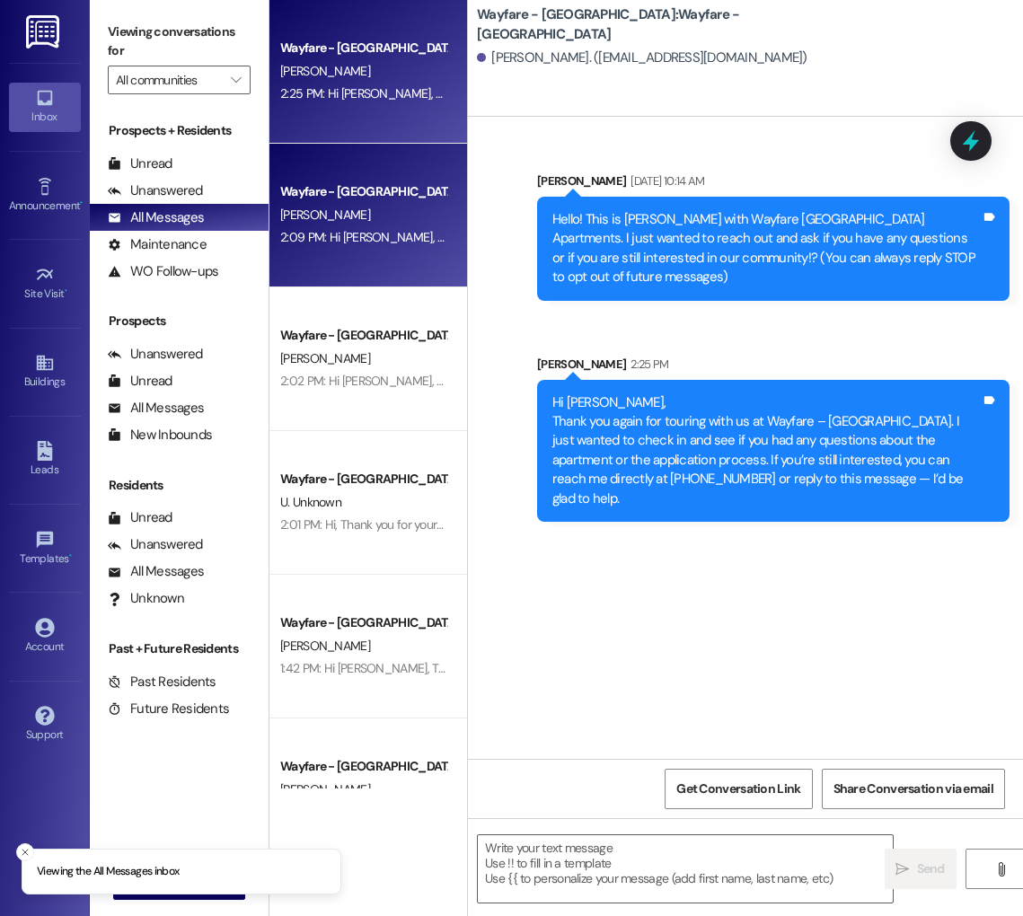
click at [352, 182] on div "Wayfare - [GEOGRAPHIC_DATA]" at bounding box center [363, 191] width 166 height 19
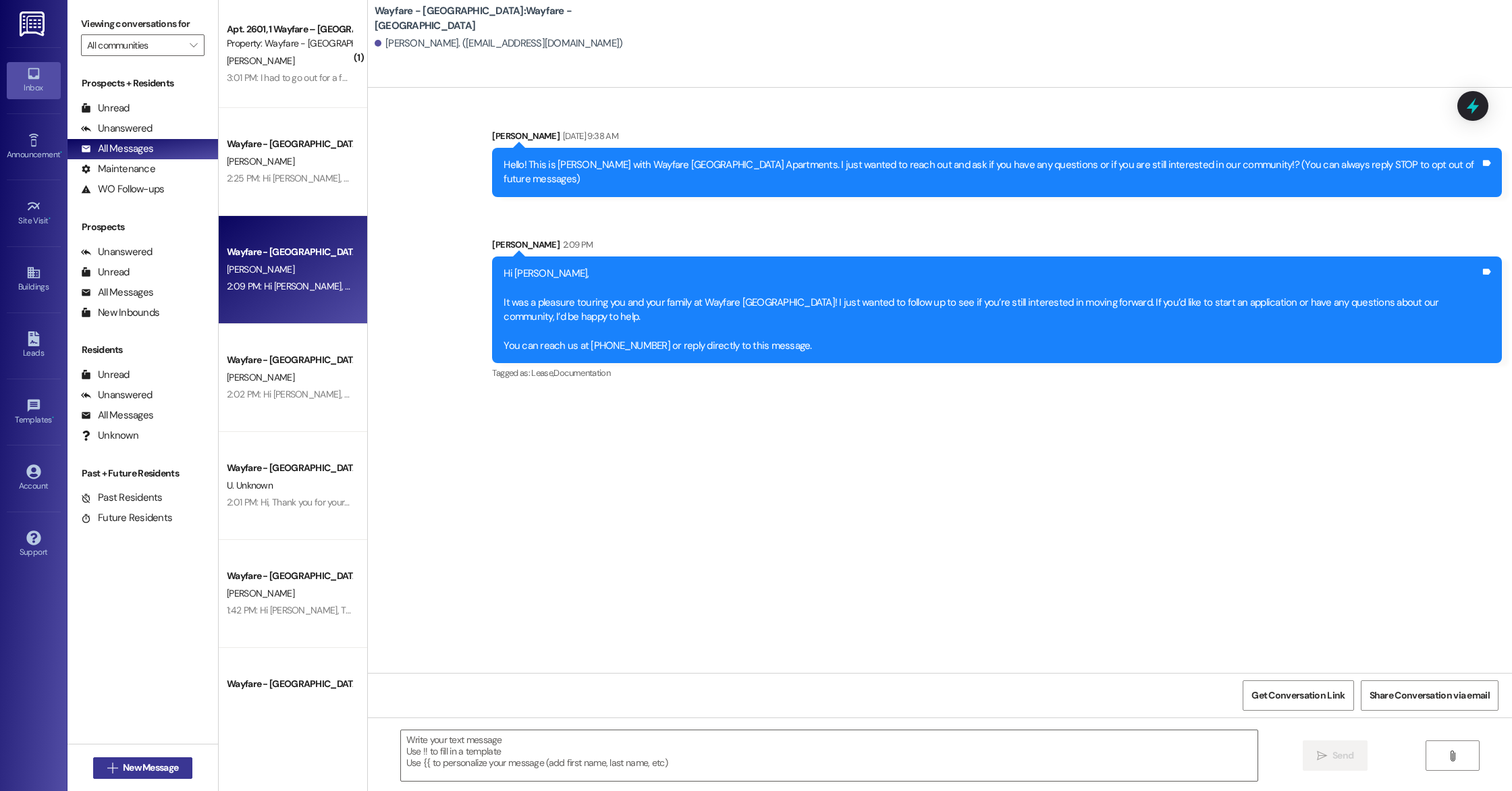
click at [156, 768] on span "New Message" at bounding box center [151, 767] width 56 height 14
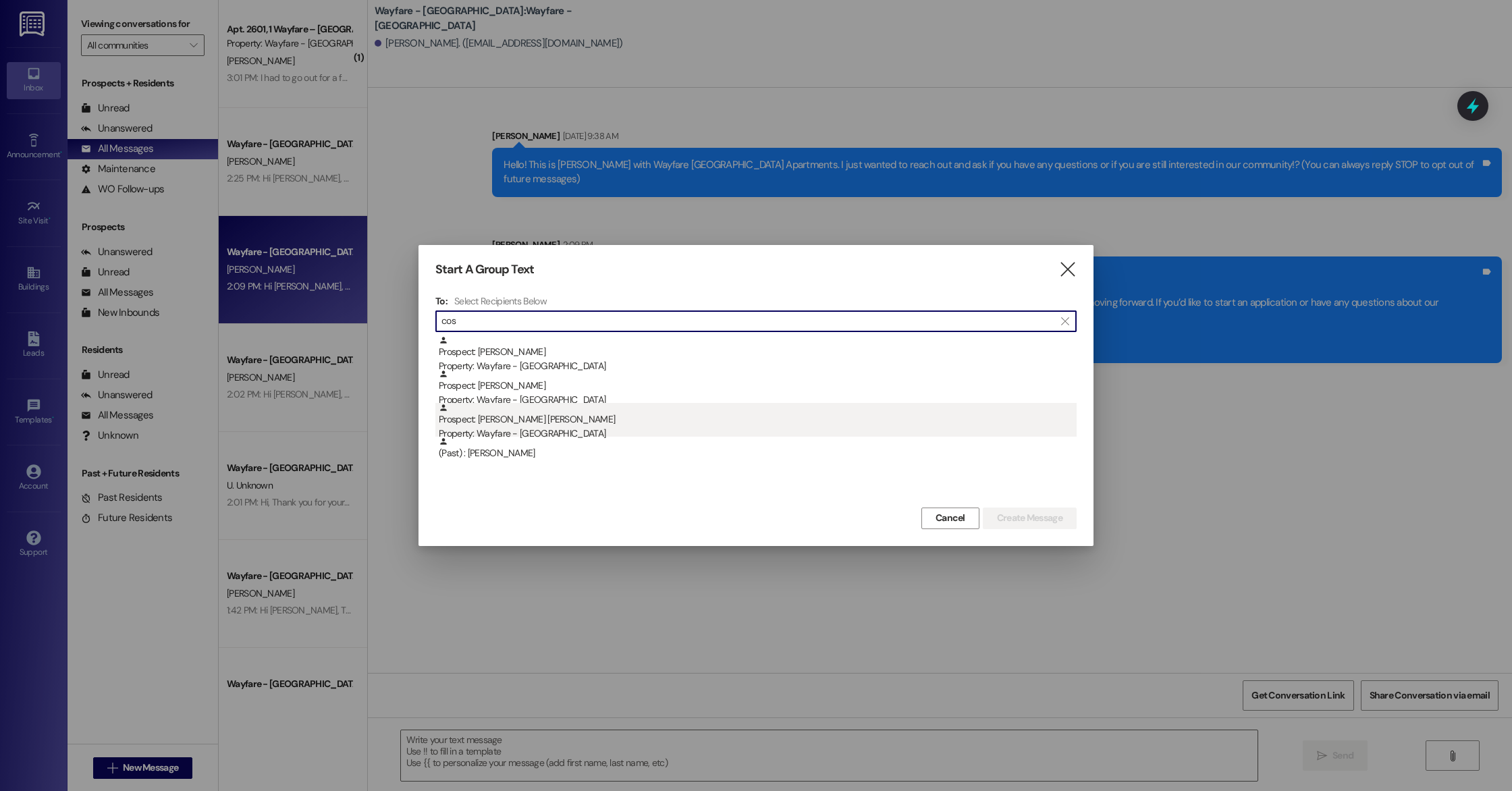
type input "cos"
click at [513, 421] on div "Prospect: Cosman Jones Property: Wayfare - Cumberland Park" at bounding box center [758, 421] width 638 height 38
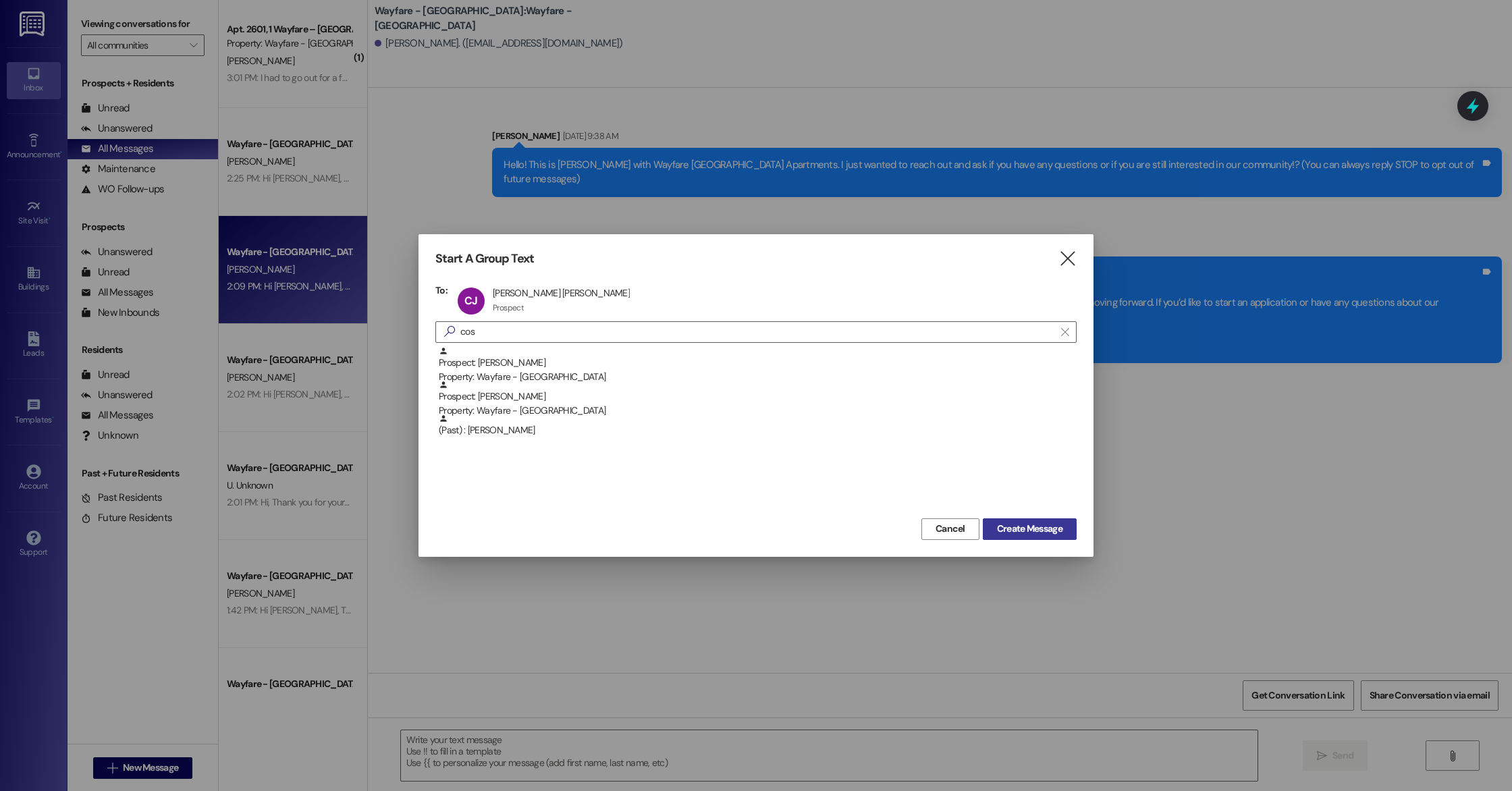
click at [1010, 521] on span "Create Message" at bounding box center [1030, 528] width 65 height 14
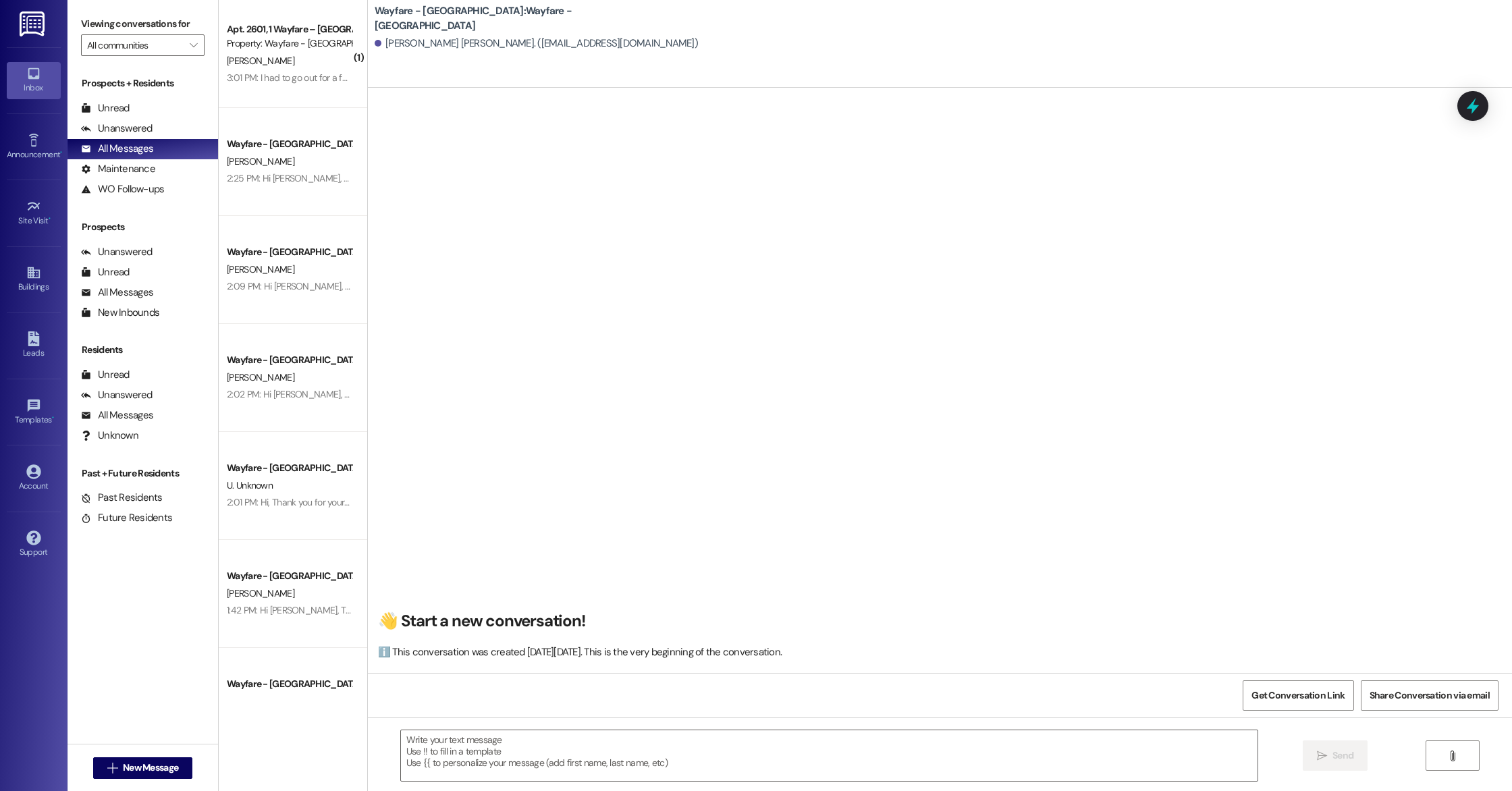
scroll to position [1, 0]
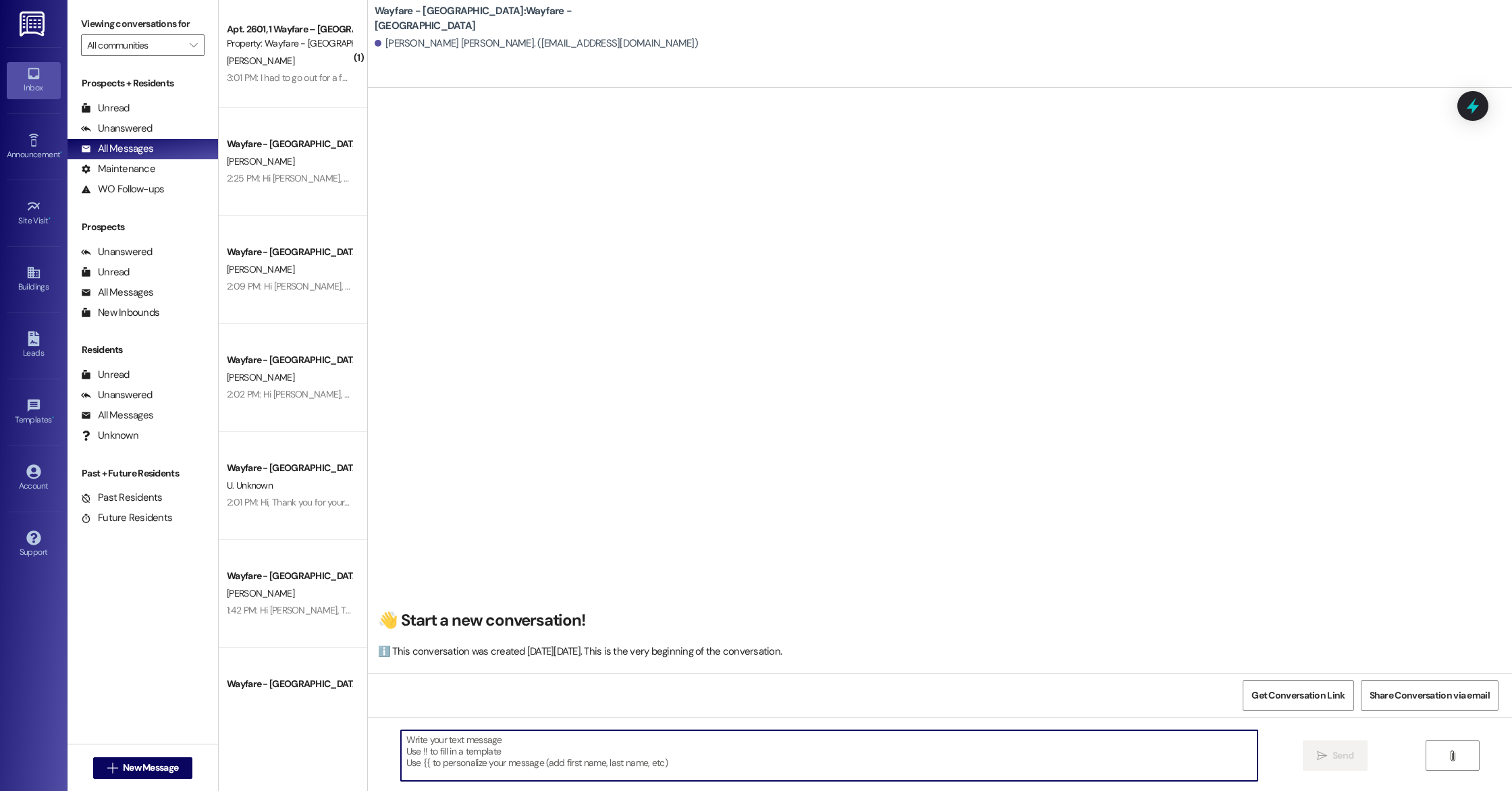
click at [515, 740] on textarea at bounding box center [830, 755] width 857 height 50
paste textarea "Hi [Name], this is [Your Name] with Wayfare Cumberland Parks. We already sent t…"
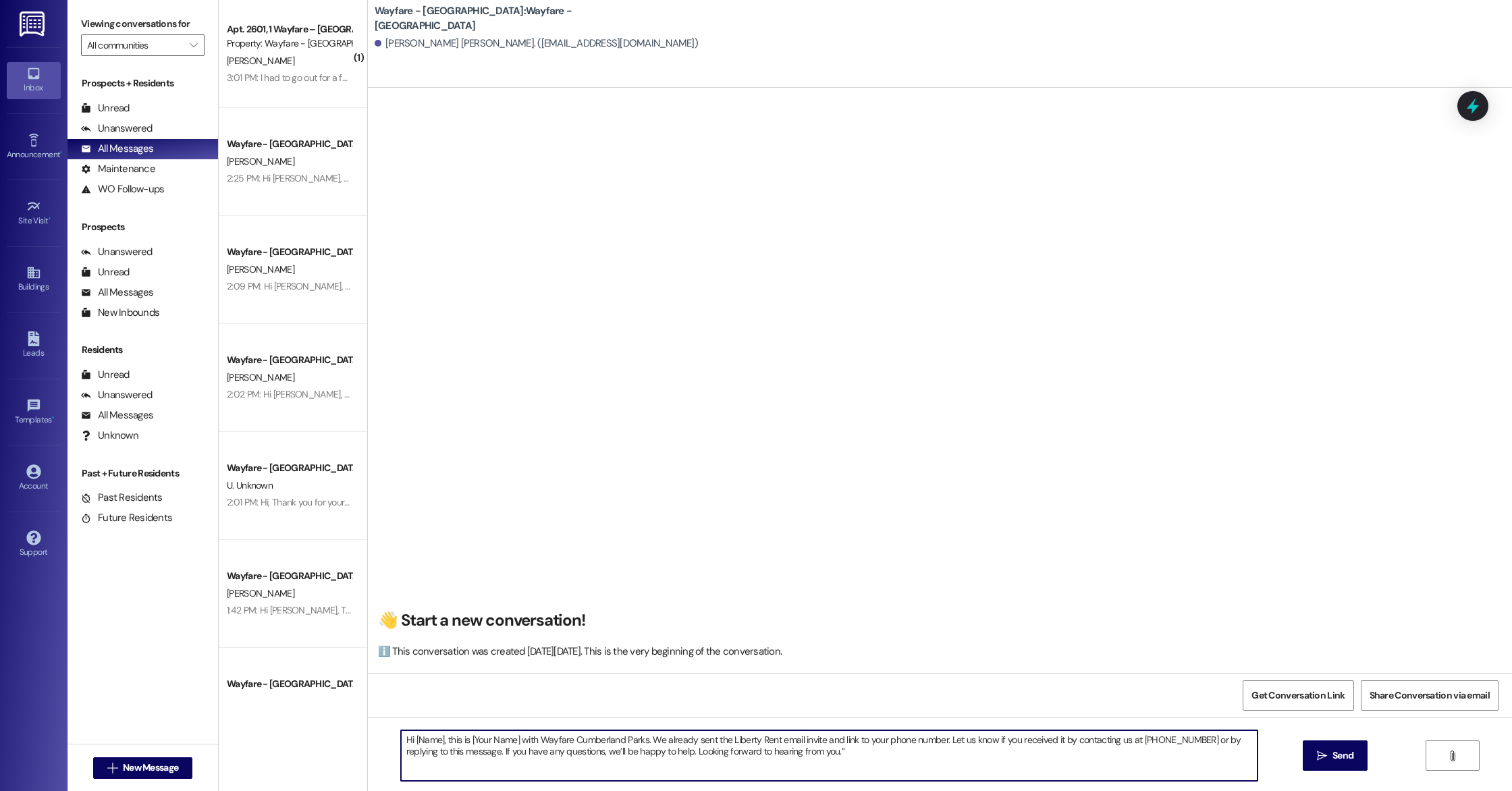
click at [433, 743] on textarea "Hi [Name], this is [Your Name] with Wayfare Cumberland Parks. We already sent t…" at bounding box center [830, 755] width 857 height 50
drag, startPoint x: 443, startPoint y: 738, endPoint x: 643, endPoint y: 742, distance: 200.0
click at [643, 742] on textarea "Hi Cosman, this is [Your Name] with Wayfare Cumberland Parks. We already sent t…" at bounding box center [830, 755] width 857 height 50
click at [635, 769] on textarea "Hi Cosman, we already sent the Liberty Rent email invite and link to your phone…" at bounding box center [830, 755] width 857 height 50
type textarea "Hi Cosman, we already sent the Liberty Rent email invite and link to your phone…"
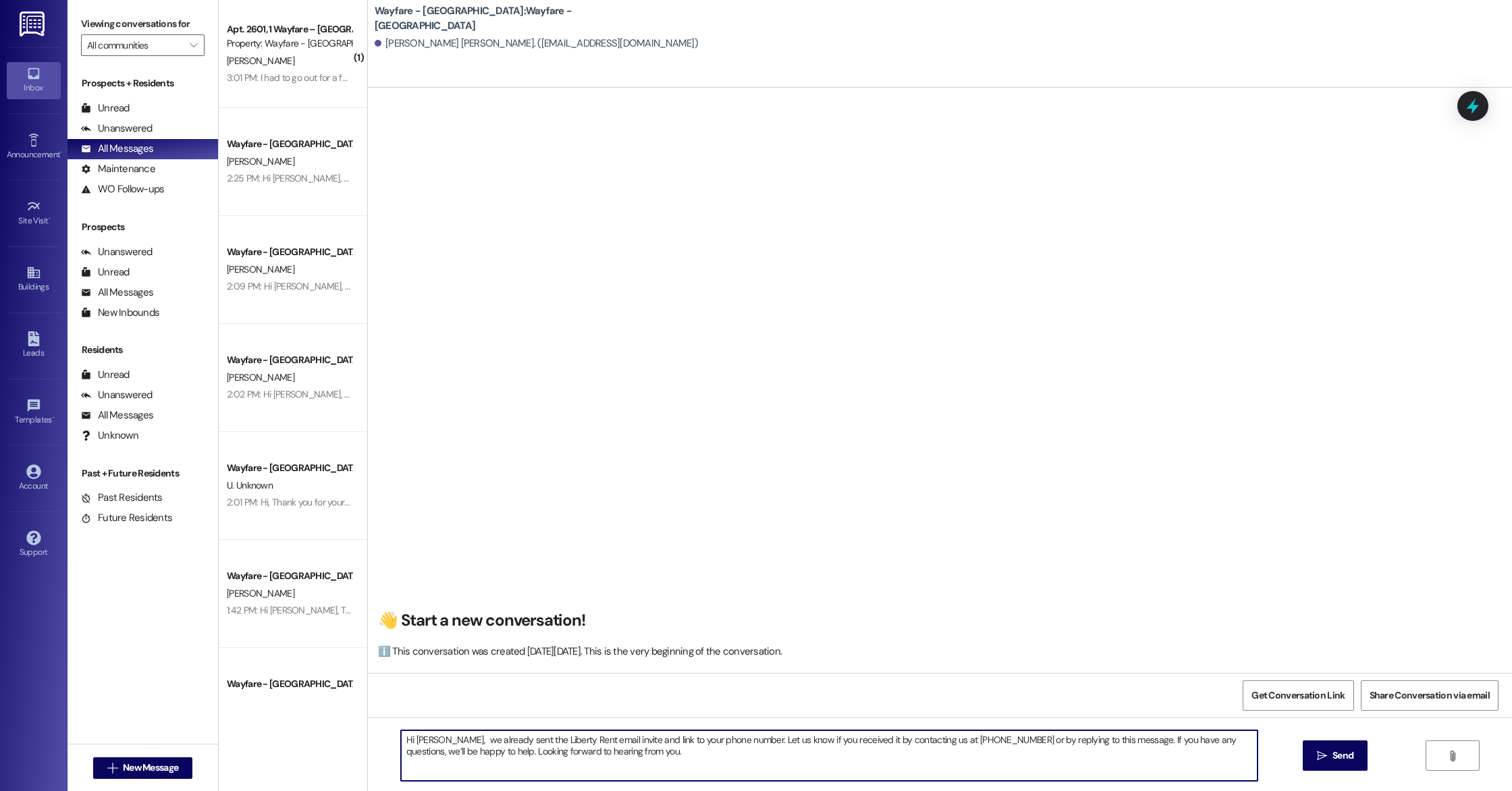
drag, startPoint x: 624, startPoint y: 759, endPoint x: 390, endPoint y: 734, distance: 235.3
click at [401, 734] on textarea "Hi Cosman, we already sent the Liberty Rent email invite and link to your phone…" at bounding box center [830, 755] width 857 height 50
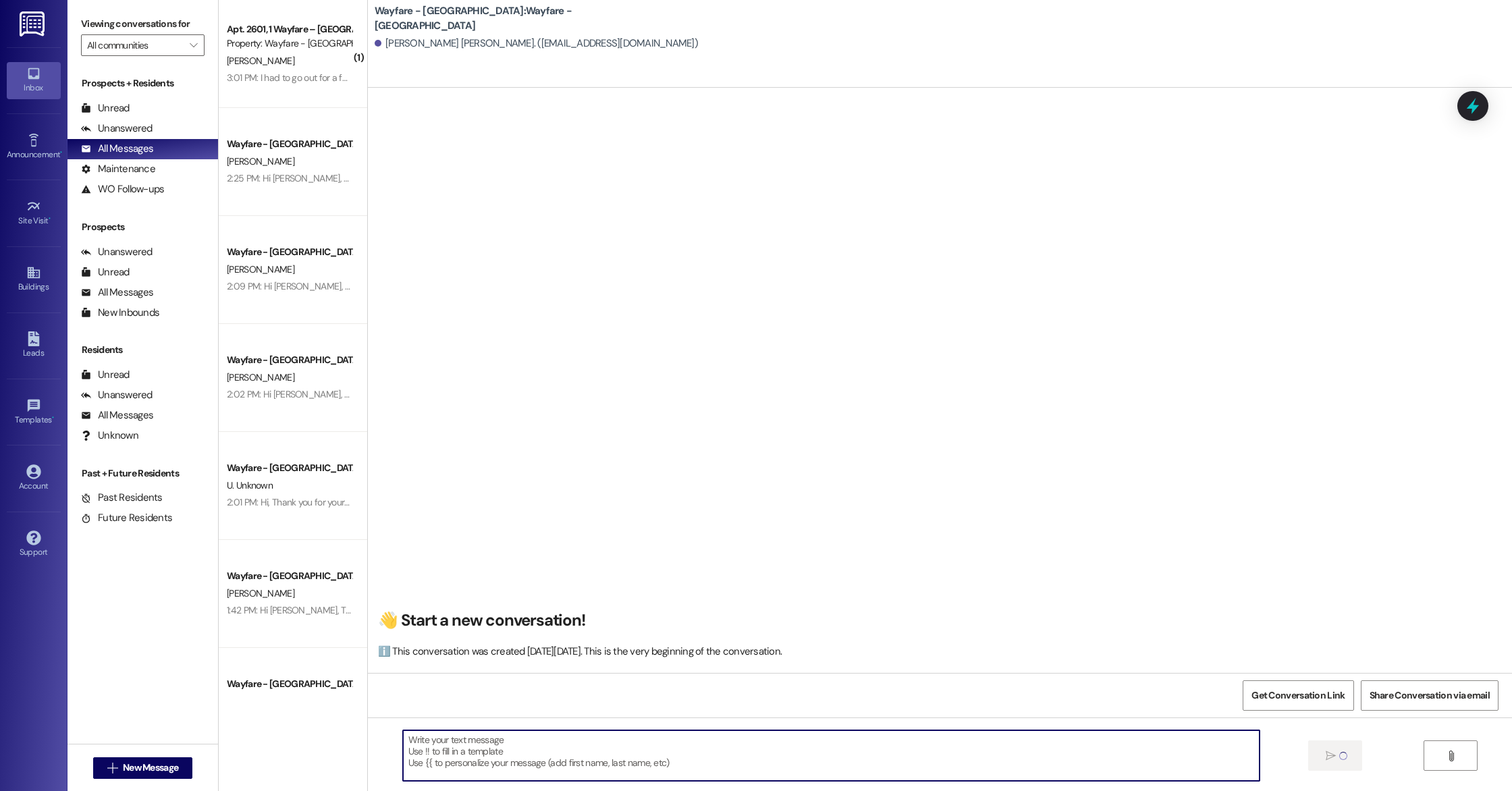
scroll to position [0, 0]
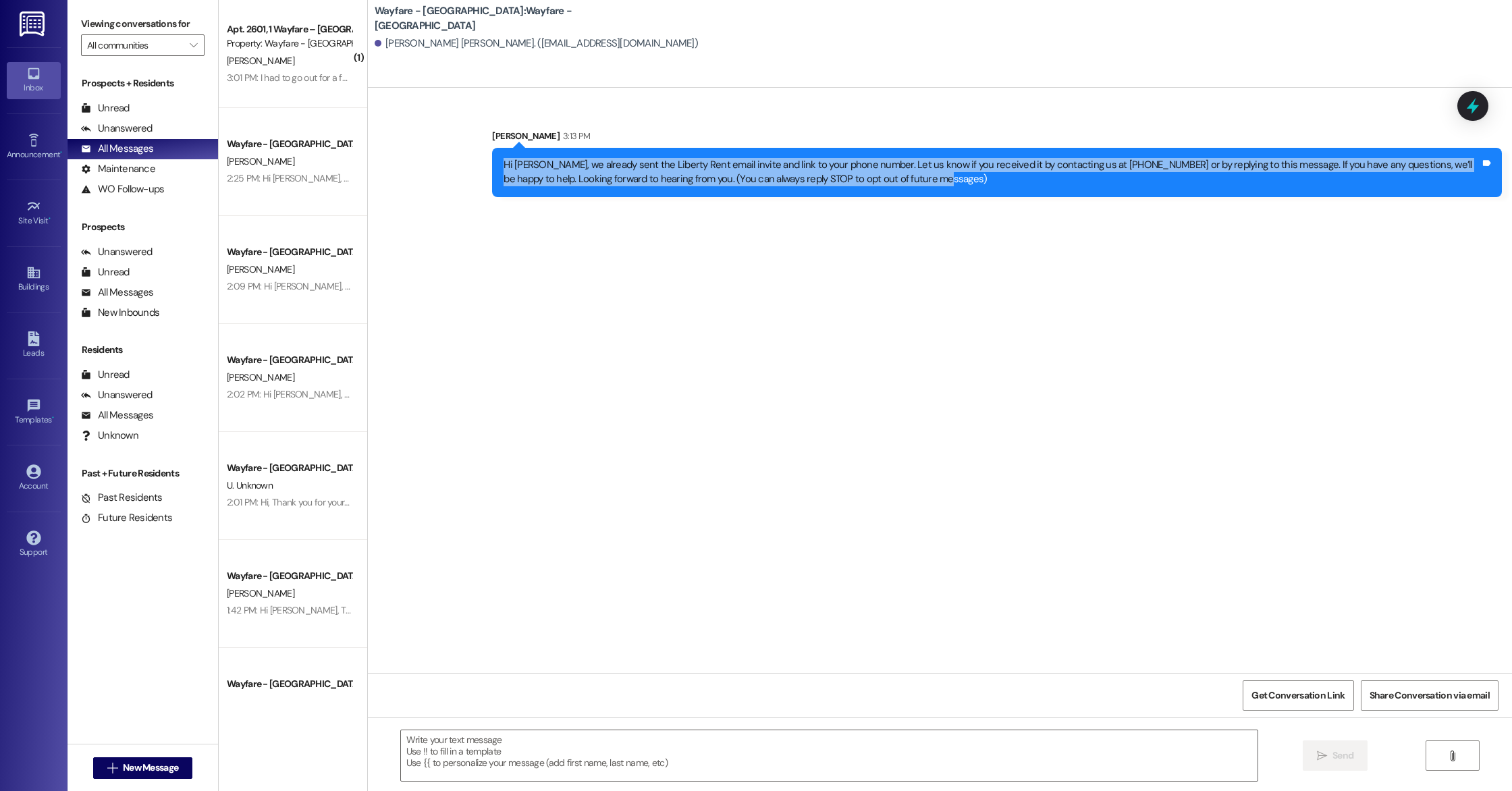
drag, startPoint x: 491, startPoint y: 164, endPoint x: 951, endPoint y: 193, distance: 460.9
click at [951, 193] on div "Hi Cosman, we already sent the Liberty Rent email invite and link to your phone…" at bounding box center [997, 173] width 1010 height 50
copy div "Hi Cosman, we already sent the Liberty Rent email invite and link to your phone…"
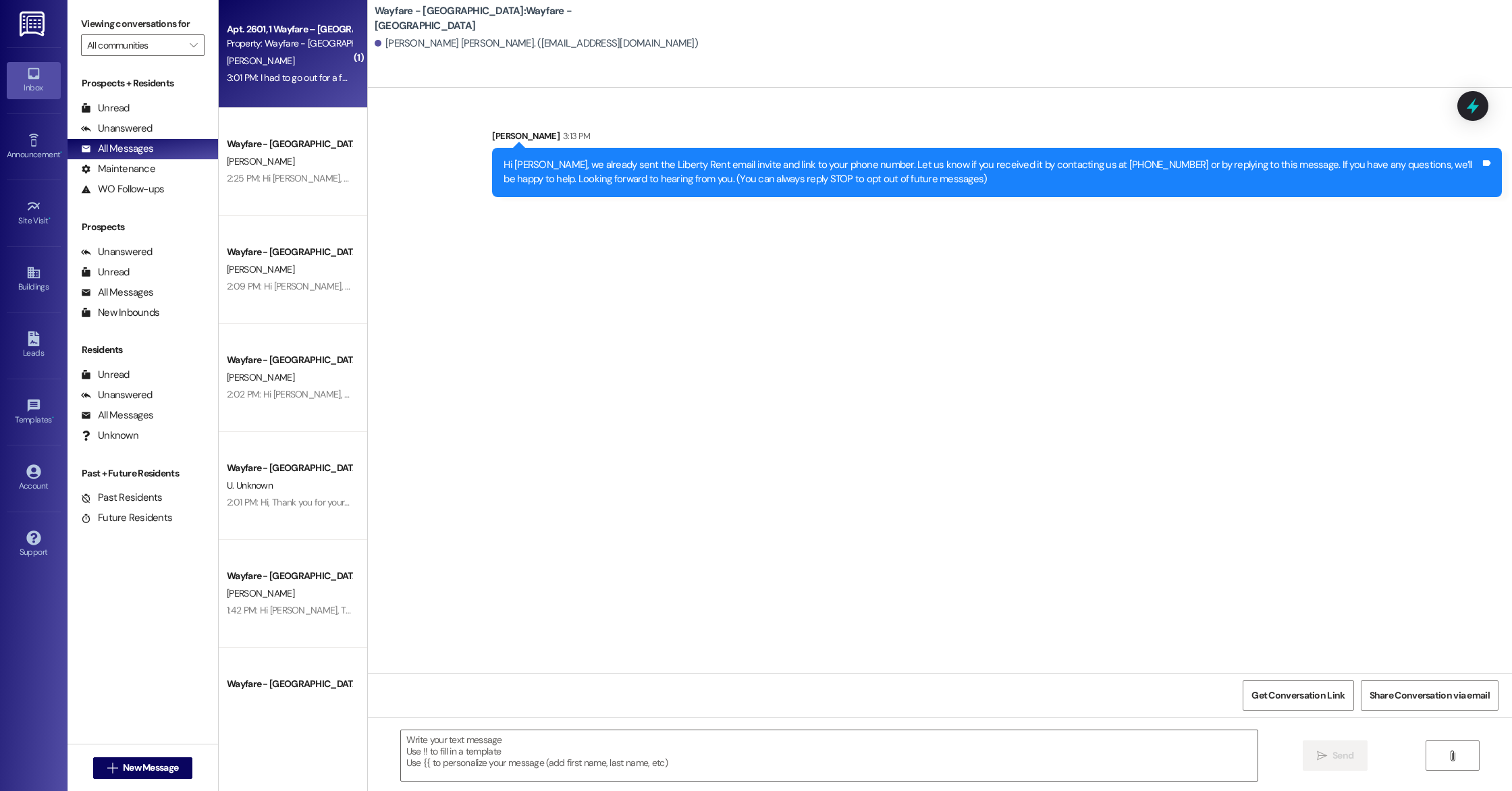
click at [301, 80] on div "3:01 PM: I had to go out for a few hours, but please have maintenance come in a…" at bounding box center [564, 77] width 674 height 12
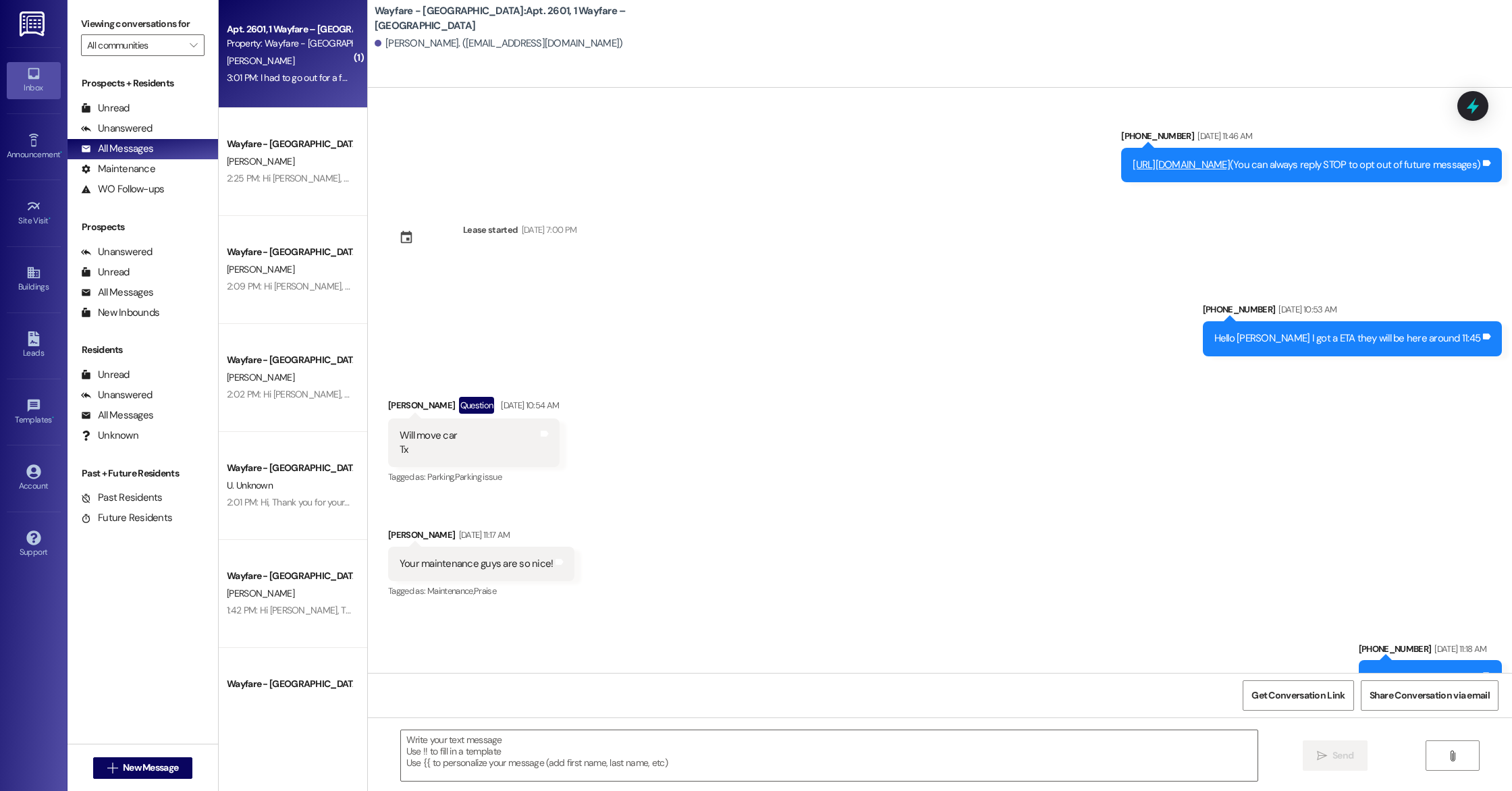
scroll to position [18919, 0]
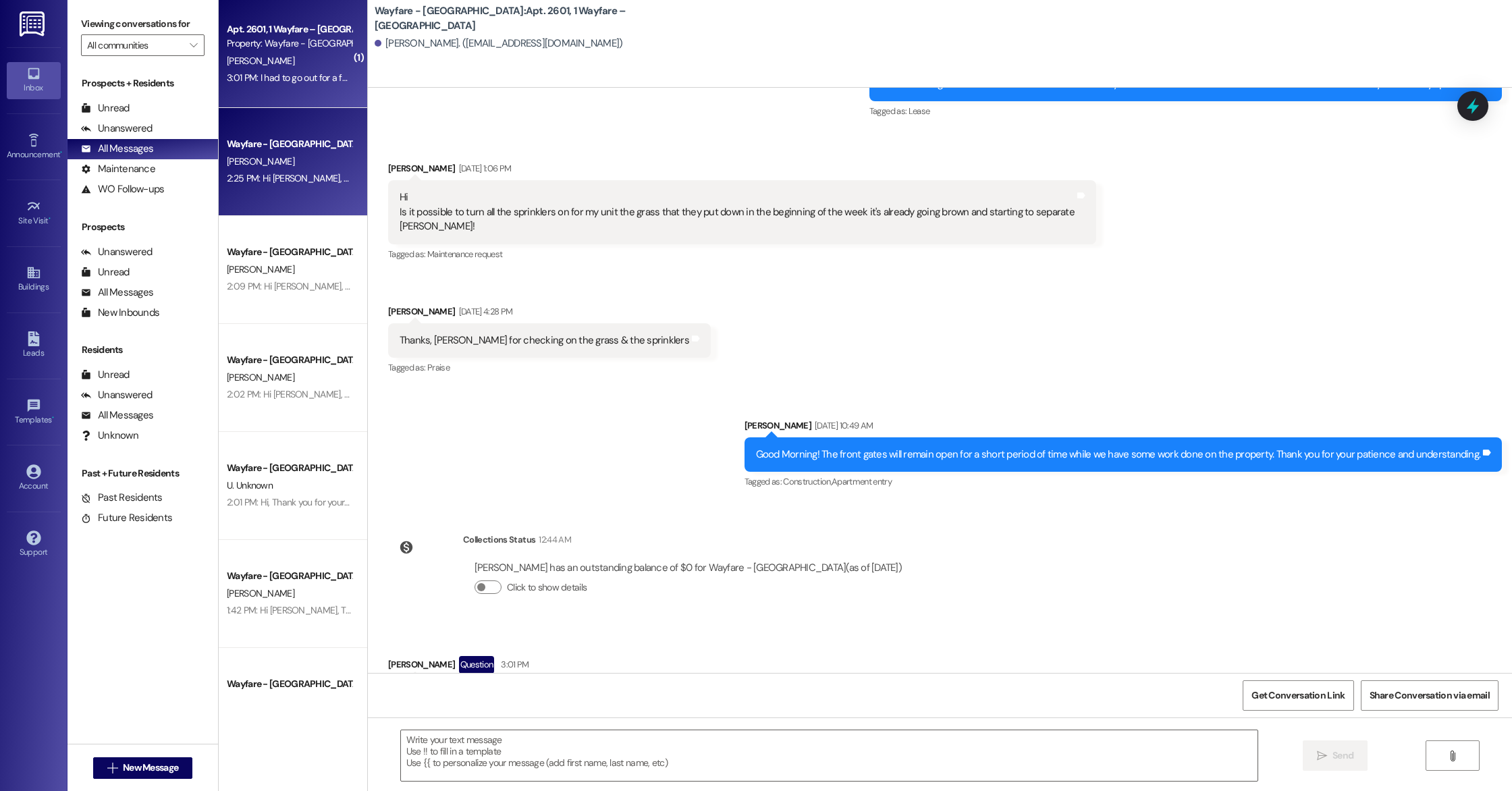
click at [227, 163] on span "[PERSON_NAME]" at bounding box center [261, 162] width 68 height 12
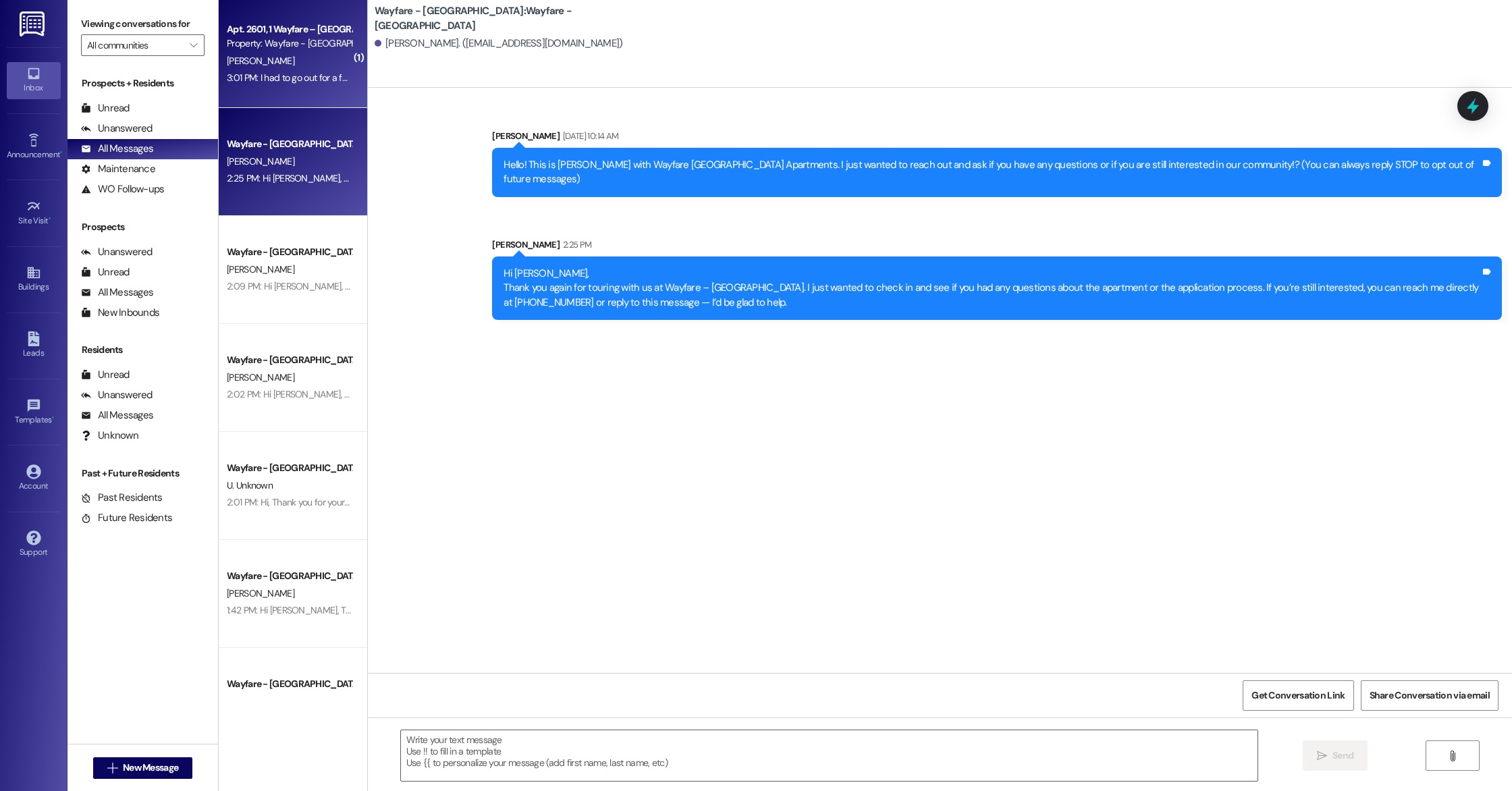
scroll to position [0, 0]
click at [243, 44] on div "Property: Wayfare - [GEOGRAPHIC_DATA]" at bounding box center [289, 44] width 125 height 14
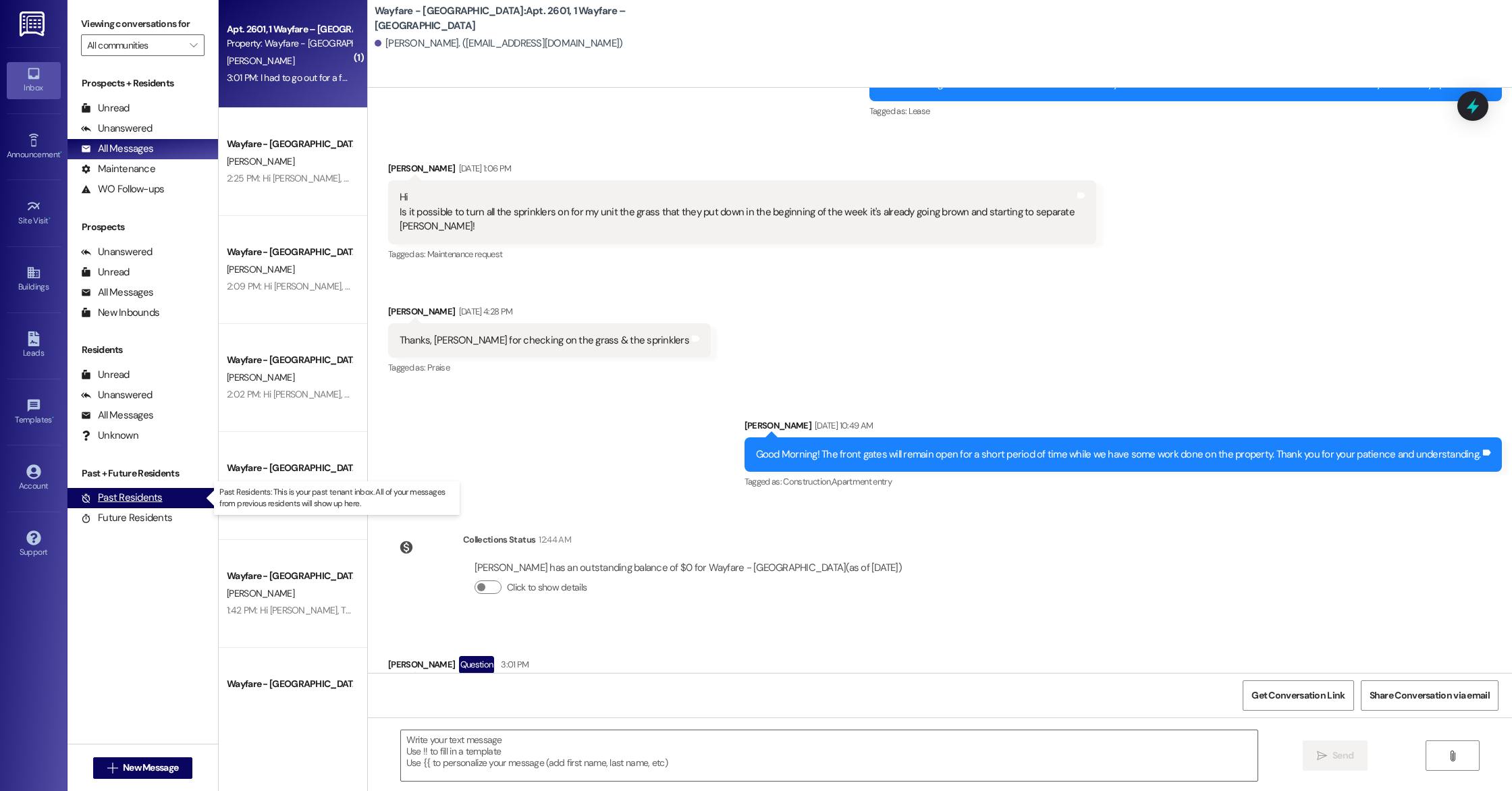
click at [150, 494] on div "Past Residents" at bounding box center [122, 497] width 82 height 14
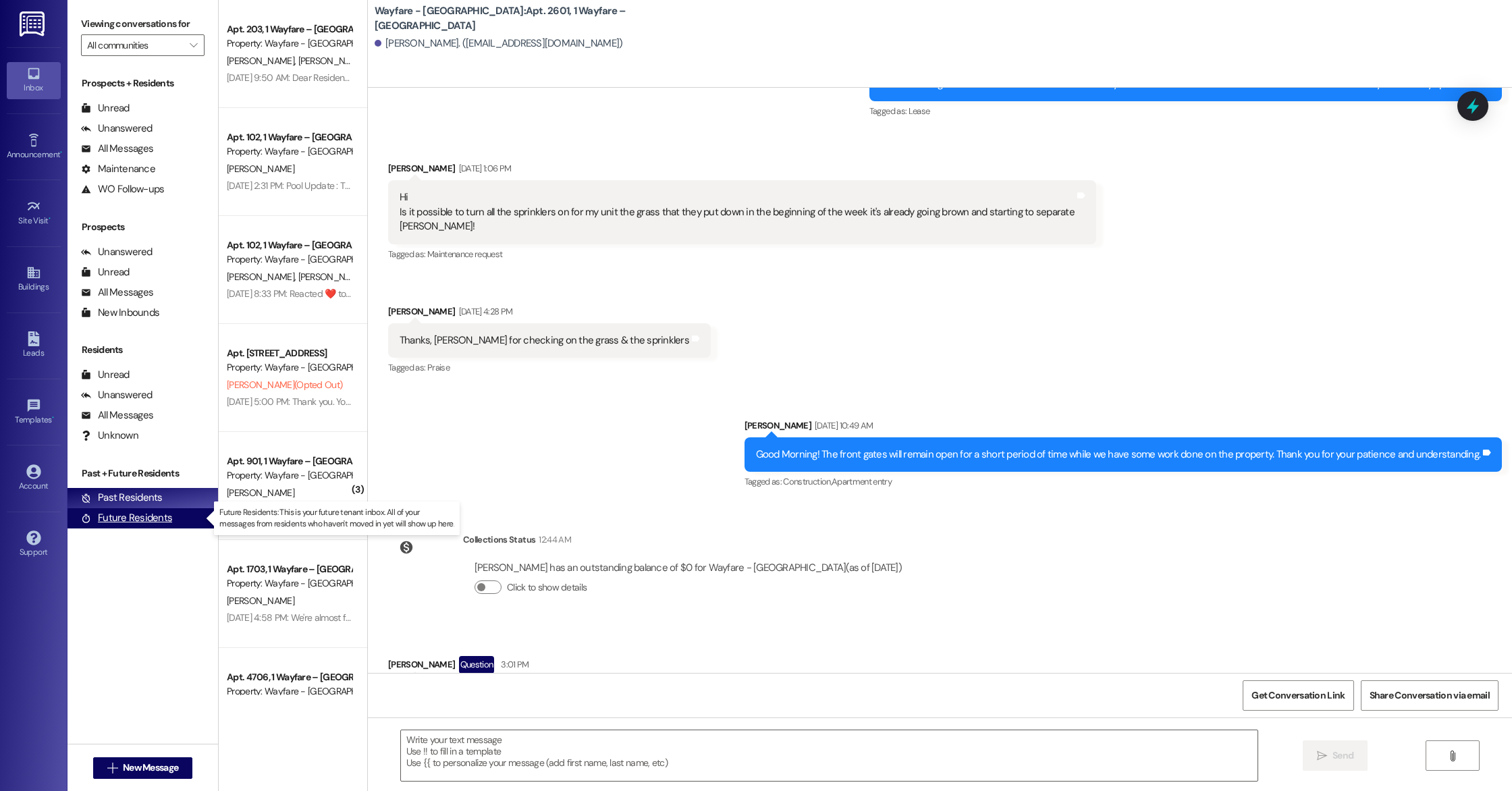
click at [150, 523] on div "Future Residents" at bounding box center [126, 518] width 91 height 14
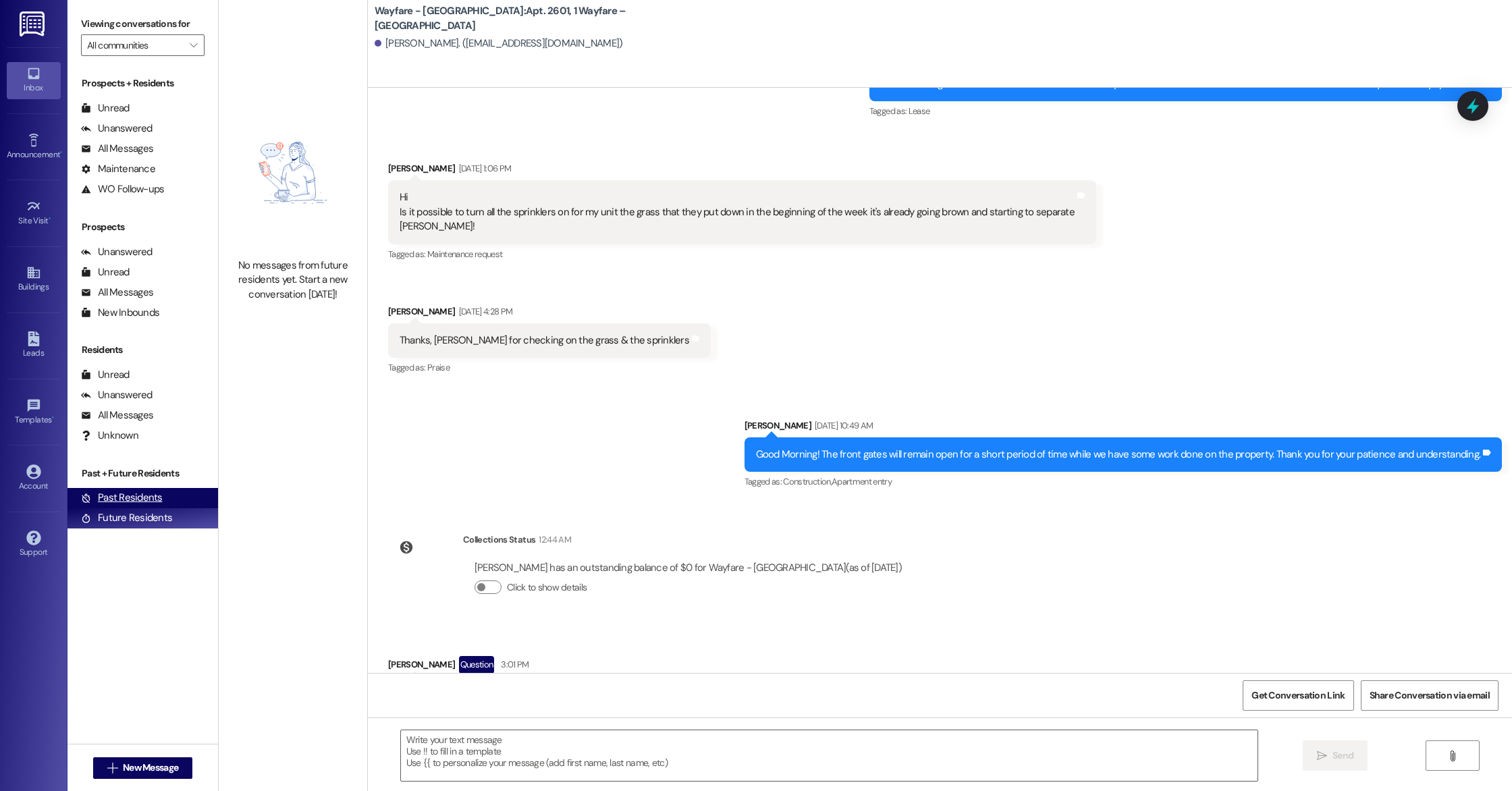
click at [147, 503] on div "Past Residents" at bounding box center [122, 497] width 82 height 14
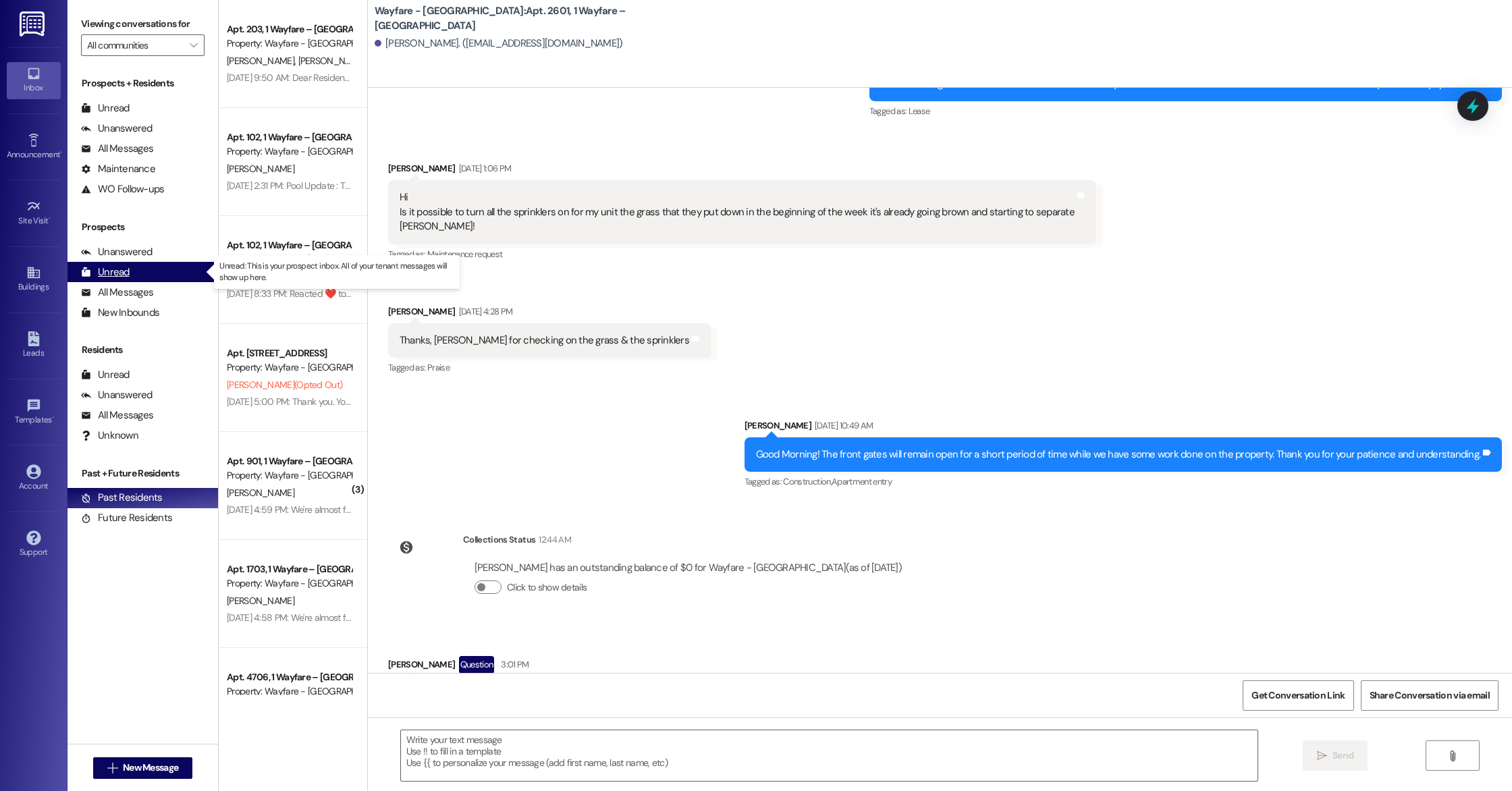
click at [135, 282] on div "Unread (0)" at bounding box center [143, 272] width 150 height 20
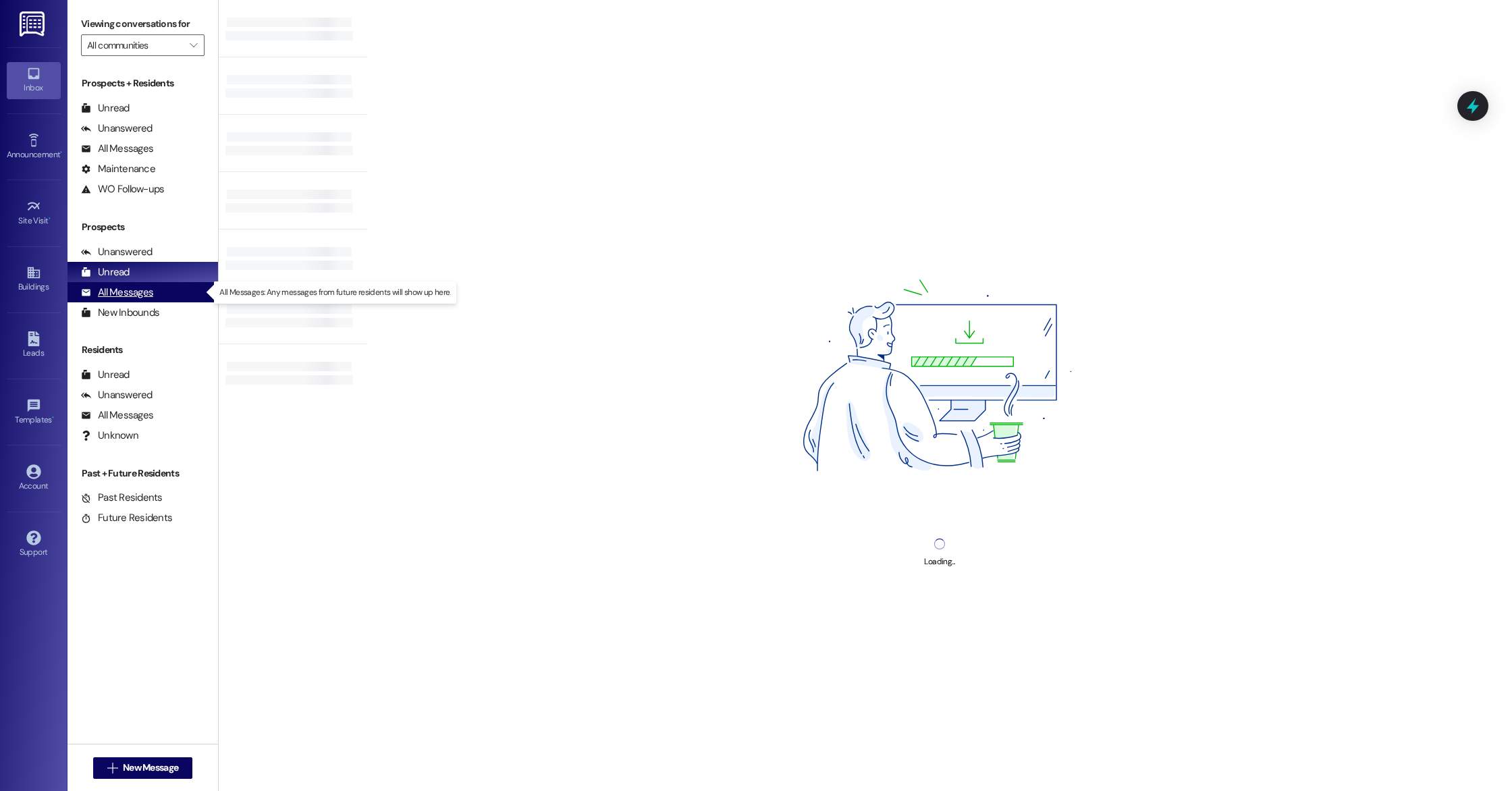
click at [136, 294] on div "All Messages" at bounding box center [117, 292] width 72 height 14
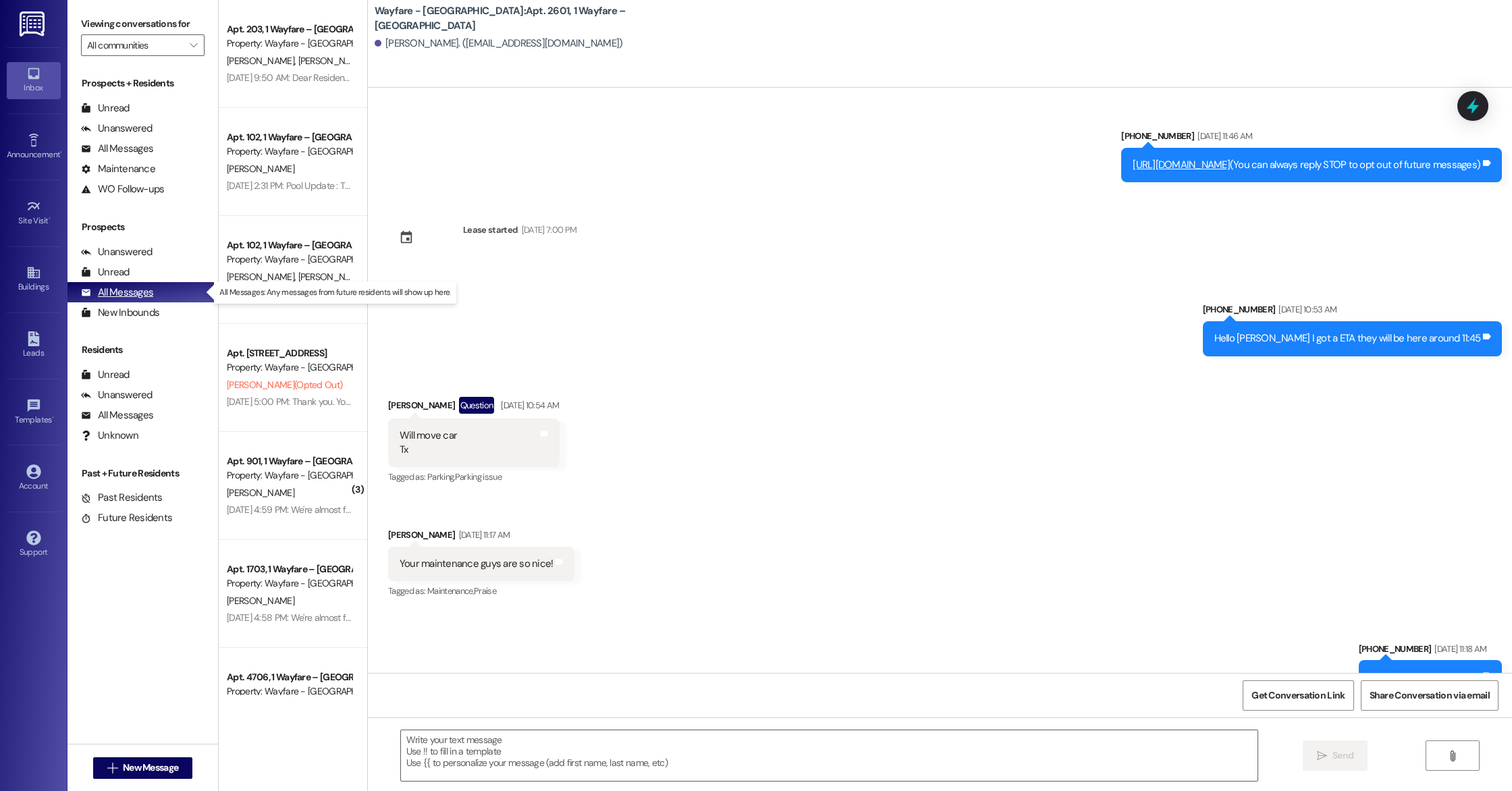
scroll to position [18919, 0]
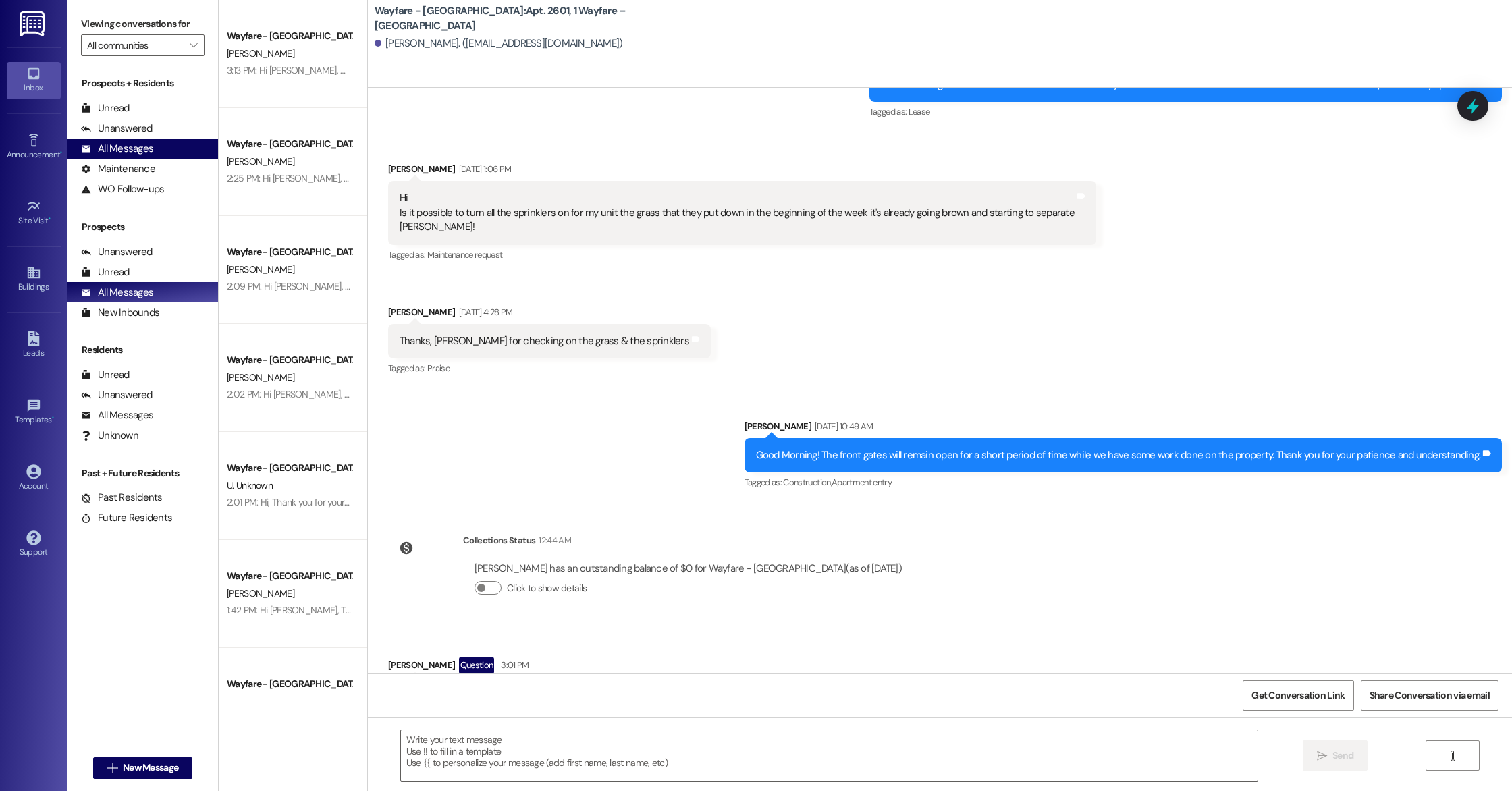
click at [123, 153] on div "All Messages" at bounding box center [117, 149] width 72 height 14
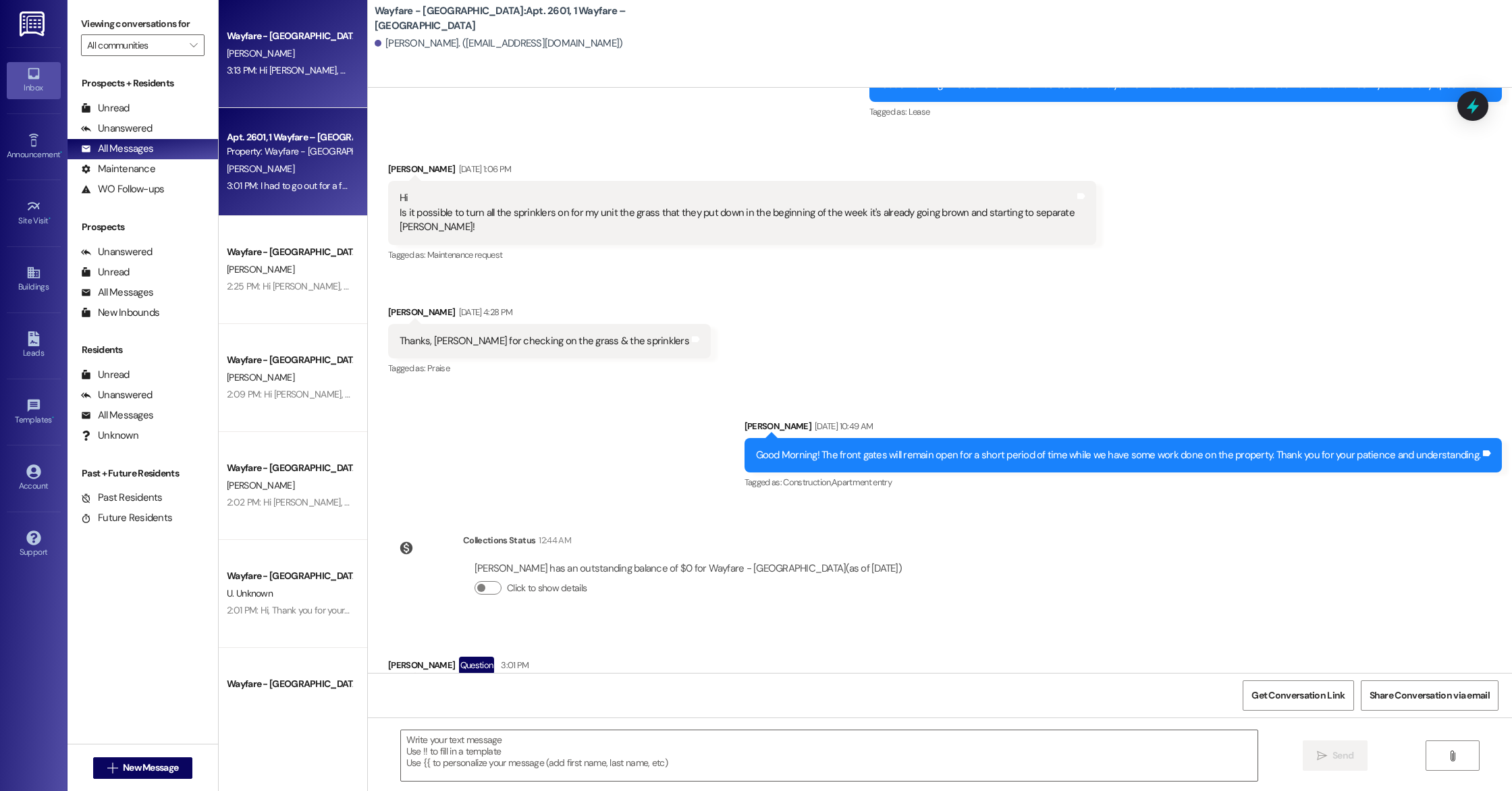
click at [252, 90] on div "Wayfare - Cumberland Park Prospect C. Jones 3:13 PM: Hi Cosman, we already sent…" at bounding box center [293, 54] width 149 height 108
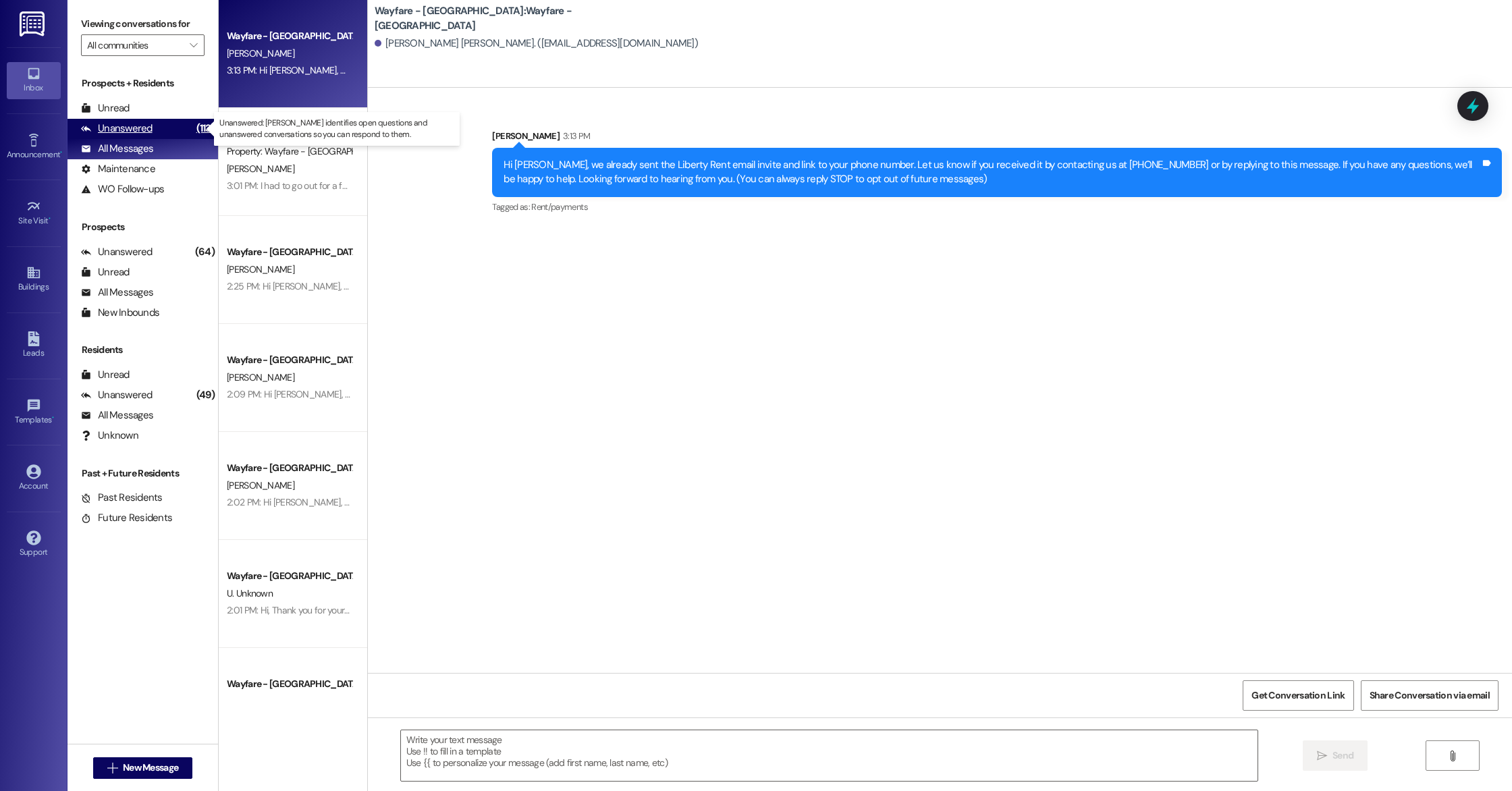
click at [169, 129] on div "Unanswered (113)" at bounding box center [143, 128] width 150 height 20
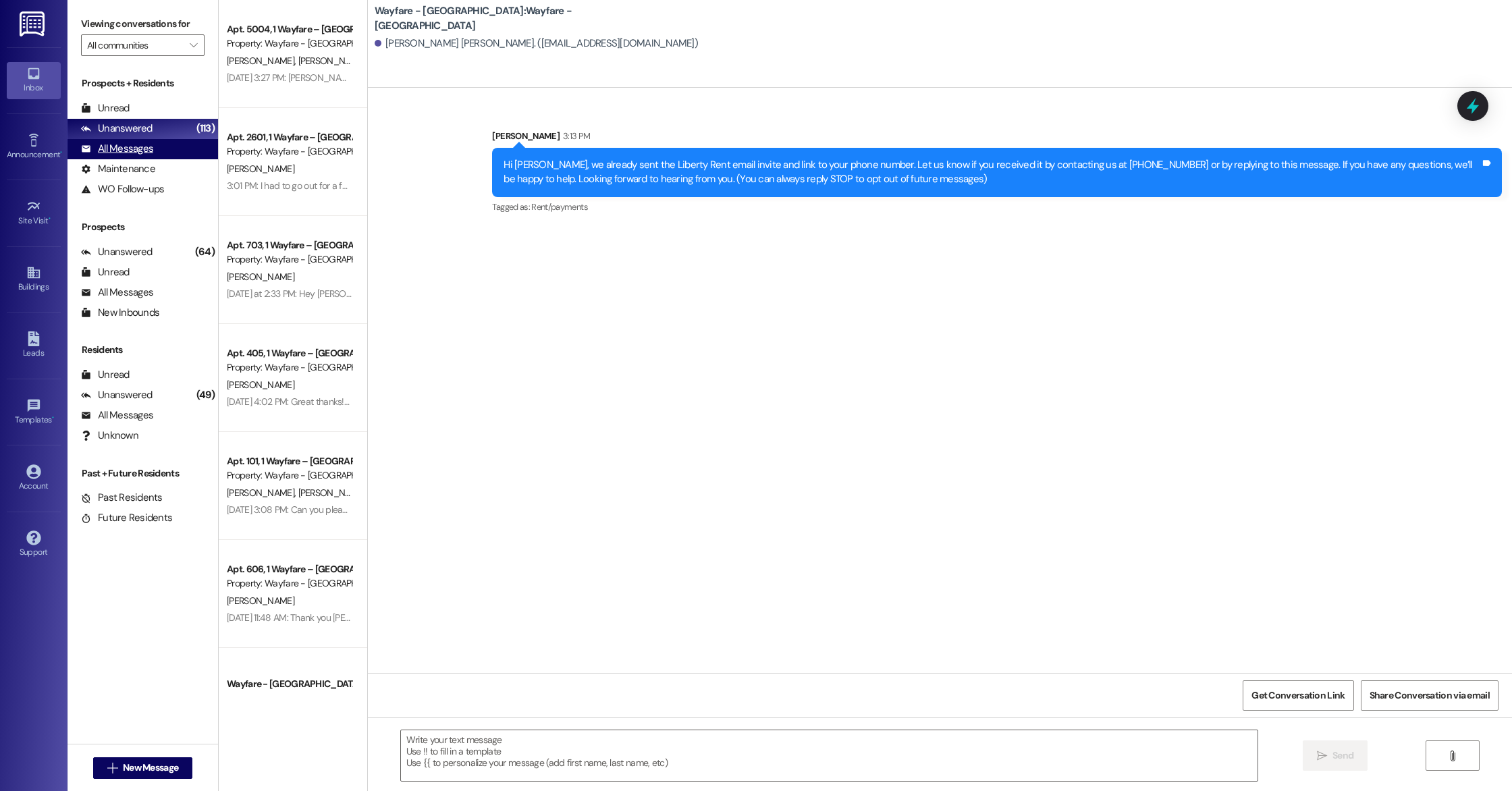
click at [172, 140] on div "All Messages (undefined)" at bounding box center [143, 149] width 150 height 20
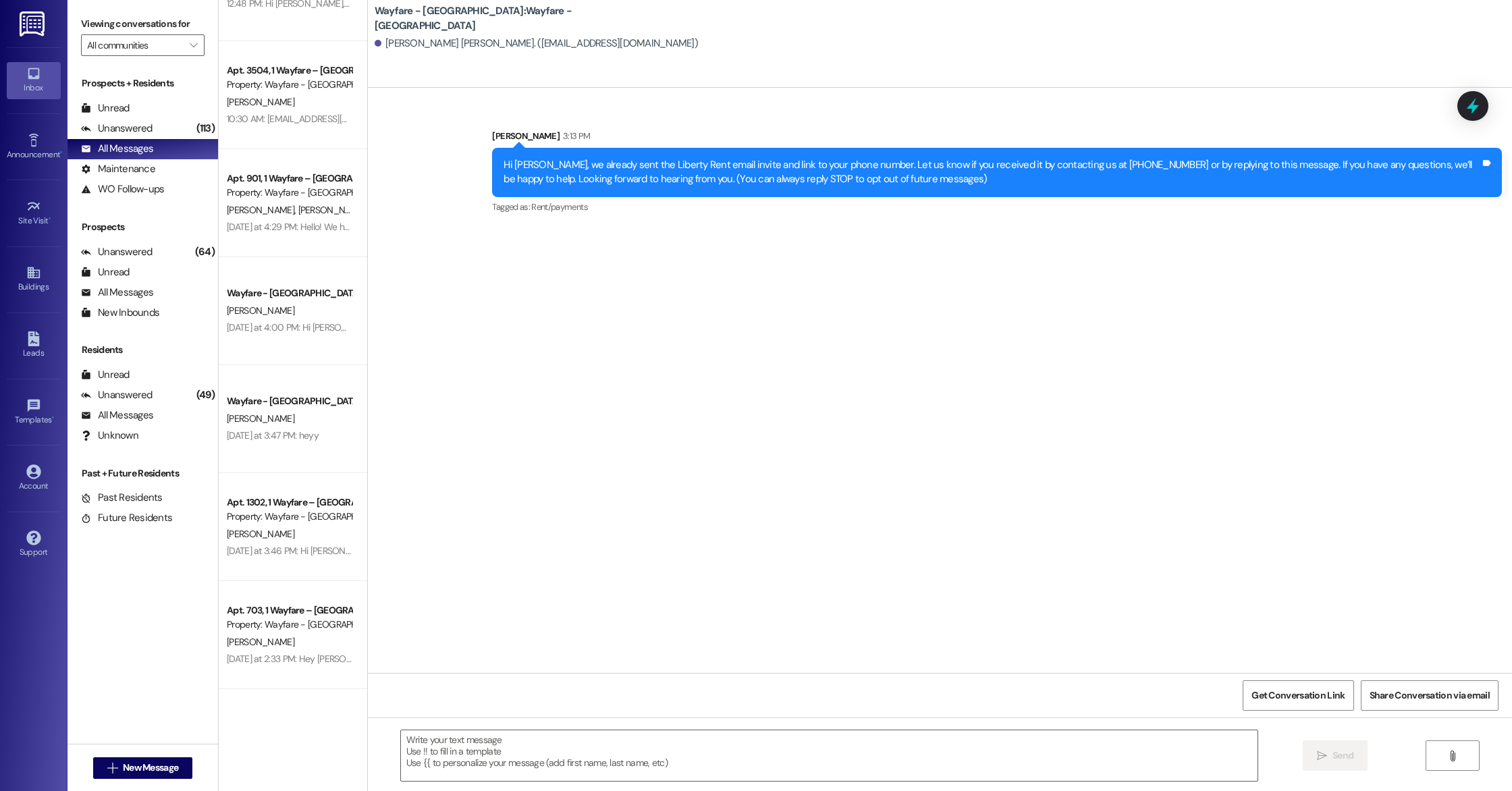
scroll to position [1037, 0]
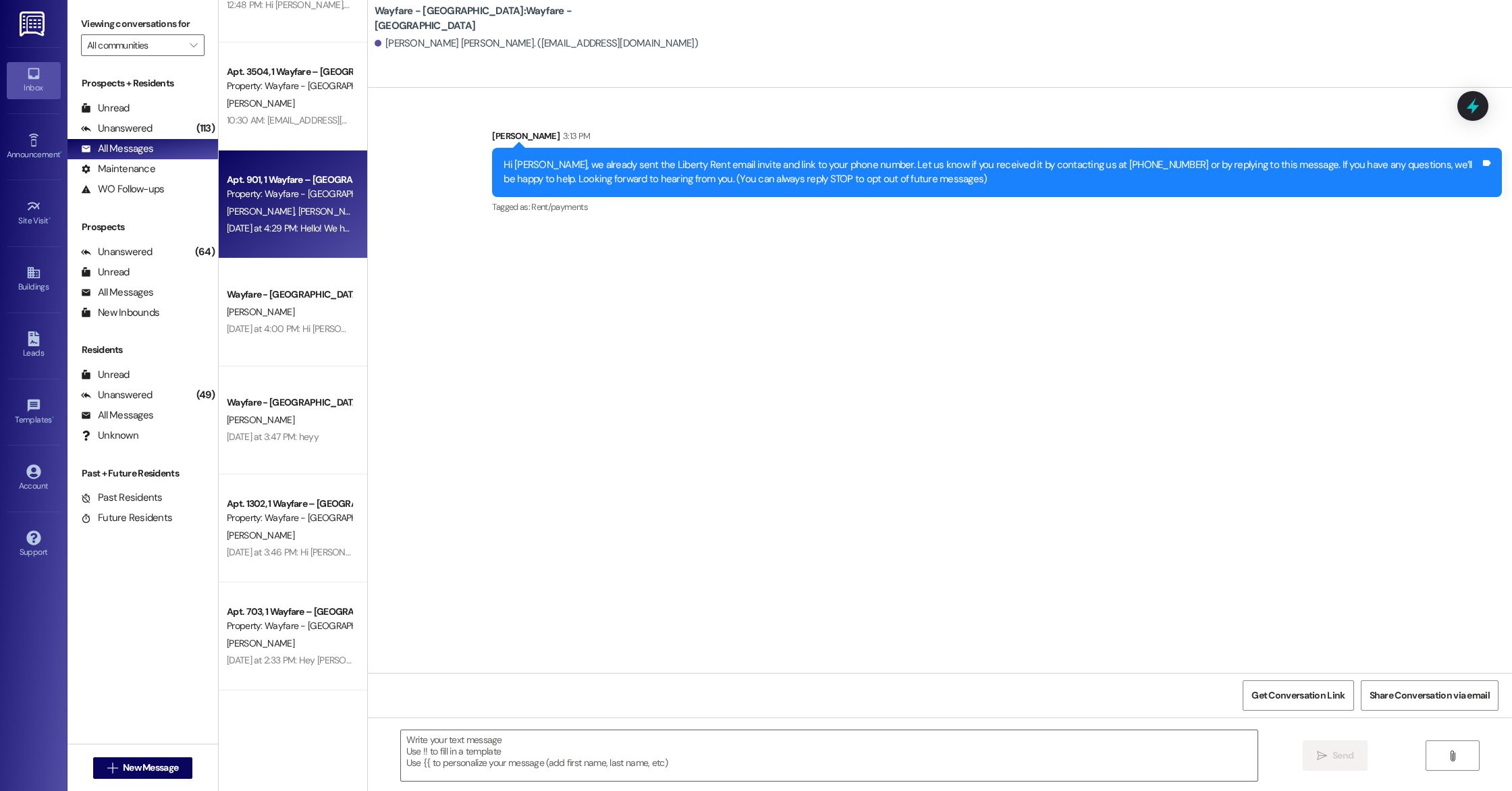
click at [295, 236] on div "Yesterday at 4:29 PM: Hello! We have ordered weatherstripping so we can get tha…" at bounding box center [289, 228] width 128 height 17
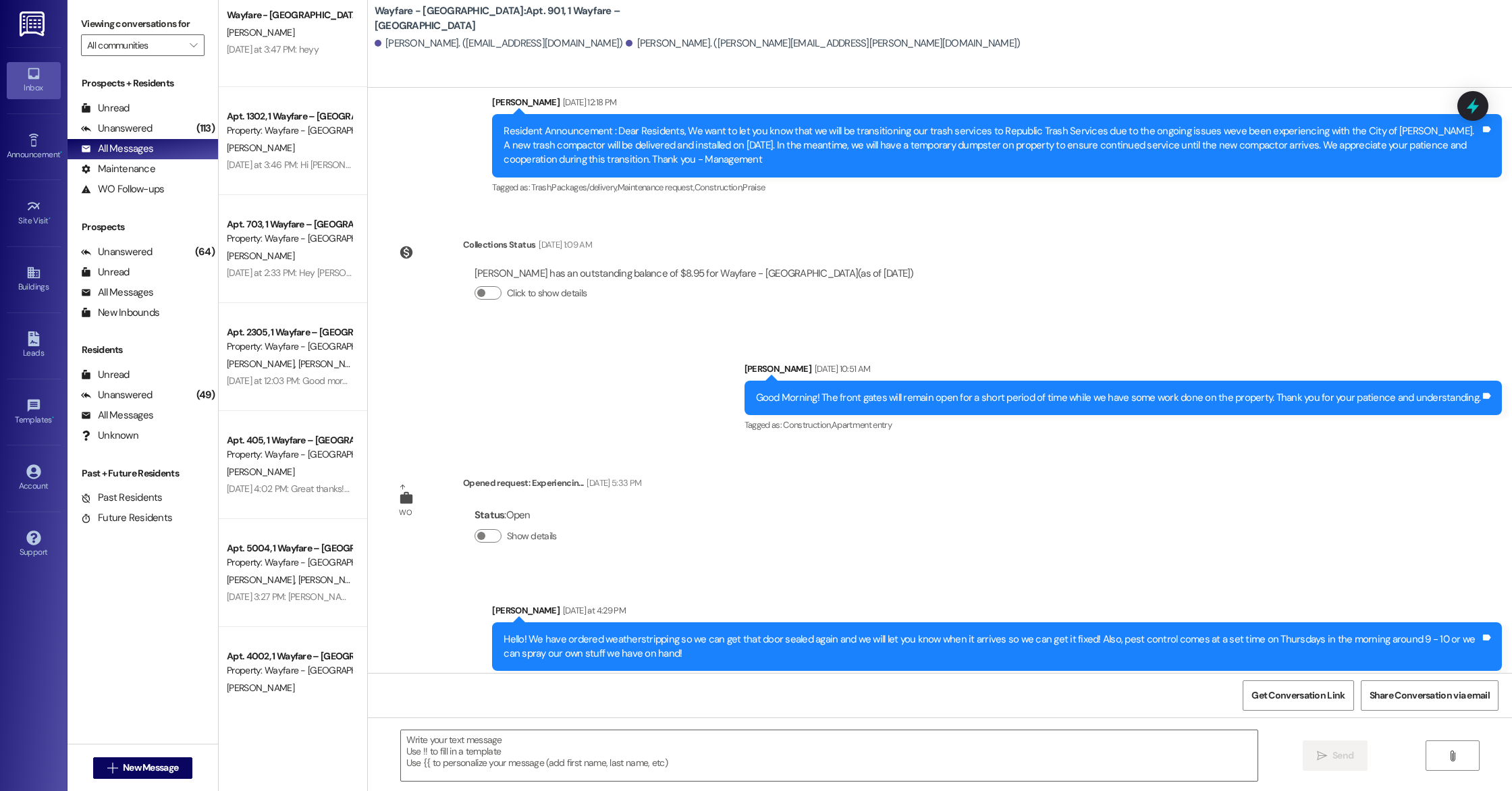
scroll to position [1425, 0]
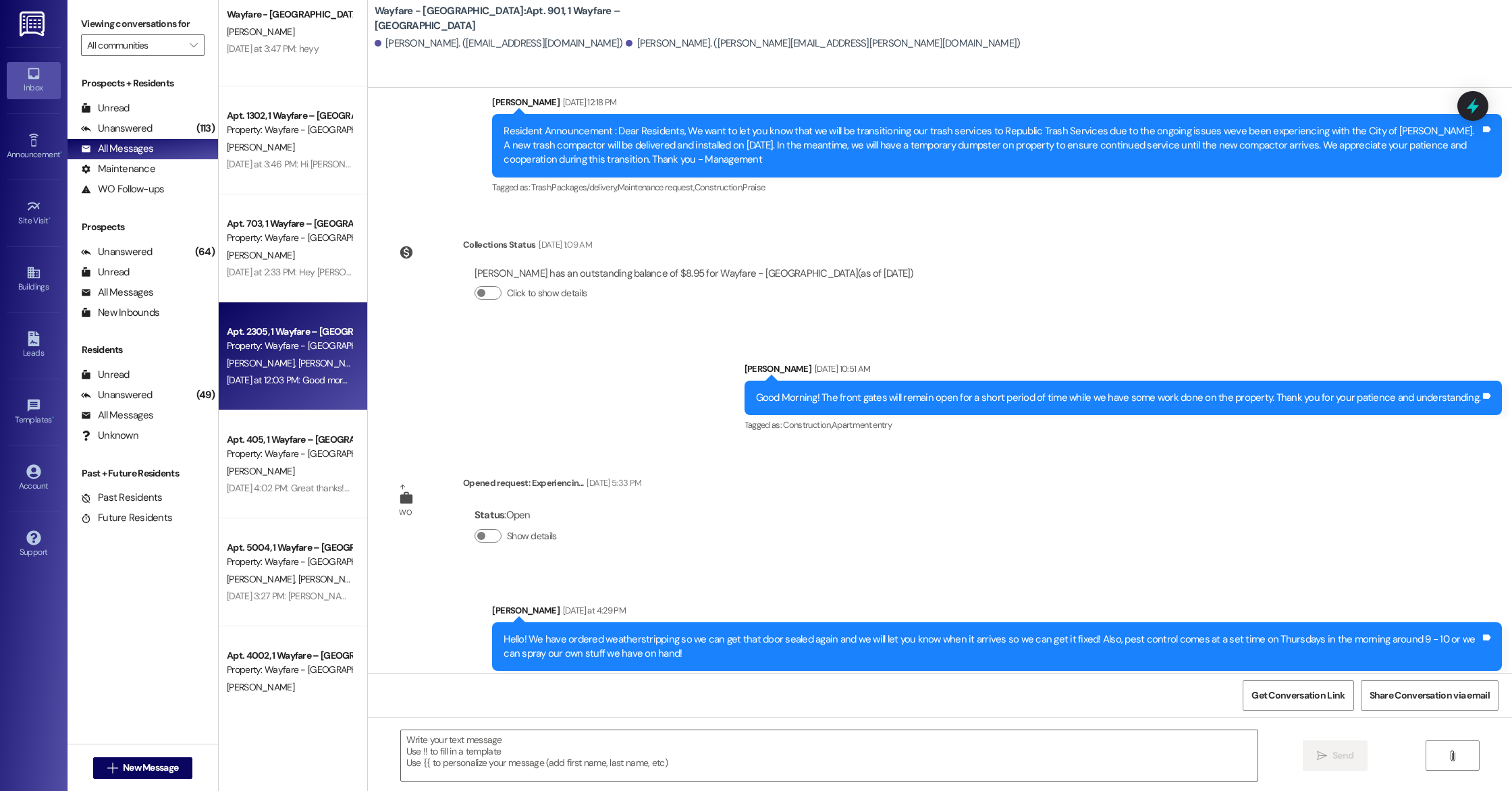
click at [284, 343] on div "Property: Wayfare - [GEOGRAPHIC_DATA]" at bounding box center [289, 346] width 125 height 14
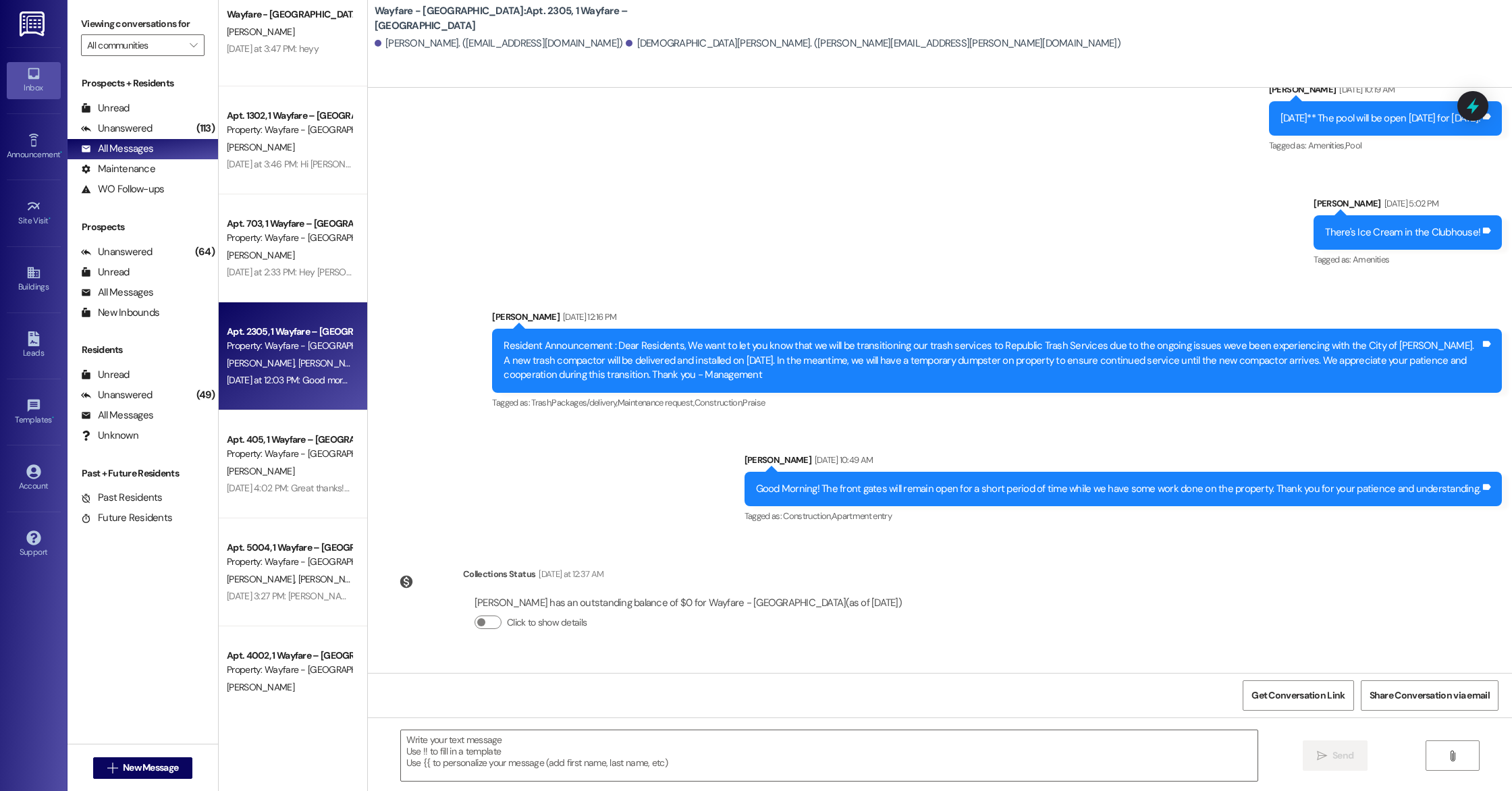
scroll to position [5328, 0]
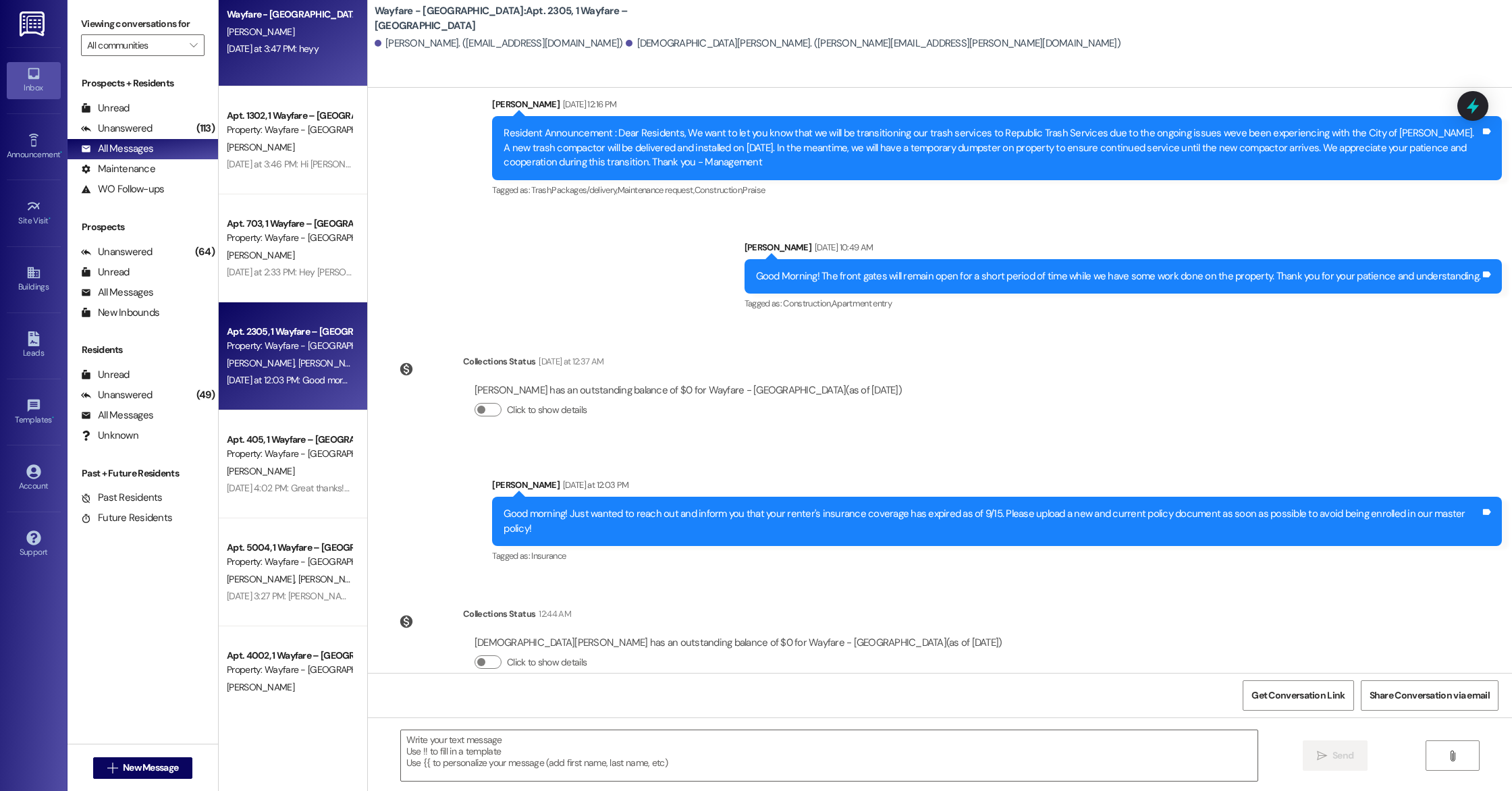
click at [282, 56] on div "Yesterday at 3:47 PM: heyy Yesterday at 3:47 PM: heyy" at bounding box center [289, 49] width 128 height 17
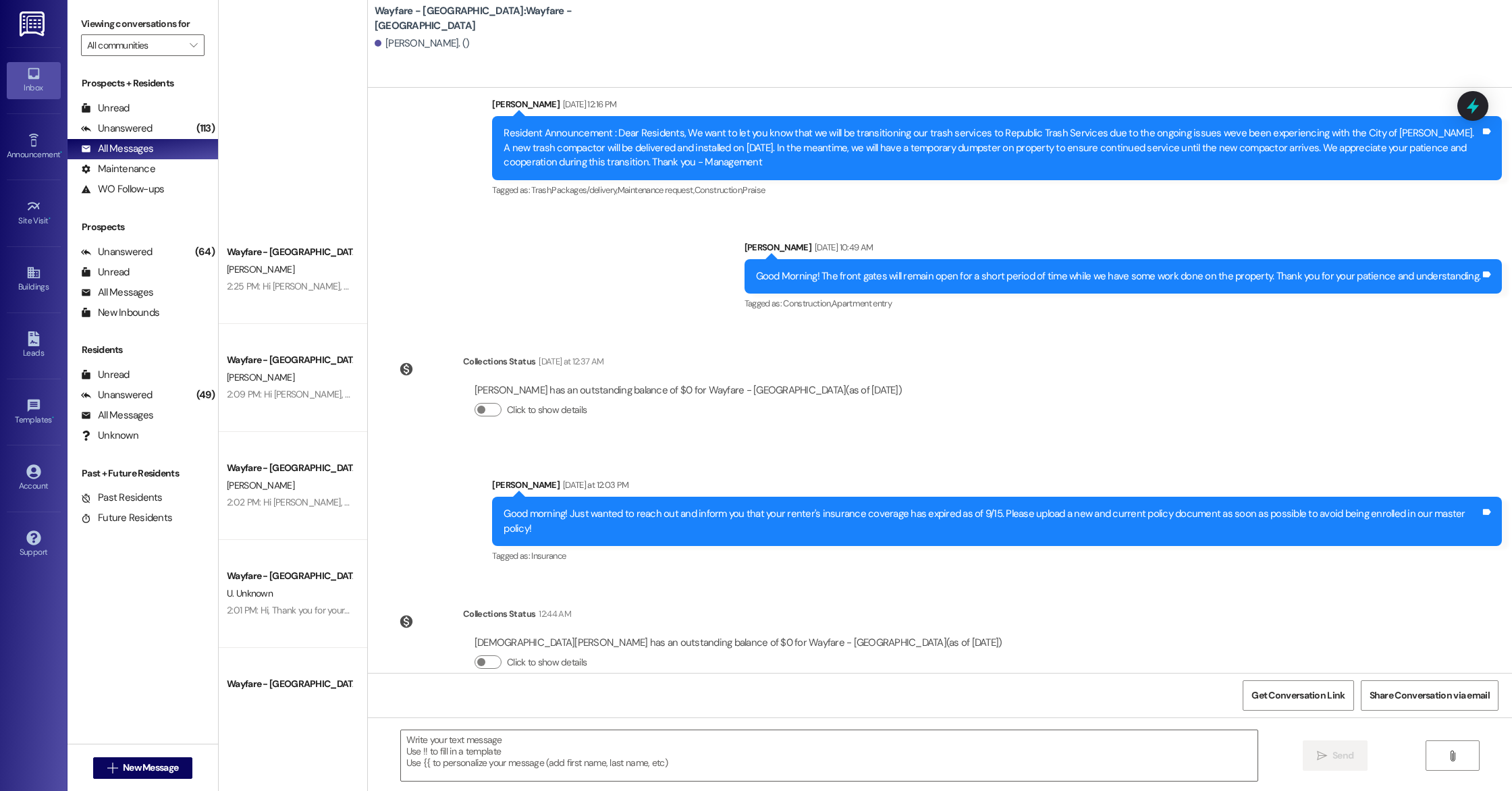
scroll to position [0, 0]
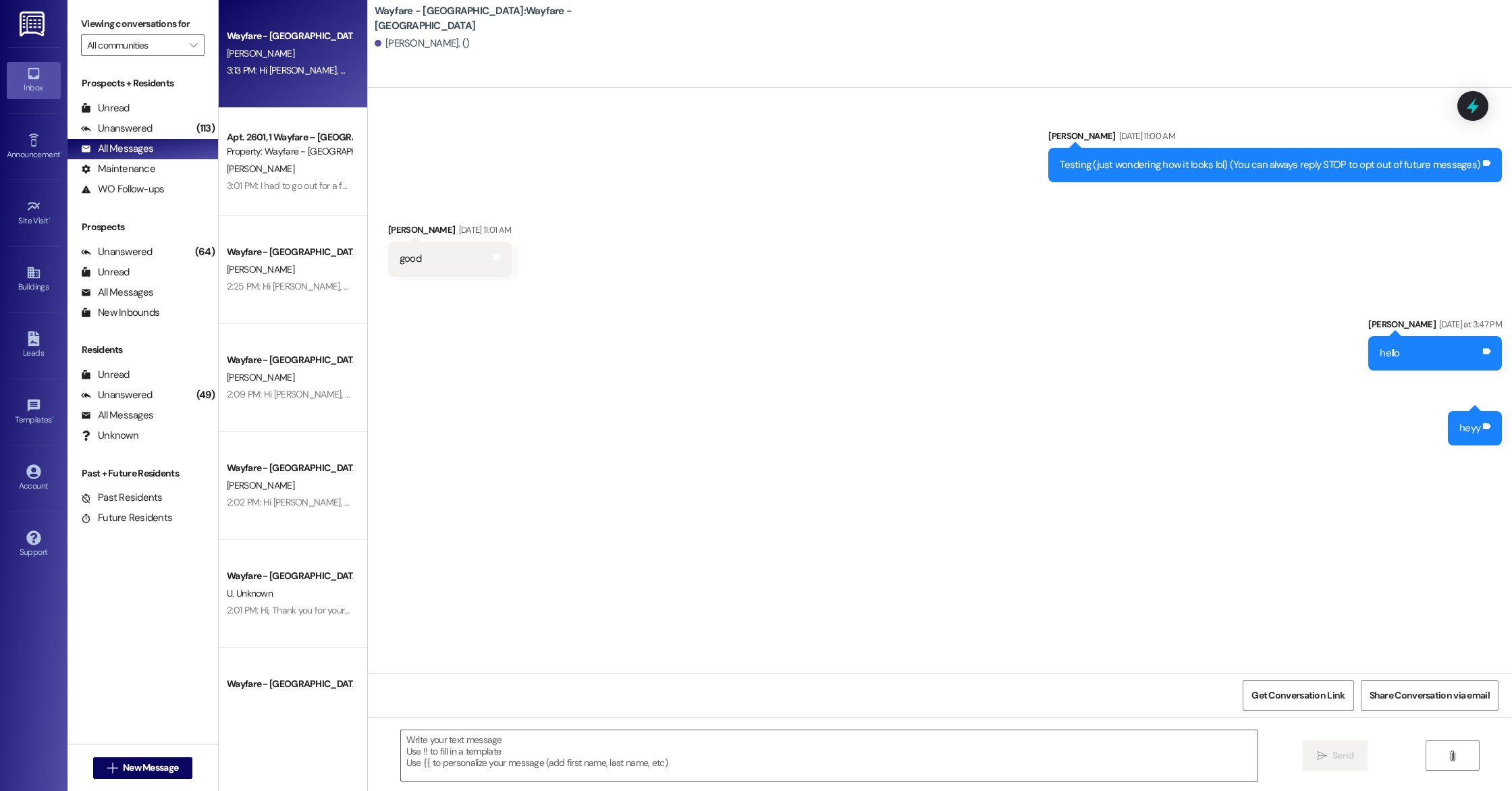
click at [282, 74] on div "3:13 PM: Hi Cosman, we already sent the Liberty Rent email invite and link to y…" at bounding box center [912, 70] width 1371 height 12
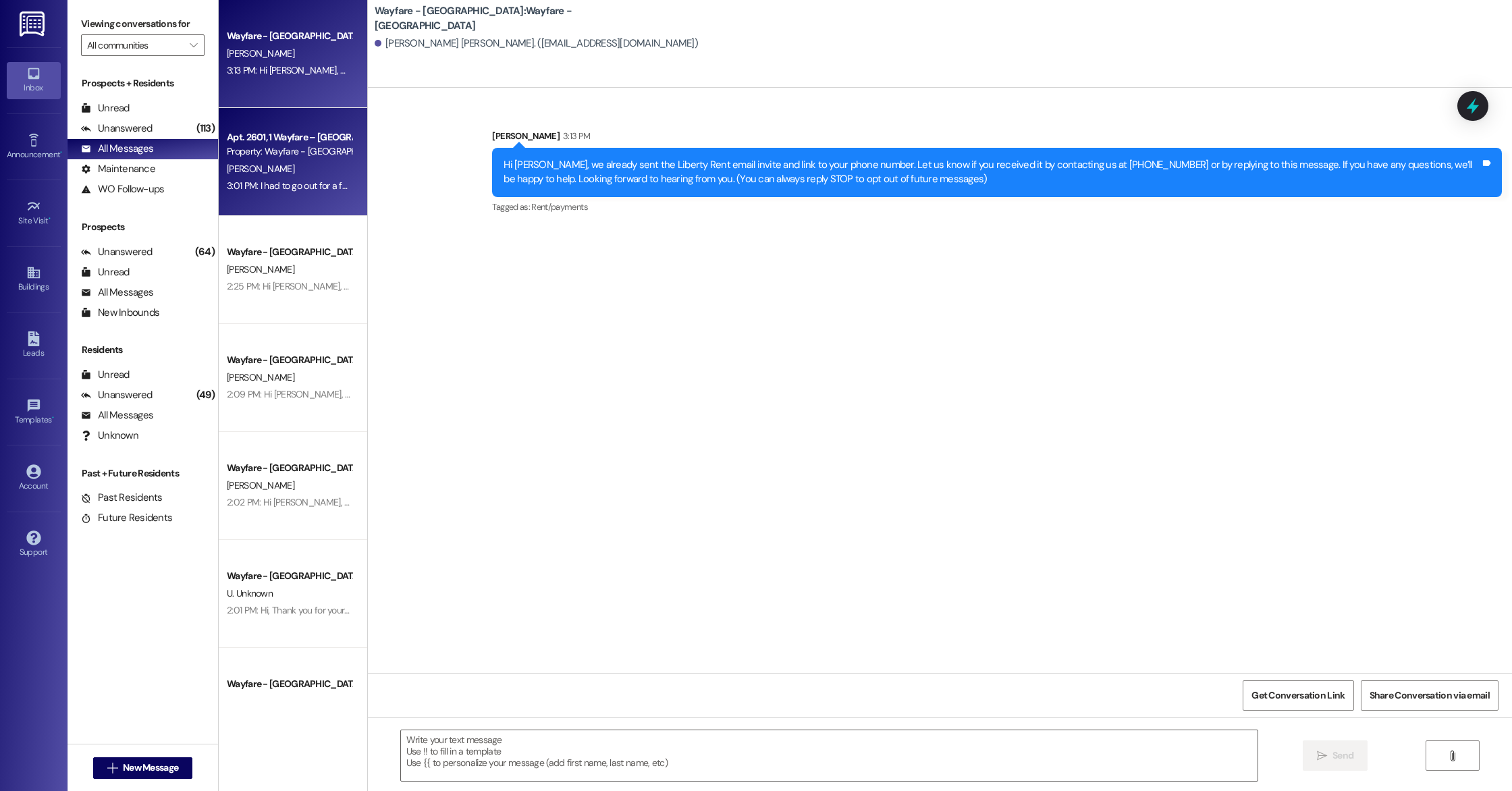
click at [295, 169] on div "D. Integlia" at bounding box center [289, 169] width 128 height 17
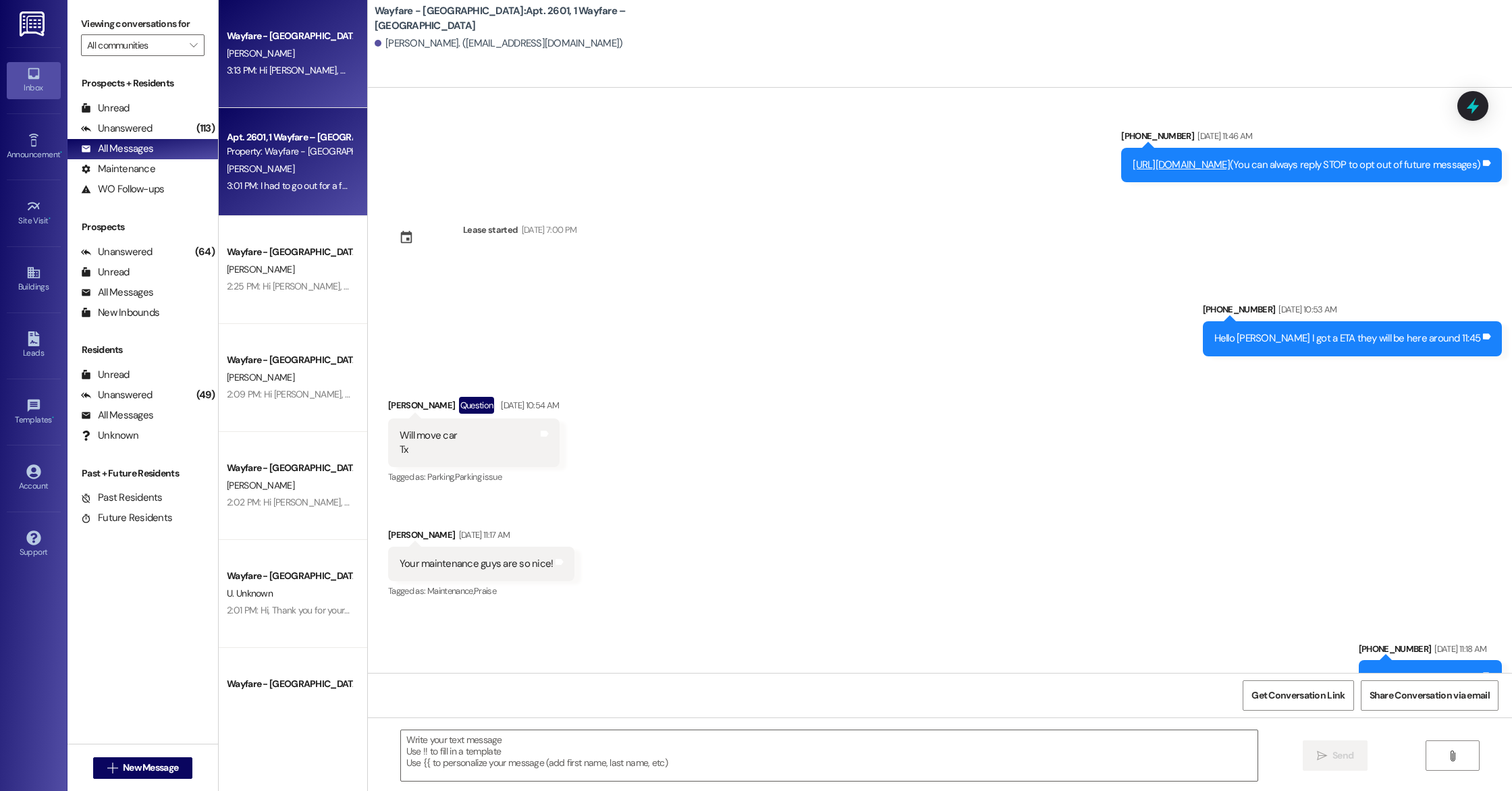
scroll to position [18919, 0]
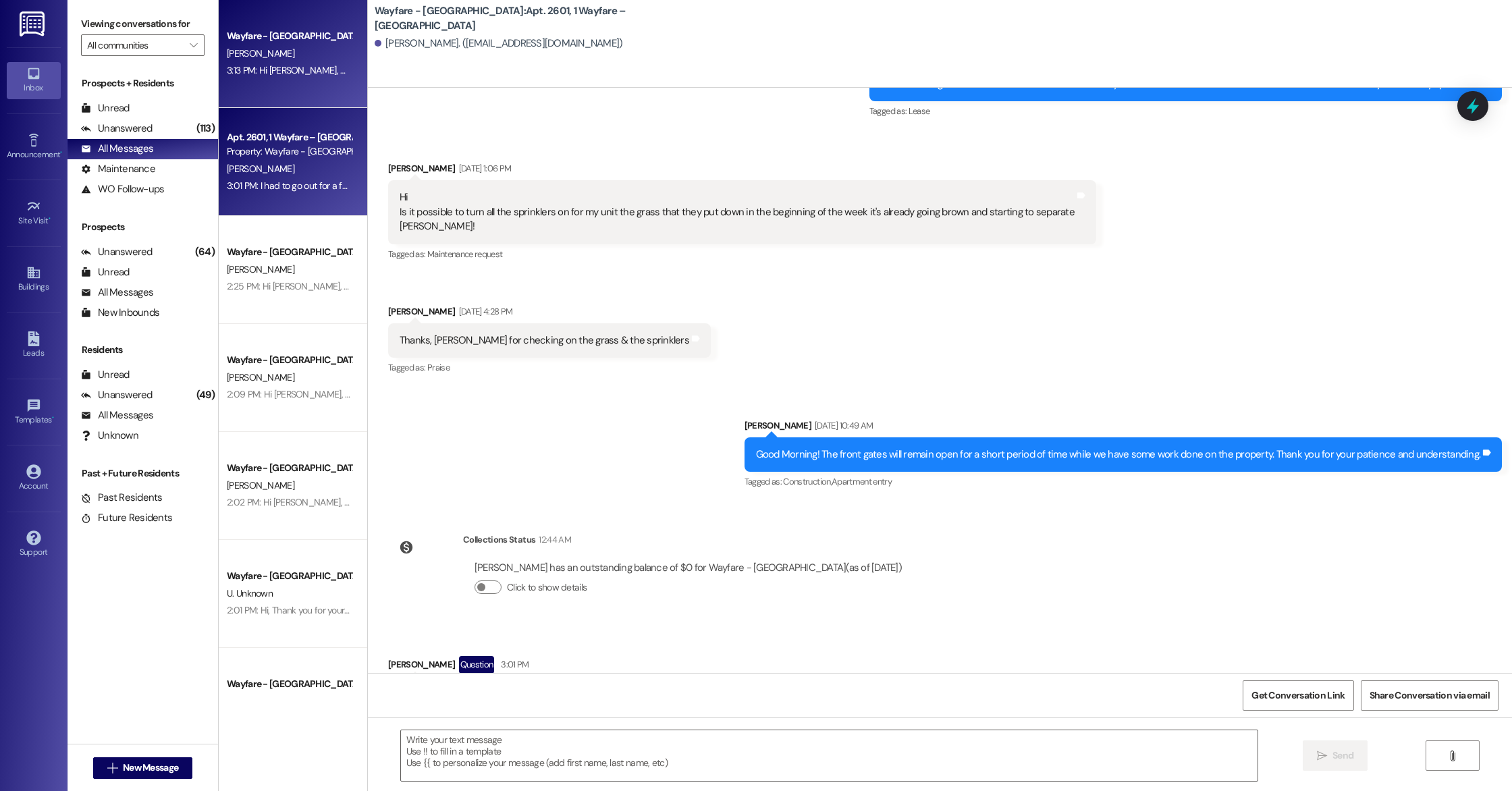
click at [293, 86] on div "Wayfare - Cumberland Park Prospect C. Jones 3:13 PM: Hi Cosman, we already sent…" at bounding box center [293, 54] width 149 height 108
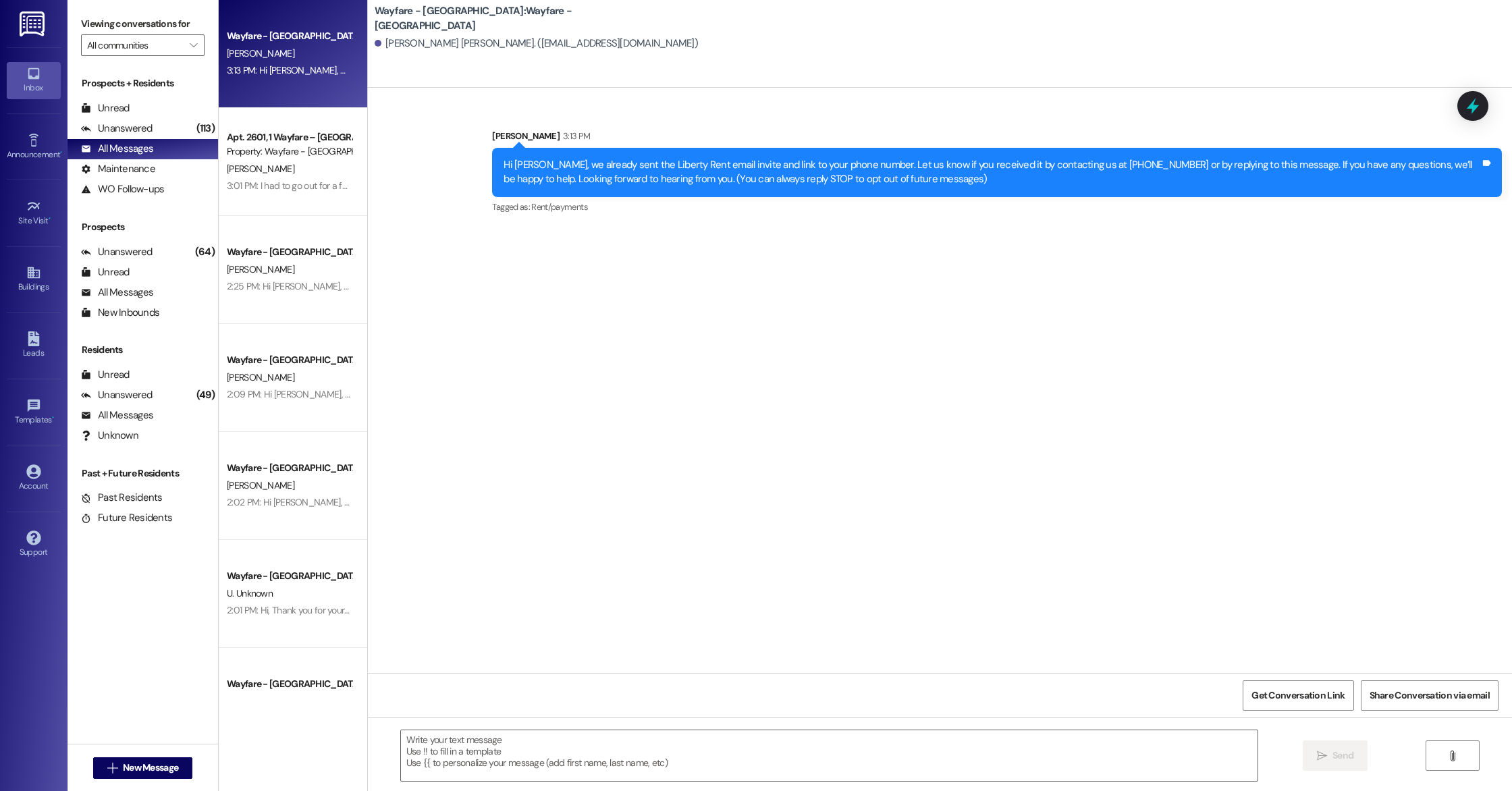
scroll to position [0, 0]
click at [152, 134] on div "Unanswered (113)" at bounding box center [143, 128] width 150 height 20
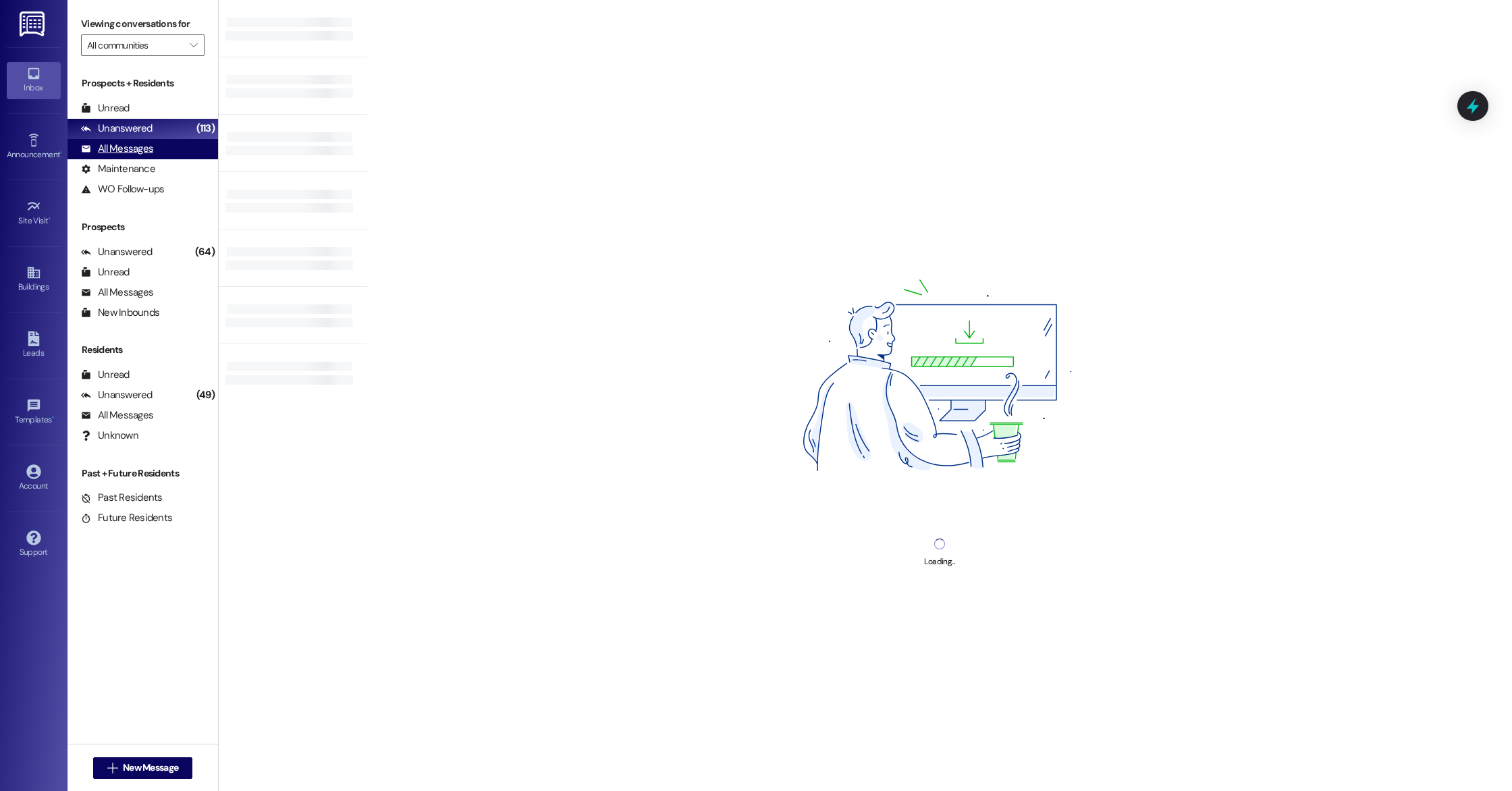
click at [152, 149] on div "All Messages (undefined)" at bounding box center [143, 149] width 150 height 20
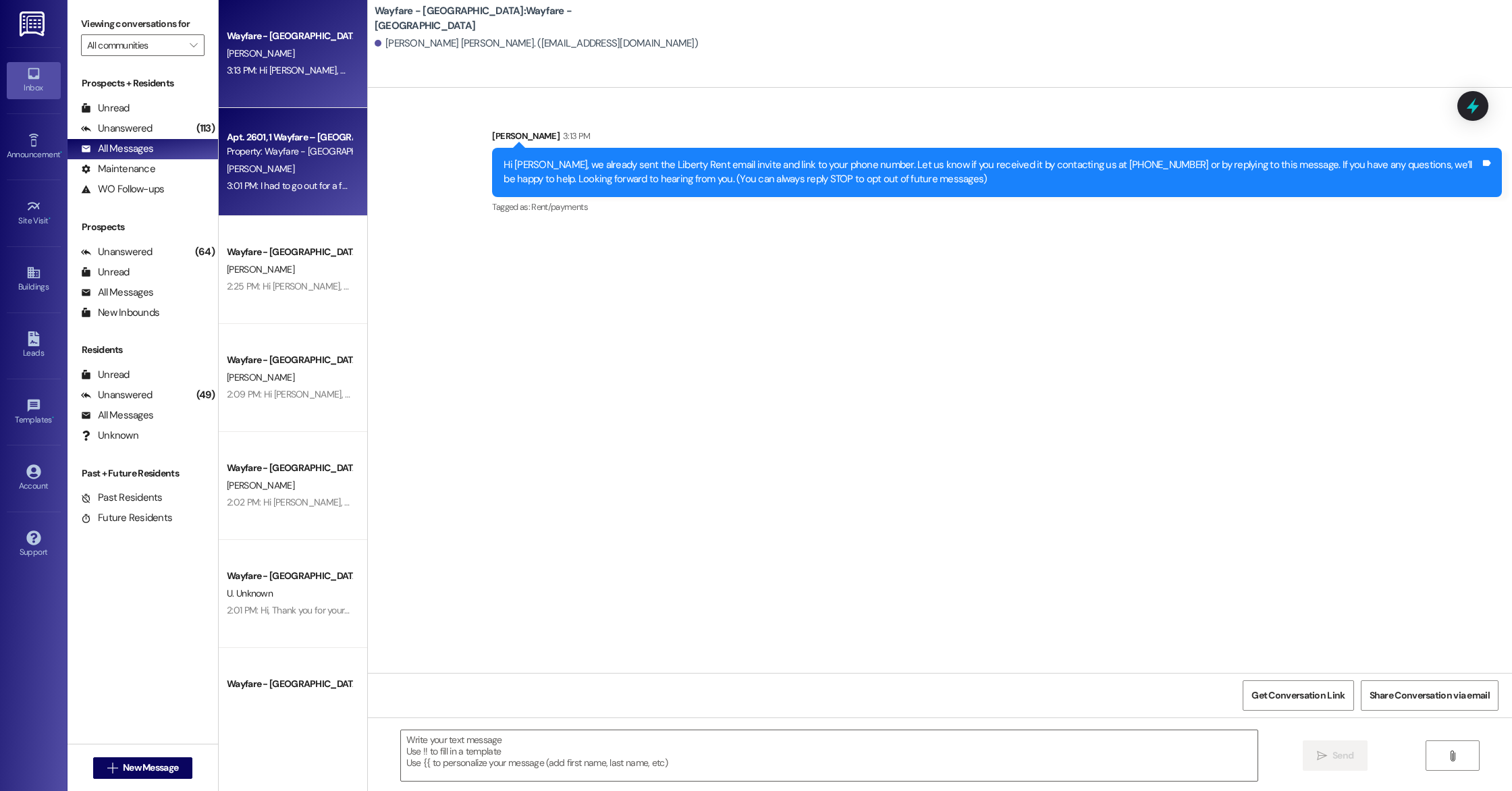
click at [277, 154] on div "Property: Wayfare - [GEOGRAPHIC_DATA]" at bounding box center [289, 151] width 125 height 14
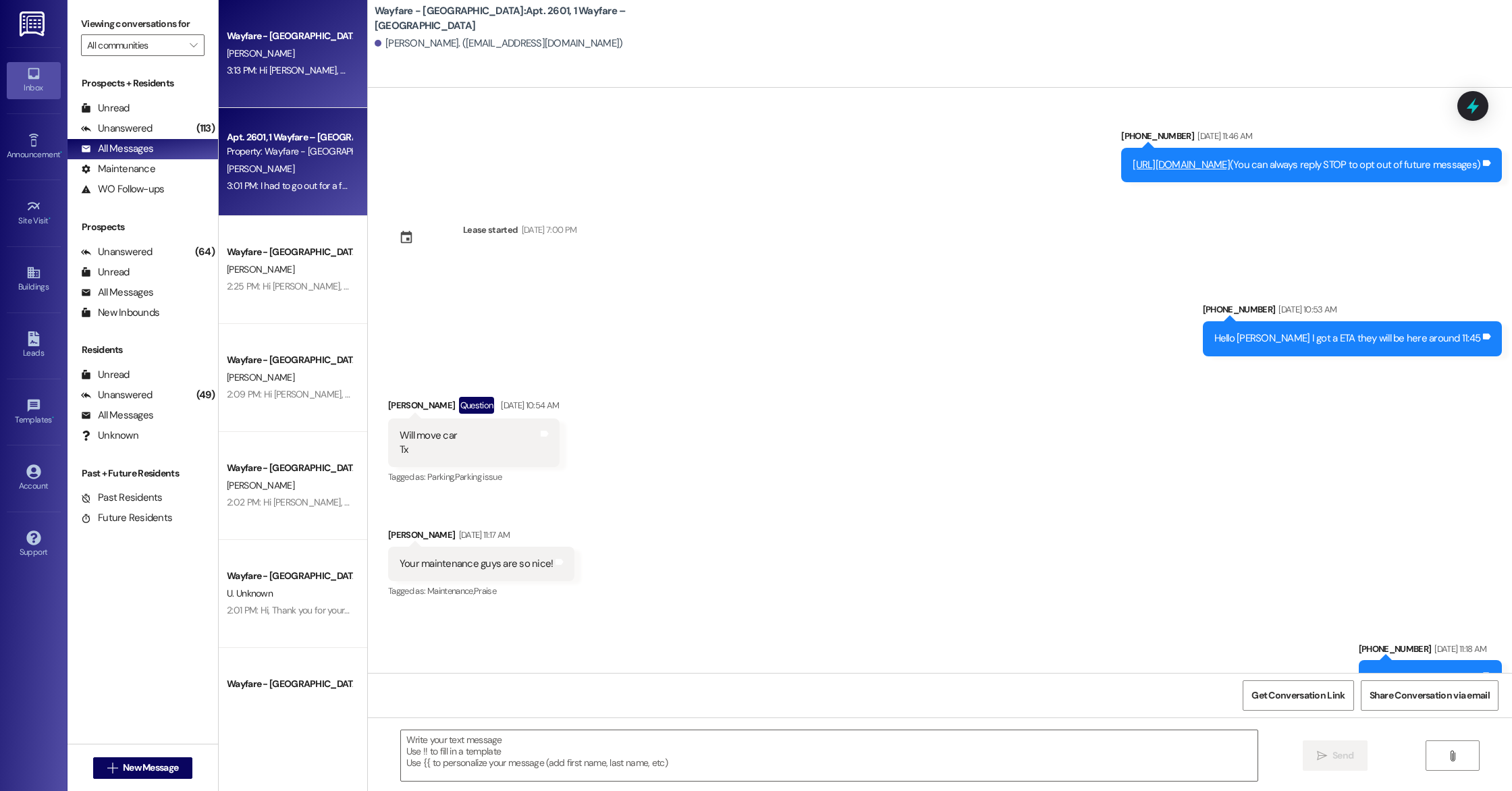
scroll to position [18919, 0]
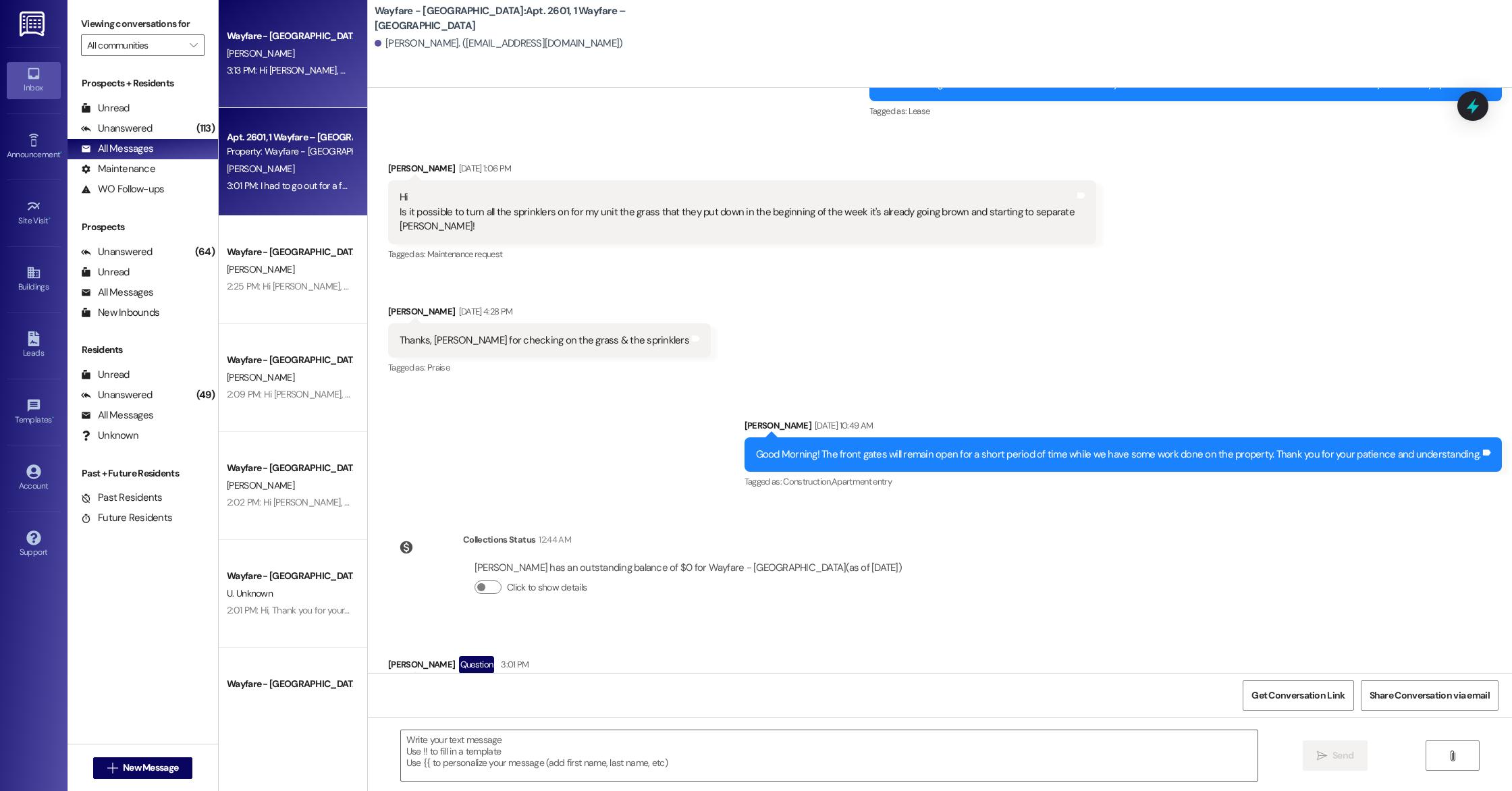
click at [276, 62] on div "C. Jones" at bounding box center [289, 53] width 128 height 17
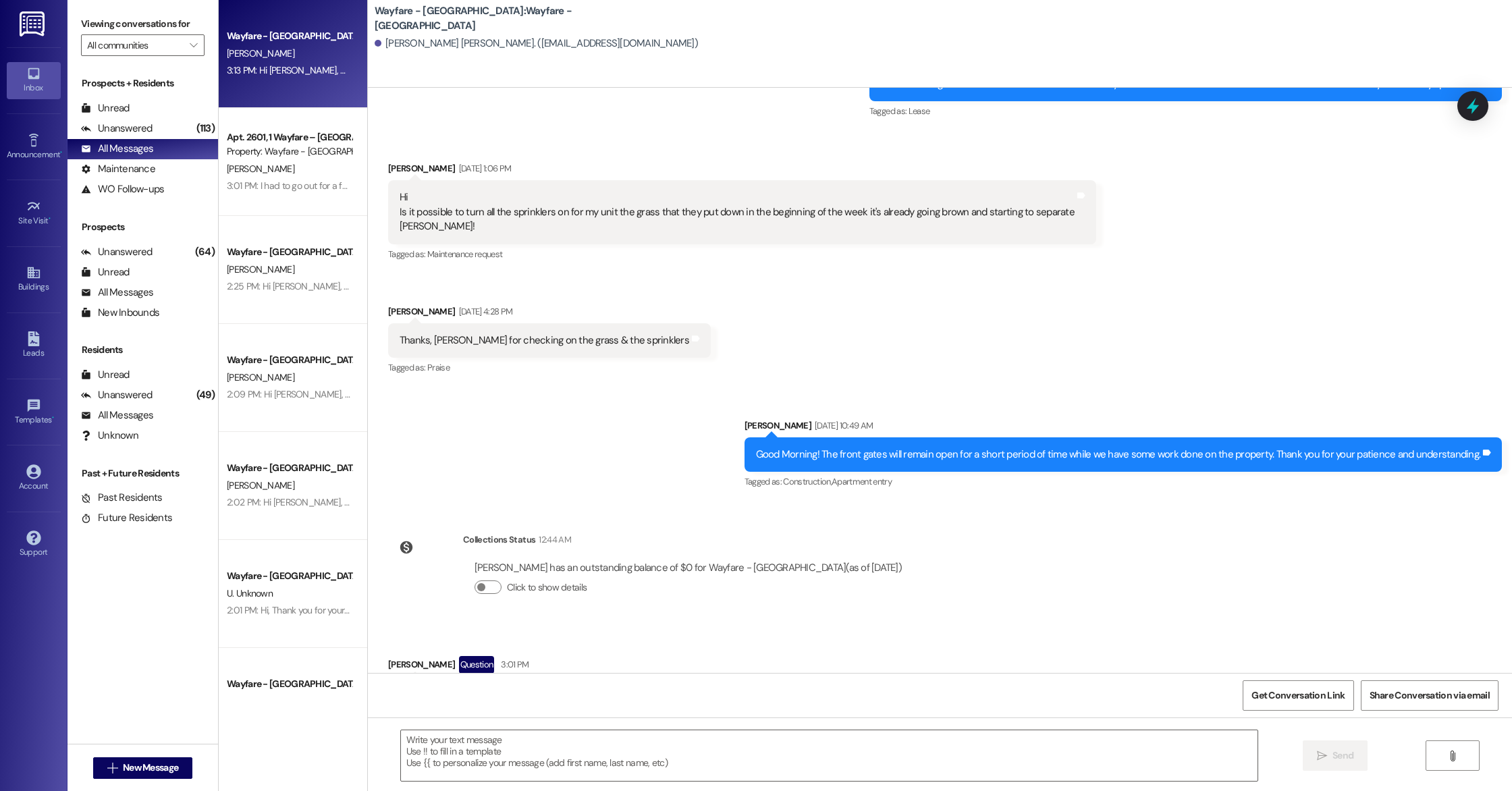
scroll to position [0, 0]
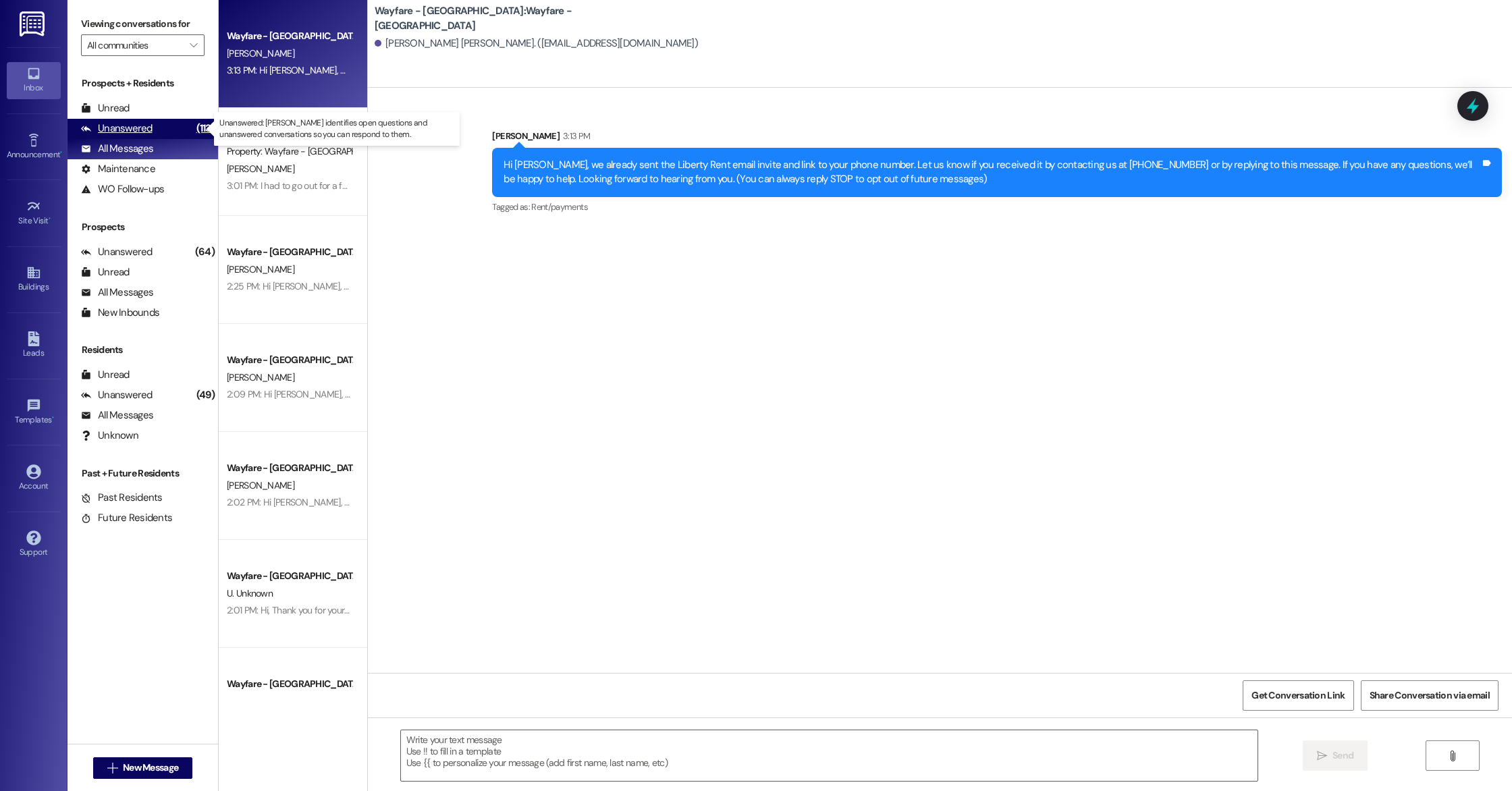
click at [161, 129] on div "Unanswered (113)" at bounding box center [143, 128] width 150 height 20
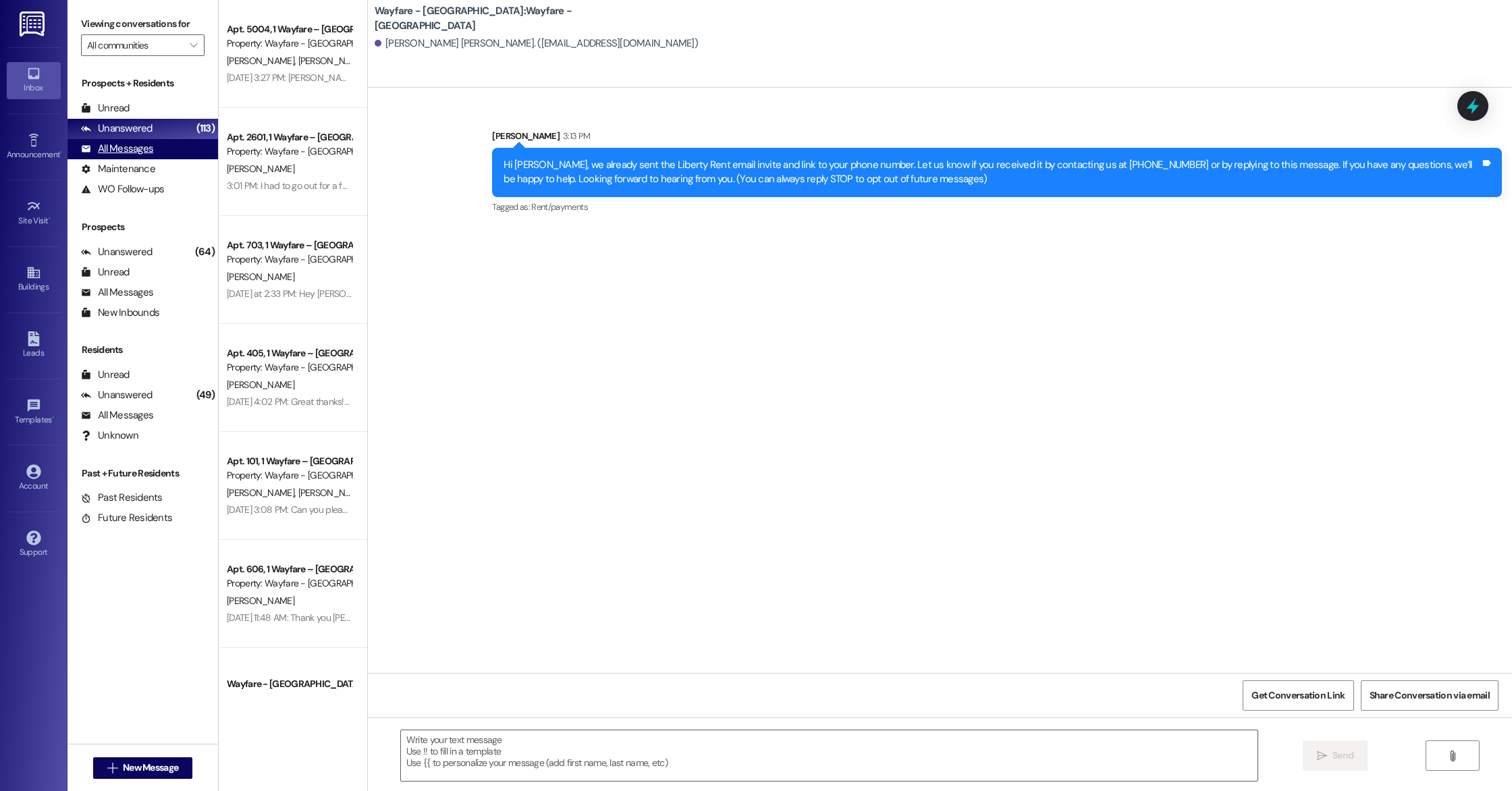
click at [159, 149] on div "All Messages (undefined)" at bounding box center [143, 149] width 150 height 20
